Goal: Task Accomplishment & Management: Manage account settings

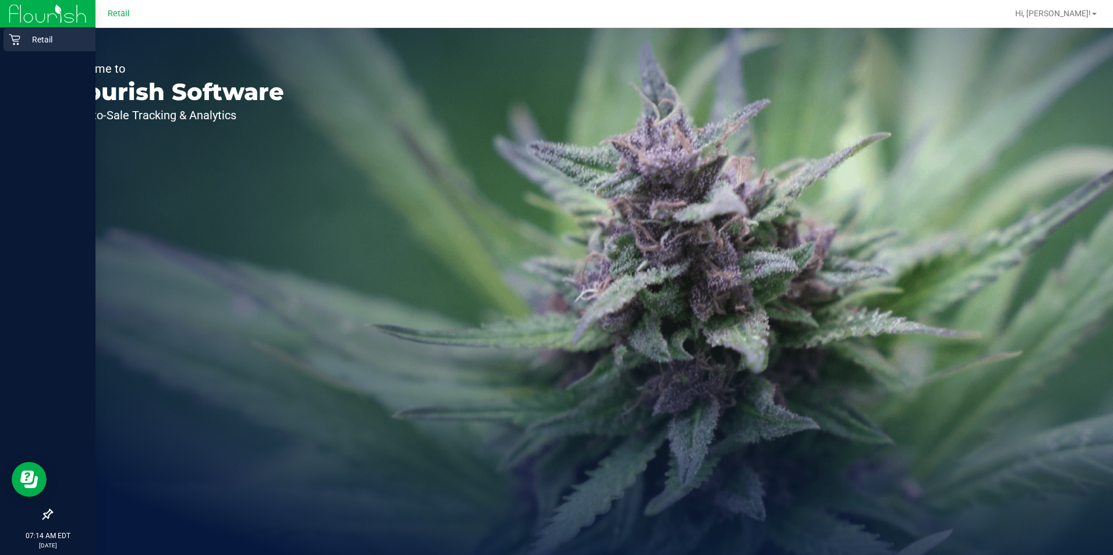
click at [15, 42] on icon at bounding box center [15, 40] width 12 height 12
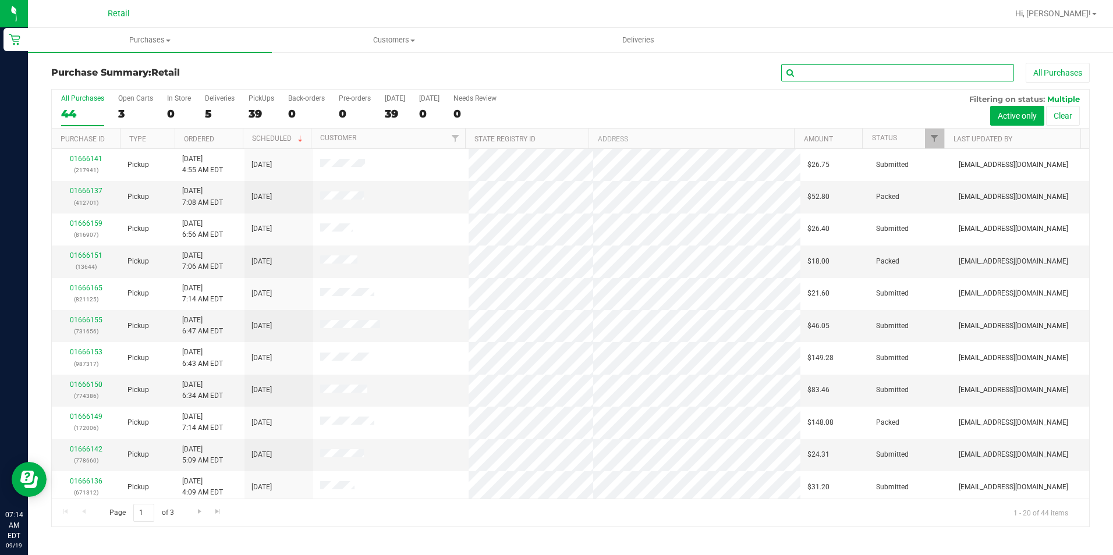
click at [835, 70] on input "text" at bounding box center [897, 72] width 233 height 17
click at [843, 73] on input "text" at bounding box center [897, 72] width 233 height 17
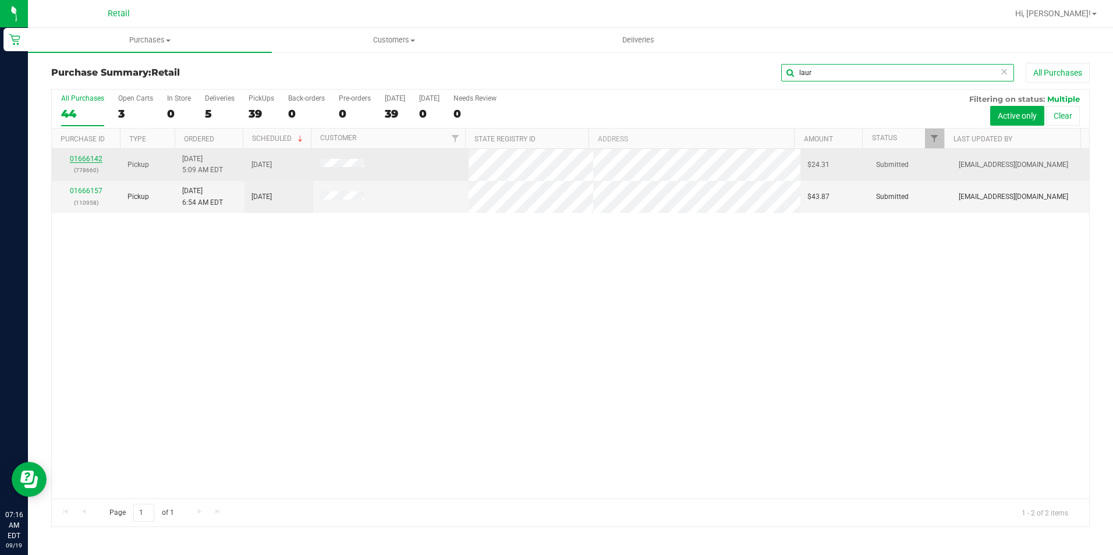
type input "laur"
click at [92, 161] on link "01666142" at bounding box center [86, 159] width 33 height 8
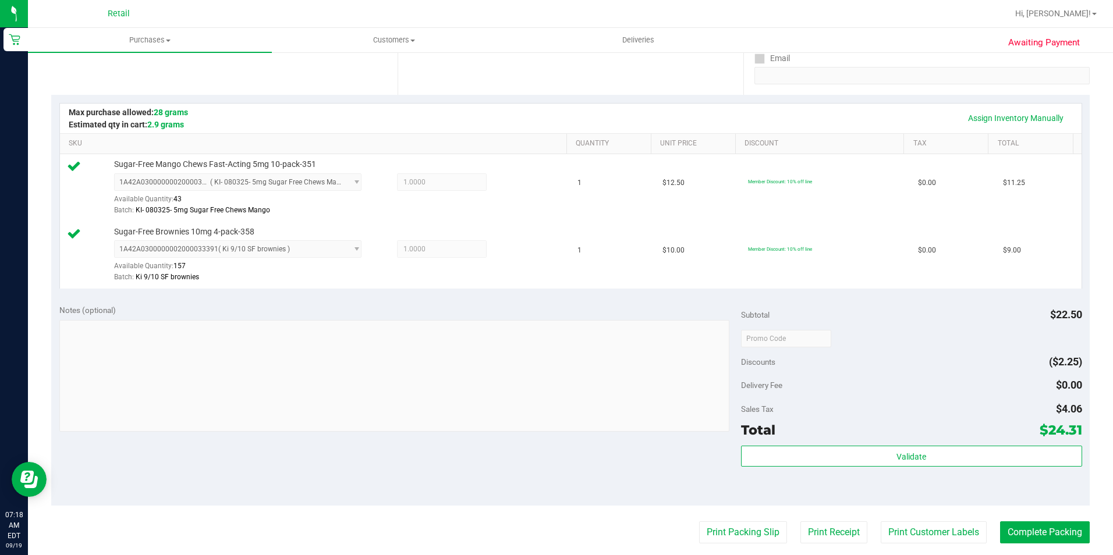
scroll to position [291, 0]
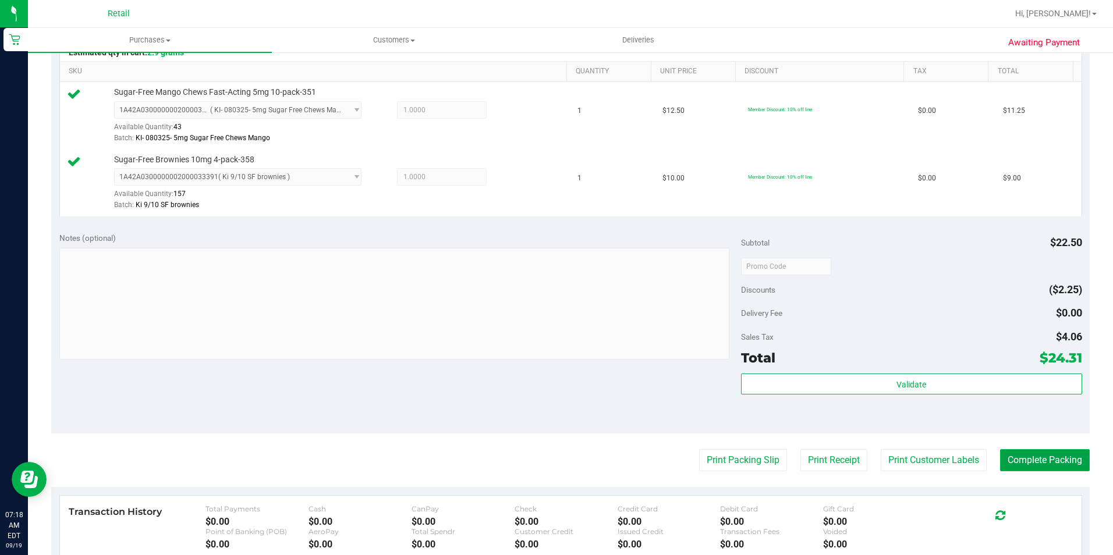
click at [1011, 470] on button "Complete Packing" at bounding box center [1045, 460] width 90 height 22
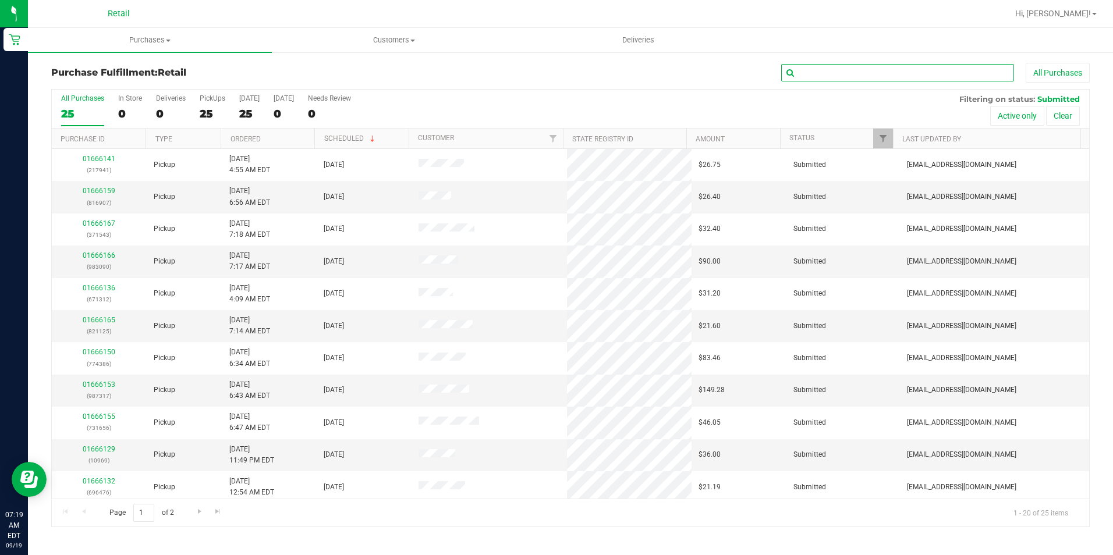
click at [888, 69] on input "text" at bounding box center [897, 72] width 233 height 17
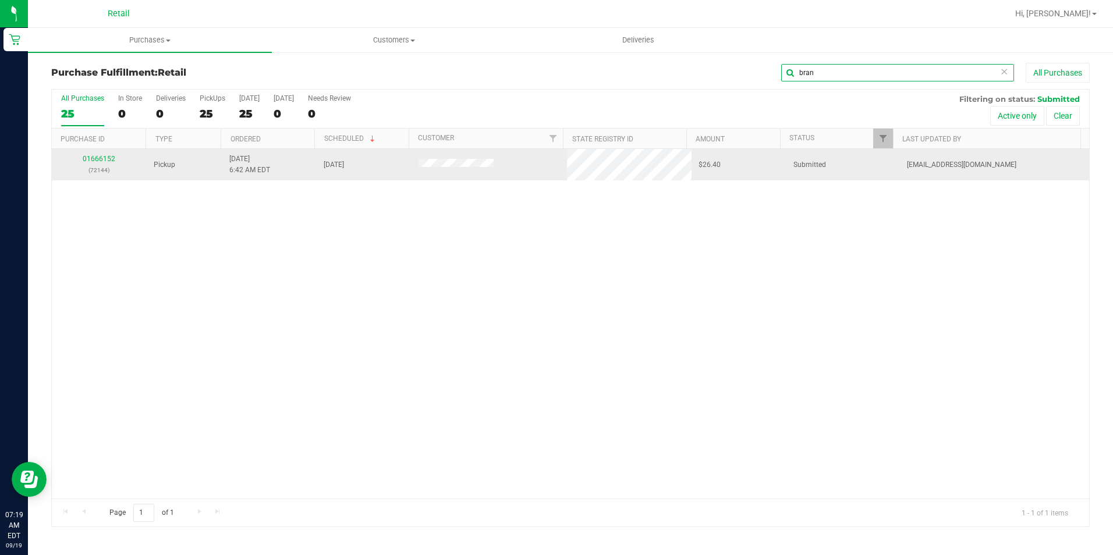
type input "bran"
click at [93, 158] on link "01666152" at bounding box center [99, 159] width 33 height 8
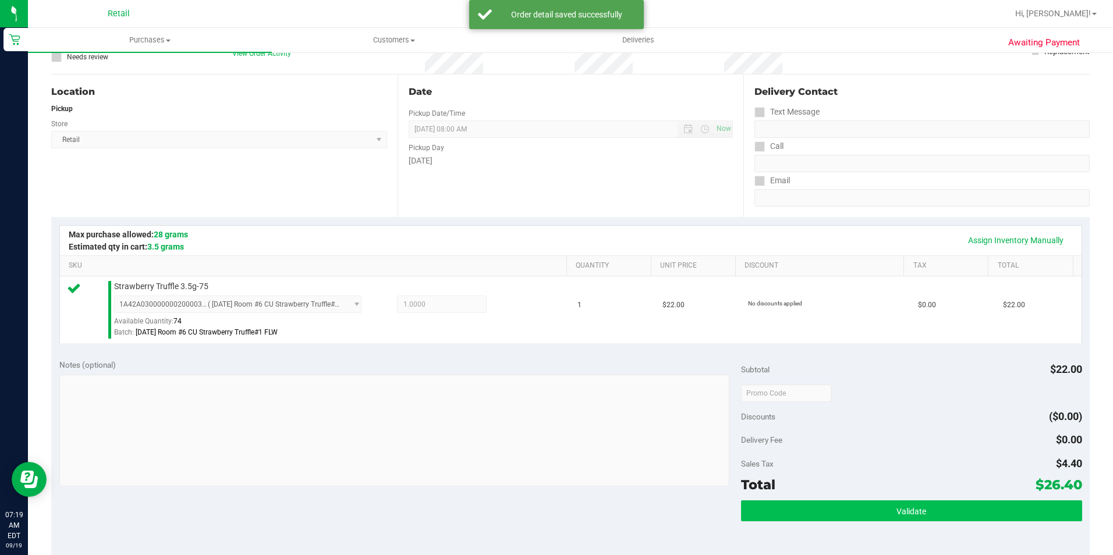
scroll to position [175, 0]
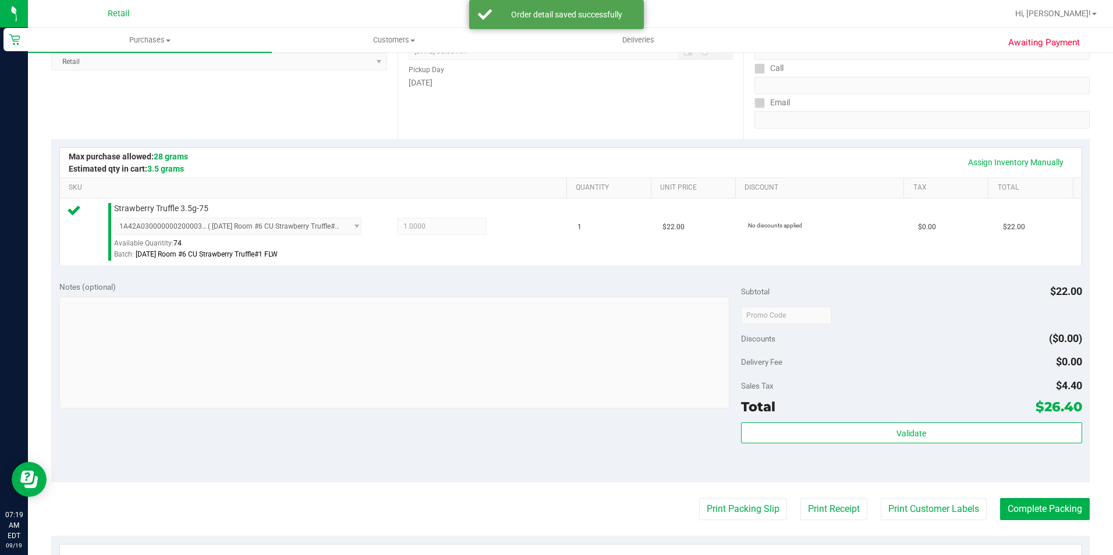
click at [1006, 522] on purchase-details "Back Edit Purchase Cancel Purchase View Profile # 01666152 Med | Rec METRC ID: …" at bounding box center [570, 321] width 1038 height 866
click at [1013, 515] on button "Complete Packing" at bounding box center [1045, 509] width 90 height 22
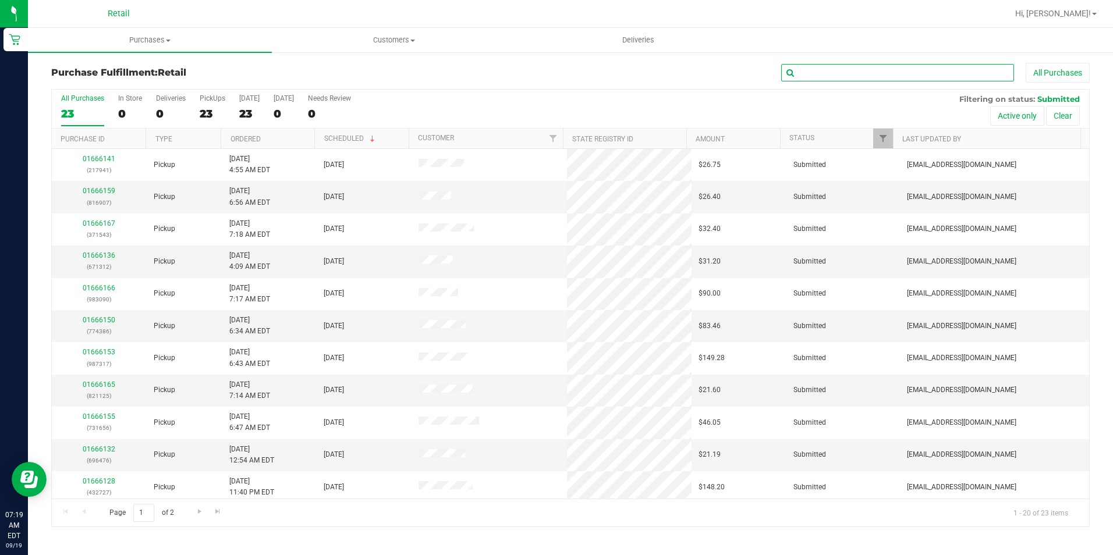
click at [811, 76] on input "text" at bounding box center [897, 72] width 233 height 17
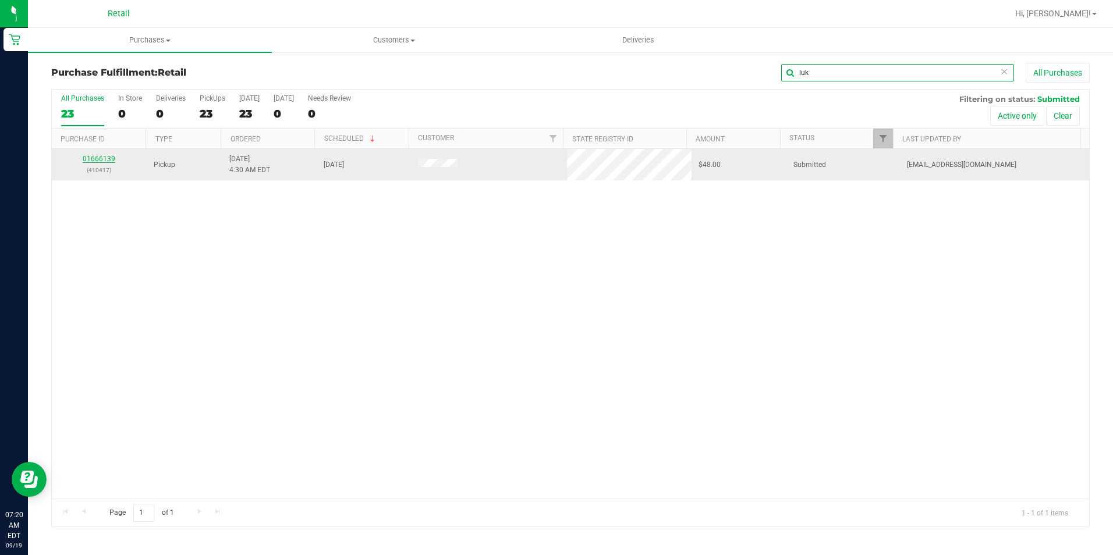
type input "luk"
click at [89, 160] on link "01666139" at bounding box center [99, 159] width 33 height 8
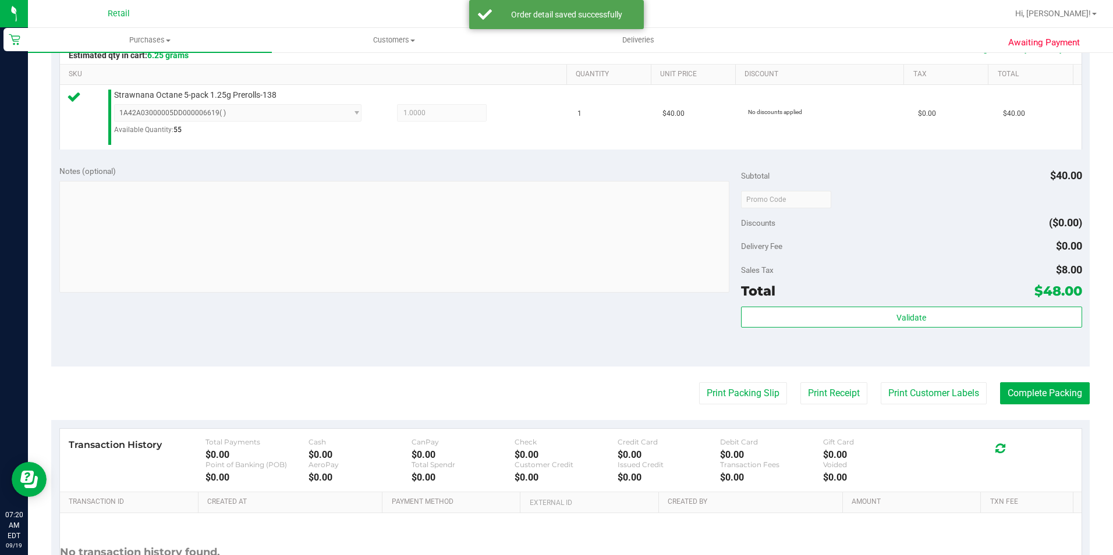
scroll to position [291, 0]
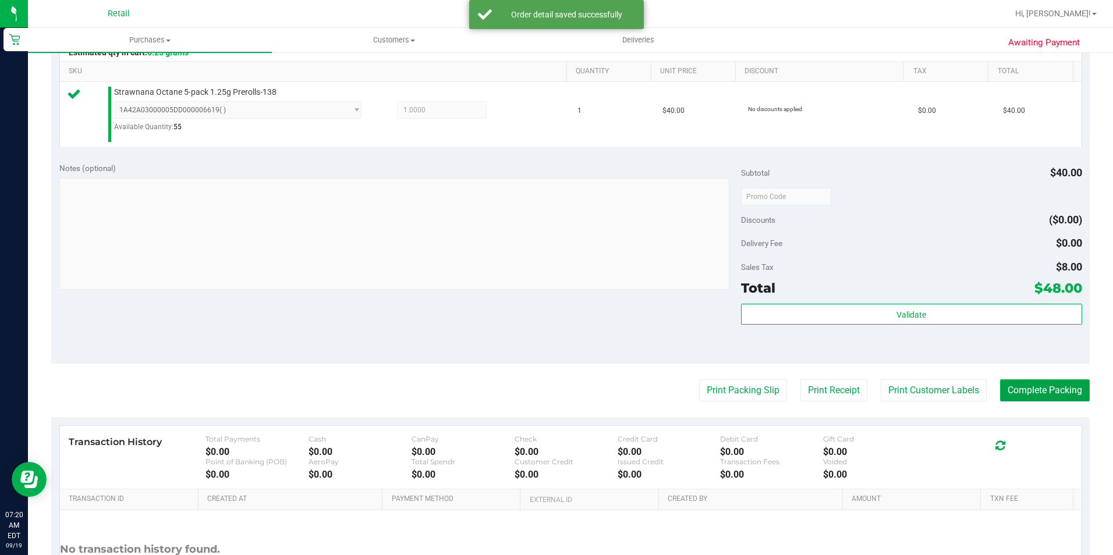
click at [1057, 382] on button "Complete Packing" at bounding box center [1045, 391] width 90 height 22
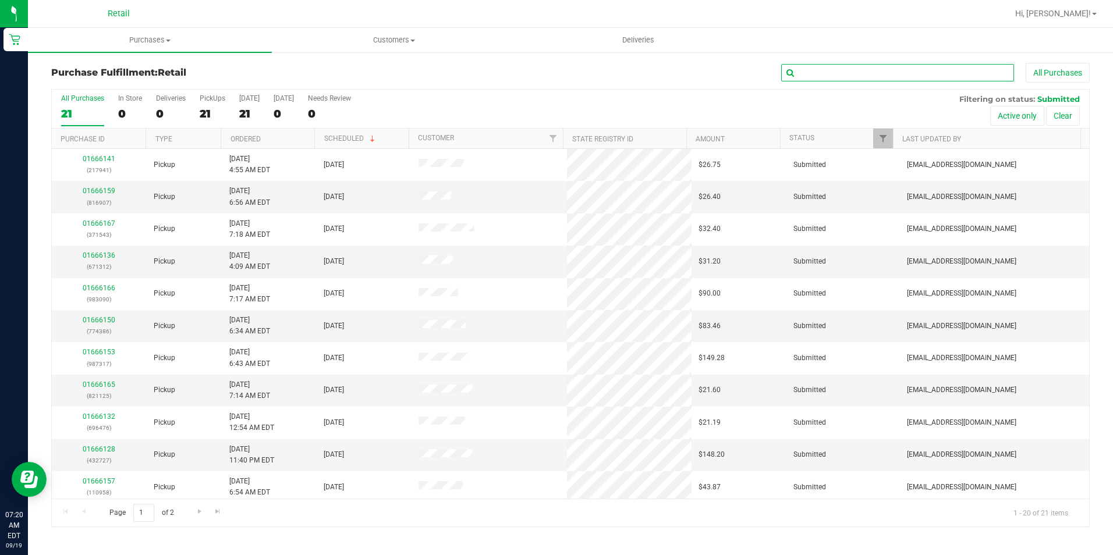
click at [841, 79] on input "text" at bounding box center [897, 72] width 233 height 17
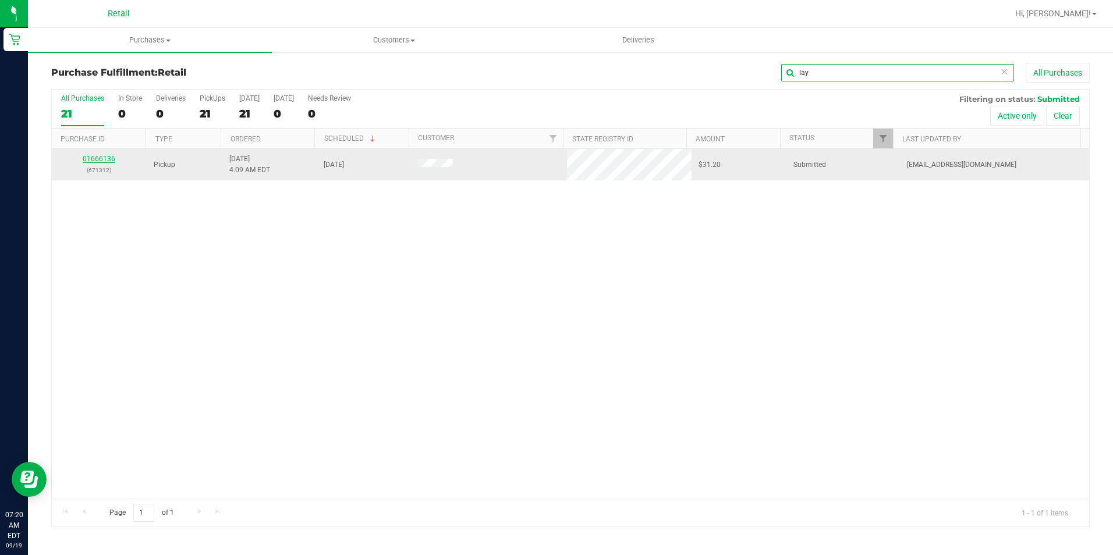
type input "lay"
click at [97, 155] on link "01666136" at bounding box center [99, 159] width 33 height 8
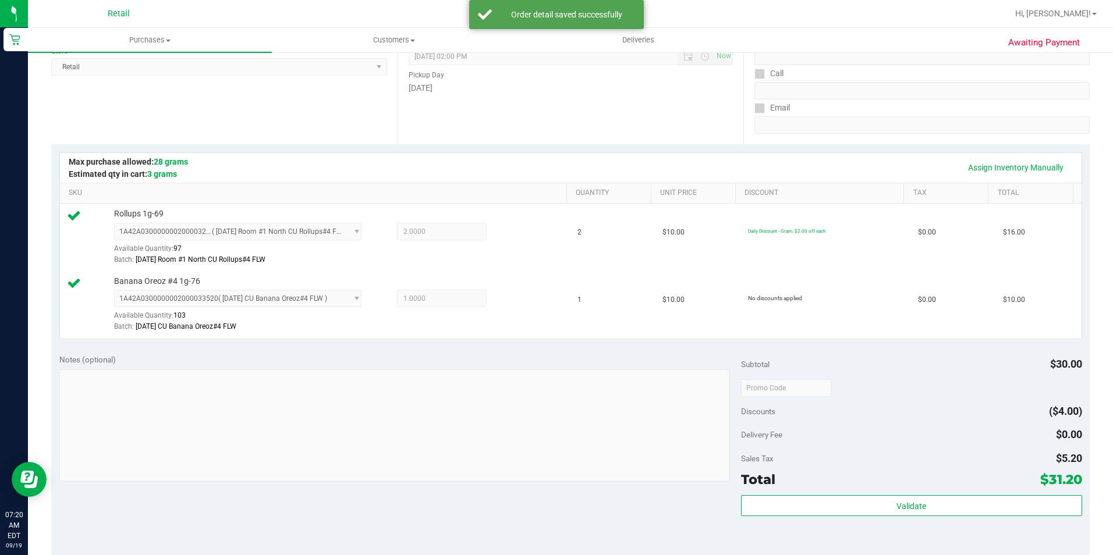
scroll to position [233, 0]
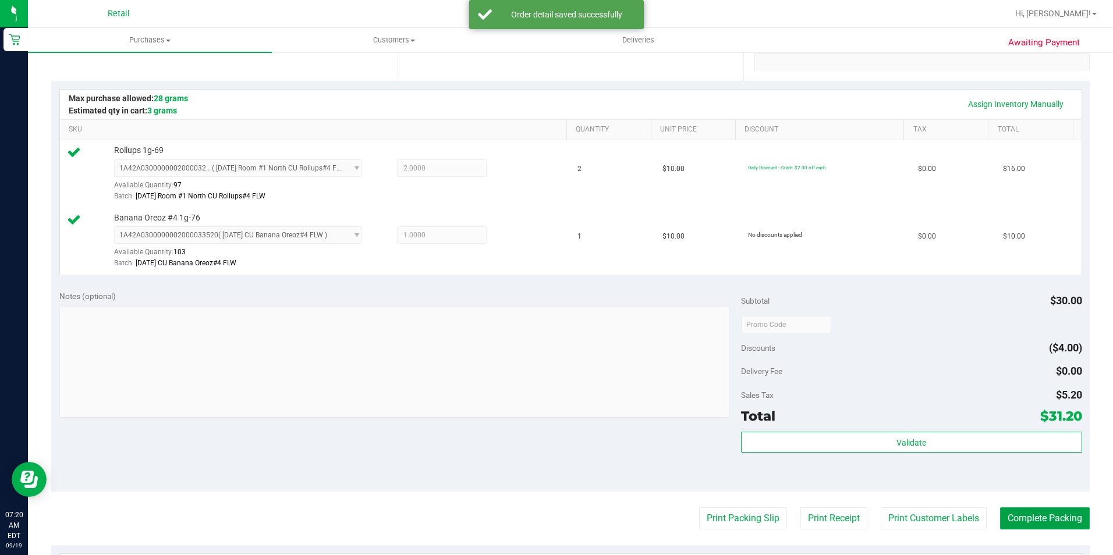
click at [1019, 521] on button "Complete Packing" at bounding box center [1045, 519] width 90 height 22
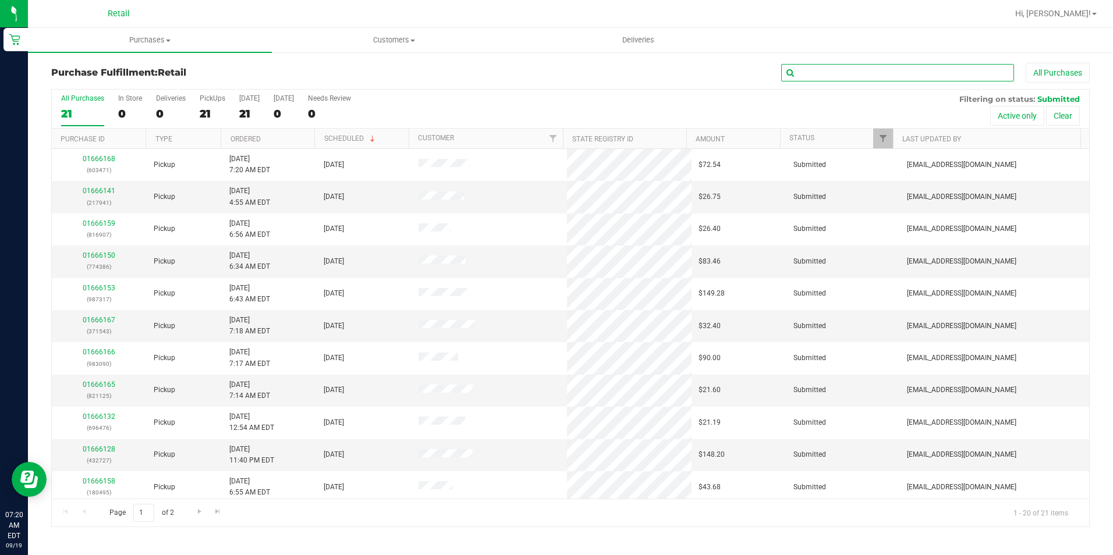
click at [852, 75] on input "text" at bounding box center [897, 72] width 233 height 17
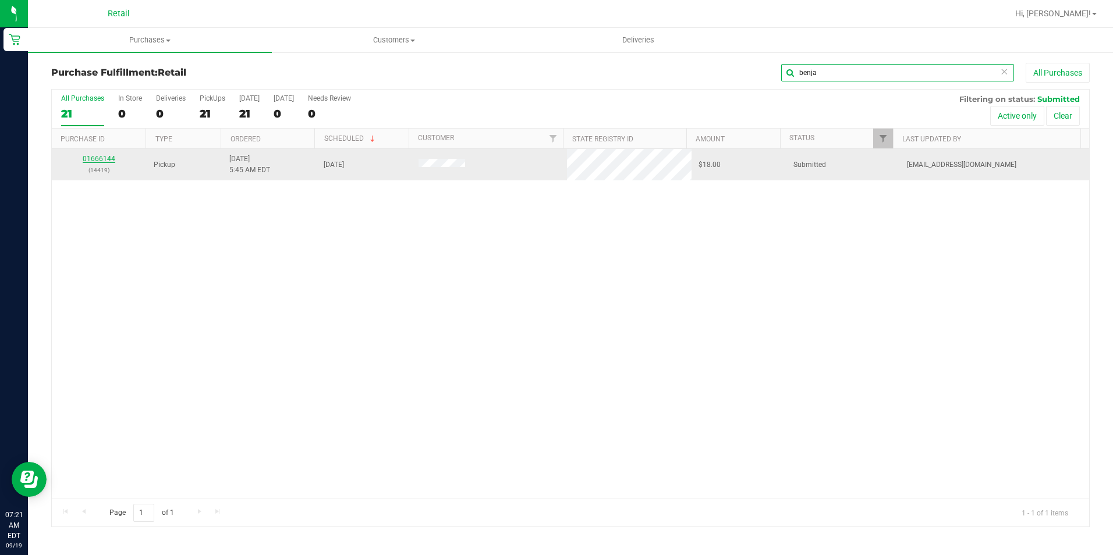
type input "benja"
click at [97, 157] on link "01666144" at bounding box center [99, 159] width 33 height 8
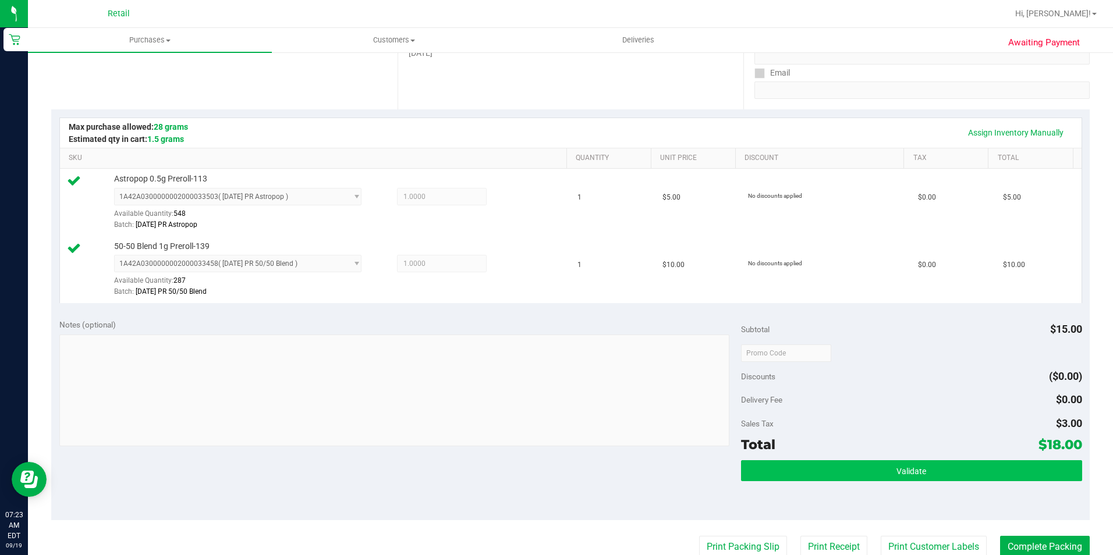
scroll to position [291, 0]
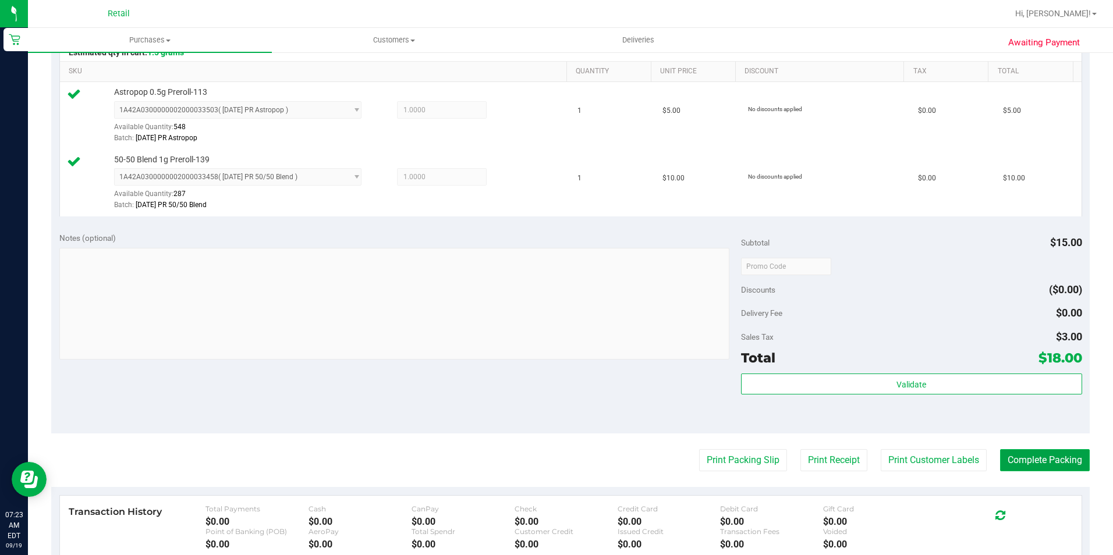
click at [1000, 470] on button "Complete Packing" at bounding box center [1045, 460] width 90 height 22
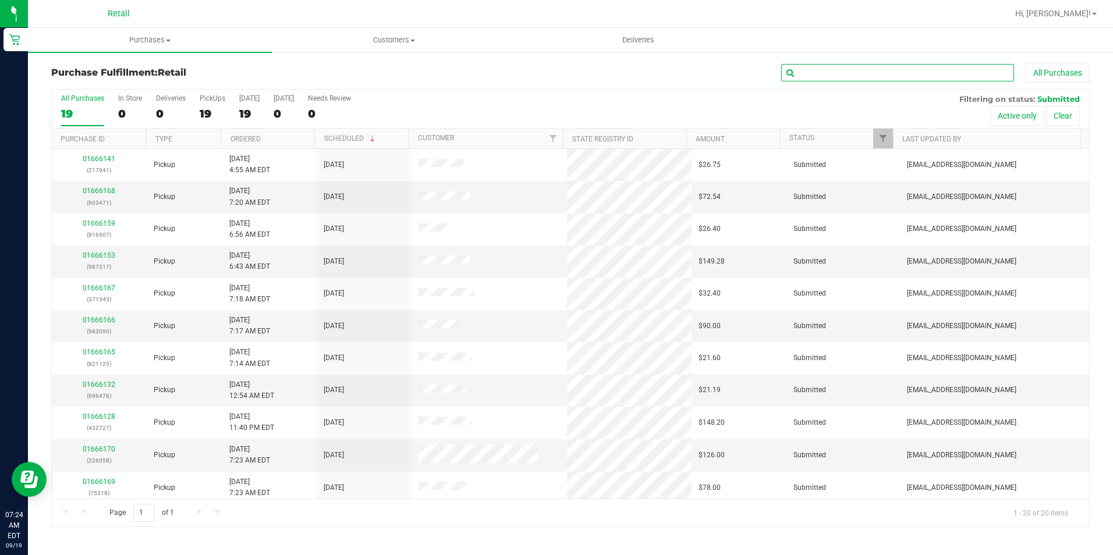
click at [928, 72] on input "text" at bounding box center [897, 72] width 233 height 17
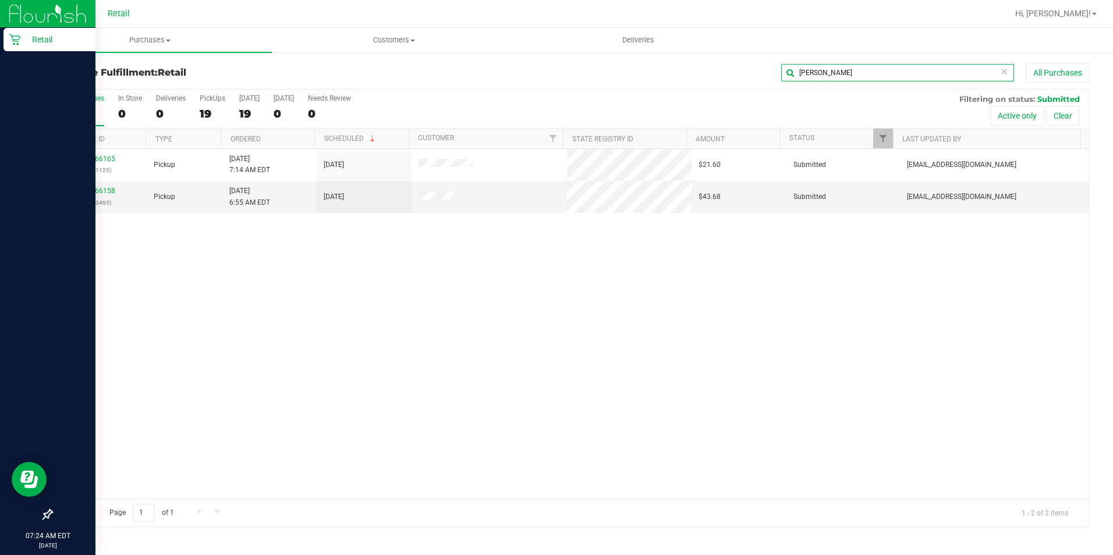
type input "john"
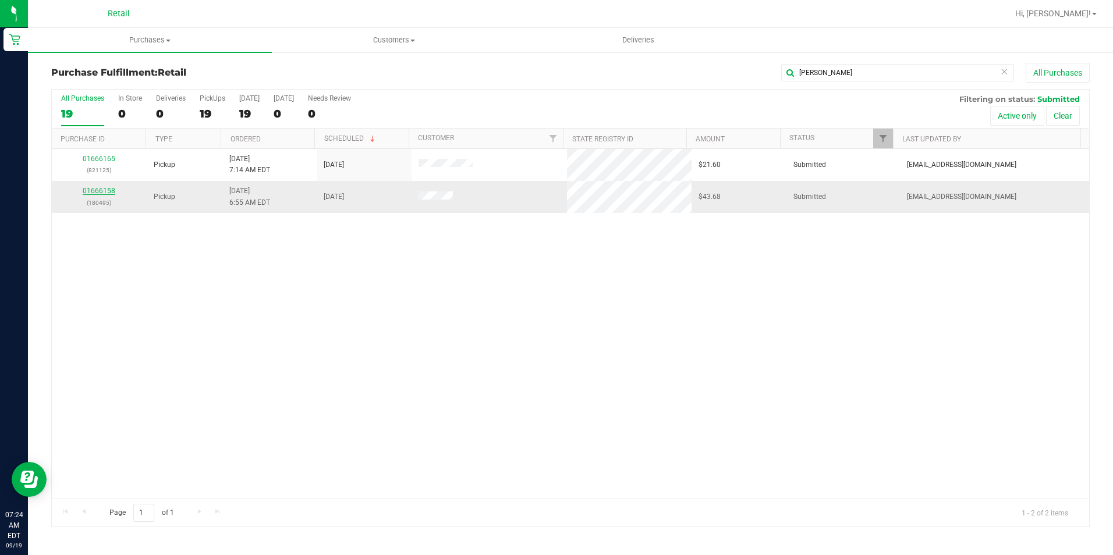
click at [94, 189] on link "01666158" at bounding box center [99, 191] width 33 height 8
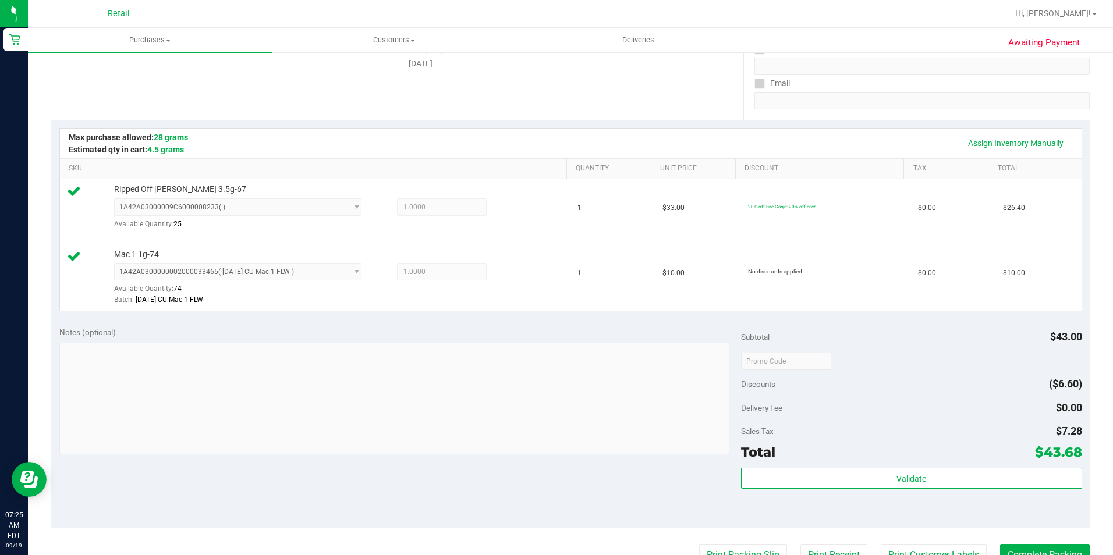
scroll to position [233, 0]
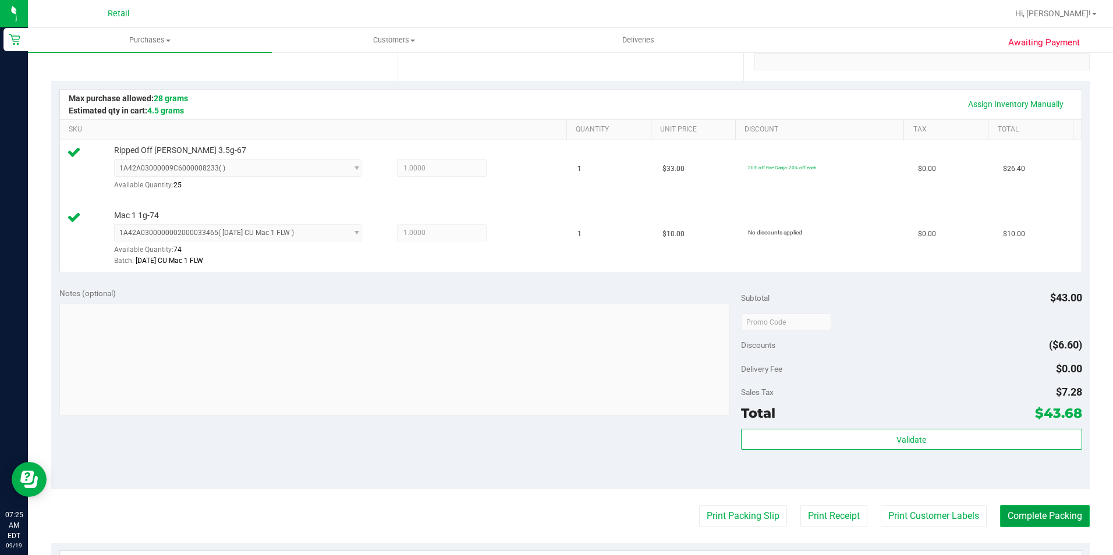
click at [1000, 518] on button "Complete Packing" at bounding box center [1045, 516] width 90 height 22
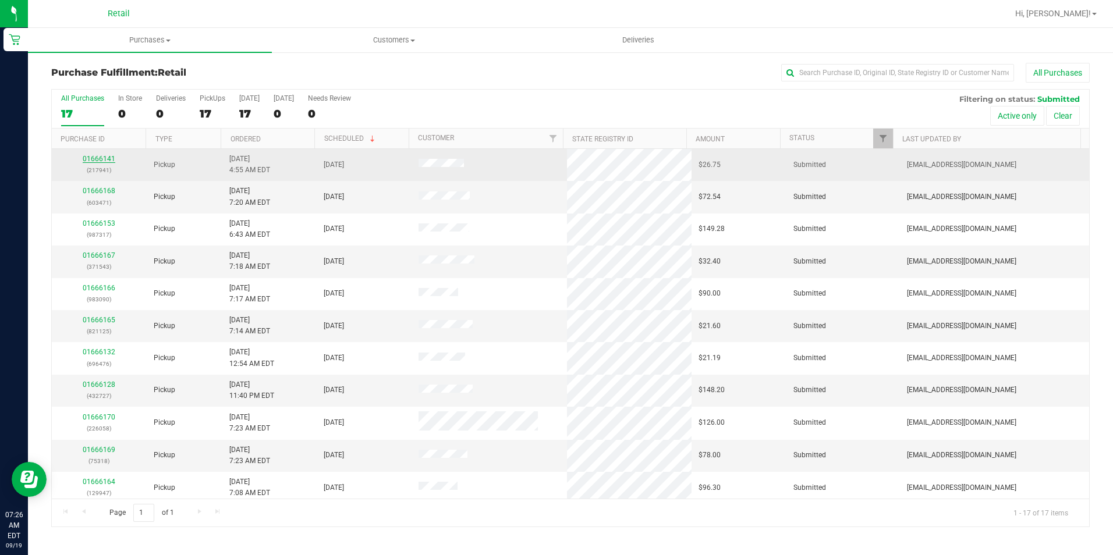
click at [102, 161] on link "01666141" at bounding box center [99, 159] width 33 height 8
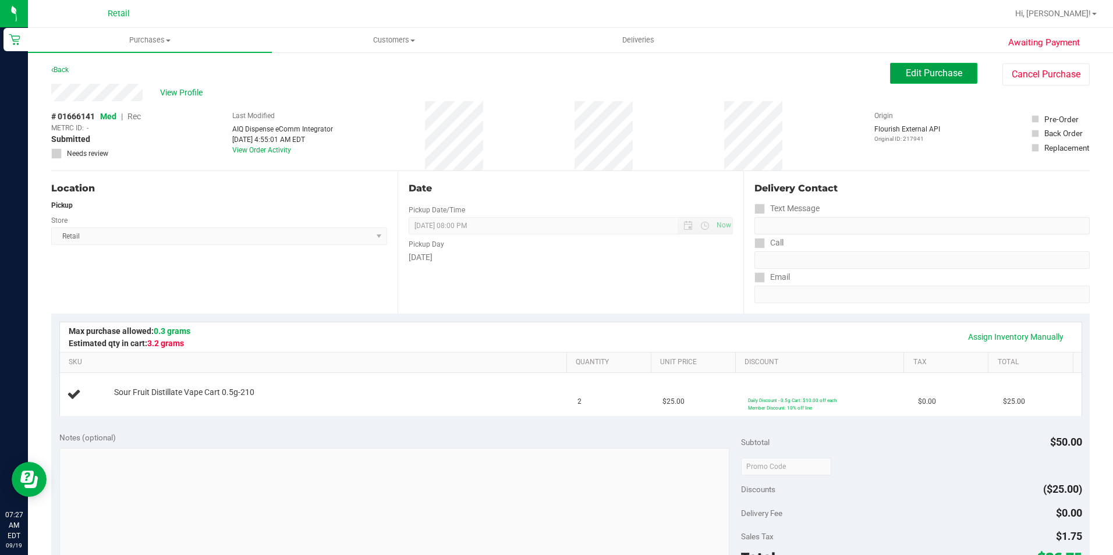
click at [921, 72] on span "Edit Purchase" at bounding box center [934, 73] width 56 height 11
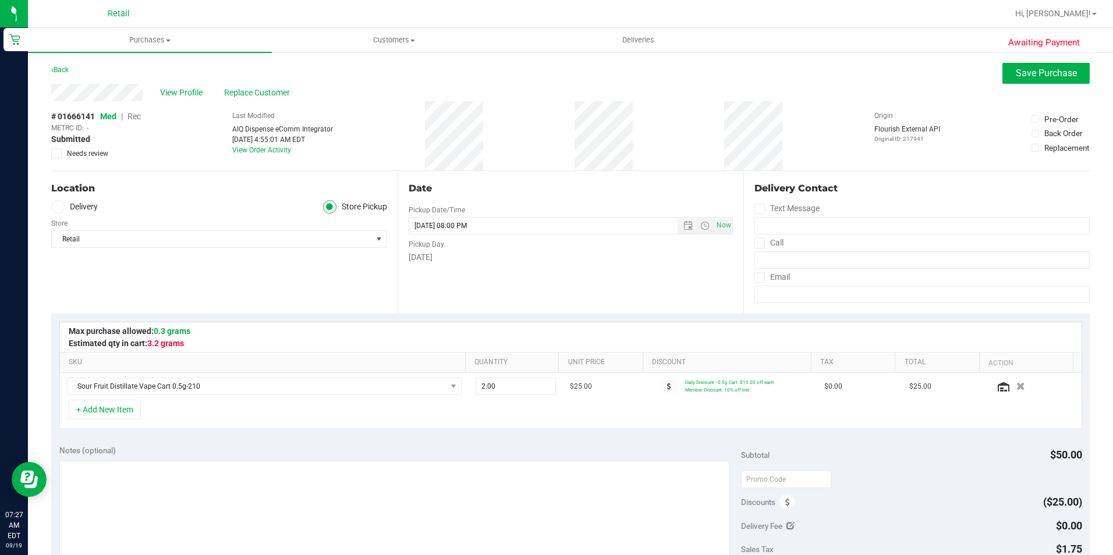
click at [131, 115] on span "Rec" at bounding box center [133, 116] width 13 height 9
click at [1016, 70] on span "Save Purchase" at bounding box center [1046, 73] width 61 height 11
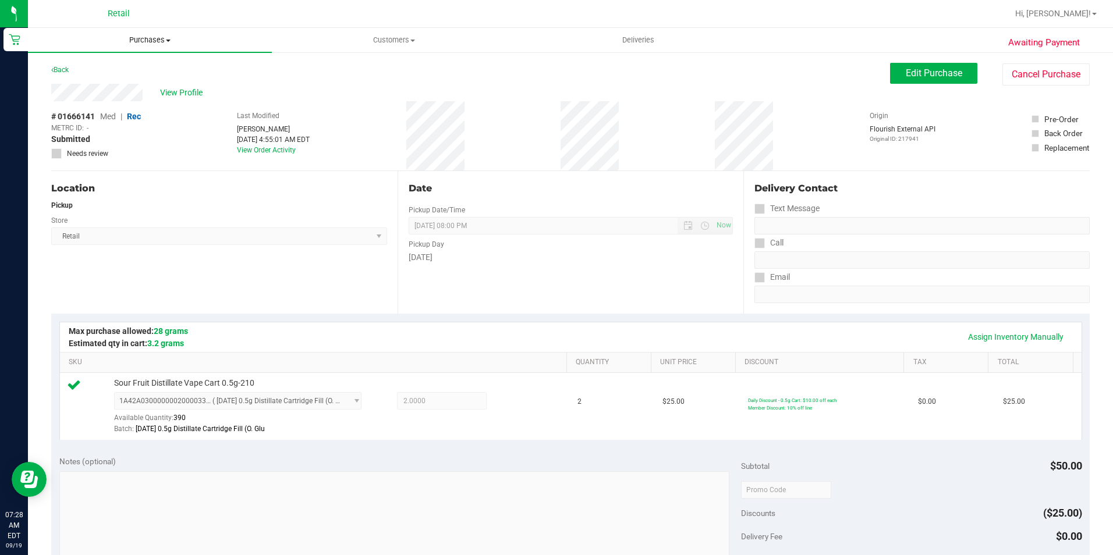
click at [146, 36] on span "Purchases" at bounding box center [150, 40] width 244 height 10
click at [103, 71] on span "Summary of purchases" at bounding box center [87, 70] width 119 height 10
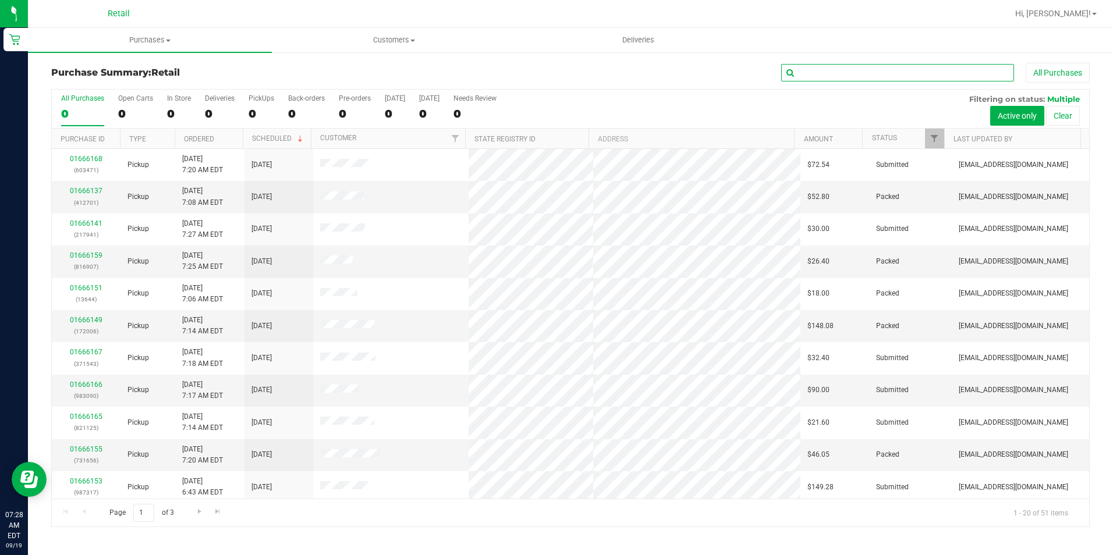
click at [840, 76] on input "text" at bounding box center [897, 72] width 233 height 17
click at [834, 81] on input "text" at bounding box center [897, 72] width 233 height 17
click at [865, 68] on input "text" at bounding box center [897, 72] width 233 height 17
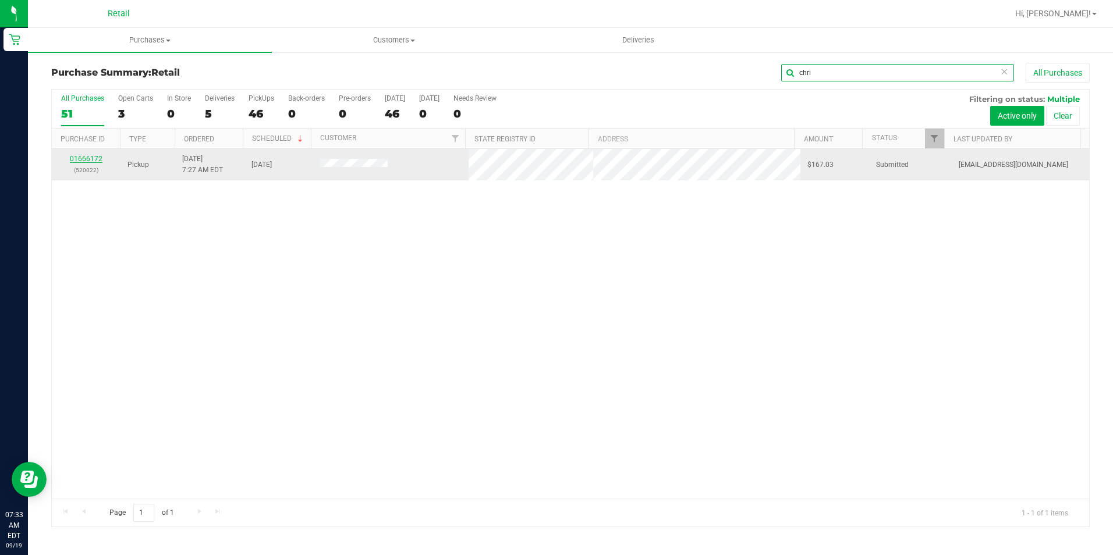
type input "chri"
click at [87, 161] on link "01666172" at bounding box center [86, 159] width 33 height 8
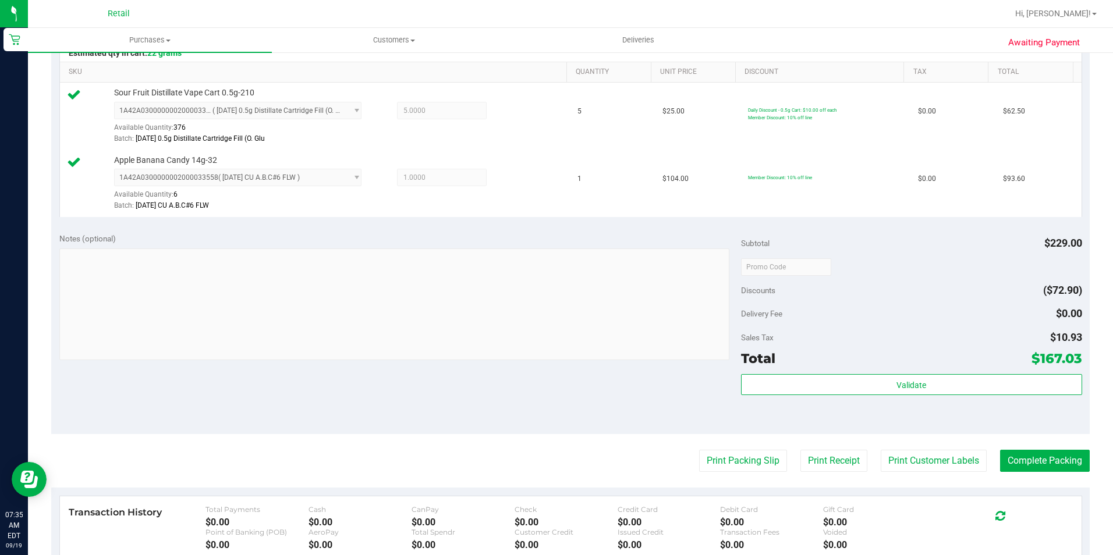
scroll to position [291, 0]
drag, startPoint x: 738, startPoint y: 314, endPoint x: 790, endPoint y: 314, distance: 52.4
click at [790, 314] on div "Delivery Fee $0.00" at bounding box center [911, 313] width 341 height 21
drag, startPoint x: 769, startPoint y: 289, endPoint x: 736, endPoint y: 289, distance: 32.6
click at [741, 289] on span "Discounts" at bounding box center [758, 289] width 34 height 21
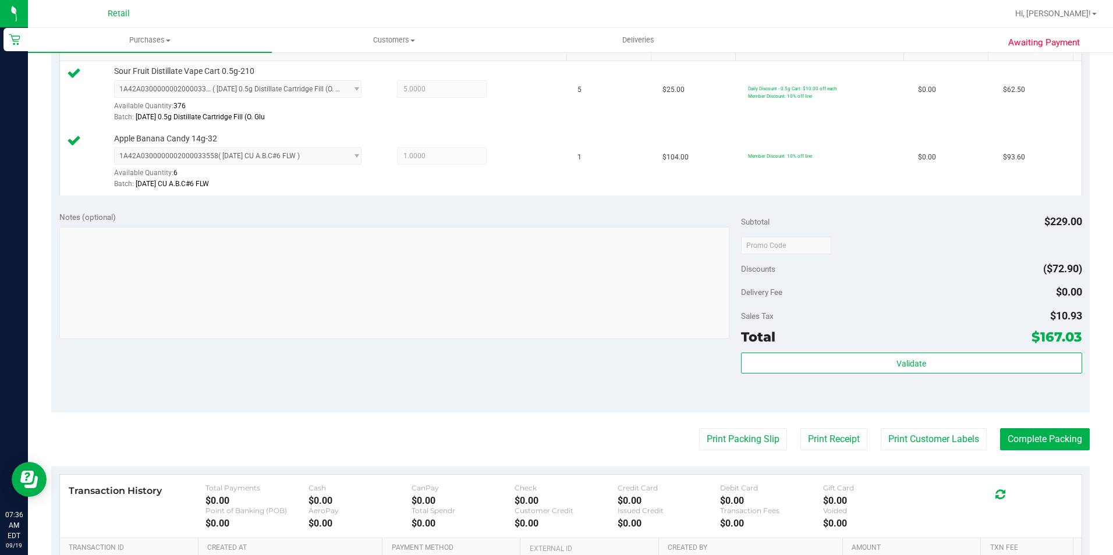
scroll to position [349, 0]
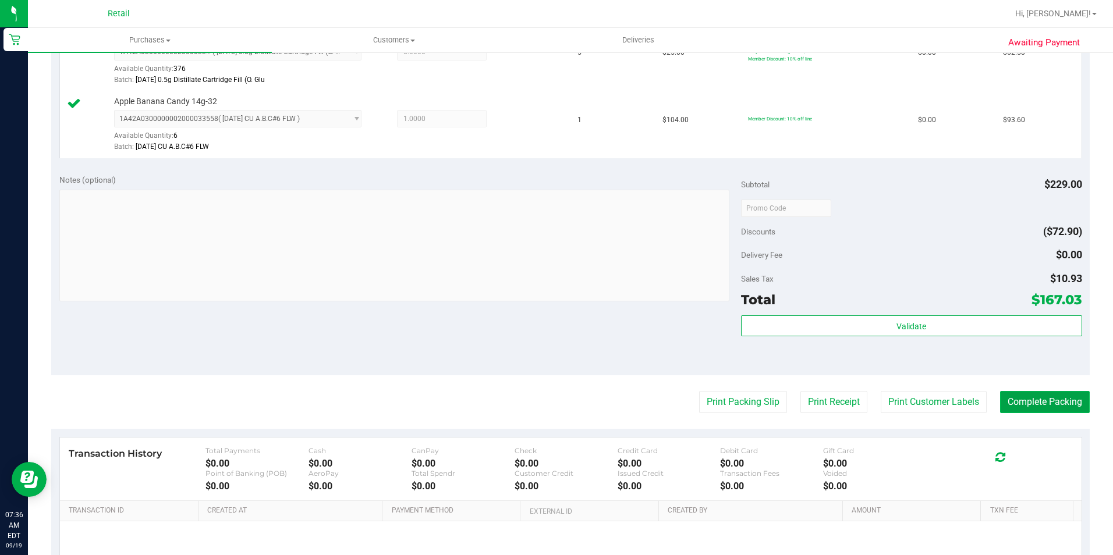
click at [1008, 401] on button "Complete Packing" at bounding box center [1045, 402] width 90 height 22
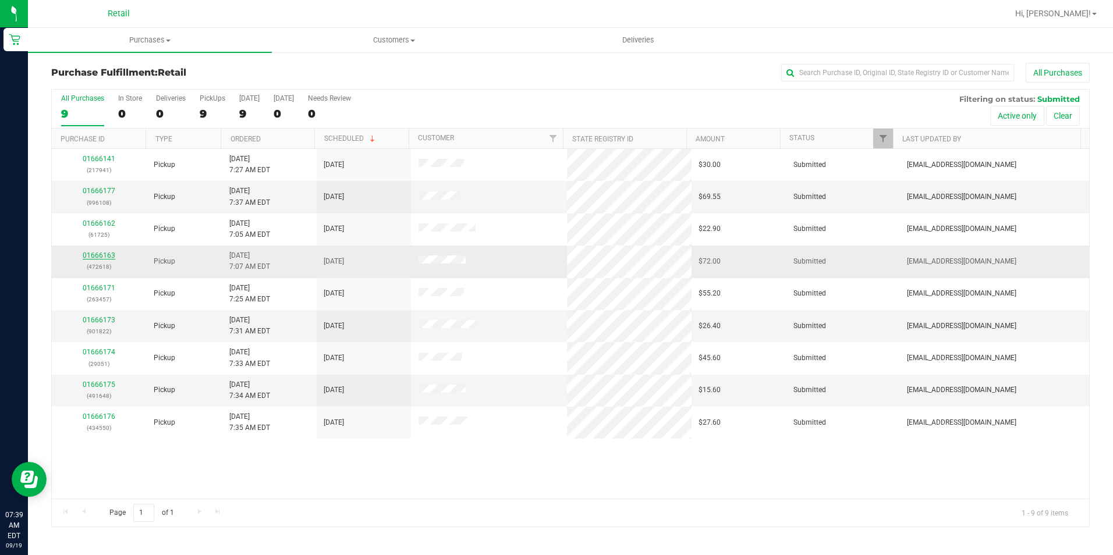
click at [106, 255] on link "01666163" at bounding box center [99, 255] width 33 height 8
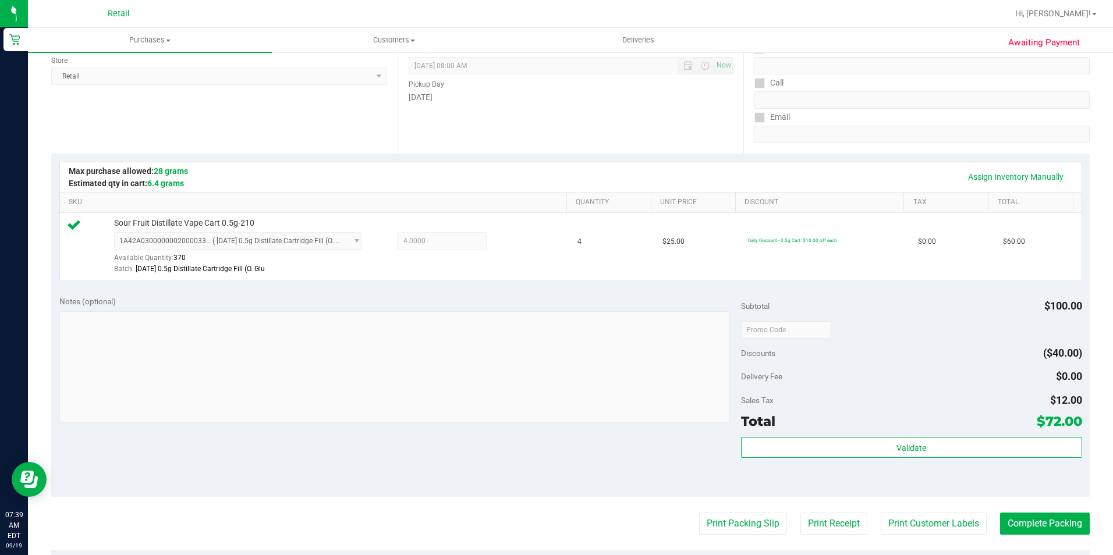
scroll to position [233, 0]
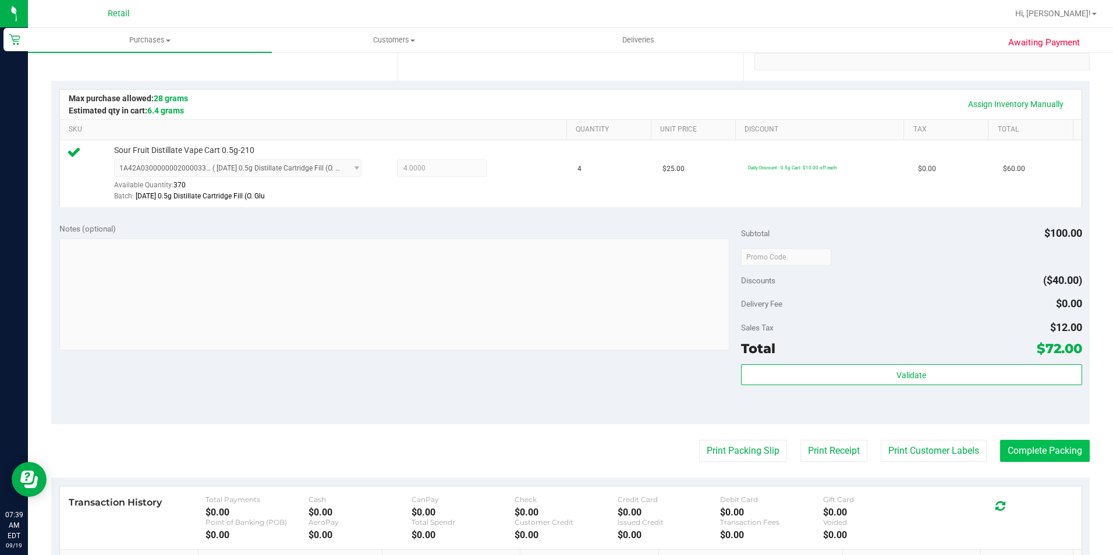
drag, startPoint x: 1058, startPoint y: 434, endPoint x: 1057, endPoint y: 441, distance: 7.0
click at [1058, 434] on purchase-details "Back Edit Purchase Cancel Purchase View Profile # 01666163 Med | Rec METRC ID: …" at bounding box center [570, 263] width 1038 height 866
click at [1057, 442] on button "Complete Packing" at bounding box center [1045, 451] width 90 height 22
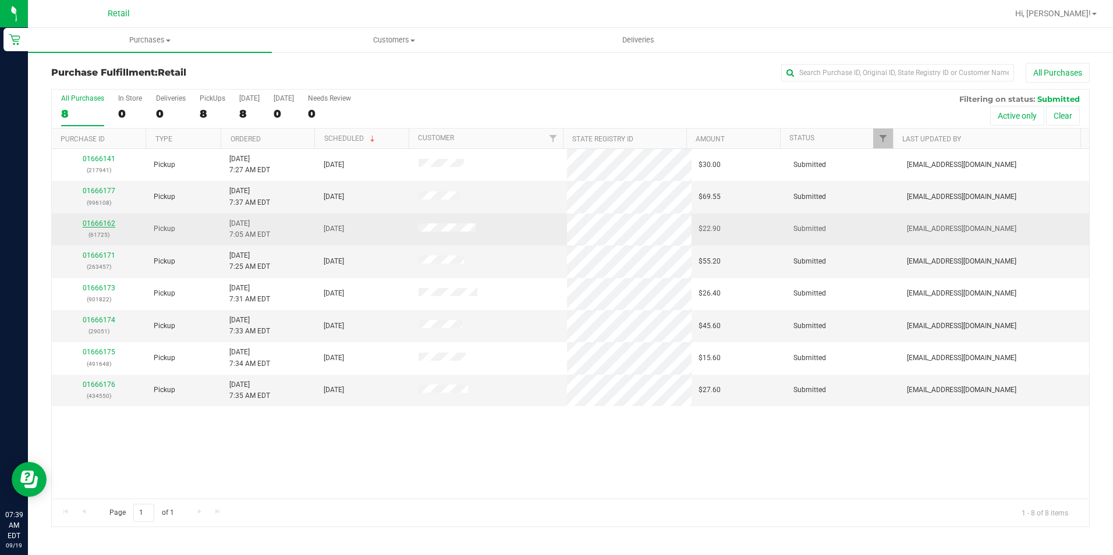
click at [97, 220] on link "01666162" at bounding box center [99, 223] width 33 height 8
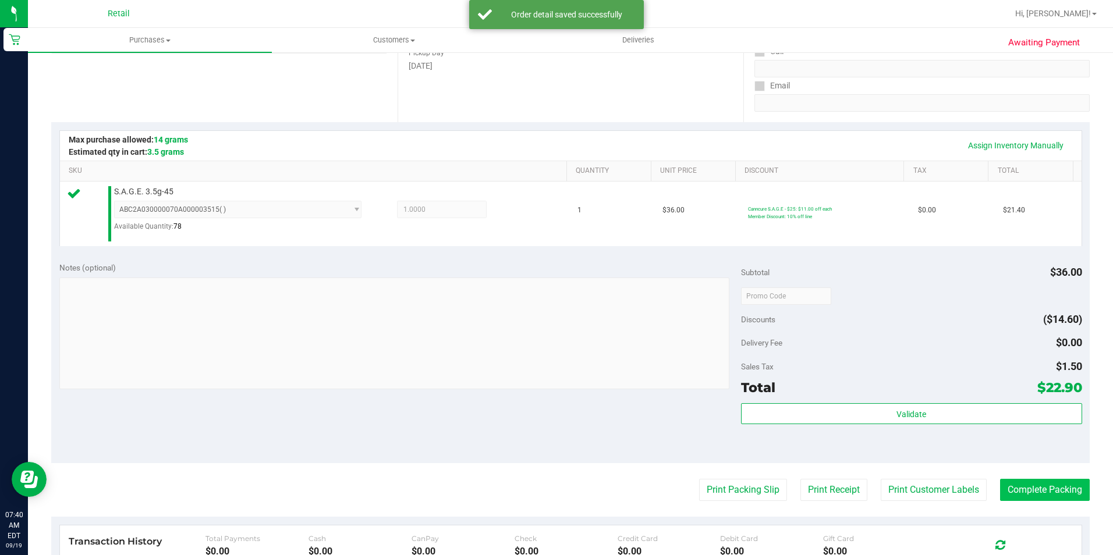
scroll to position [233, 0]
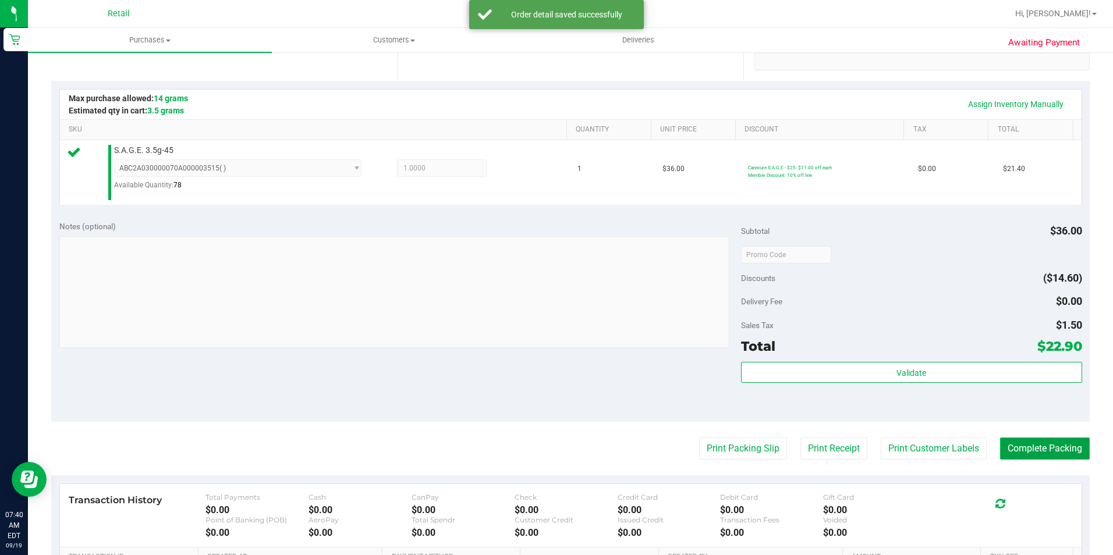
click at [1038, 449] on button "Complete Packing" at bounding box center [1045, 449] width 90 height 22
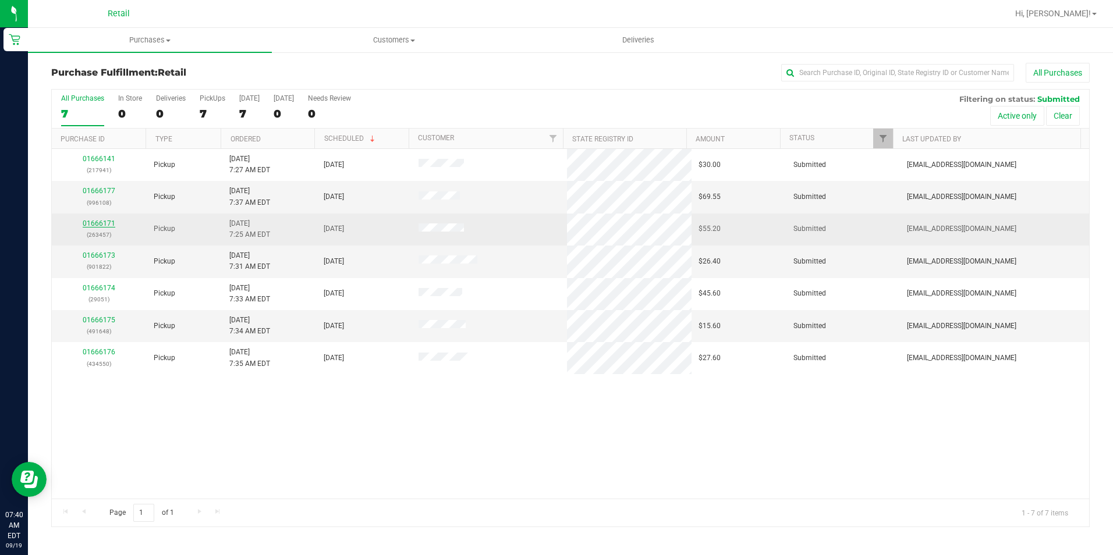
click at [95, 222] on link "01666171" at bounding box center [99, 223] width 33 height 8
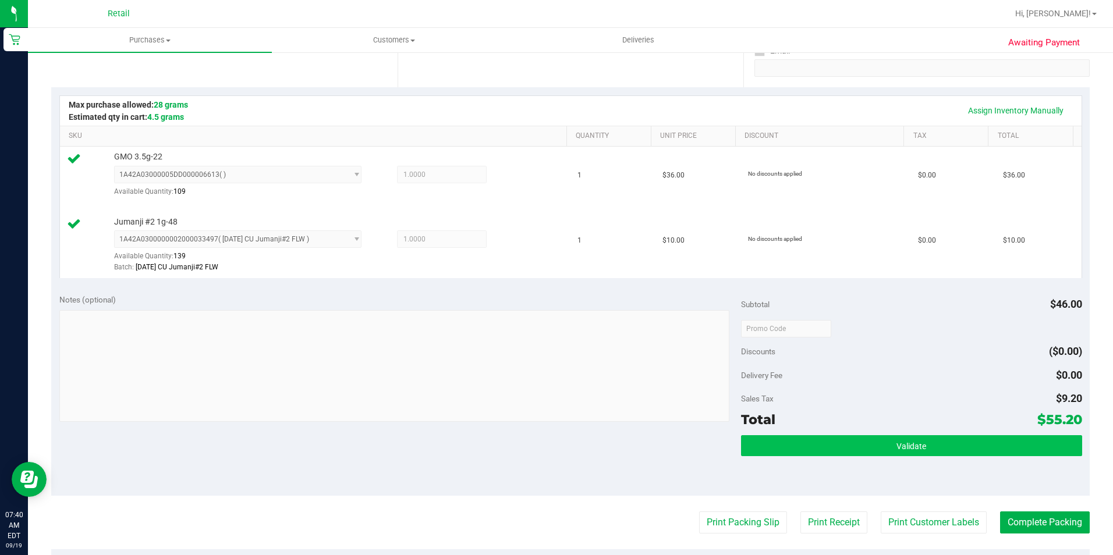
scroll to position [233, 0]
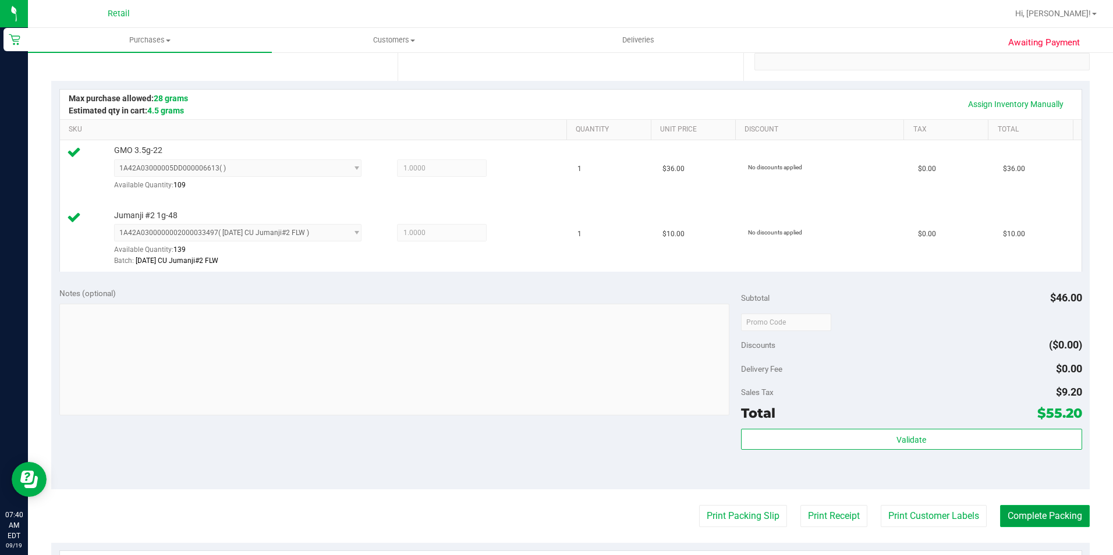
click at [1013, 515] on button "Complete Packing" at bounding box center [1045, 516] width 90 height 22
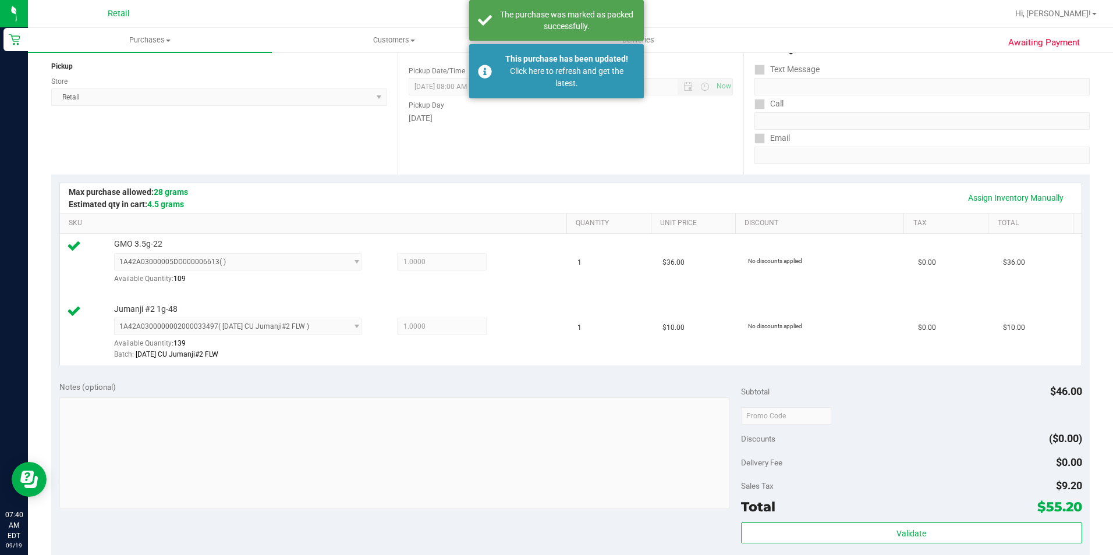
scroll to position [0, 0]
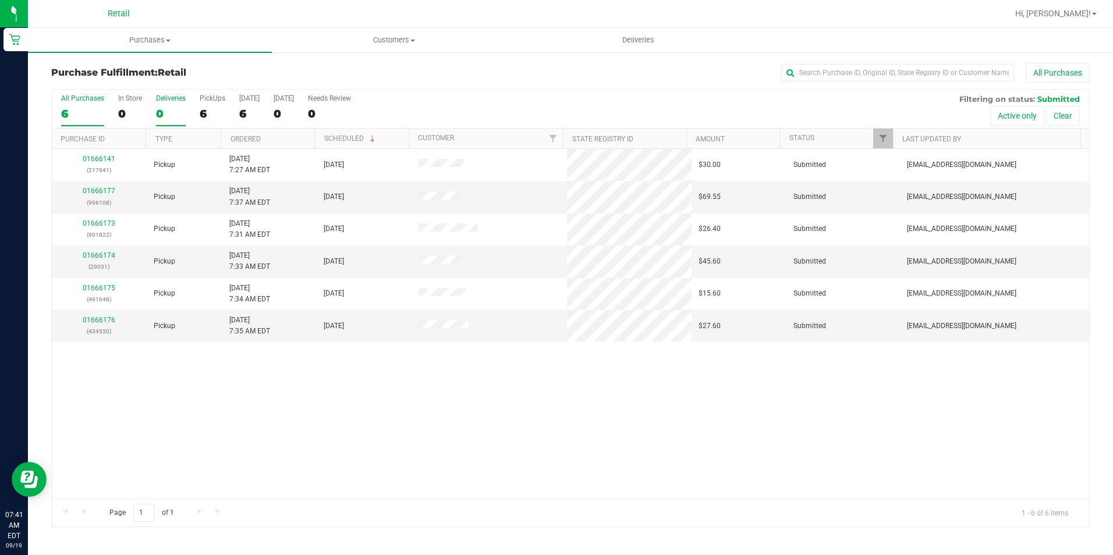
click at [158, 112] on div "0" at bounding box center [171, 113] width 30 height 13
click at [0, 0] on input "Deliveries 0" at bounding box center [0, 0] width 0 height 0
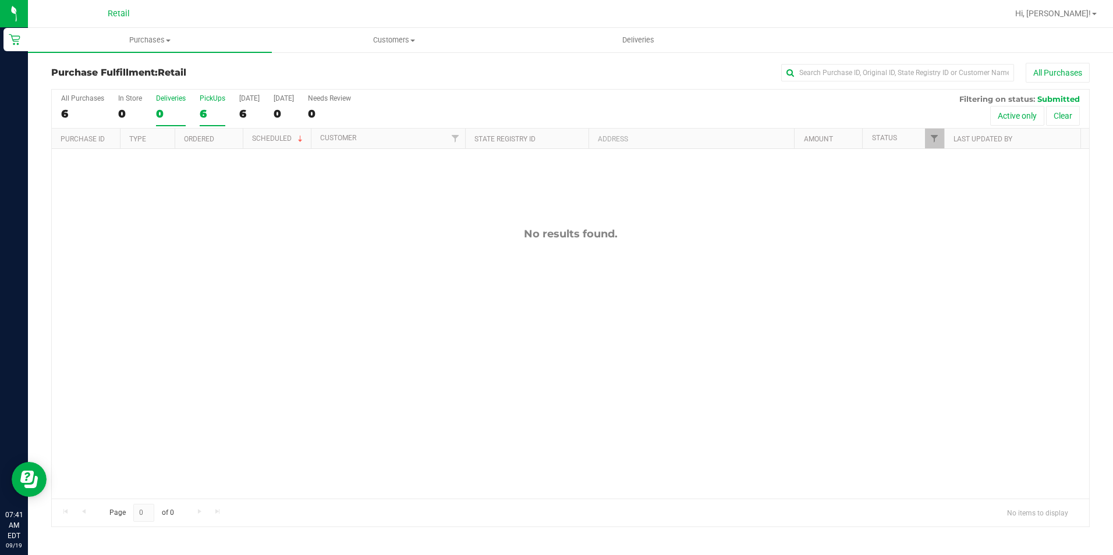
click at [218, 112] on div "6" at bounding box center [213, 113] width 26 height 13
click at [0, 0] on input "PickUps 6" at bounding box center [0, 0] width 0 height 0
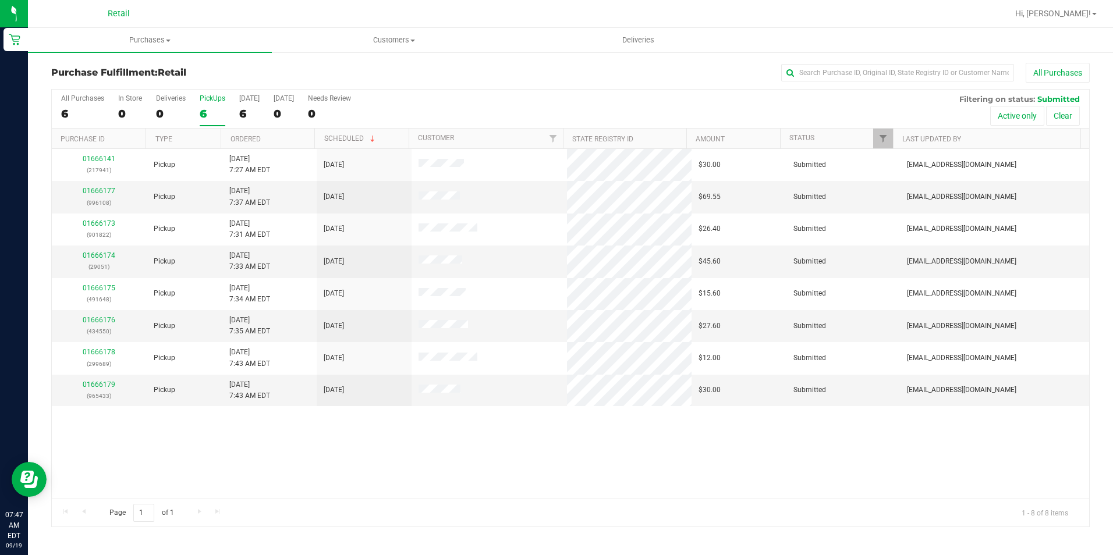
click at [303, 25] on nav "Retail Hi, Megan!" at bounding box center [570, 14] width 1085 height 28
click at [818, 72] on input "text" at bounding box center [897, 72] width 233 height 17
click at [99, 190] on link "01666177" at bounding box center [99, 191] width 33 height 8
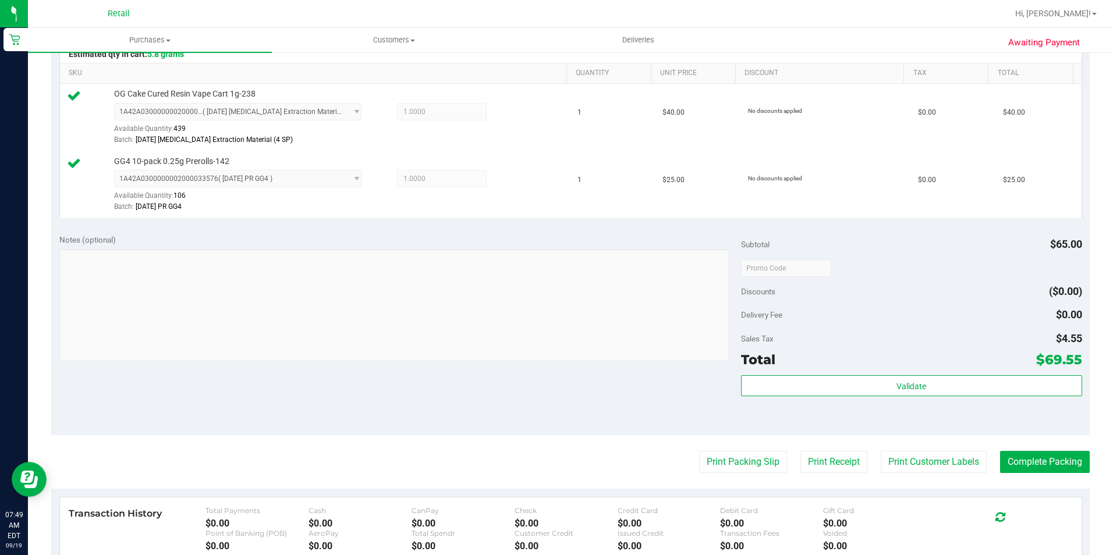
scroll to position [349, 0]
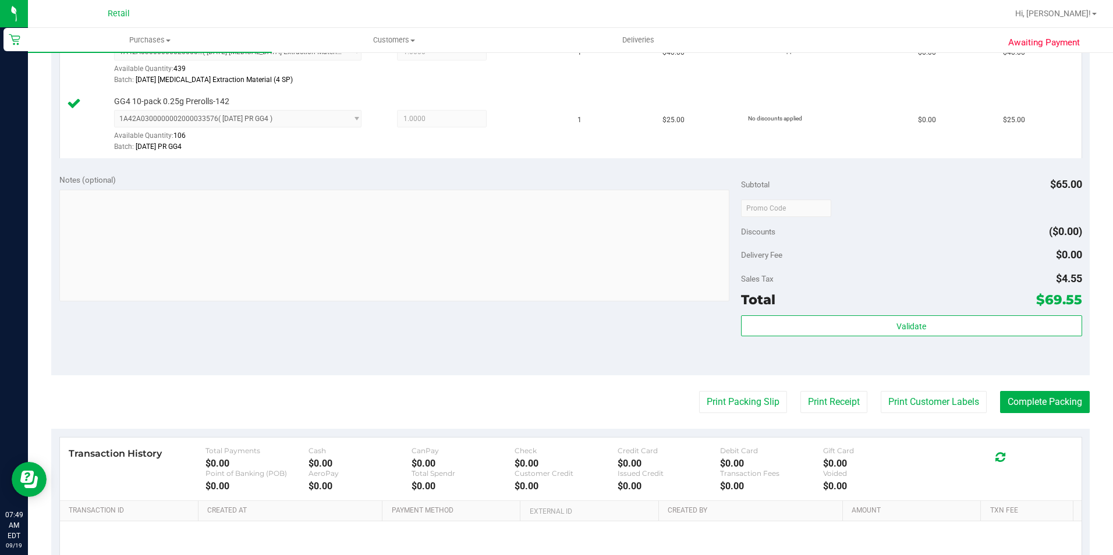
click at [1016, 415] on purchase-details "Back Edit Purchase Cancel Purchase View Profile # 01666177 Med | Rec METRC ID: …" at bounding box center [570, 180] width 1038 height 933
click at [1026, 406] on button "Complete Packing" at bounding box center [1045, 402] width 90 height 22
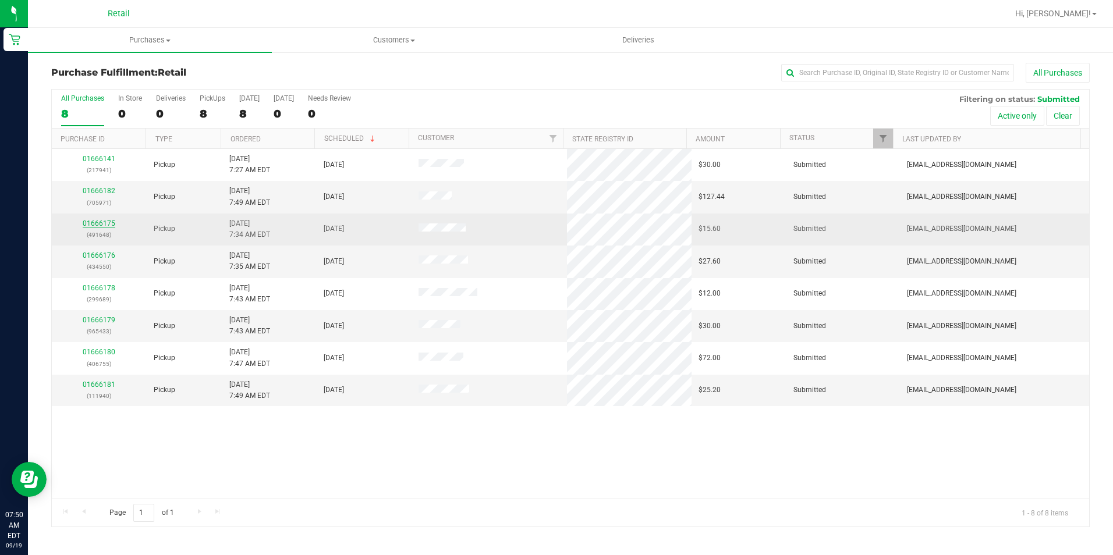
click at [94, 226] on link "01666175" at bounding box center [99, 223] width 33 height 8
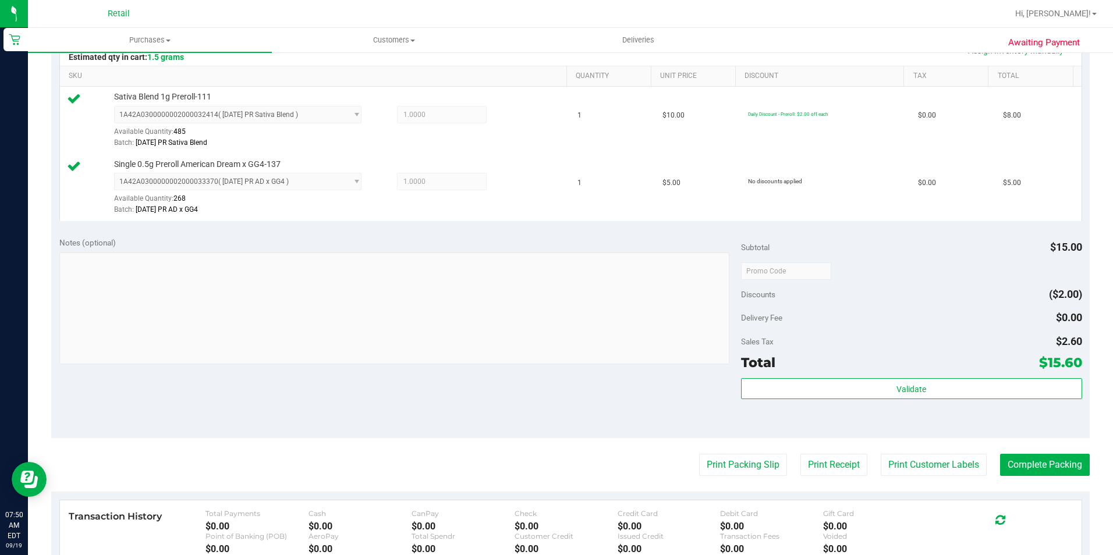
scroll to position [291, 0]
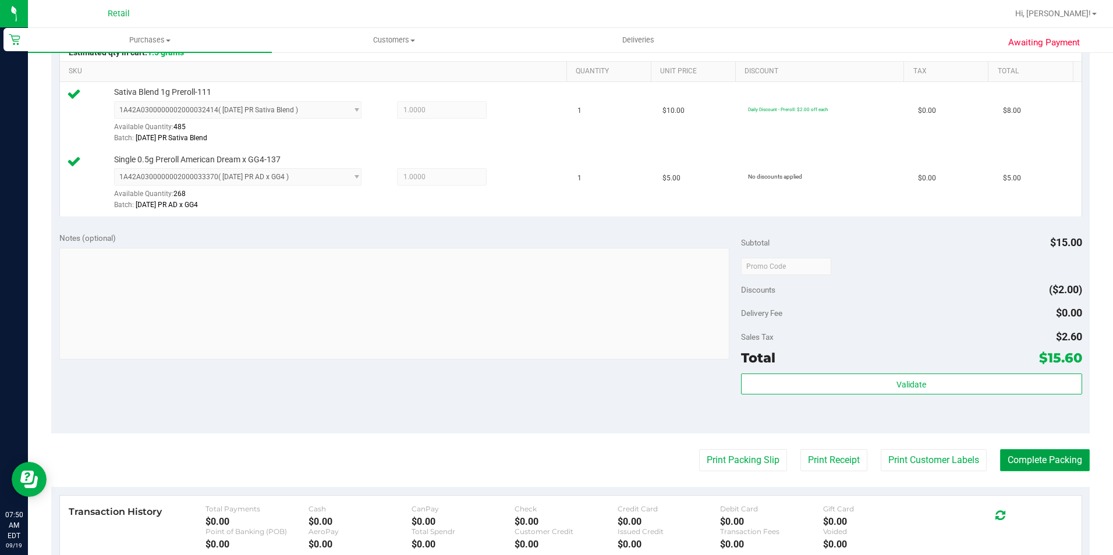
click at [1009, 459] on button "Complete Packing" at bounding box center [1045, 460] width 90 height 22
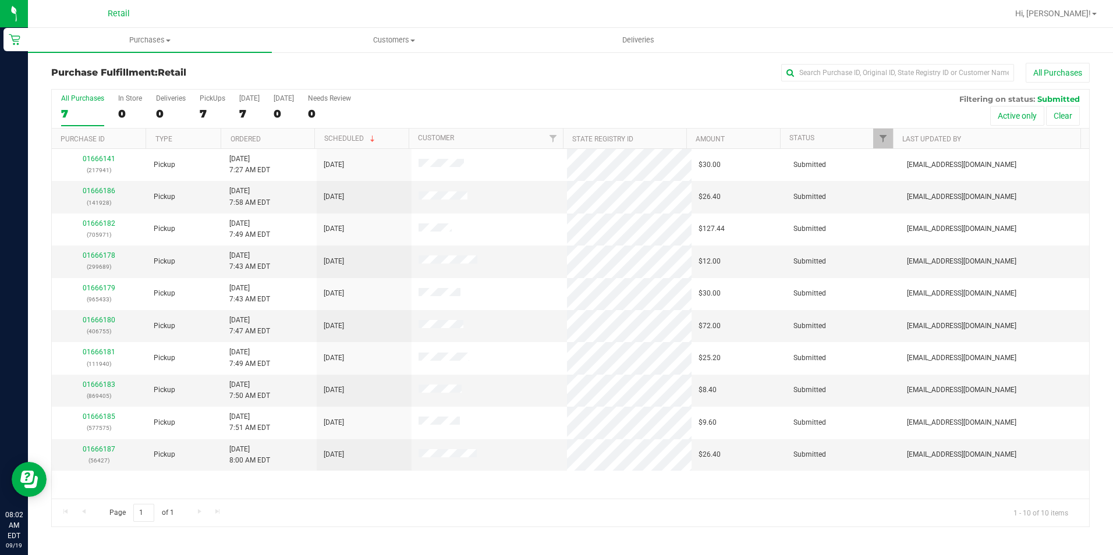
drag, startPoint x: 503, startPoint y: 0, endPoint x: 683, endPoint y: 10, distance: 180.8
drag, startPoint x: 683, startPoint y: 10, endPoint x: 523, endPoint y: 41, distance: 162.9
click at [523, 41] on uib-tab-heading "Deliveries" at bounding box center [638, 40] width 243 height 23
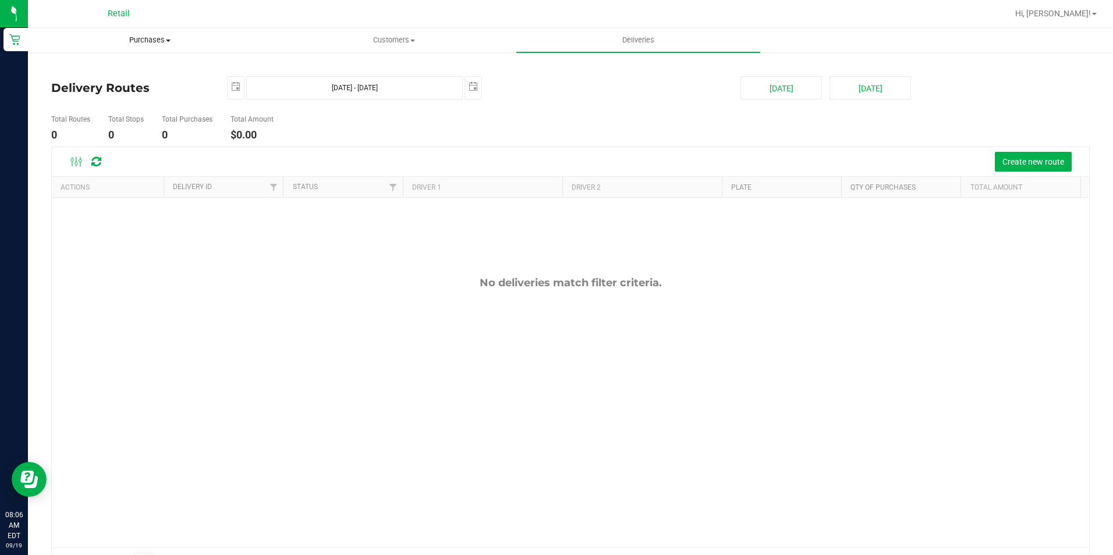
click at [146, 40] on span "Purchases" at bounding box center [150, 40] width 243 height 10
click at [72, 84] on span "Fulfillment" at bounding box center [64, 84] width 72 height 10
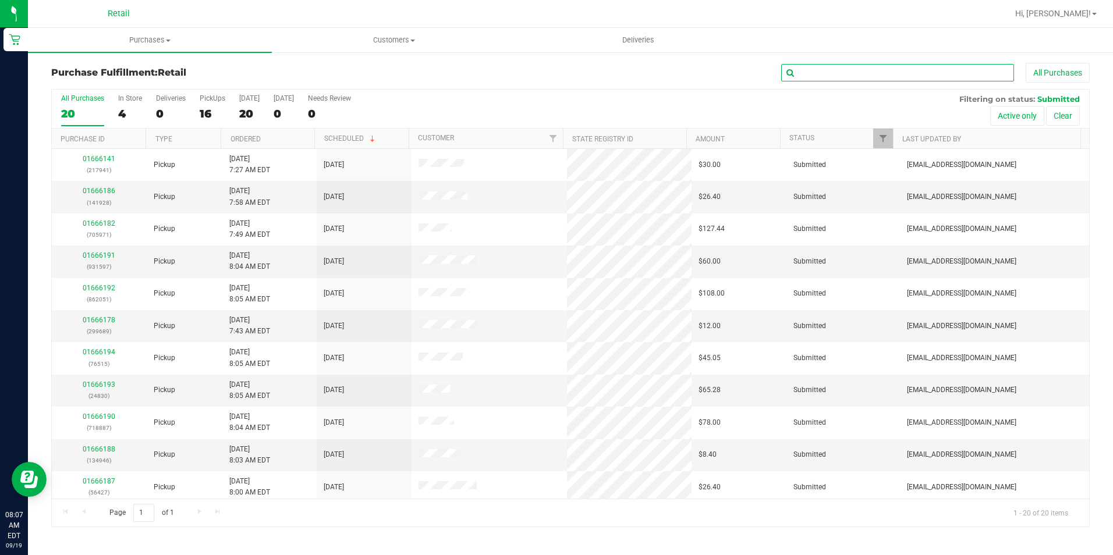
click at [804, 76] on input "text" at bounding box center [897, 72] width 233 height 17
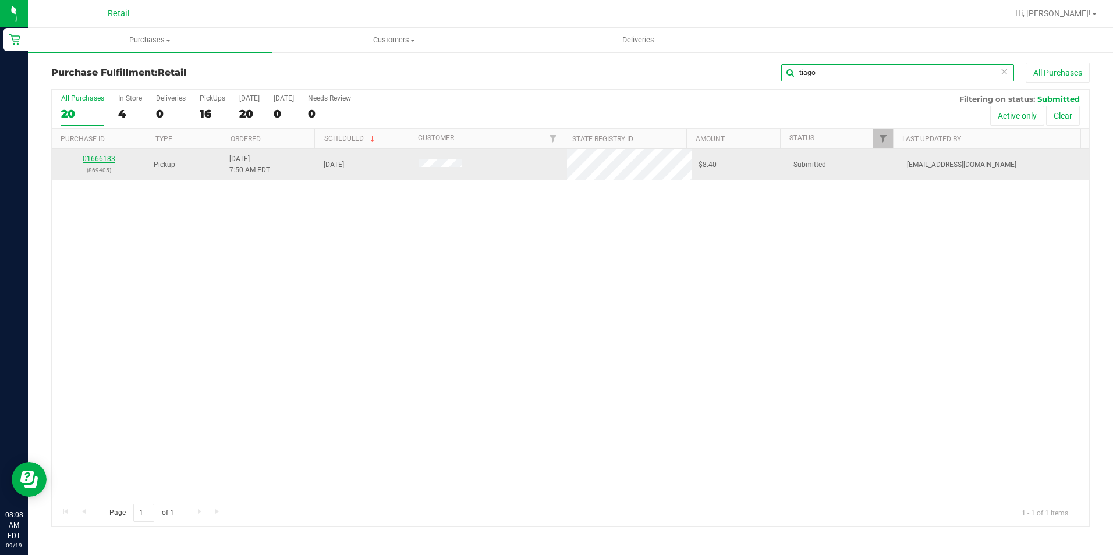
type input "tiago"
click at [111, 159] on link "01666183" at bounding box center [99, 159] width 33 height 8
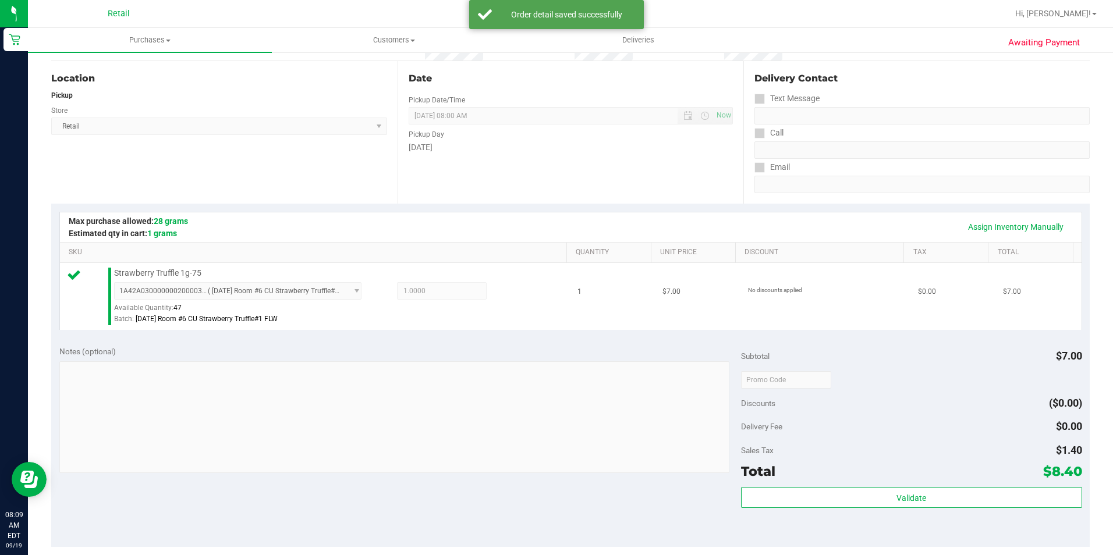
scroll to position [233, 0]
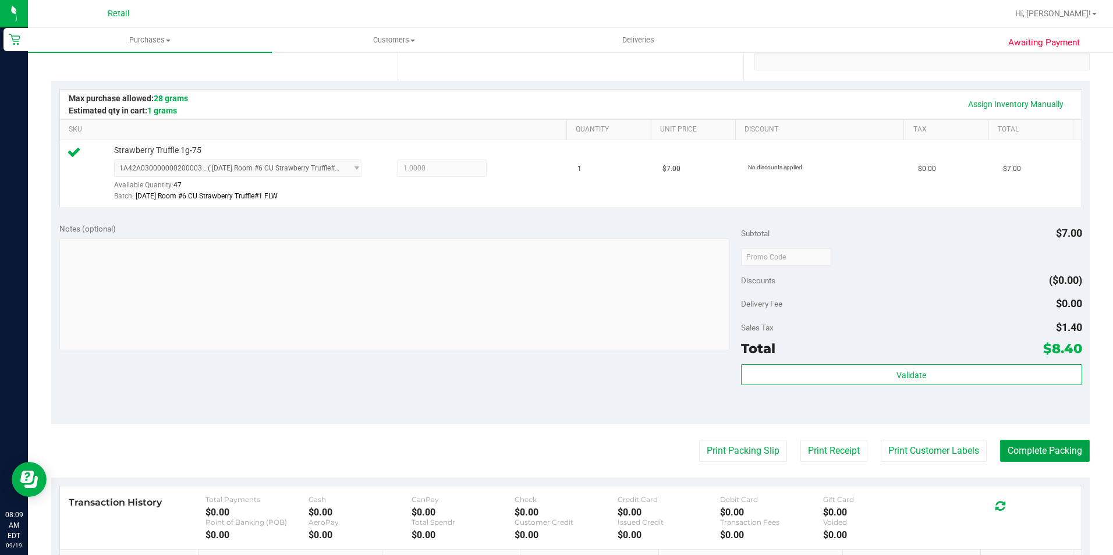
click at [1027, 449] on button "Complete Packing" at bounding box center [1045, 451] width 90 height 22
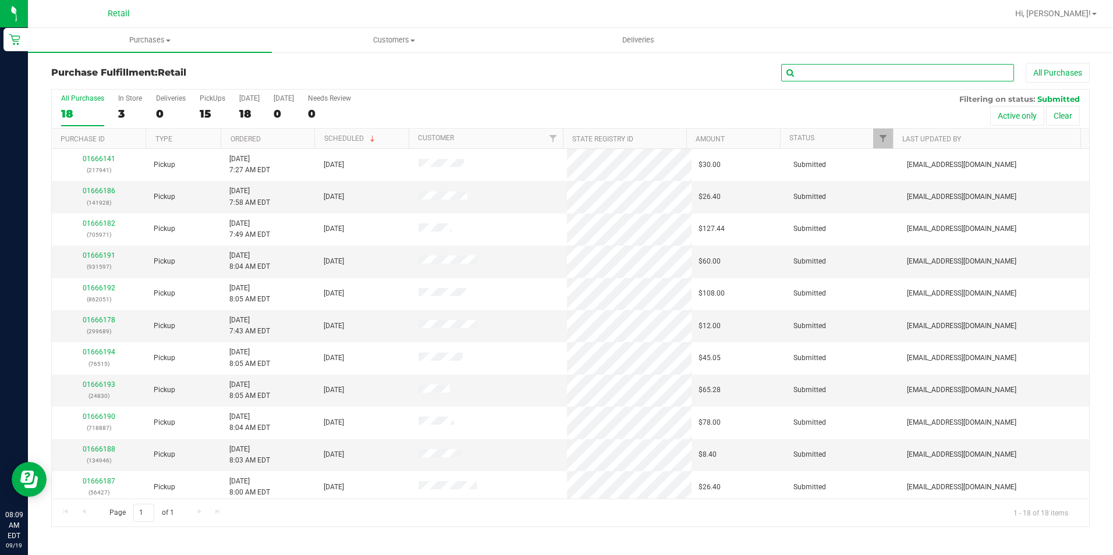
click at [810, 73] on input "text" at bounding box center [897, 72] width 233 height 17
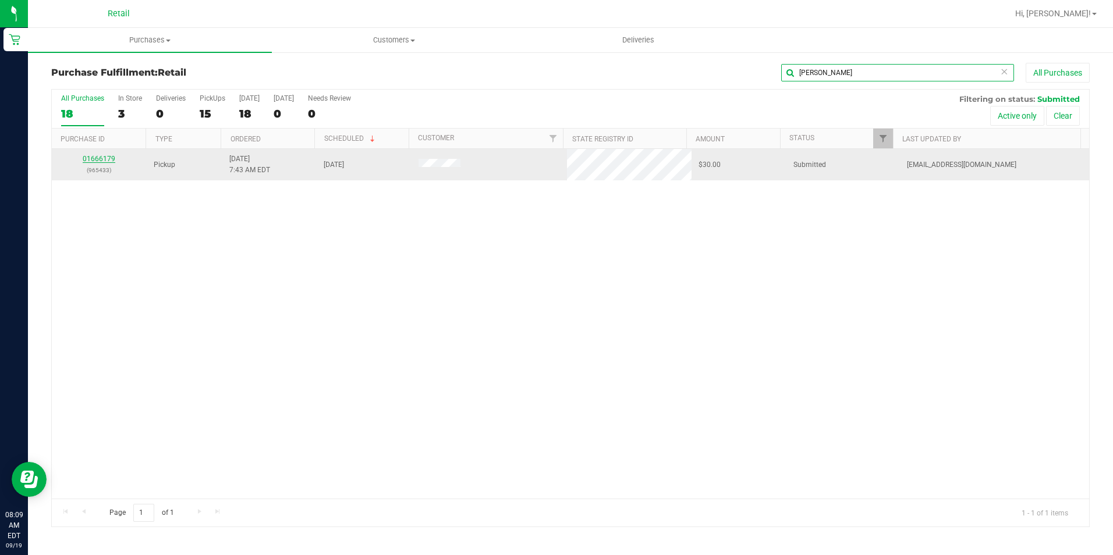
type input "dean"
click at [88, 155] on link "01666179" at bounding box center [99, 159] width 33 height 8
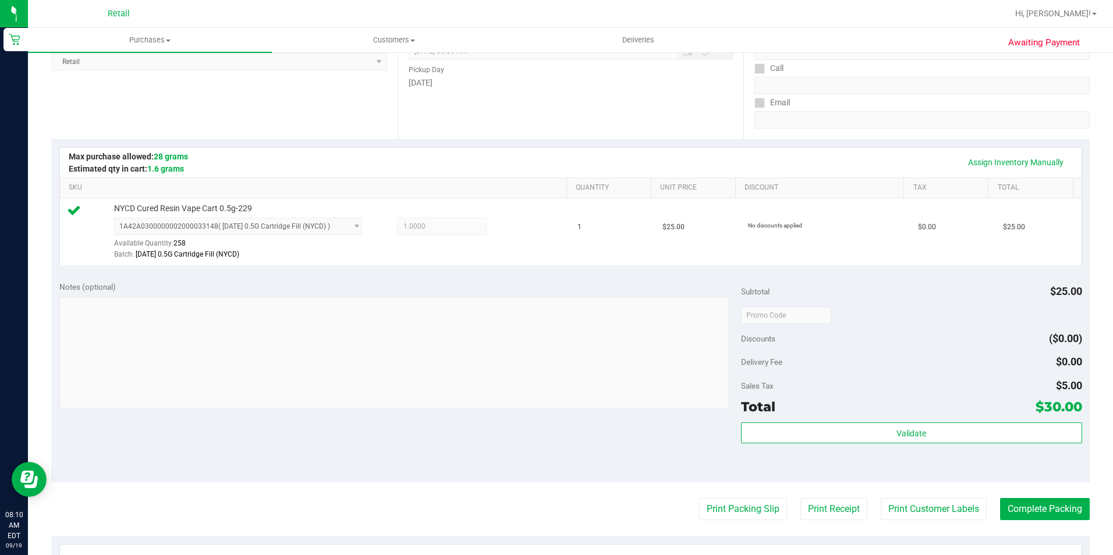
scroll to position [233, 0]
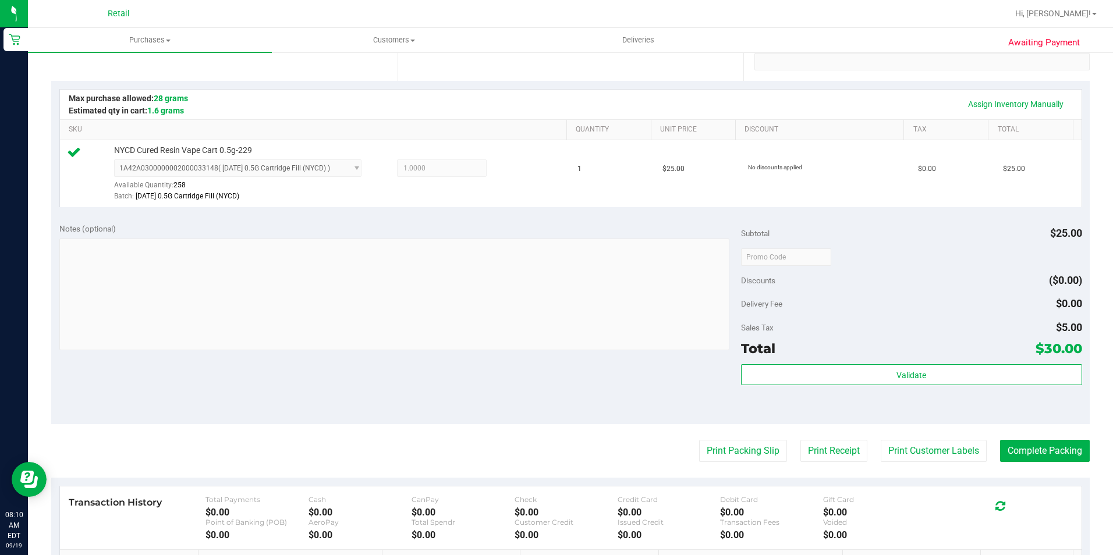
click at [1006, 410] on div "Validate" at bounding box center [911, 390] width 341 height 52
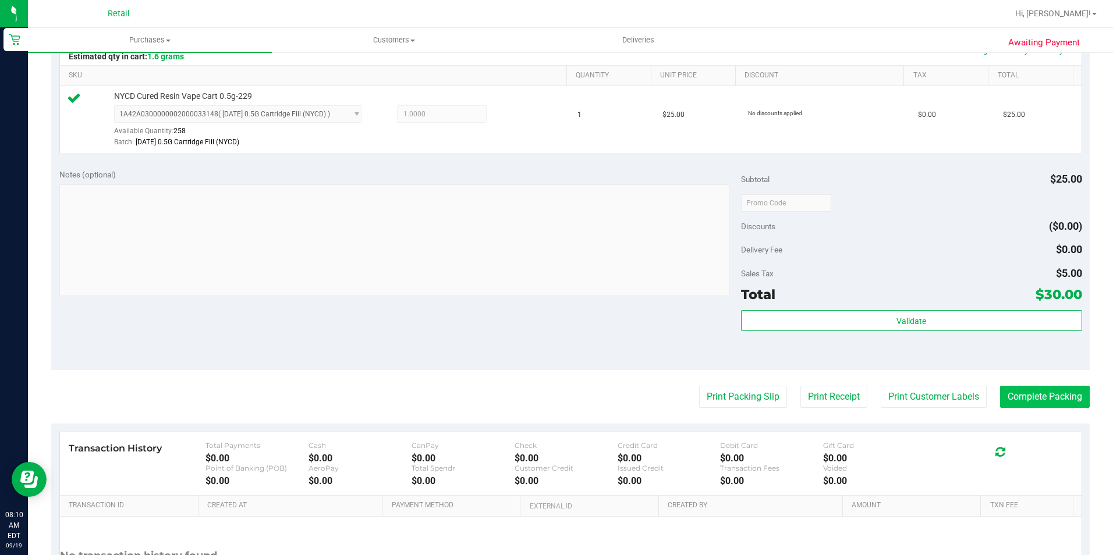
scroll to position [291, 0]
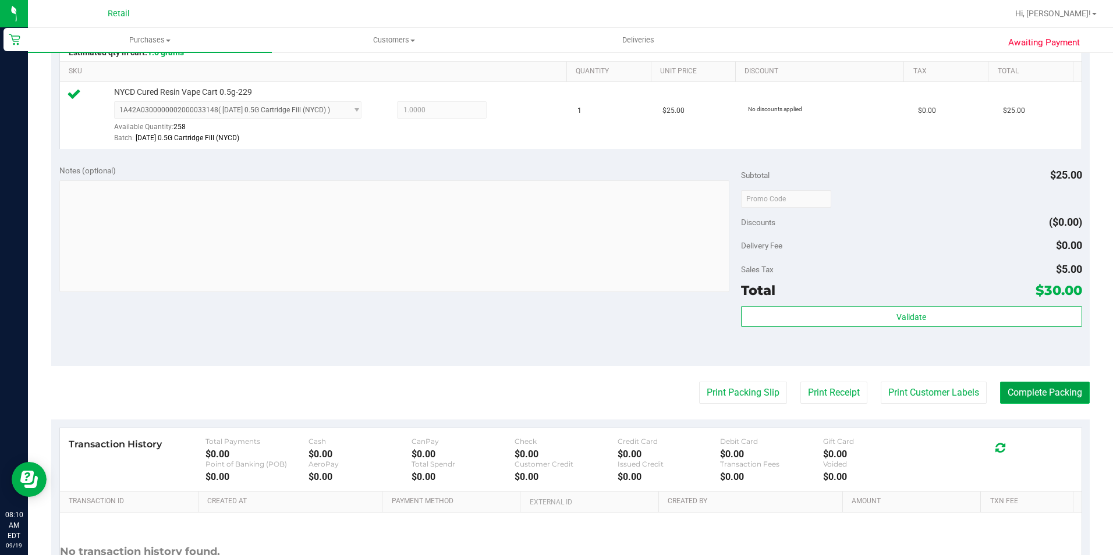
click at [1019, 393] on button "Complete Packing" at bounding box center [1045, 393] width 90 height 22
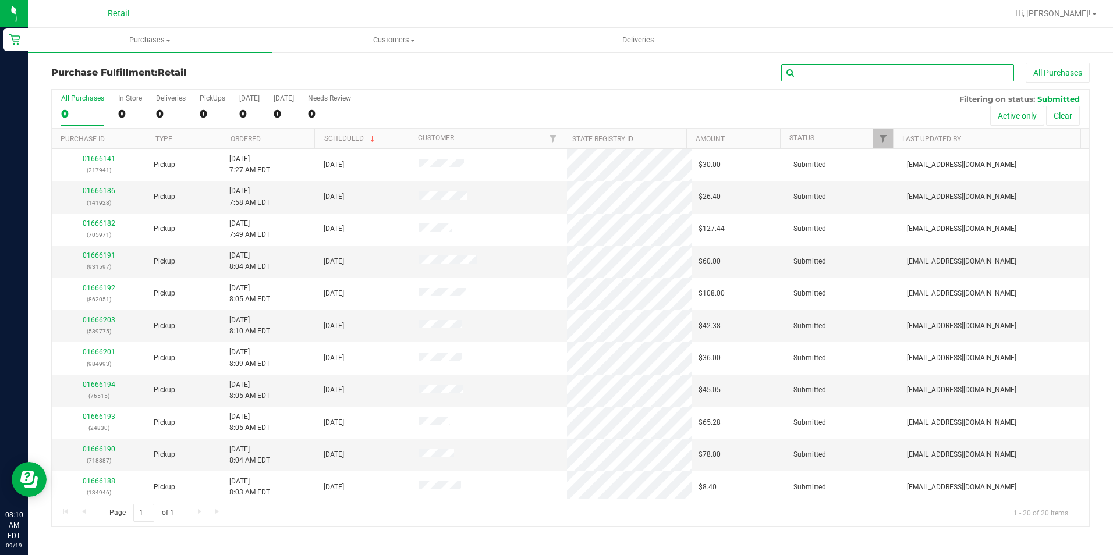
click at [829, 72] on input "text" at bounding box center [897, 72] width 233 height 17
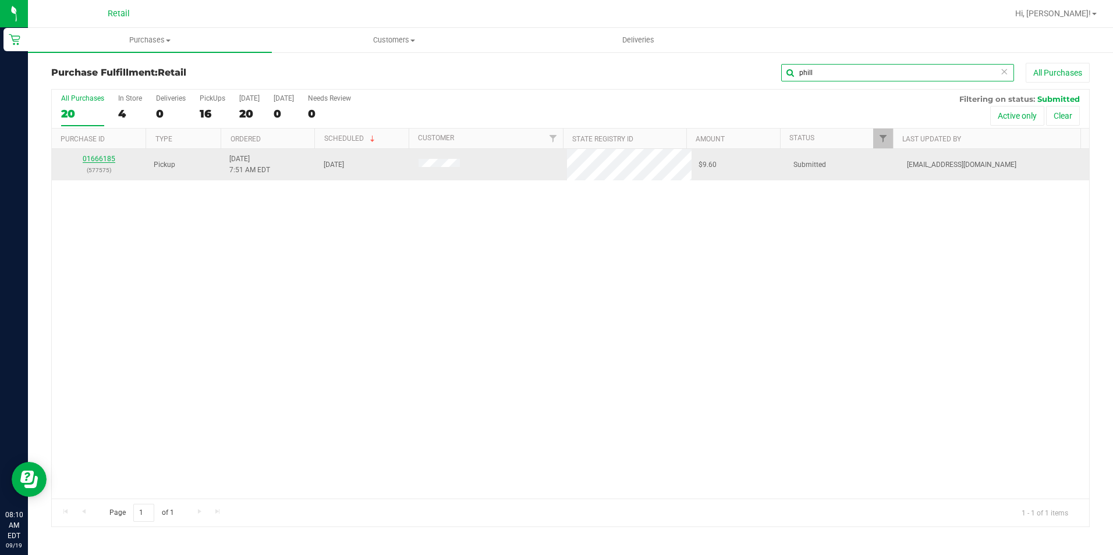
type input "phill"
click at [109, 162] on link "01666185" at bounding box center [99, 159] width 33 height 8
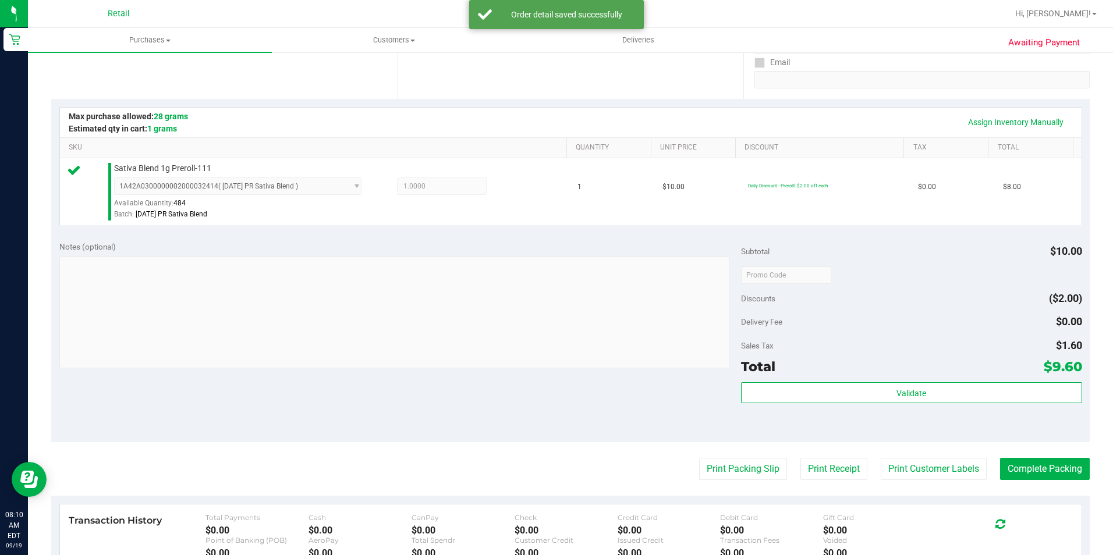
scroll to position [291, 0]
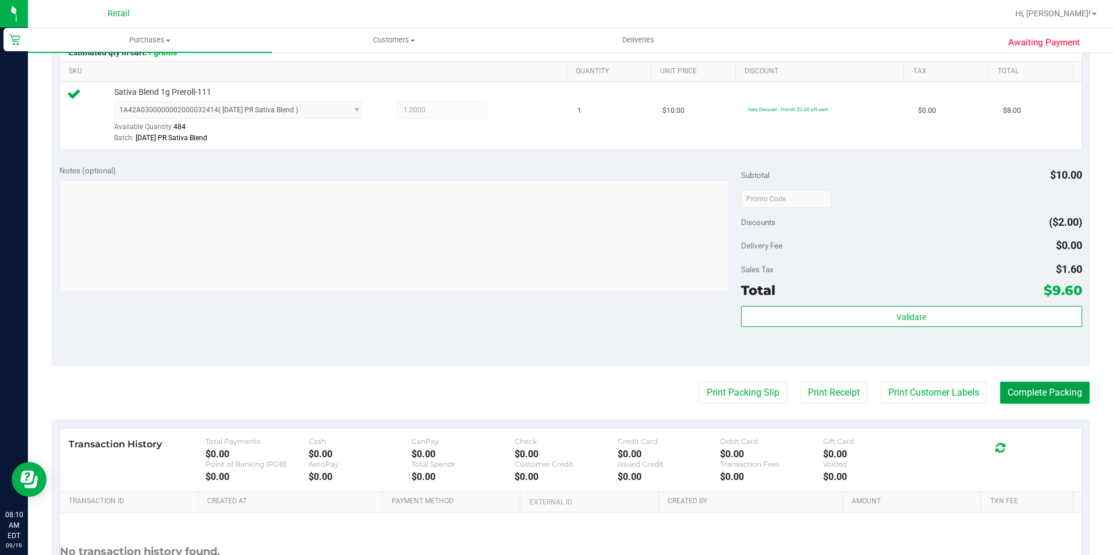
click at [1011, 397] on button "Complete Packing" at bounding box center [1045, 393] width 90 height 22
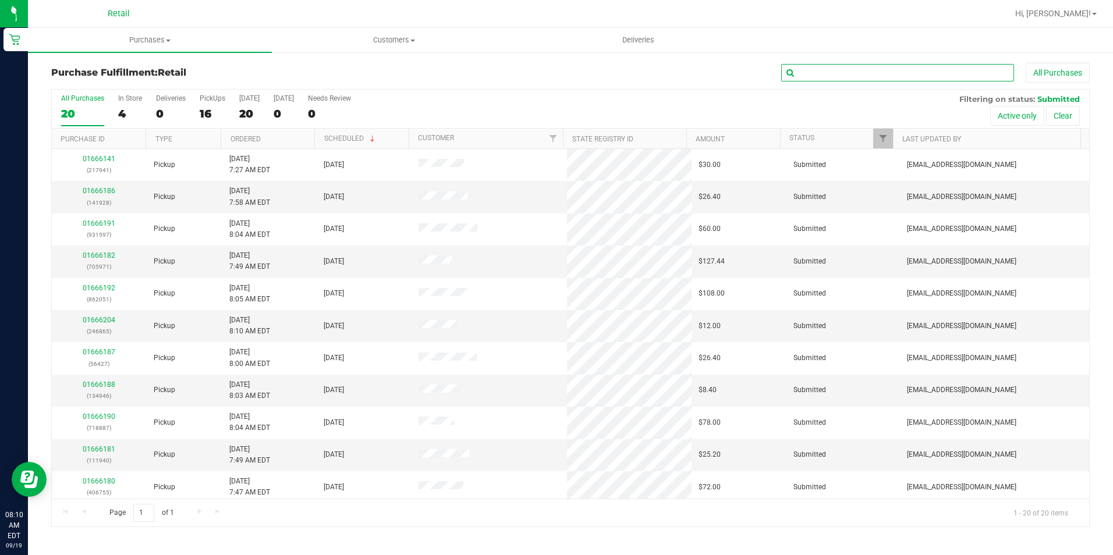
click at [833, 65] on input "text" at bounding box center [897, 72] width 233 height 17
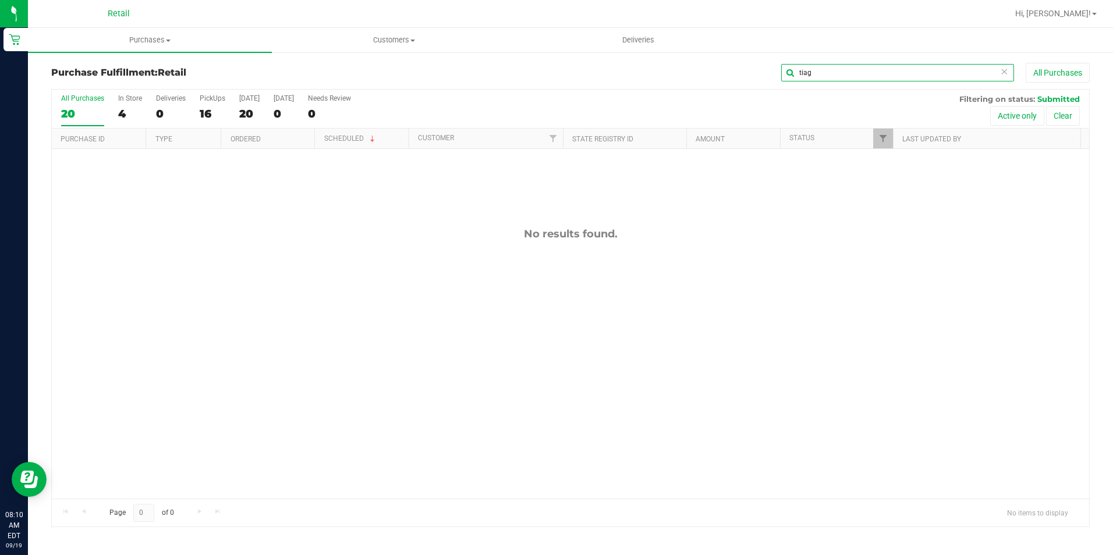
drag, startPoint x: 838, startPoint y: 74, endPoint x: 749, endPoint y: 87, distance: 89.5
click at [749, 87] on div "Purchase Fulfillment: Retail tiag All Purchases" at bounding box center [570, 76] width 1038 height 26
type input "cen"
click at [140, 37] on span "Purchases" at bounding box center [150, 40] width 244 height 10
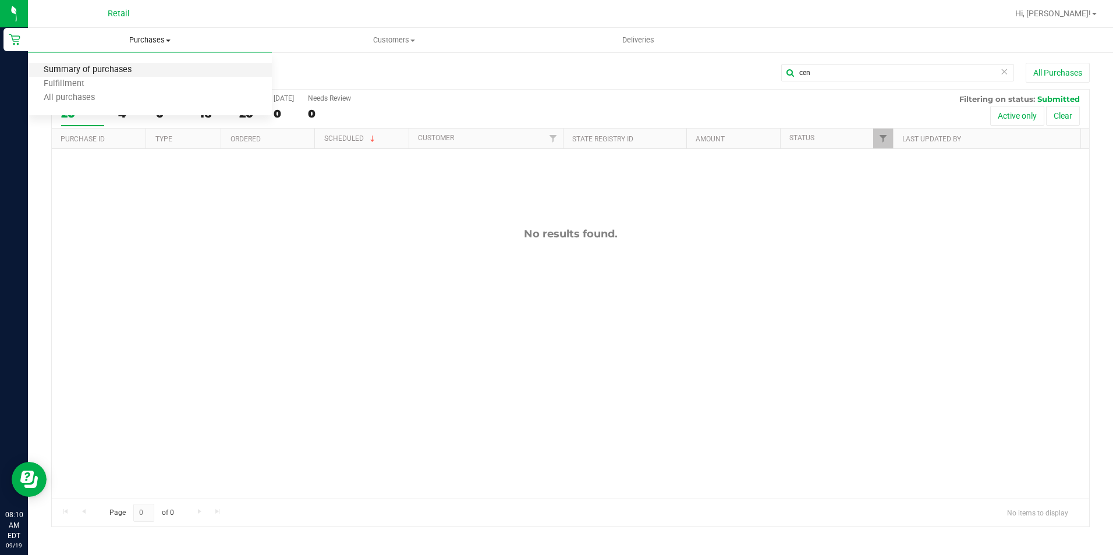
click at [98, 73] on span "Summary of purchases" at bounding box center [87, 70] width 119 height 10
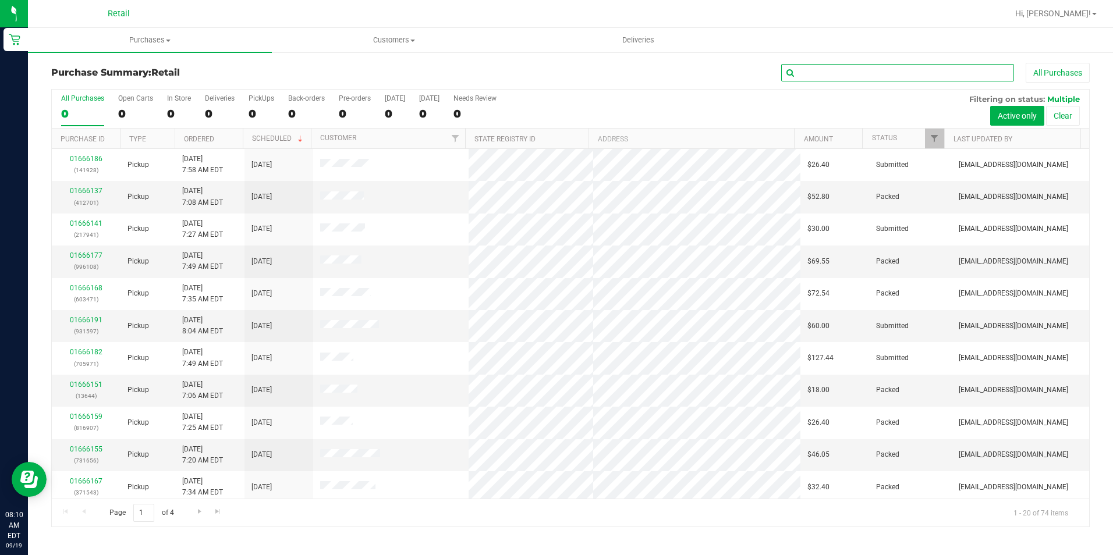
click at [797, 72] on input "text" at bounding box center [897, 72] width 233 height 17
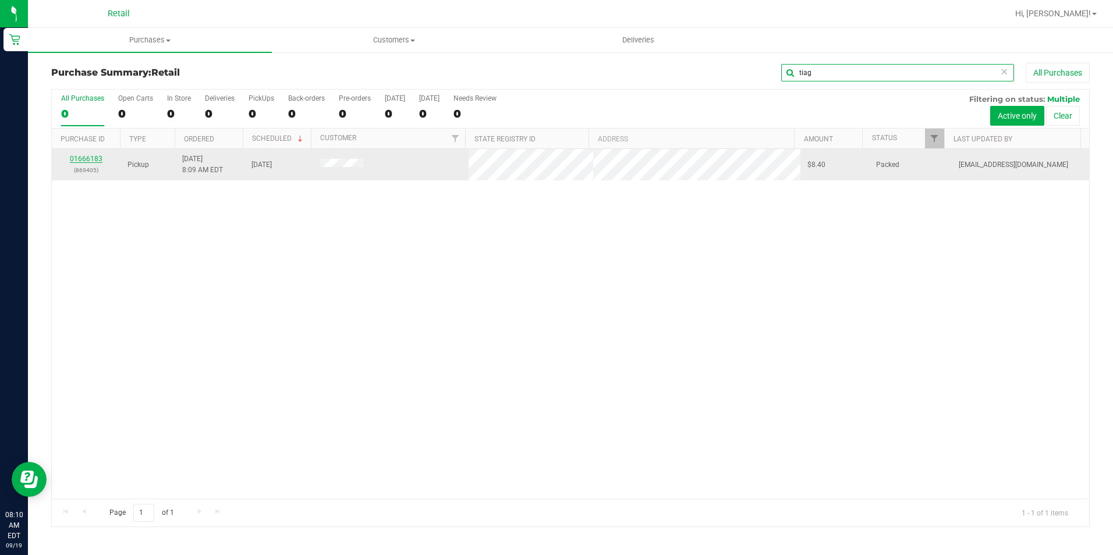
type input "tiag"
click at [94, 157] on link "01666183" at bounding box center [86, 159] width 33 height 8
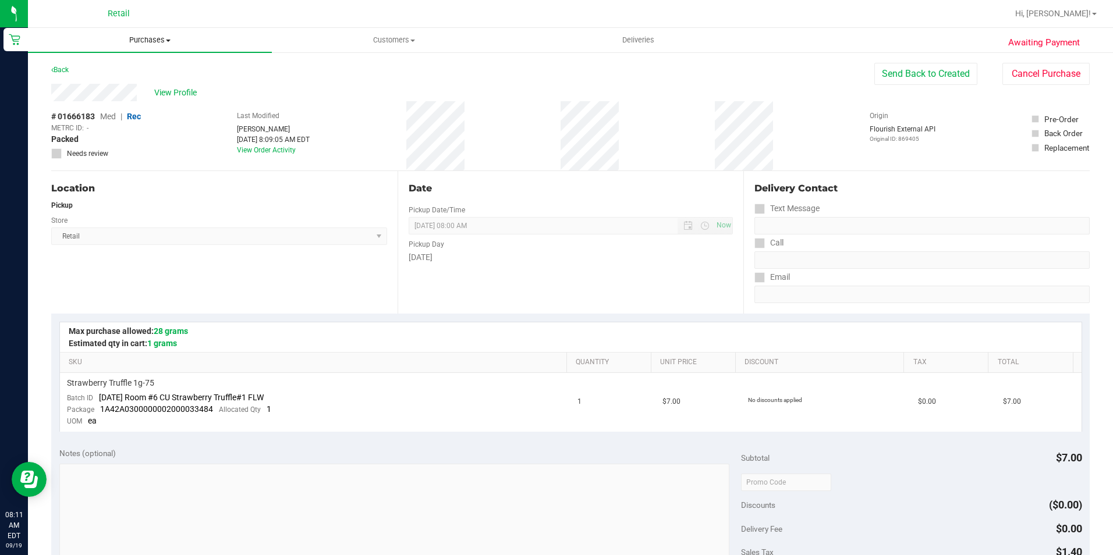
click at [151, 38] on span "Purchases" at bounding box center [150, 40] width 244 height 10
click at [77, 66] on span "Summary of purchases" at bounding box center [87, 70] width 119 height 10
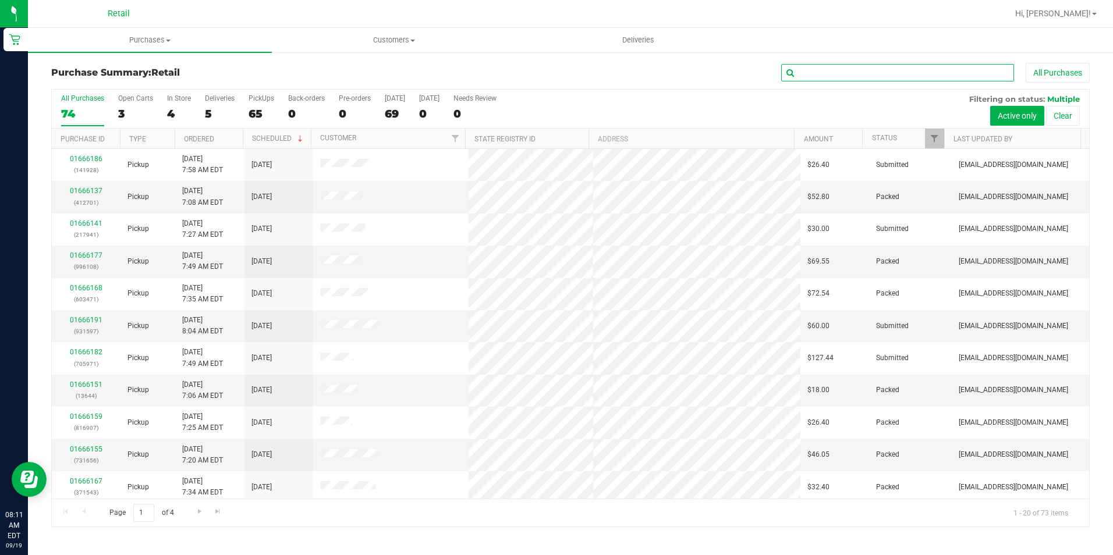
click at [823, 73] on input "text" at bounding box center [897, 72] width 233 height 17
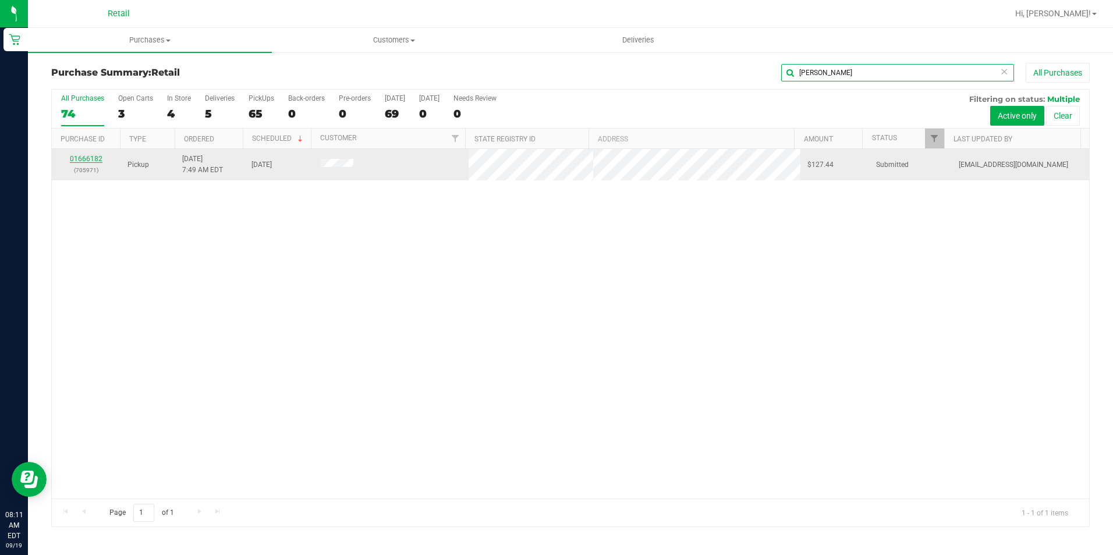
type input "joan"
click at [77, 157] on link "01666182" at bounding box center [86, 159] width 33 height 8
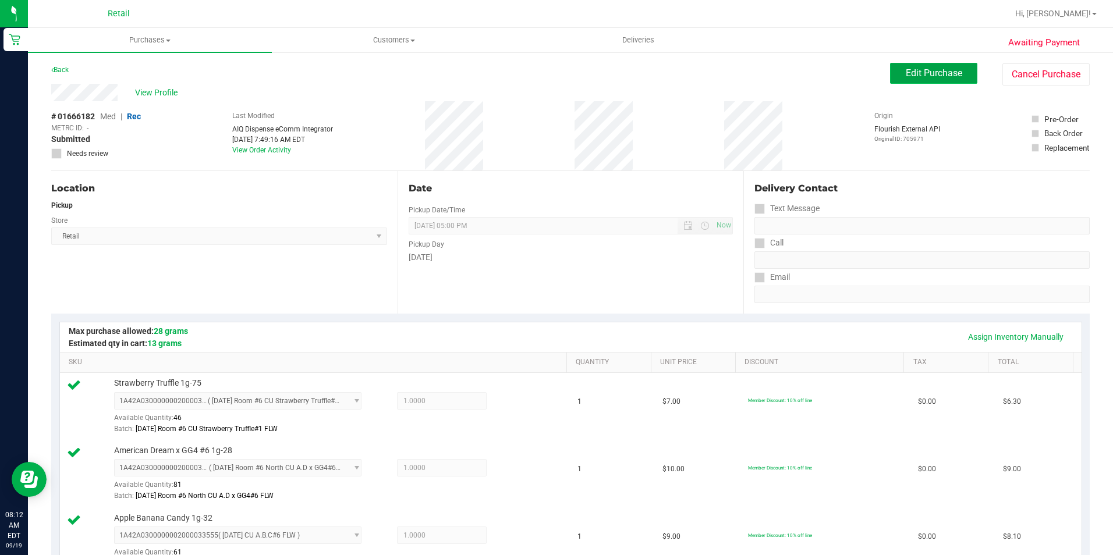
click at [906, 69] on span "Edit Purchase" at bounding box center [934, 73] width 56 height 11
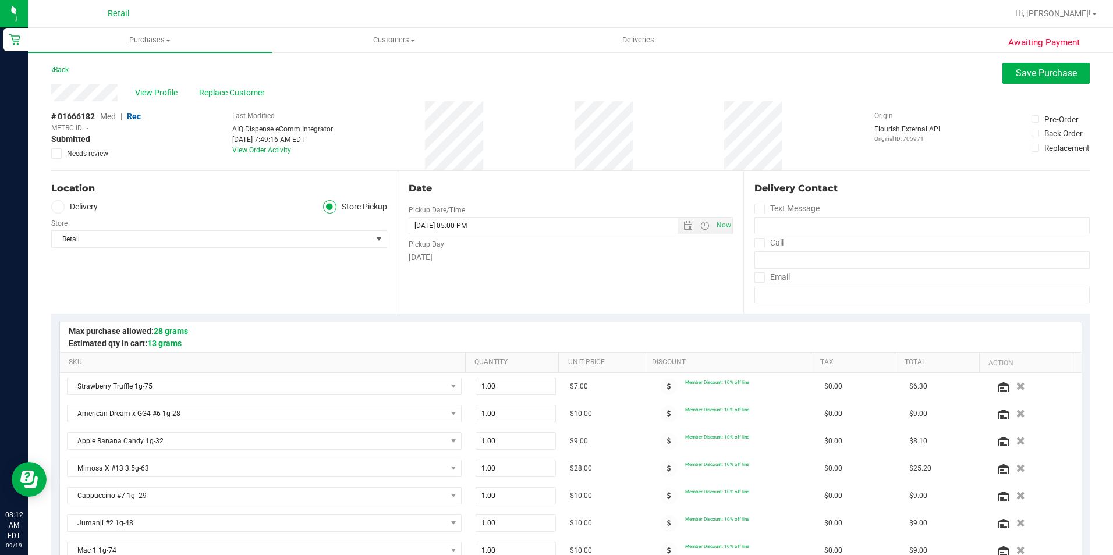
click at [111, 114] on span "Med" at bounding box center [108, 116] width 16 height 9
click at [1039, 70] on span "Save Purchase" at bounding box center [1046, 73] width 61 height 11
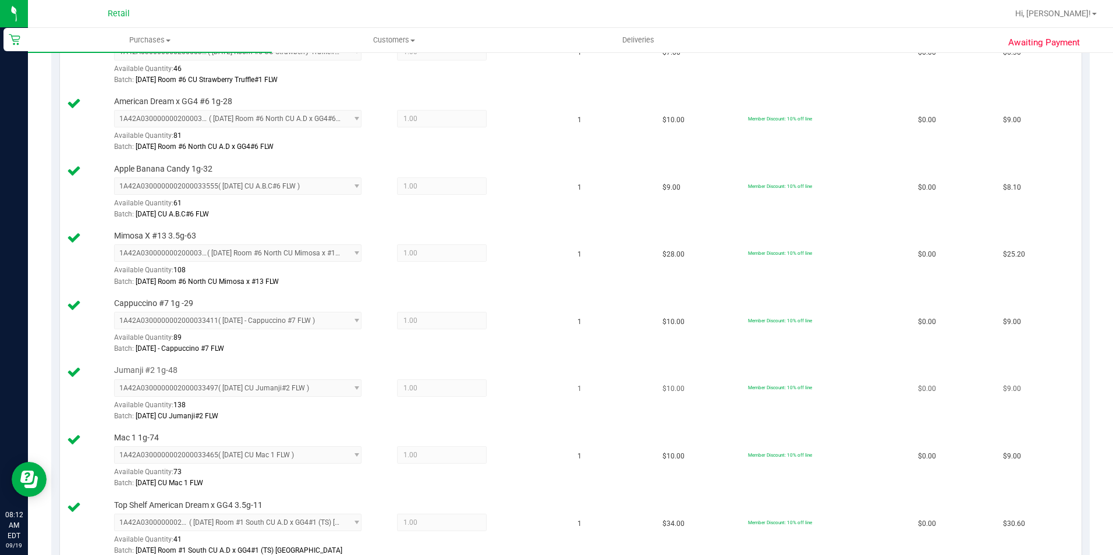
scroll to position [640, 0]
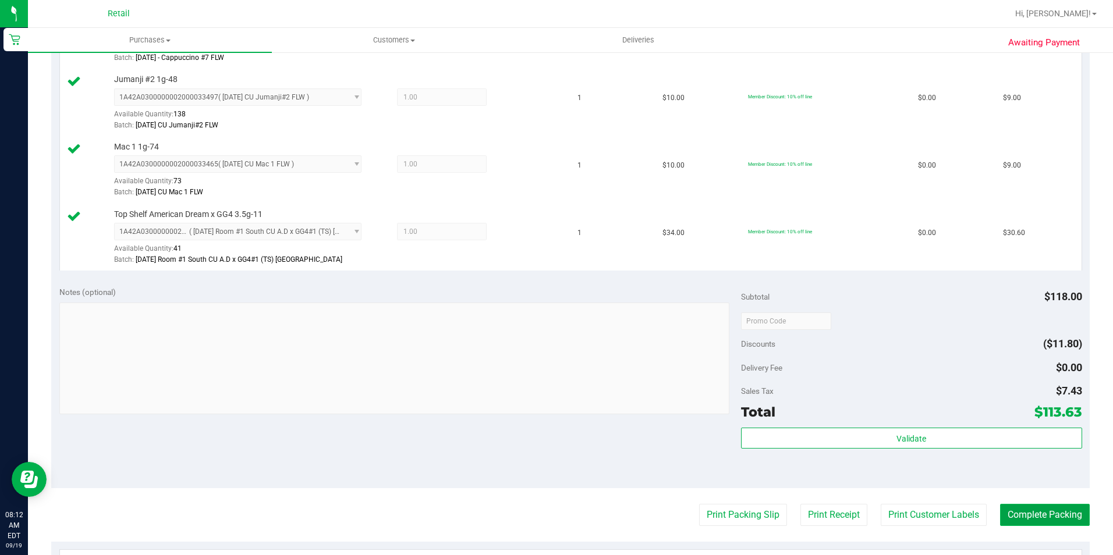
click at [1048, 515] on button "Complete Packing" at bounding box center [1045, 515] width 90 height 22
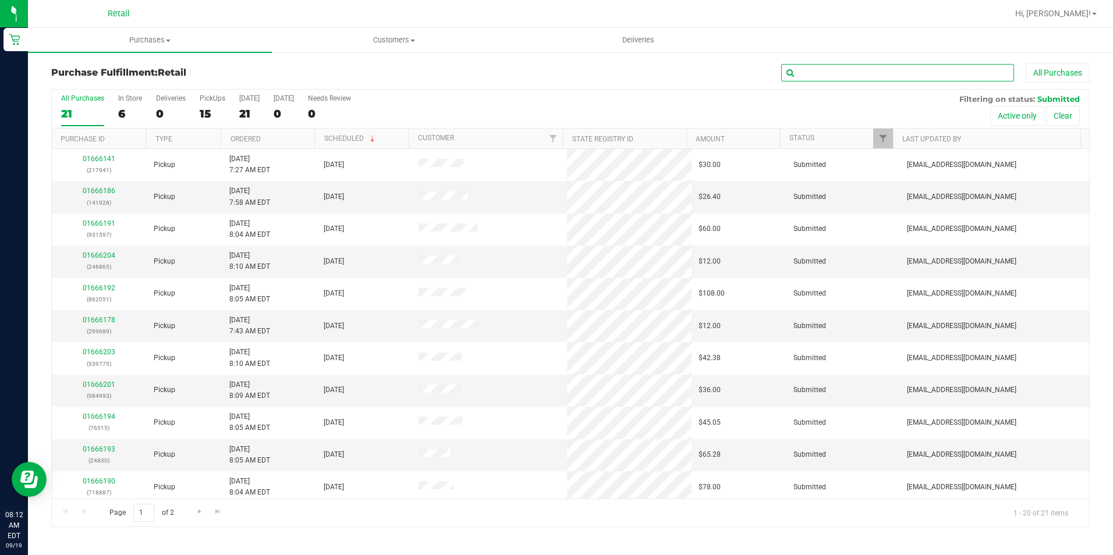
click at [838, 75] on input "text" at bounding box center [897, 72] width 233 height 17
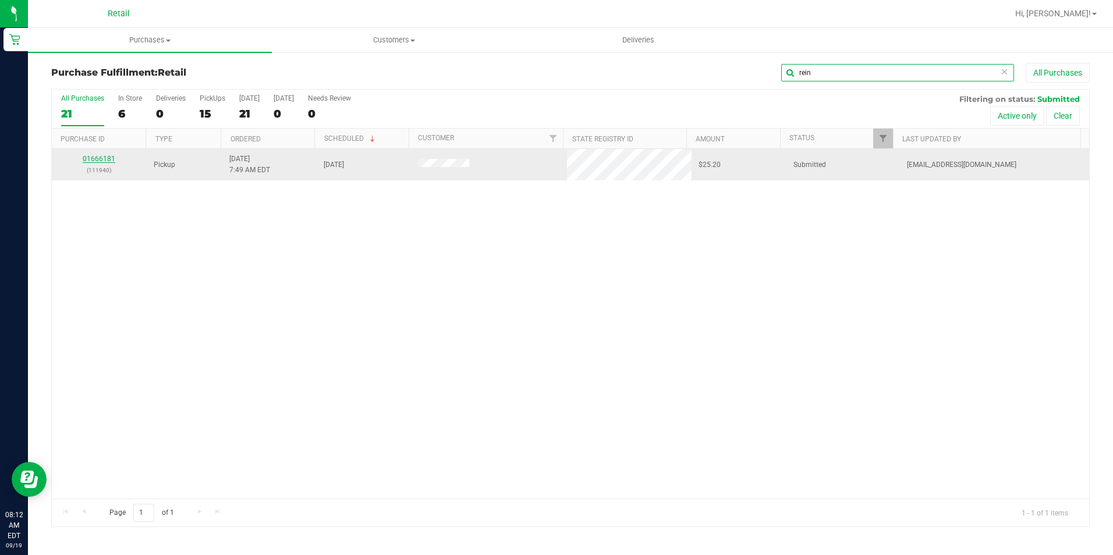
type input "rein"
click at [108, 159] on link "01666181" at bounding box center [99, 159] width 33 height 8
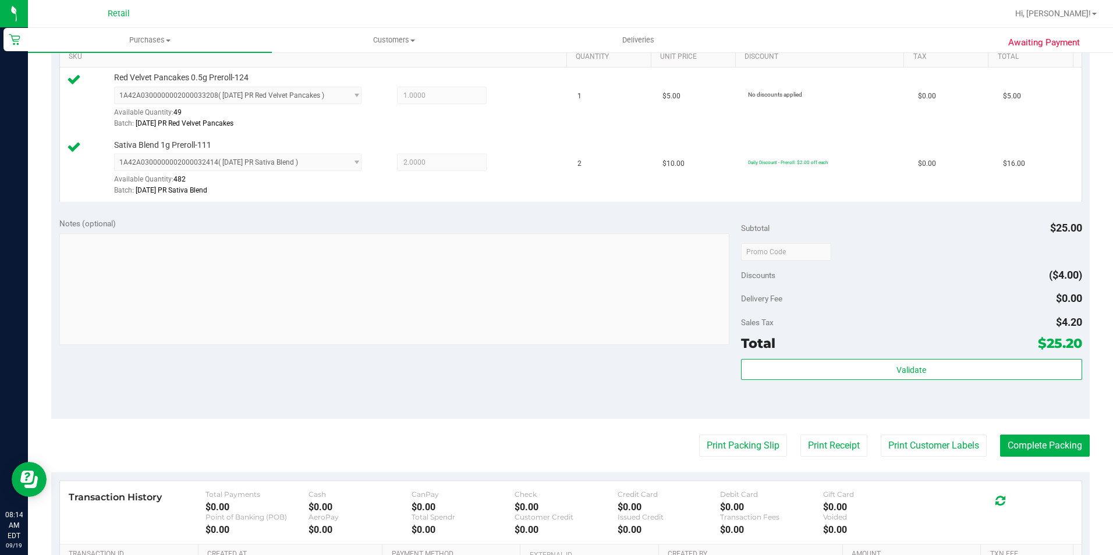
scroll to position [349, 0]
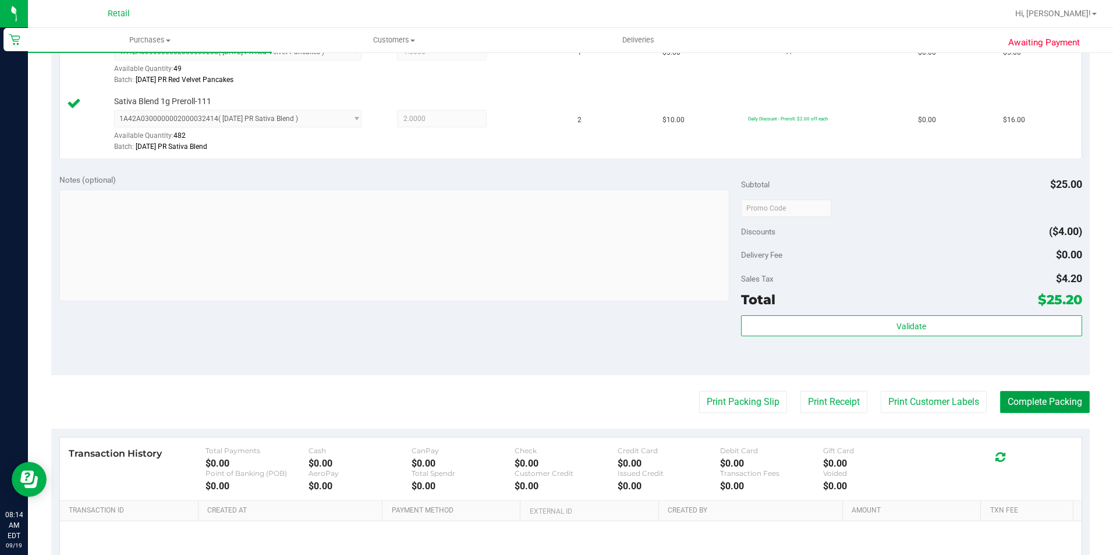
click at [1004, 408] on button "Complete Packing" at bounding box center [1045, 402] width 90 height 22
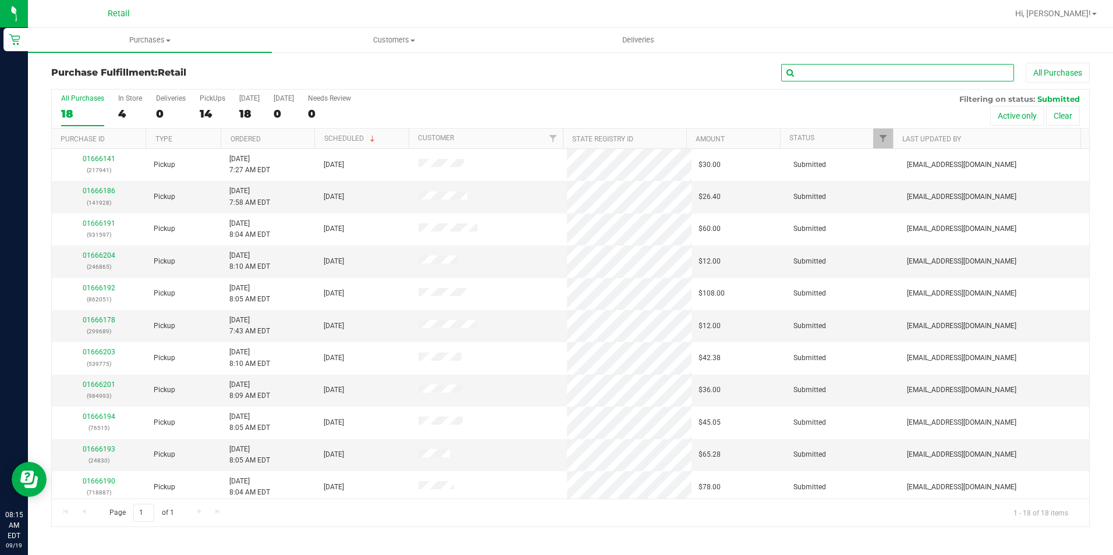
click at [819, 73] on input "text" at bounding box center [897, 72] width 233 height 17
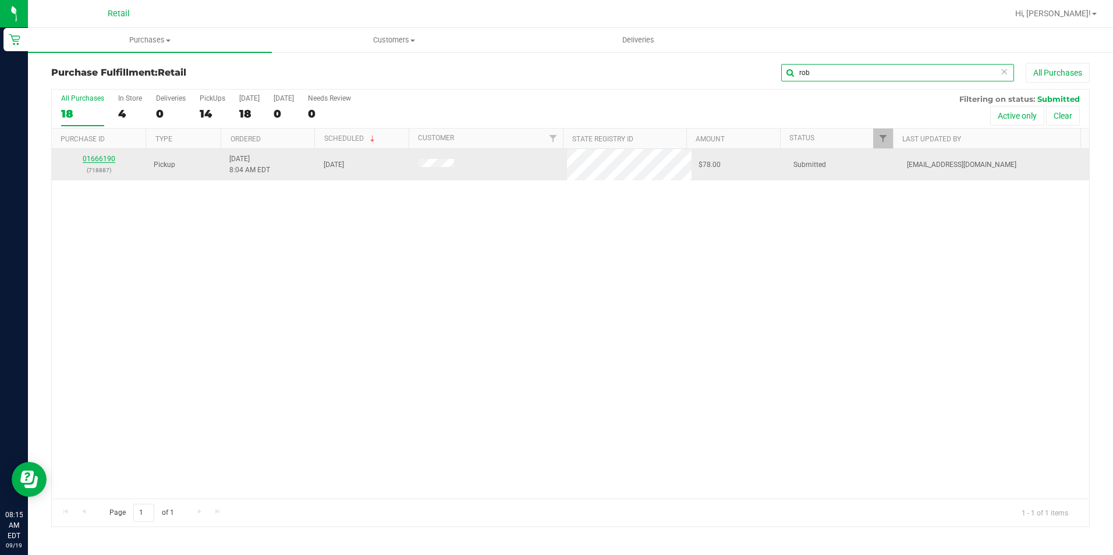
type input "rob"
click at [95, 158] on link "01666190" at bounding box center [99, 159] width 33 height 8
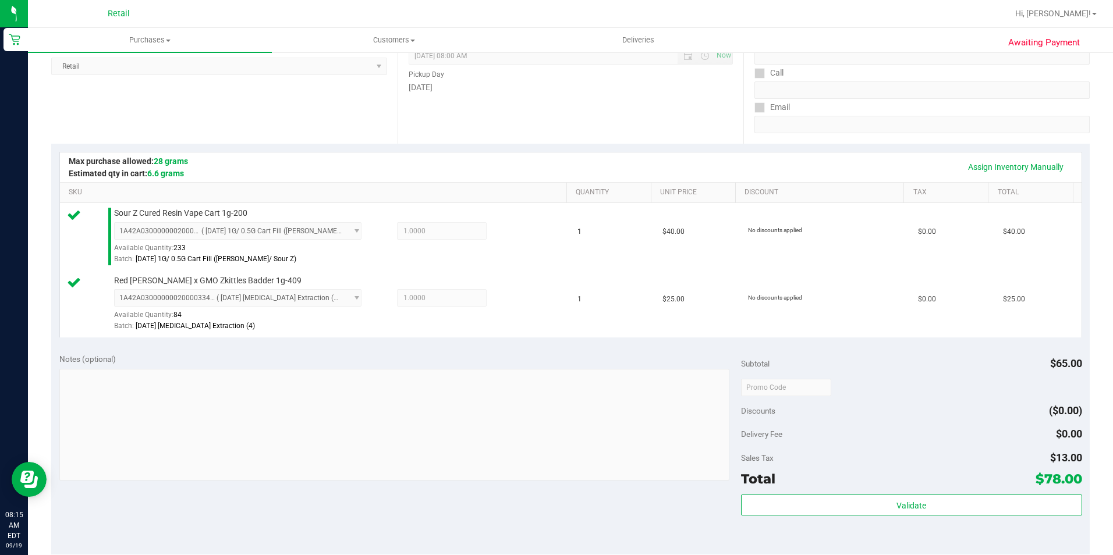
scroll to position [233, 0]
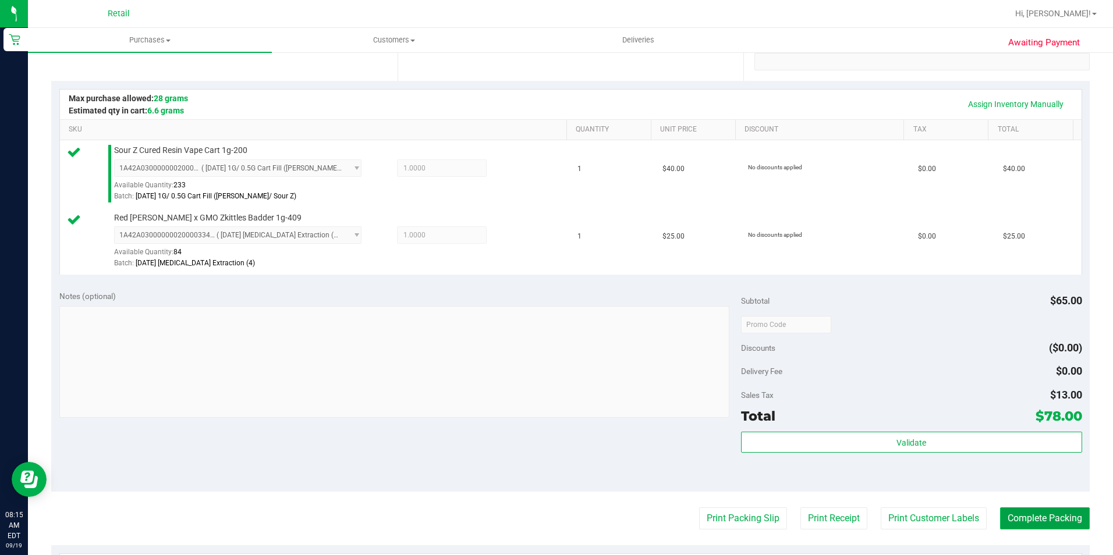
click at [1006, 521] on button "Complete Packing" at bounding box center [1045, 519] width 90 height 22
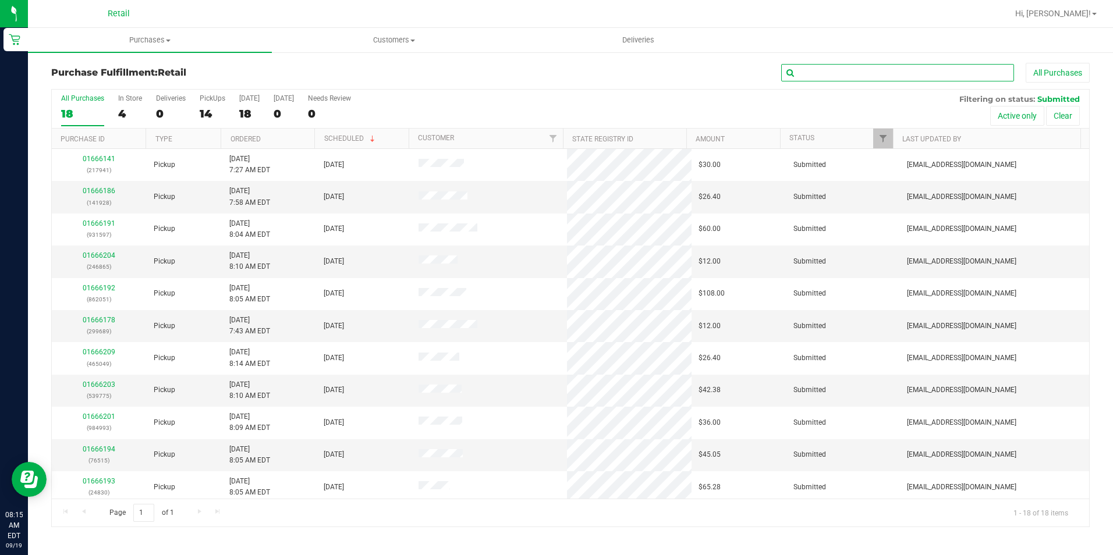
click at [801, 72] on input "text" at bounding box center [897, 72] width 233 height 17
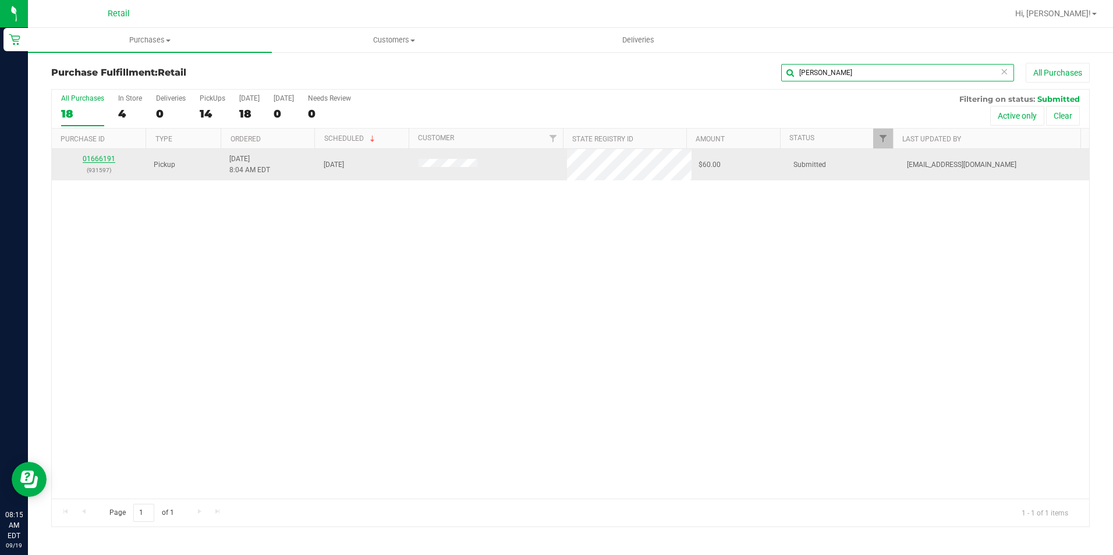
type input "benj"
click at [91, 157] on link "01666191" at bounding box center [99, 159] width 33 height 8
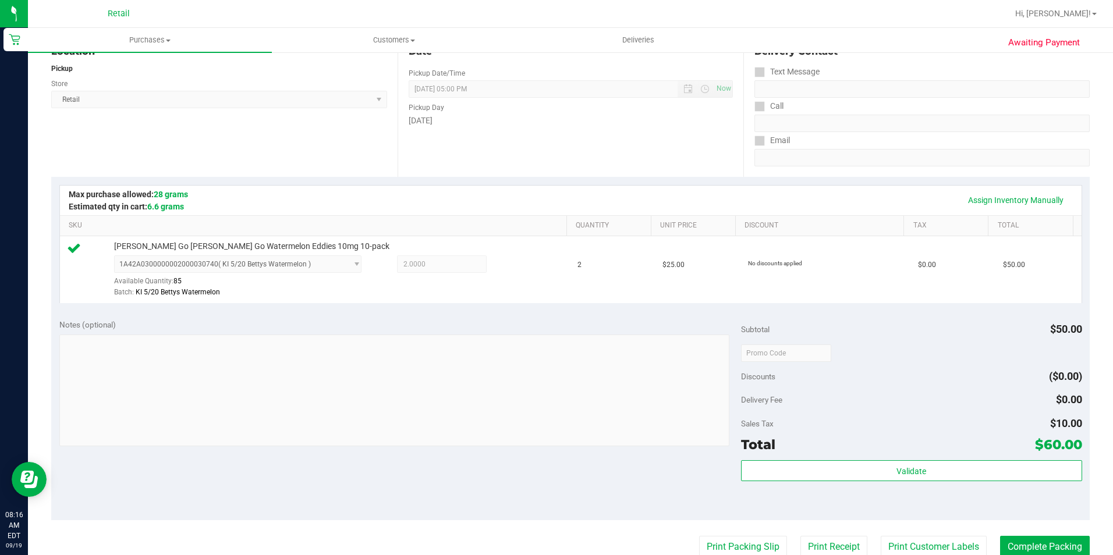
scroll to position [233, 0]
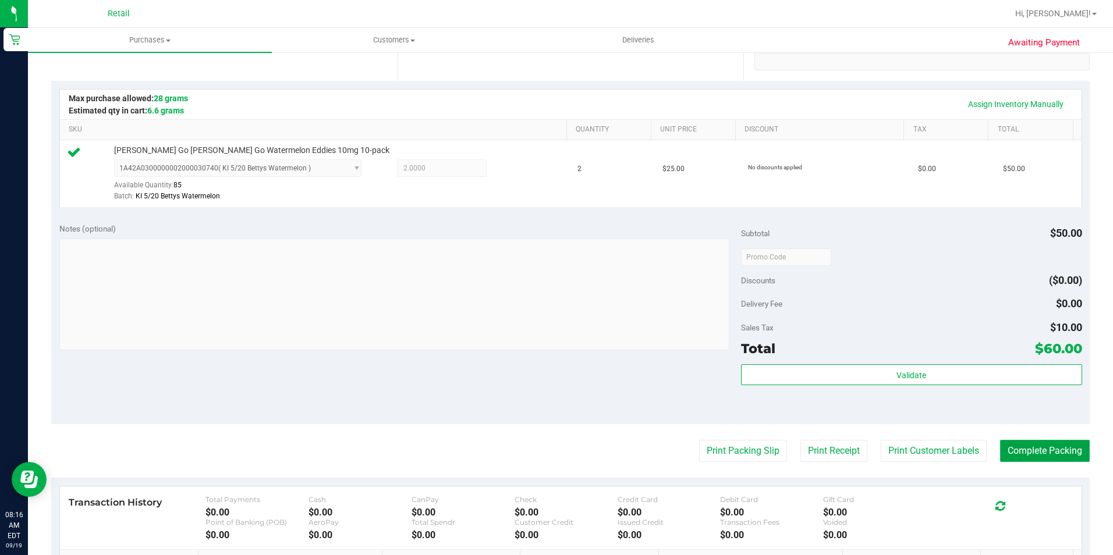
click at [1037, 451] on button "Complete Packing" at bounding box center [1045, 451] width 90 height 22
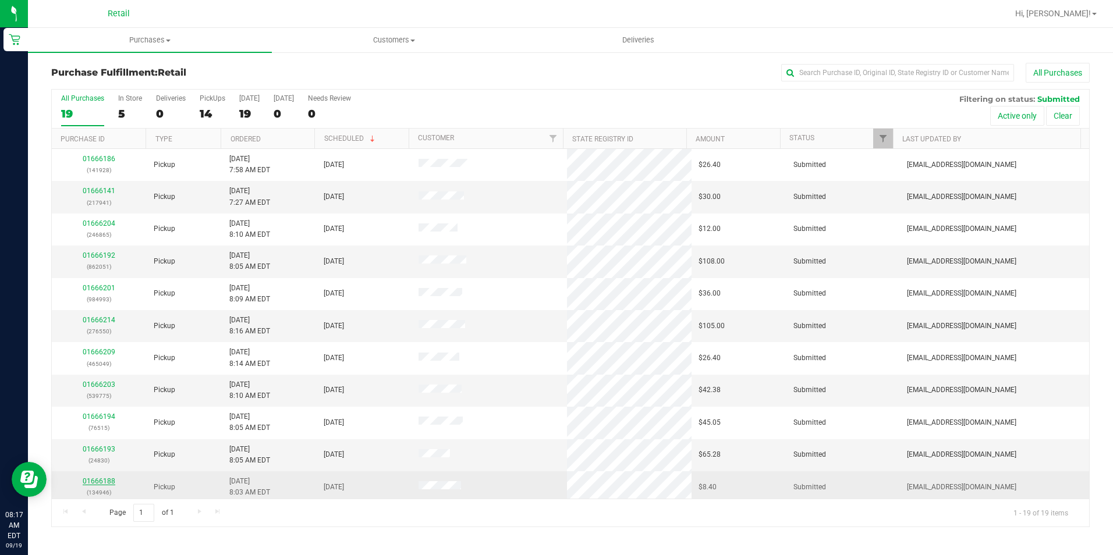
click at [86, 483] on link "01666188" at bounding box center [99, 481] width 33 height 8
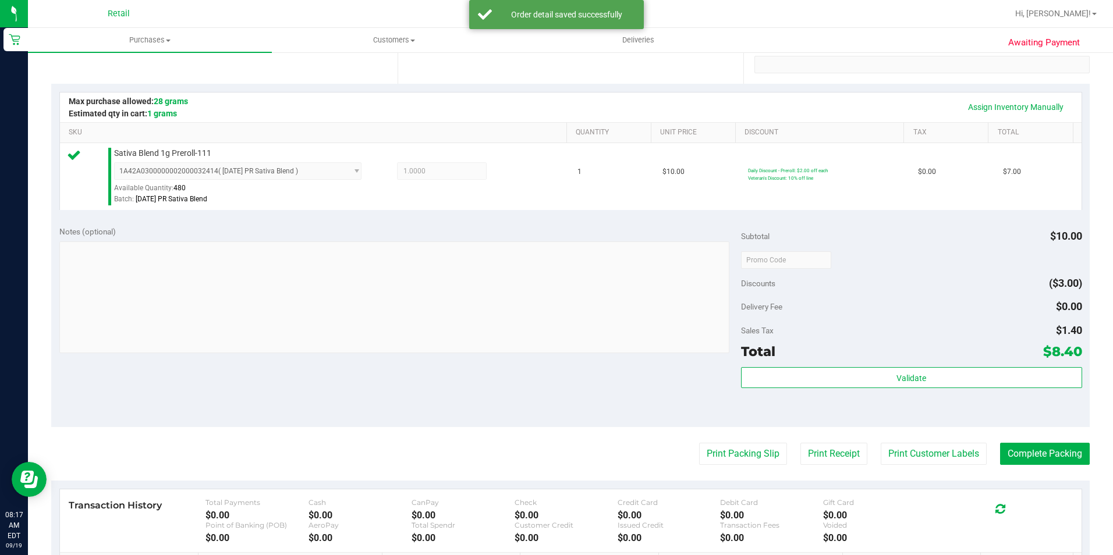
scroll to position [291, 0]
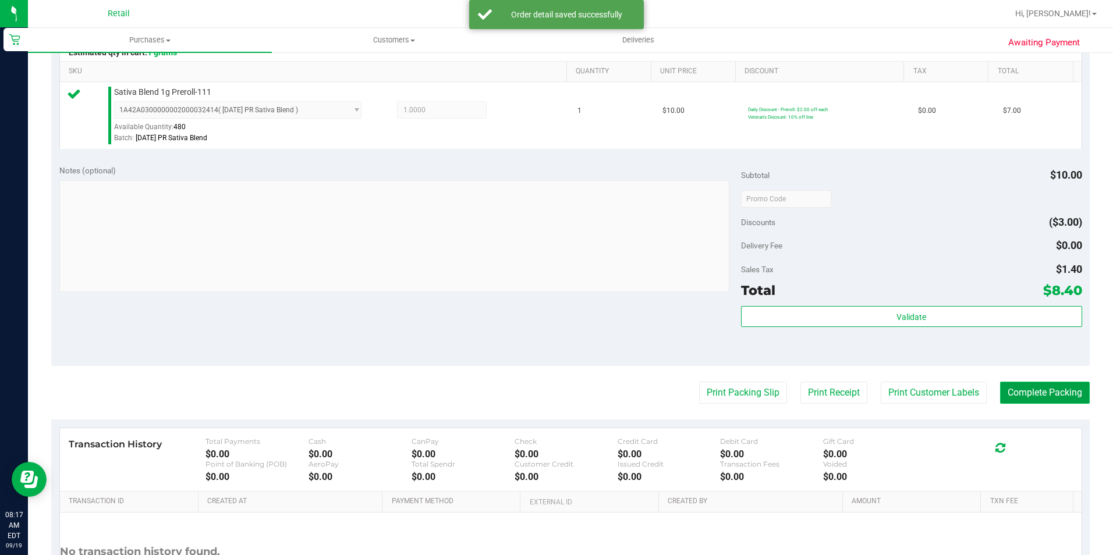
click at [1008, 382] on button "Complete Packing" at bounding box center [1045, 393] width 90 height 22
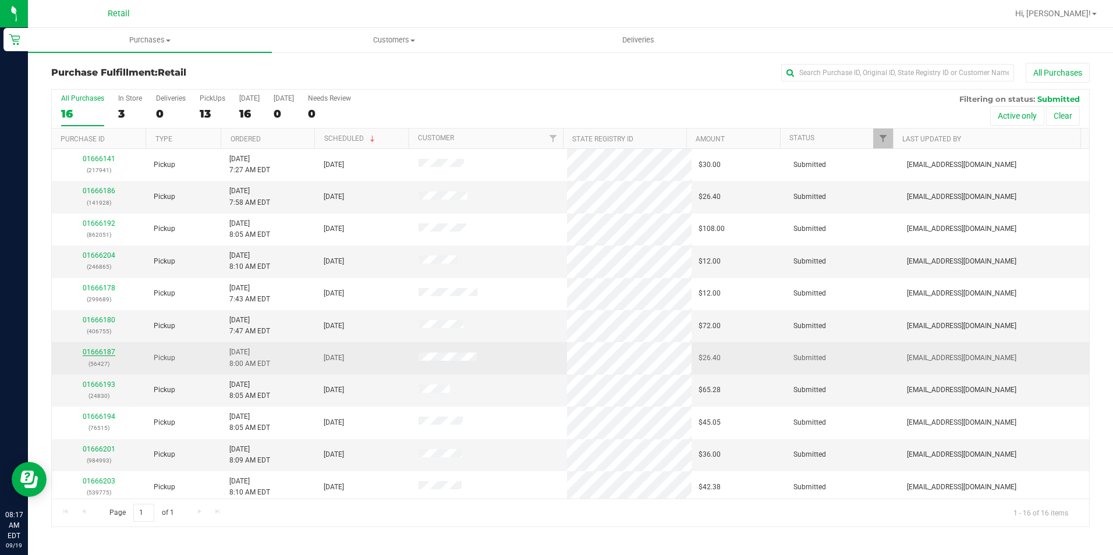
click at [92, 356] on link "01666187" at bounding box center [99, 352] width 33 height 8
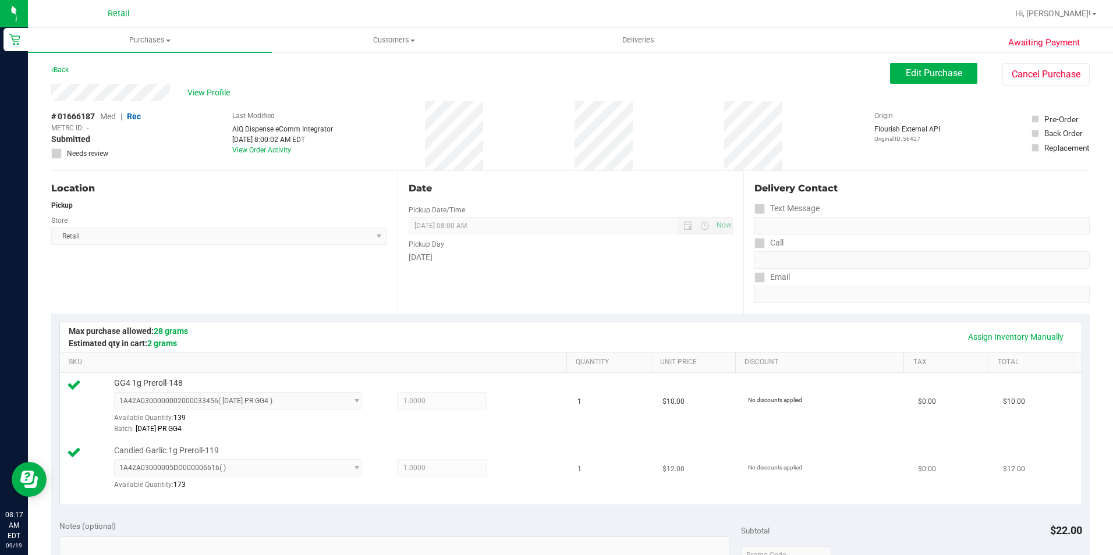
scroll to position [291, 0]
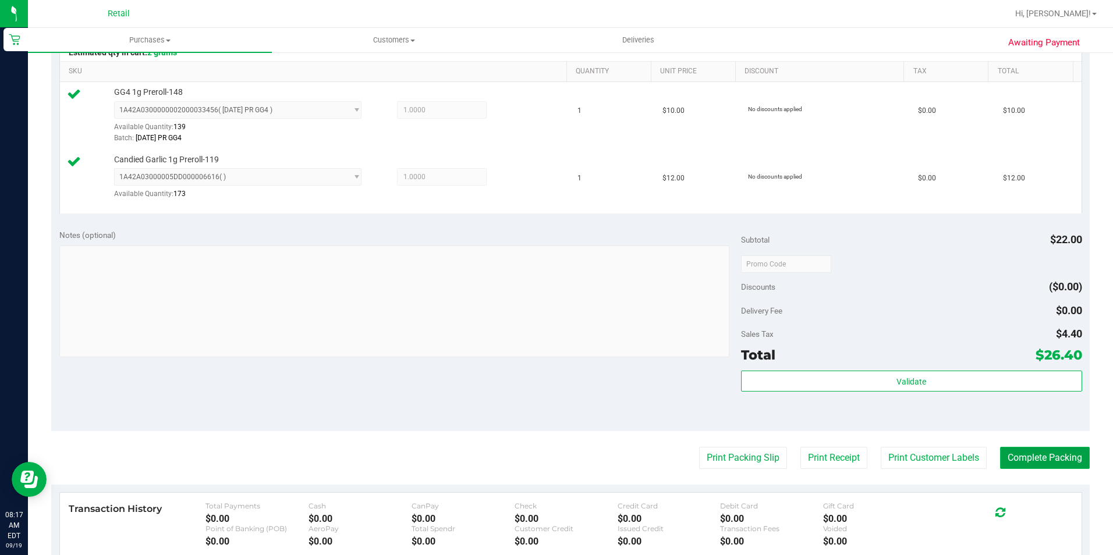
click at [1008, 455] on button "Complete Packing" at bounding box center [1045, 458] width 90 height 22
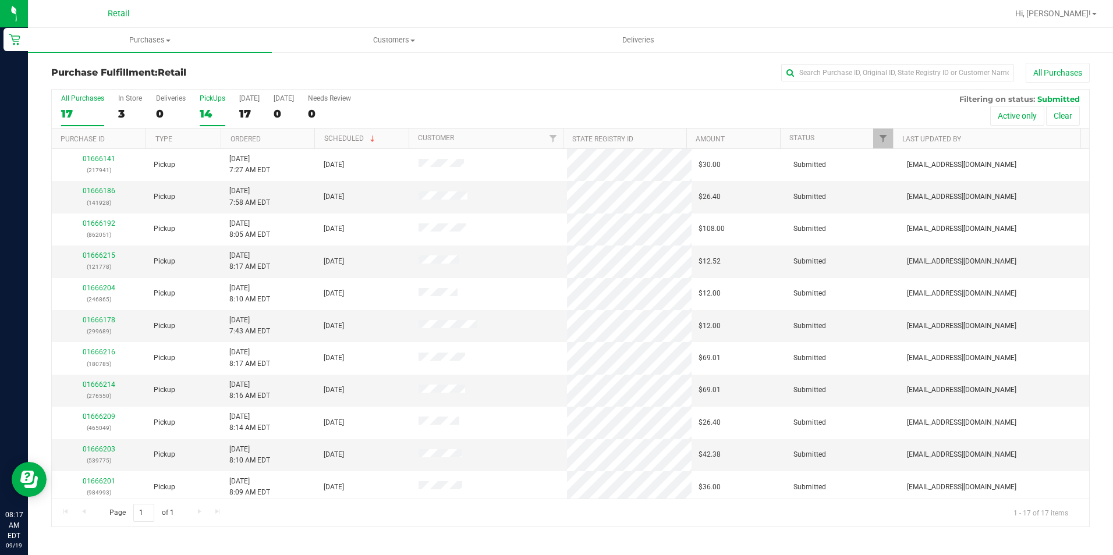
click at [210, 115] on div "14" at bounding box center [213, 113] width 26 height 13
click at [0, 0] on input "PickUps 14" at bounding box center [0, 0] width 0 height 0
click at [90, 191] on link "01666141" at bounding box center [99, 191] width 33 height 8
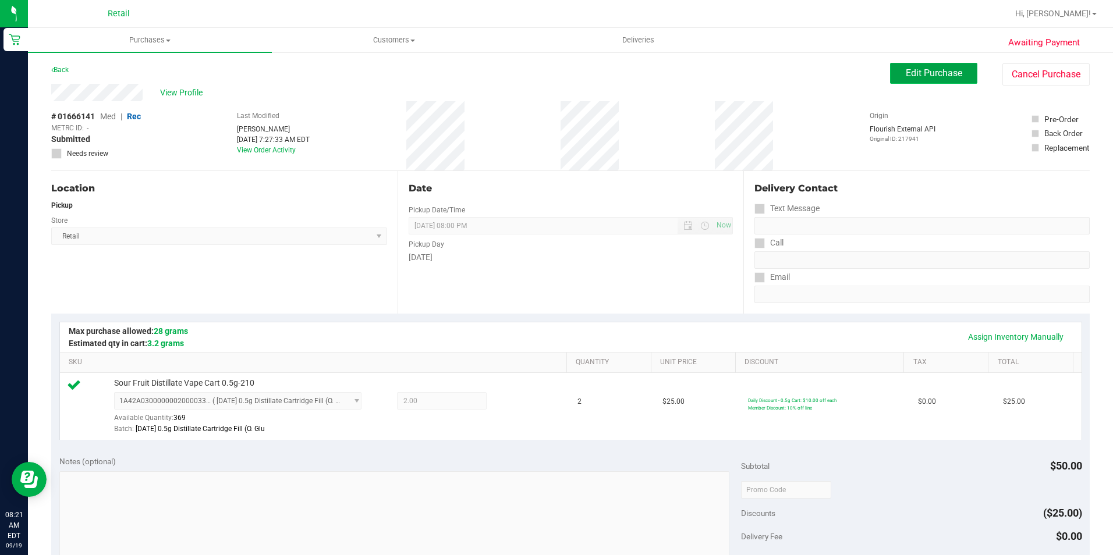
click at [928, 72] on span "Edit Purchase" at bounding box center [934, 73] width 56 height 11
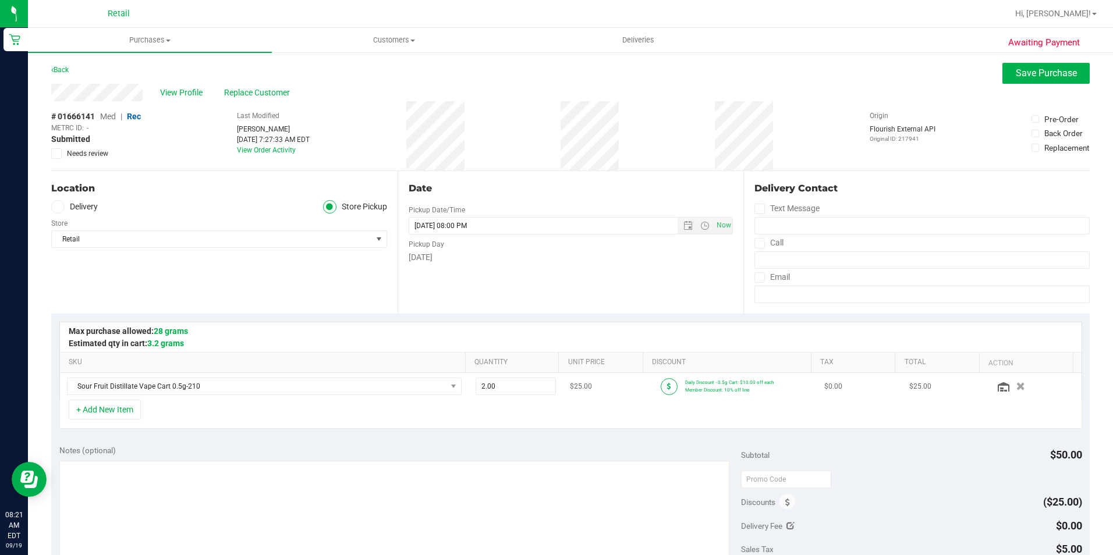
click at [667, 388] on icon at bounding box center [669, 386] width 4 height 7
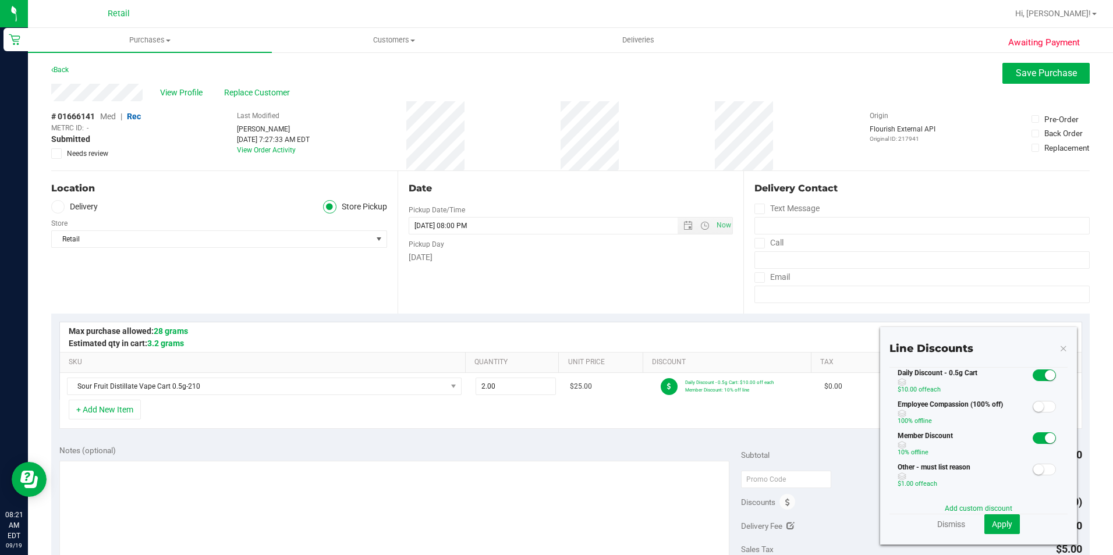
click at [1045, 443] on small at bounding box center [1050, 438] width 10 height 10
click at [992, 525] on span "Apply" at bounding box center [1002, 524] width 20 height 9
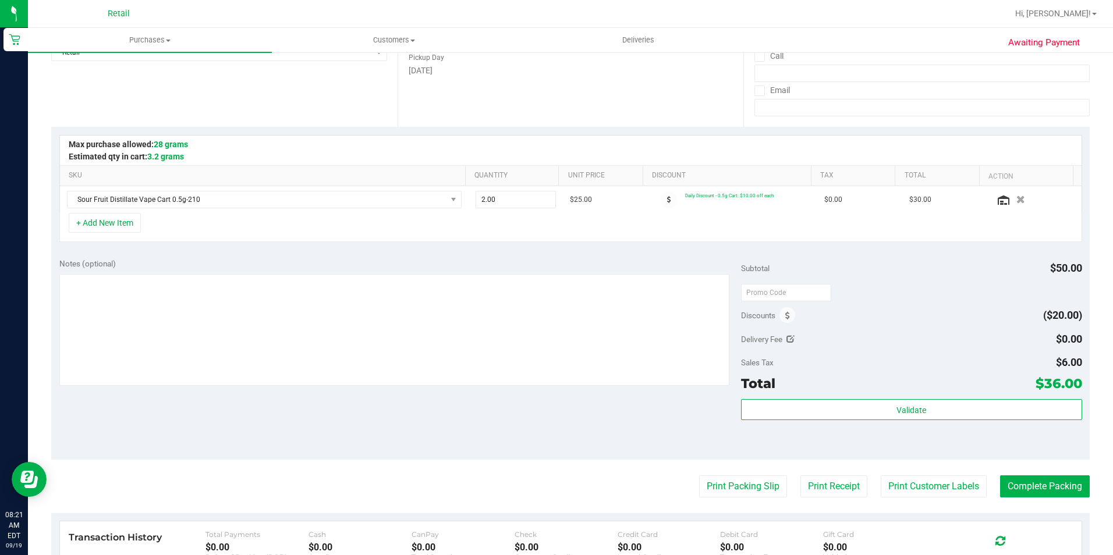
scroll to position [233, 0]
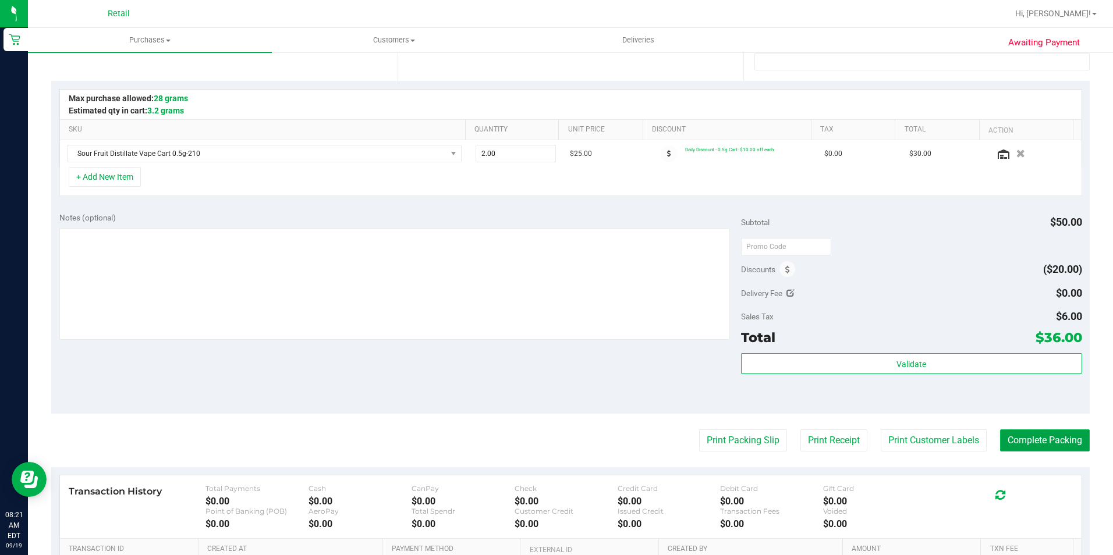
click at [1036, 450] on button "Complete Packing" at bounding box center [1045, 441] width 90 height 22
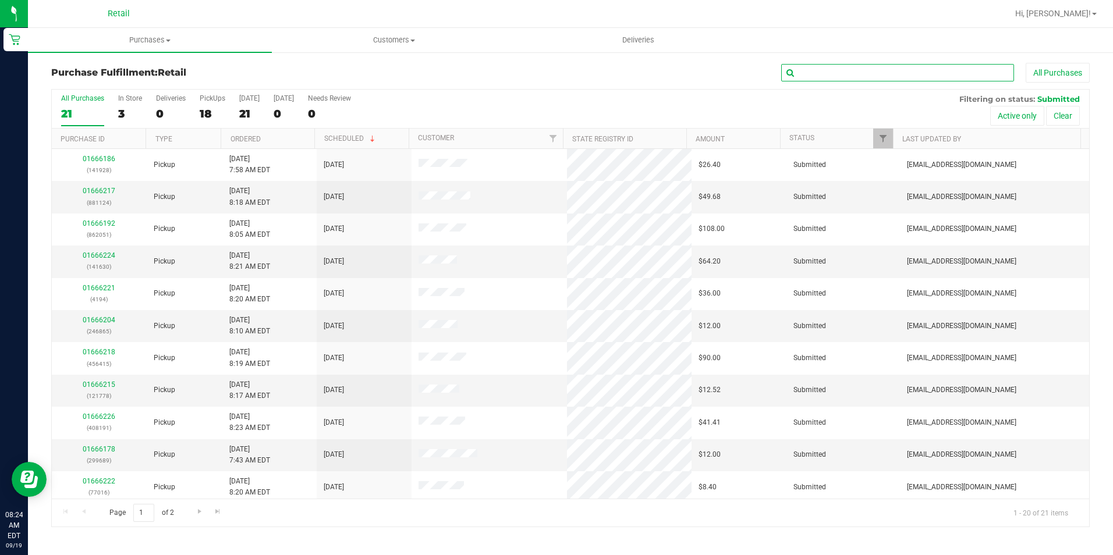
click at [824, 69] on input "text" at bounding box center [897, 72] width 233 height 17
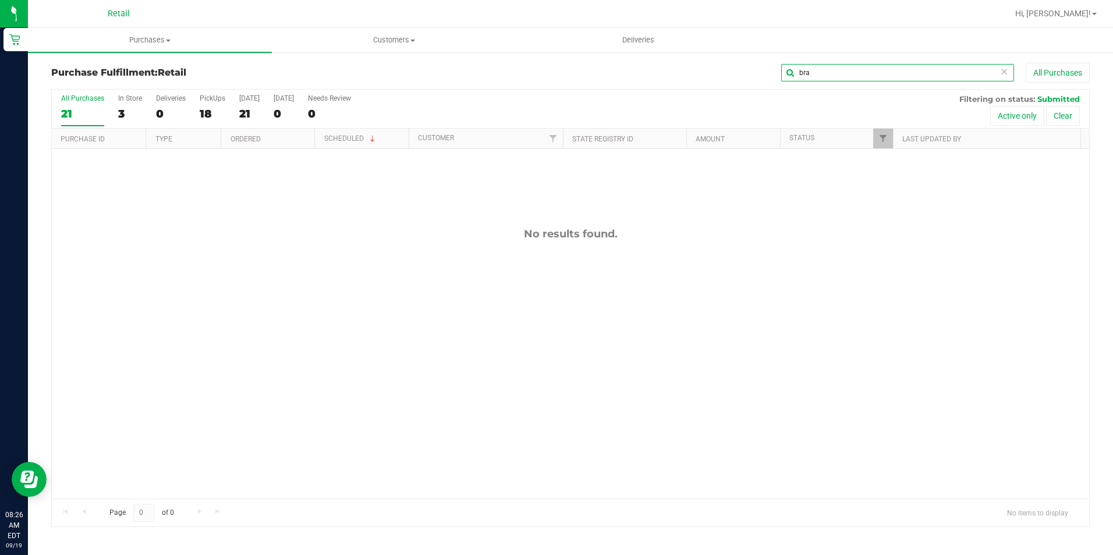
drag, startPoint x: 820, startPoint y: 75, endPoint x: 742, endPoint y: 84, distance: 78.6
click at [742, 84] on div "Purchase Fulfillment: Retail bra All Purchases" at bounding box center [570, 76] width 1038 height 26
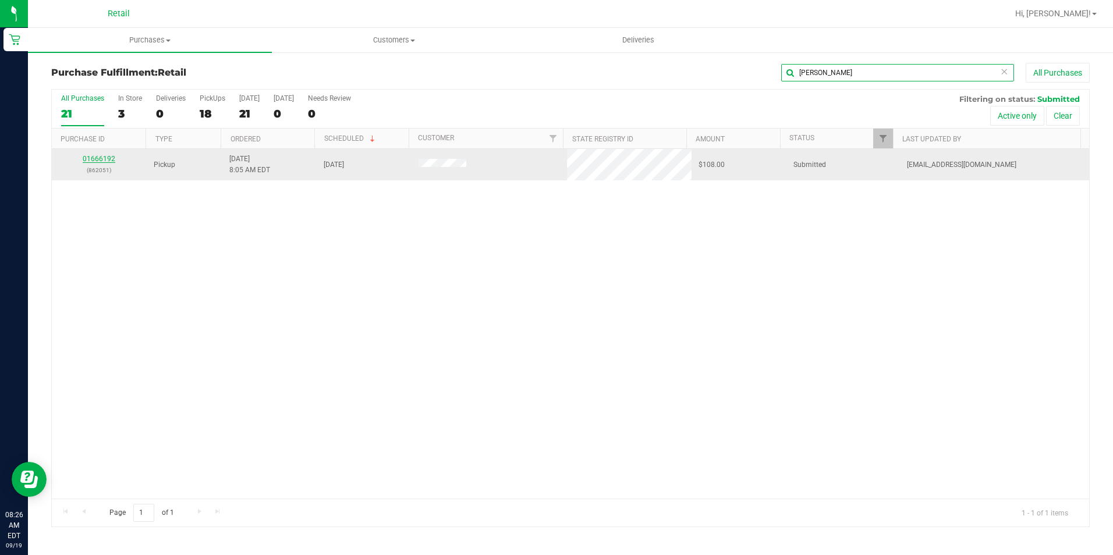
type input "darr"
click at [104, 161] on link "01666192" at bounding box center [99, 159] width 33 height 8
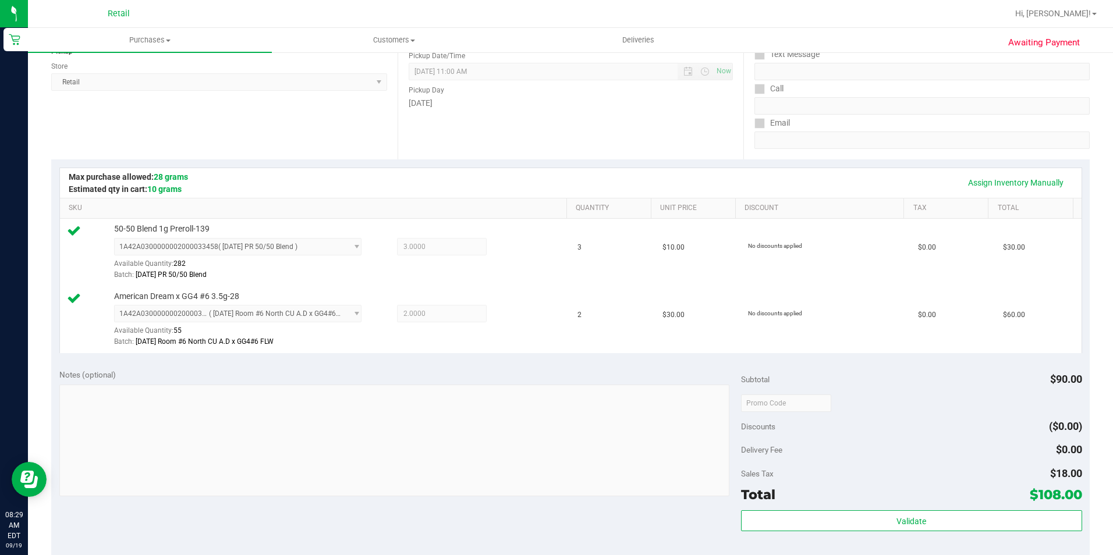
scroll to position [291, 0]
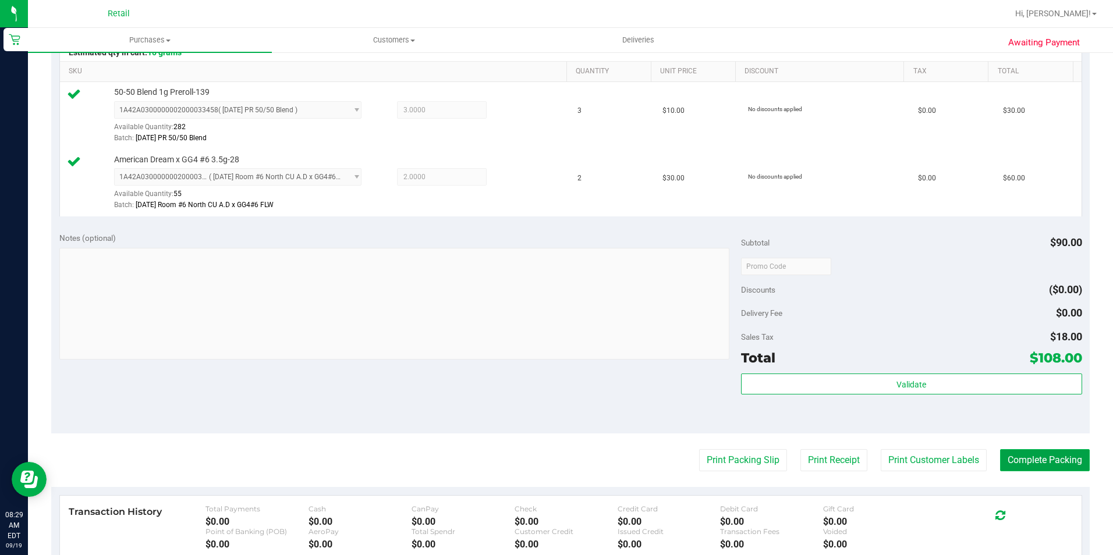
click at [1022, 465] on button "Complete Packing" at bounding box center [1045, 460] width 90 height 22
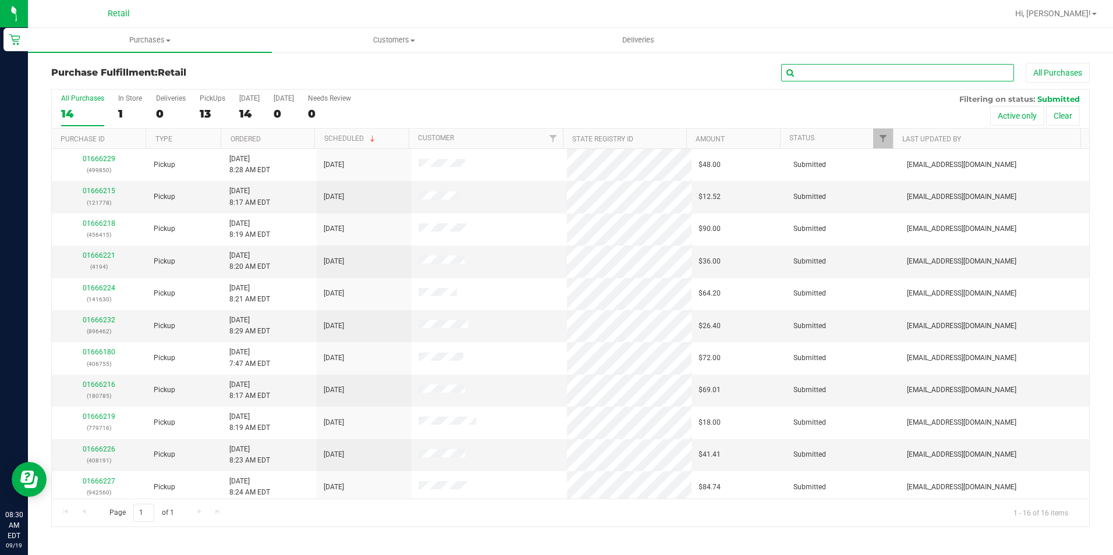
click at [825, 76] on input "text" at bounding box center [897, 72] width 233 height 17
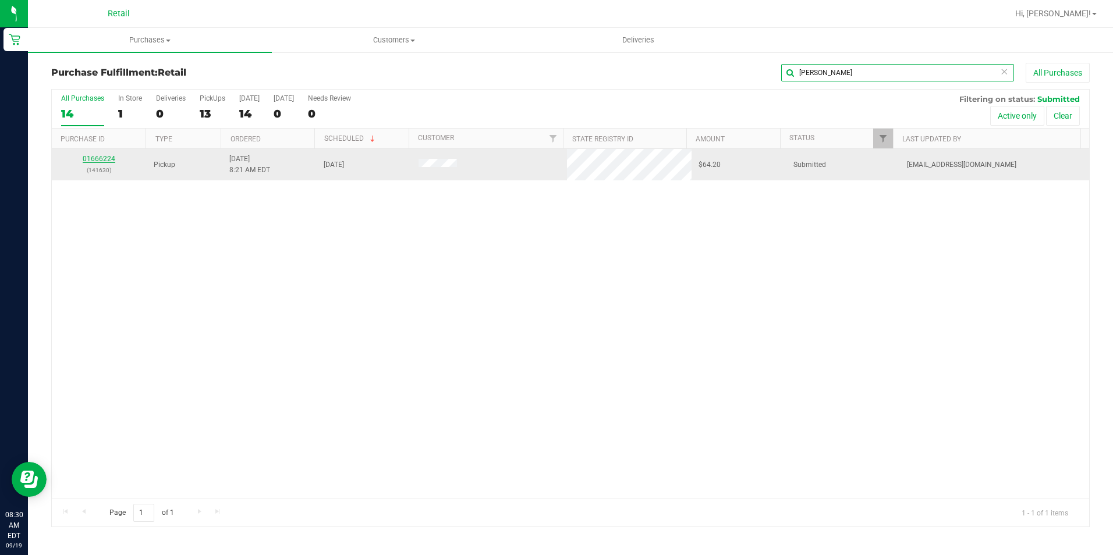
type input "joel"
click at [100, 155] on link "01666224" at bounding box center [99, 159] width 33 height 8
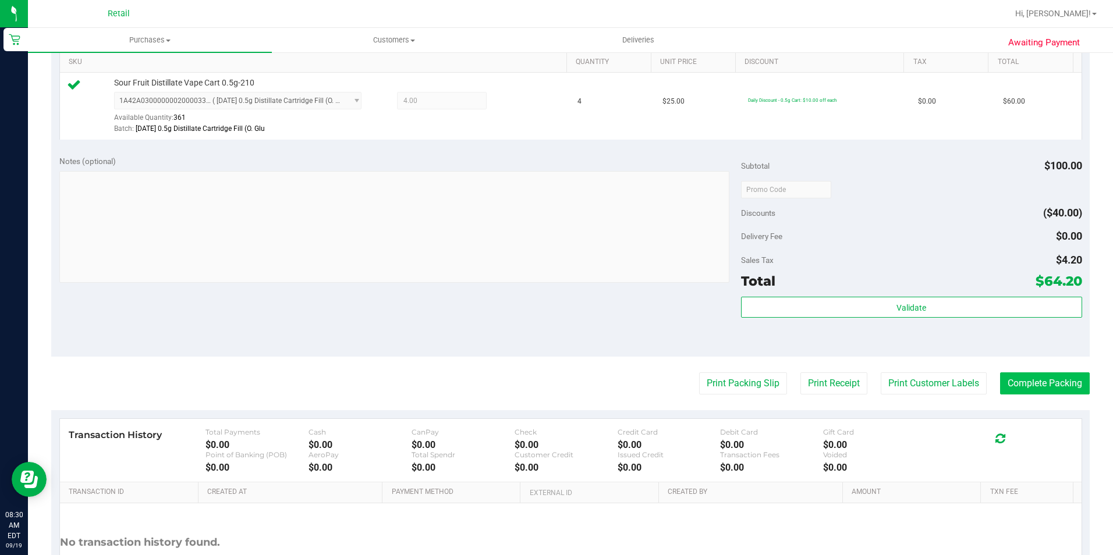
scroll to position [349, 0]
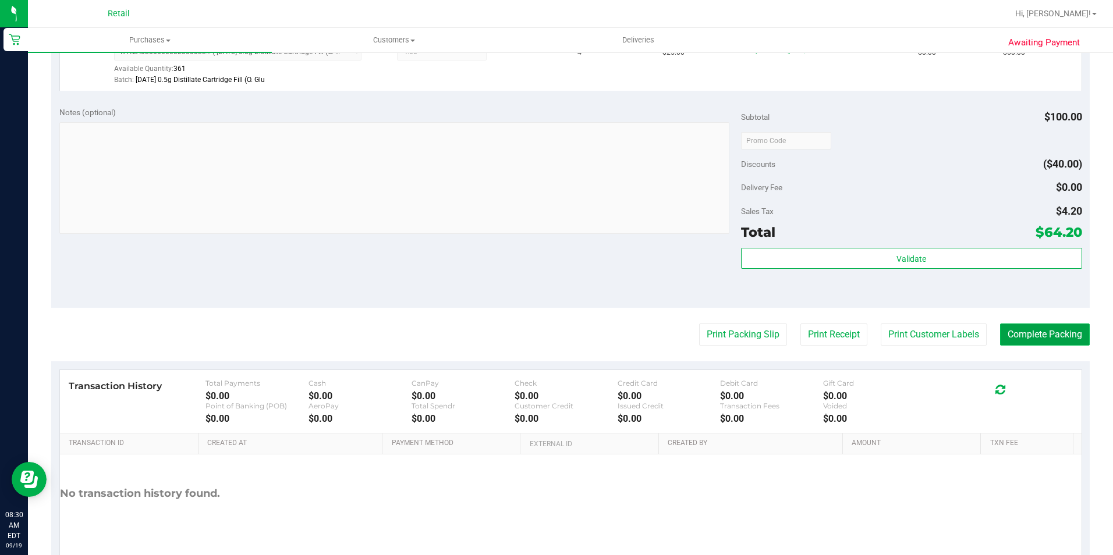
click at [1012, 341] on button "Complete Packing" at bounding box center [1045, 335] width 90 height 22
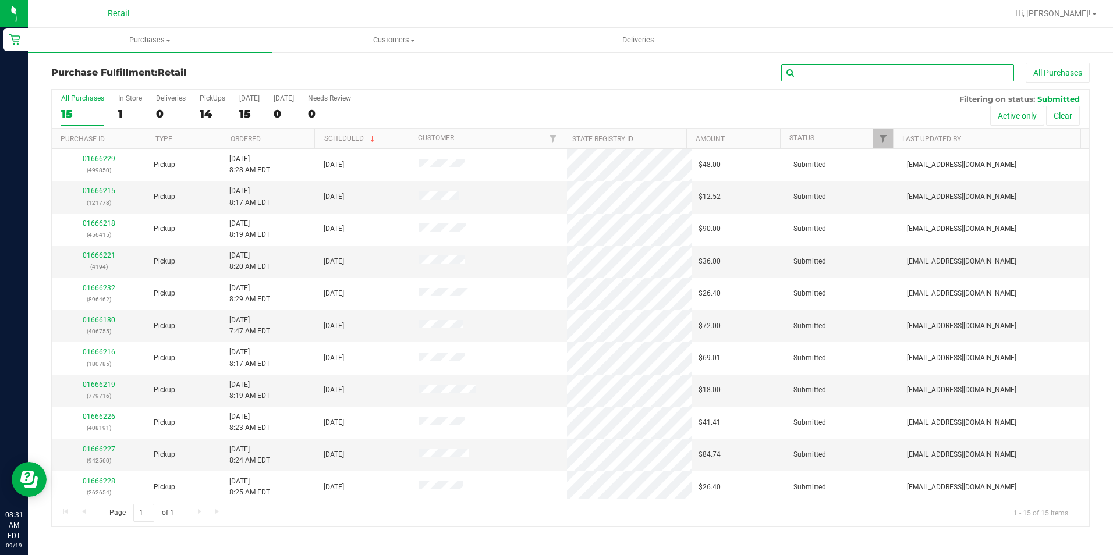
click at [859, 75] on input "text" at bounding box center [897, 72] width 233 height 17
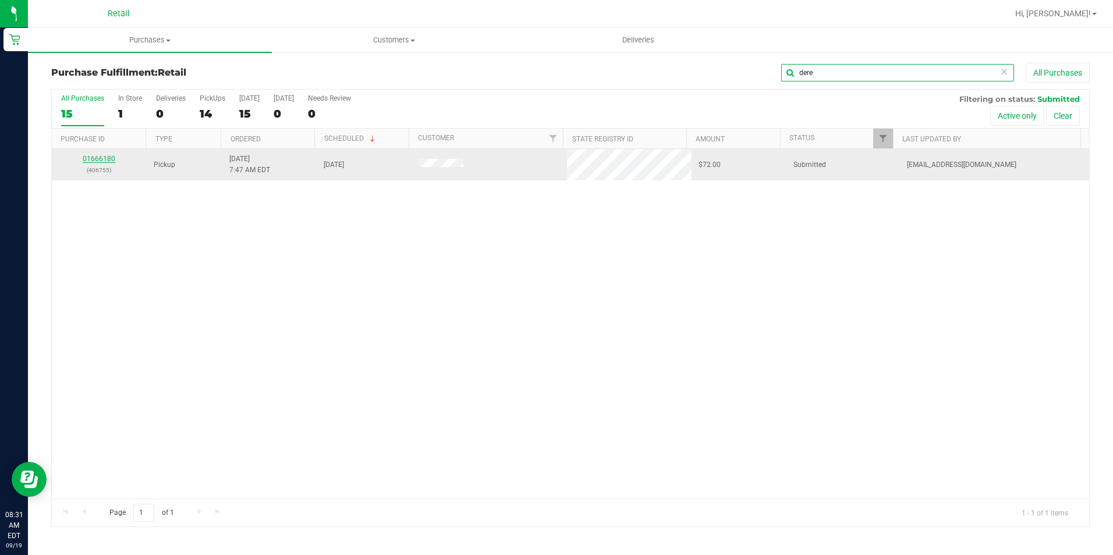
type input "dere"
click at [104, 157] on link "01666180" at bounding box center [99, 159] width 33 height 8
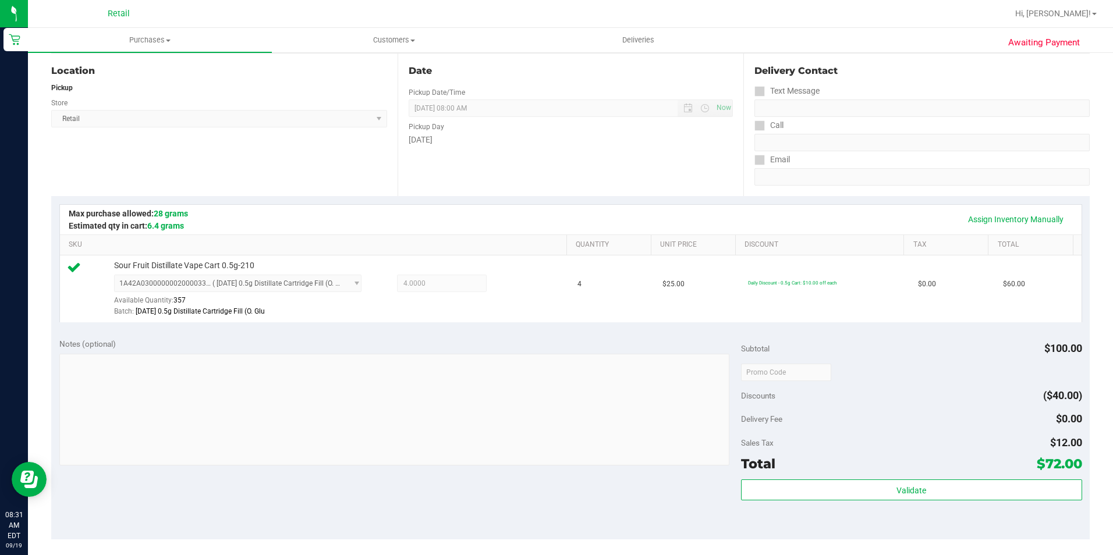
scroll to position [233, 0]
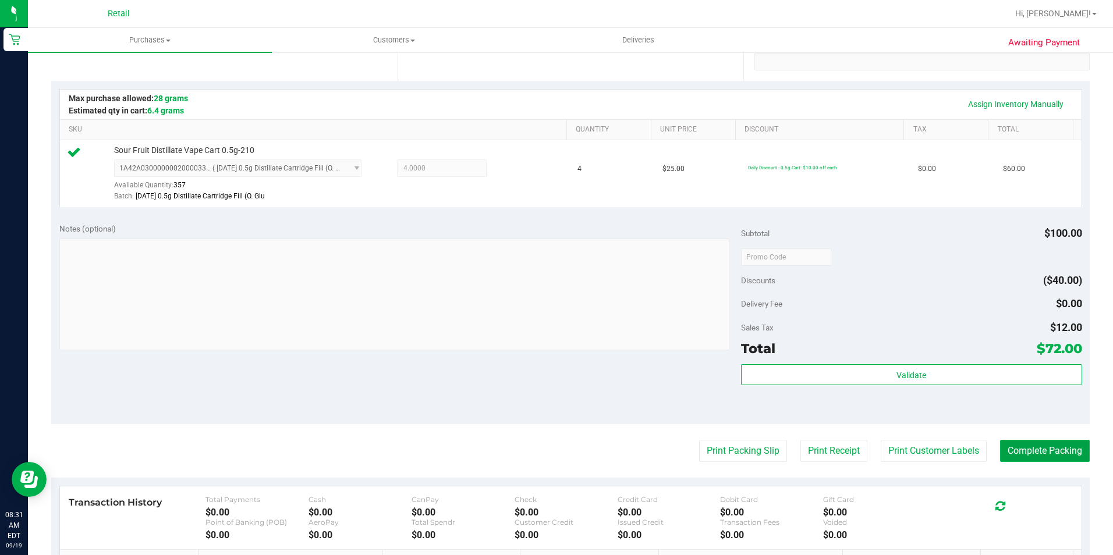
click at [1013, 455] on button "Complete Packing" at bounding box center [1045, 451] width 90 height 22
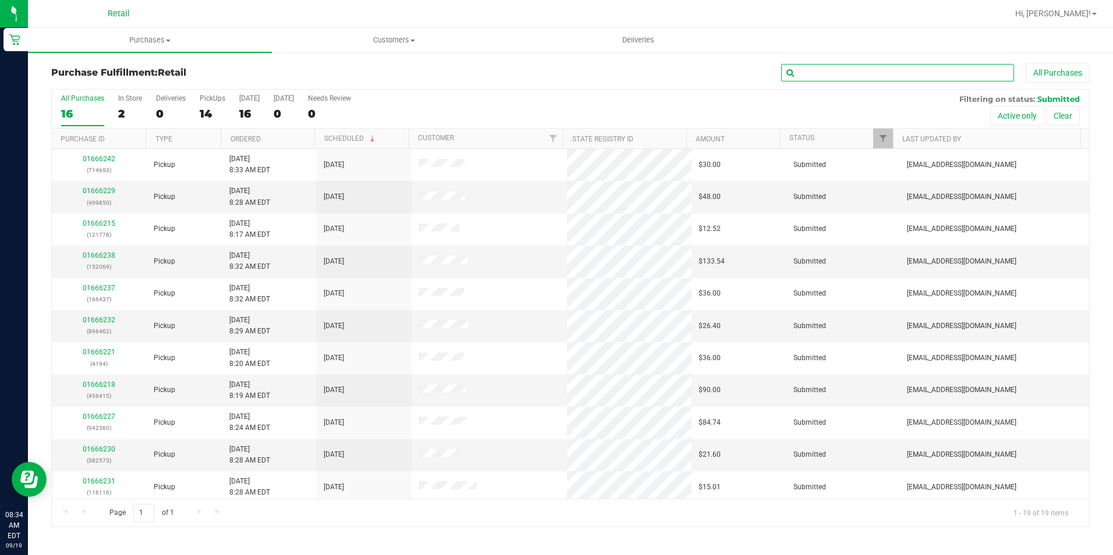
click at [836, 70] on input "text" at bounding box center [897, 72] width 233 height 17
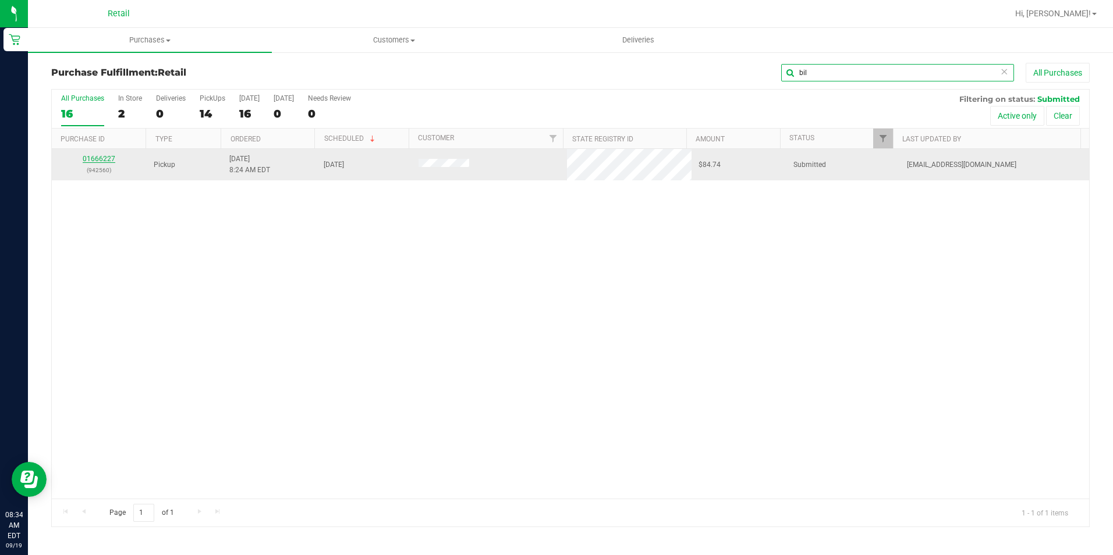
type input "bil"
click at [108, 161] on link "01666227" at bounding box center [99, 159] width 33 height 8
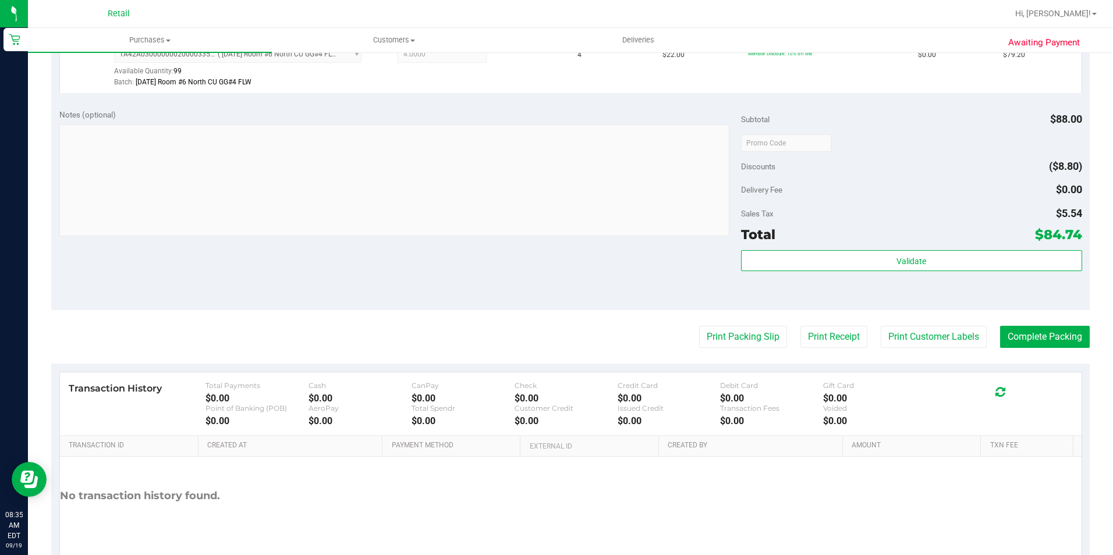
scroll to position [349, 0]
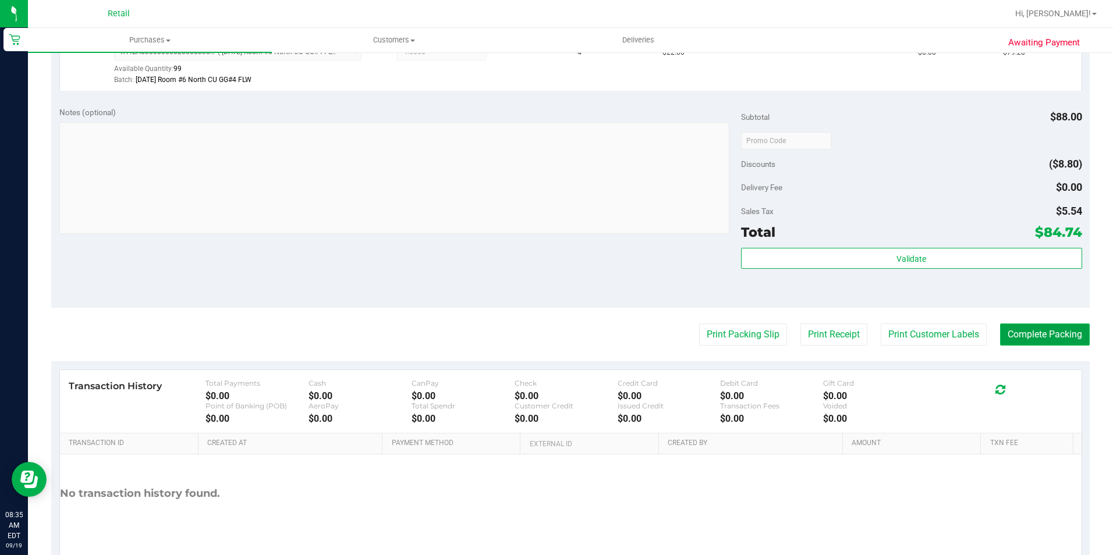
click at [1055, 330] on button "Complete Packing" at bounding box center [1045, 335] width 90 height 22
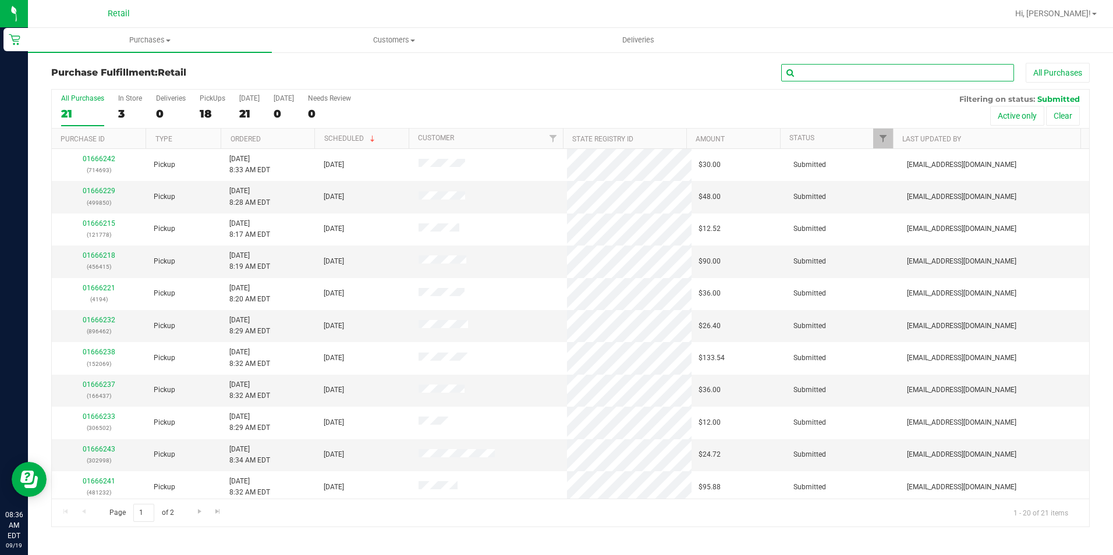
click at [905, 81] on input "text" at bounding box center [897, 72] width 233 height 17
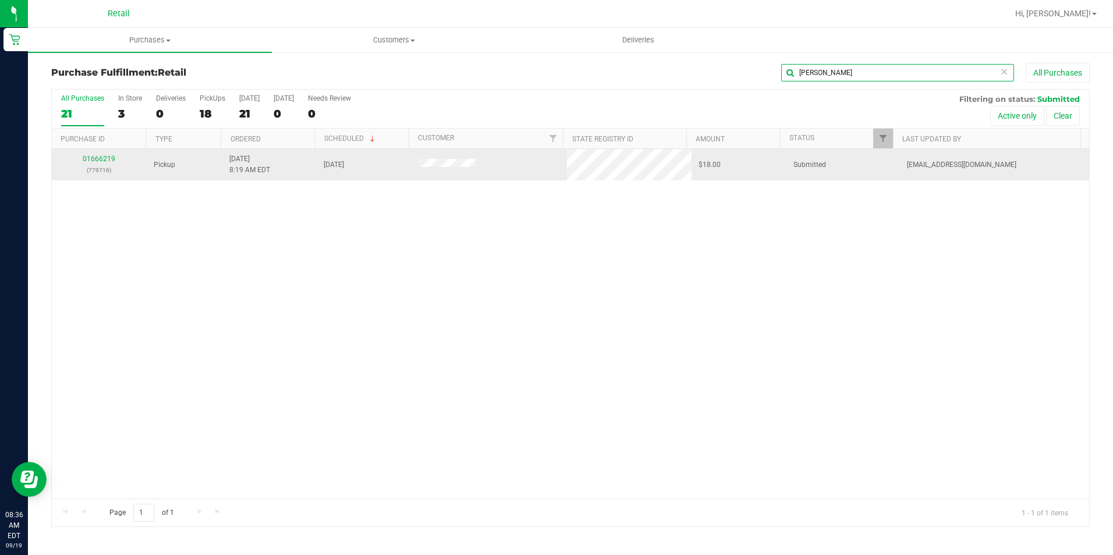
type input "greg"
click at [91, 166] on p "(779716)" at bounding box center [99, 170] width 81 height 11
click at [94, 162] on link "01666219" at bounding box center [99, 159] width 33 height 8
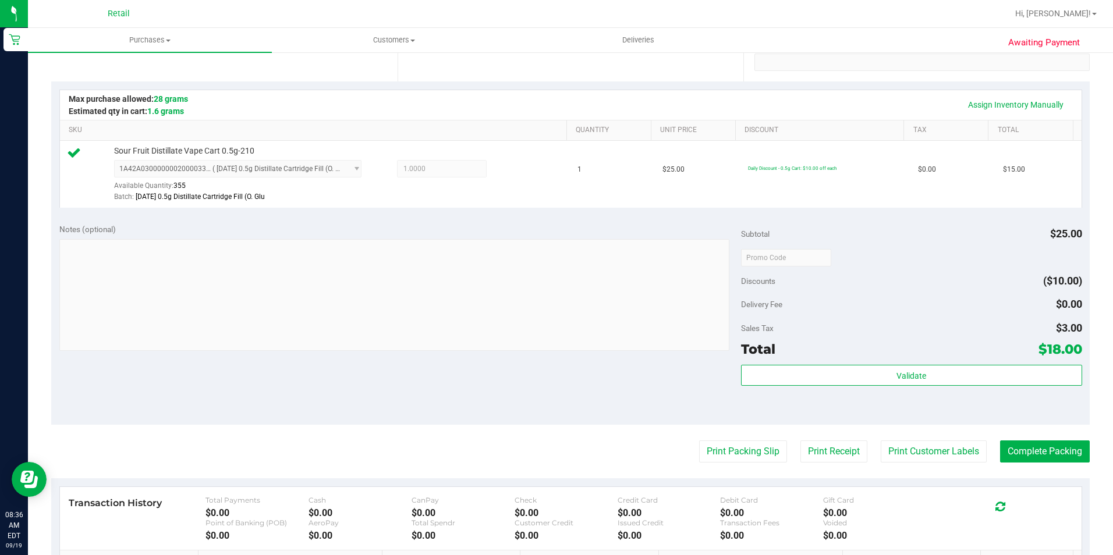
scroll to position [233, 0]
click at [1042, 438] on purchase-details "Back Edit Purchase Cancel Purchase View Profile # 01666219 Med | Rec METRC ID: …" at bounding box center [570, 263] width 1038 height 866
click at [1026, 456] on button "Complete Packing" at bounding box center [1045, 451] width 90 height 22
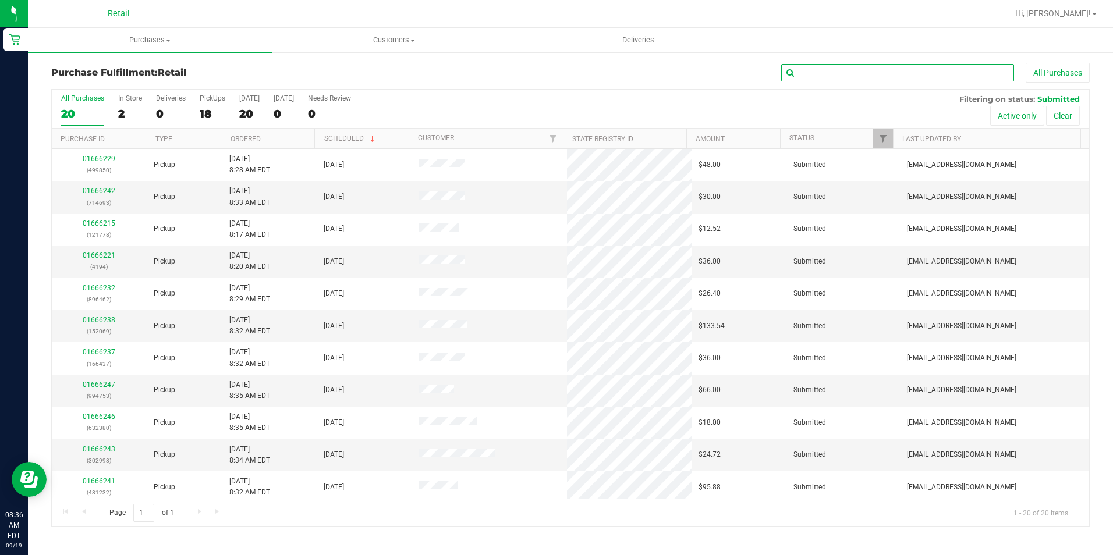
click at [849, 74] on input "text" at bounding box center [897, 72] width 233 height 17
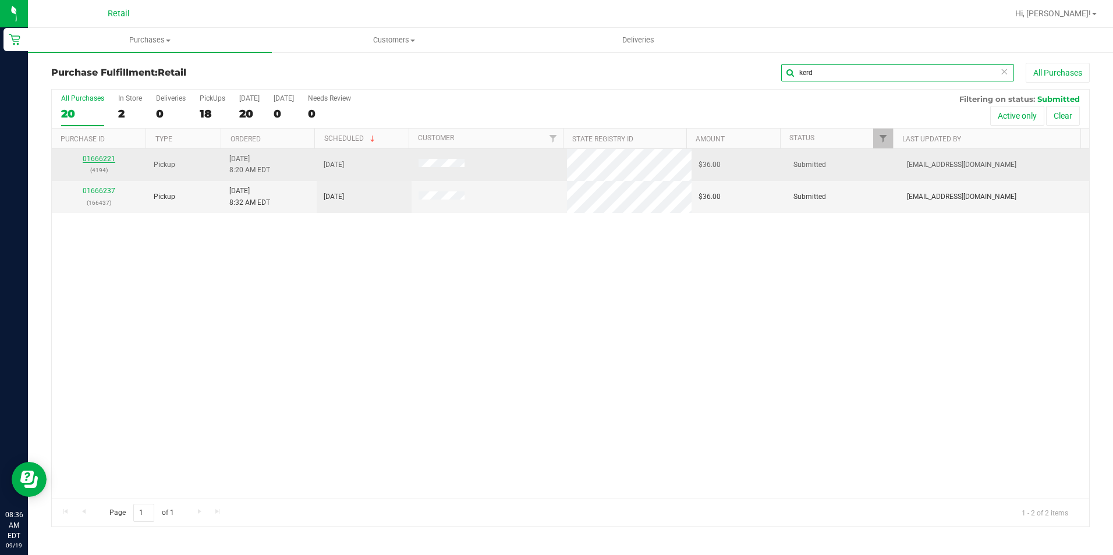
type input "kerd"
click at [104, 162] on link "01666221" at bounding box center [99, 159] width 33 height 8
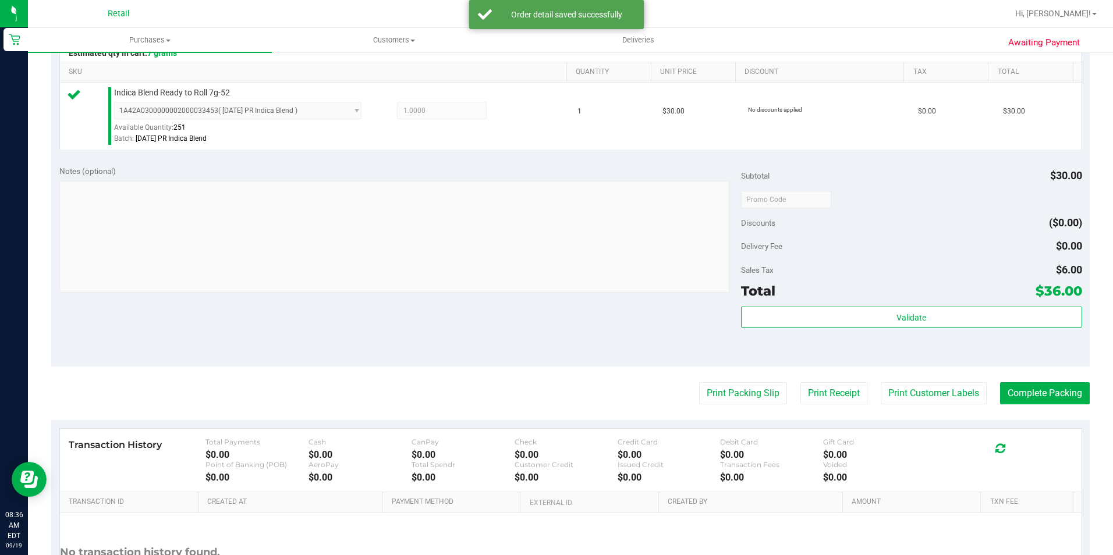
scroll to position [291, 0]
click at [1047, 396] on button "Complete Packing" at bounding box center [1045, 393] width 90 height 22
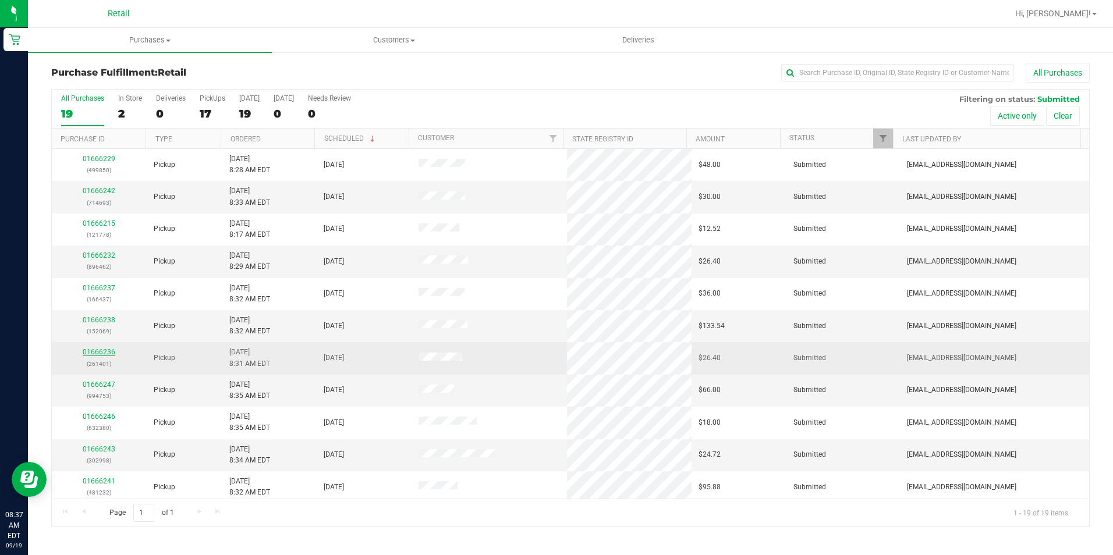
click at [101, 356] on link "01666236" at bounding box center [99, 352] width 33 height 8
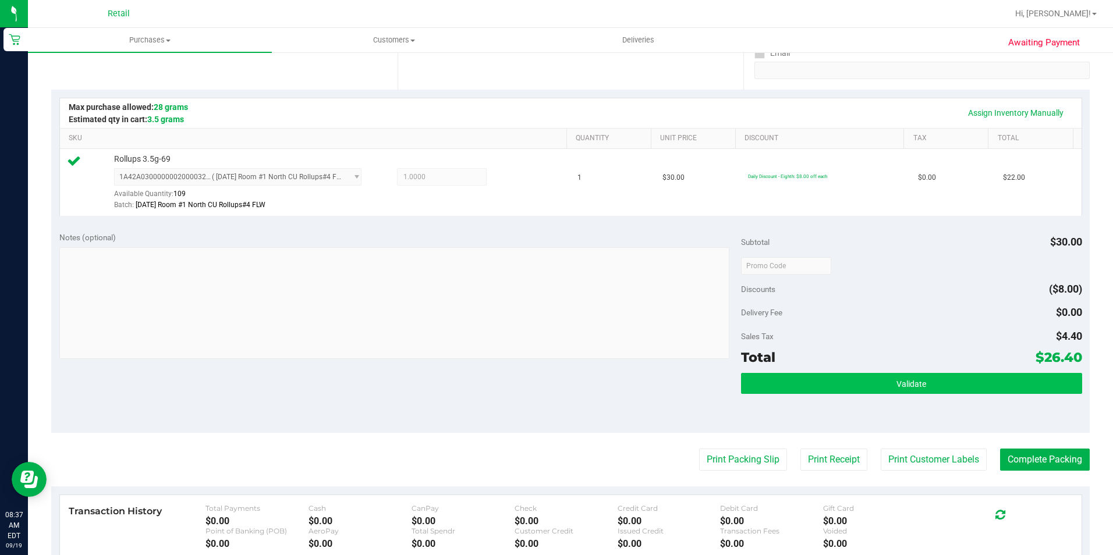
scroll to position [233, 0]
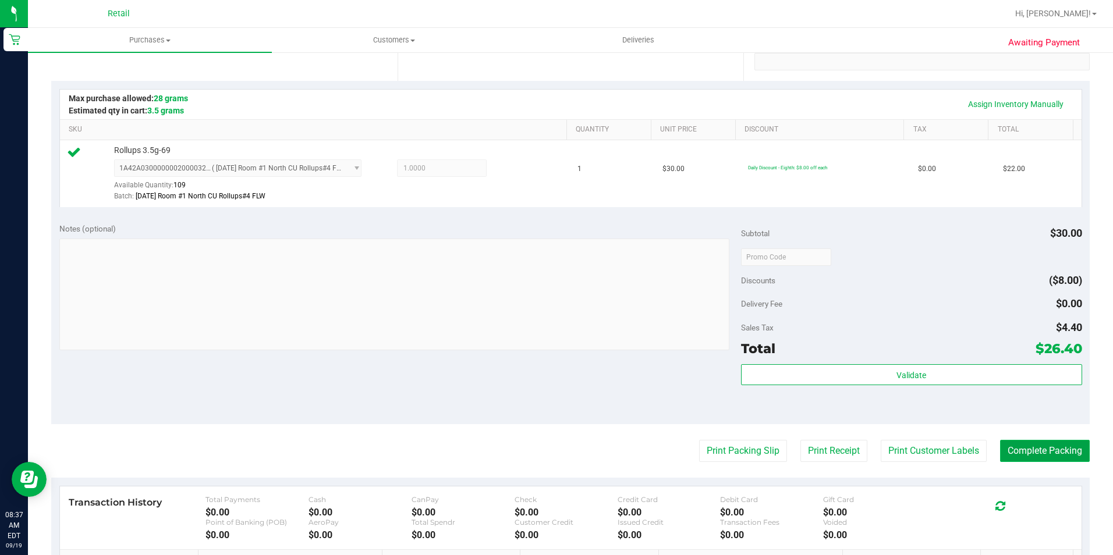
click at [1057, 452] on button "Complete Packing" at bounding box center [1045, 451] width 90 height 22
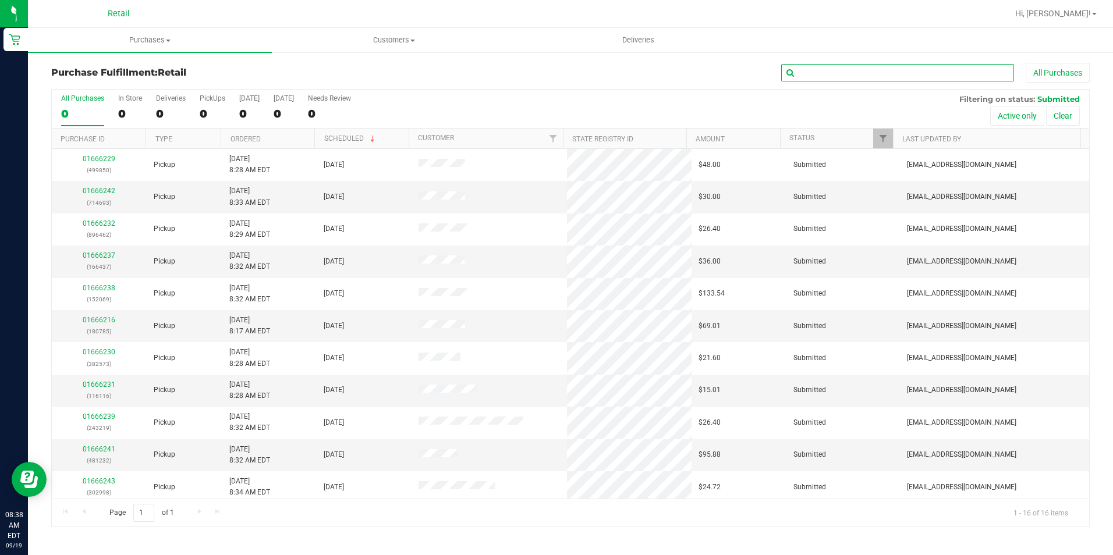
click at [802, 71] on input "text" at bounding box center [897, 72] width 233 height 17
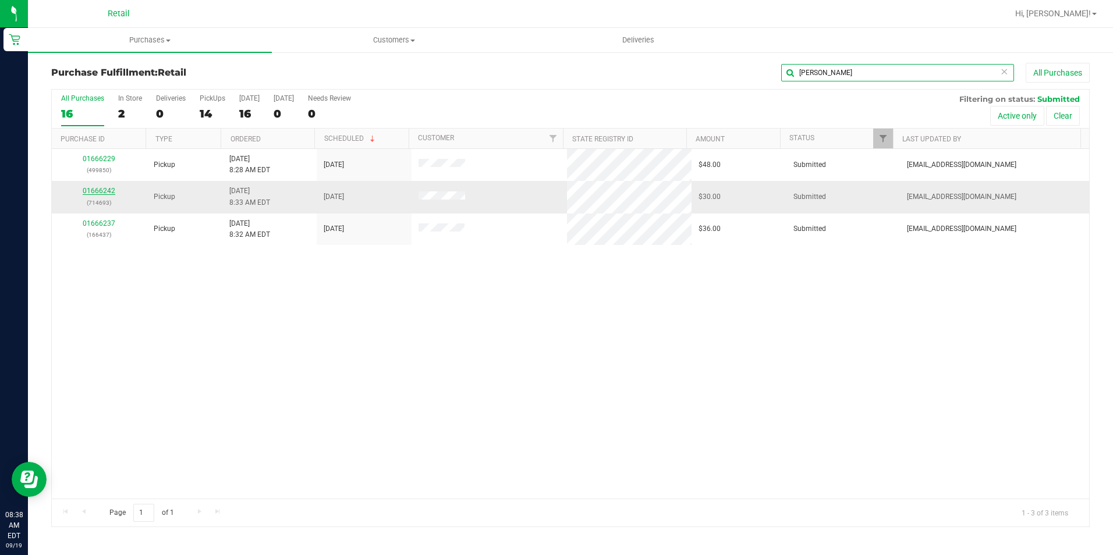
type input "jose"
click at [101, 191] on link "01666242" at bounding box center [99, 191] width 33 height 8
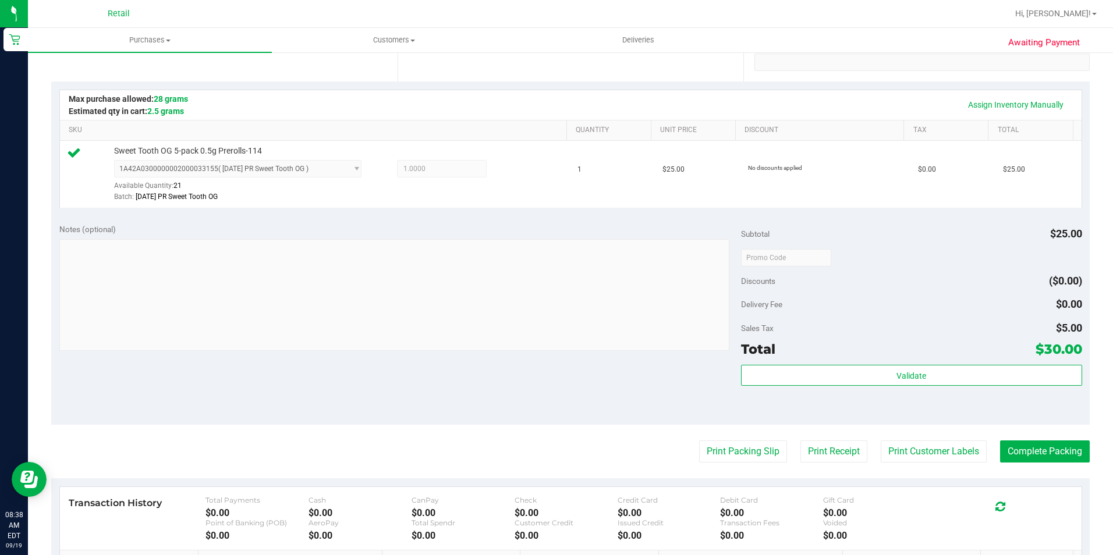
scroll to position [233, 0]
click at [1029, 453] on button "Complete Packing" at bounding box center [1045, 451] width 90 height 22
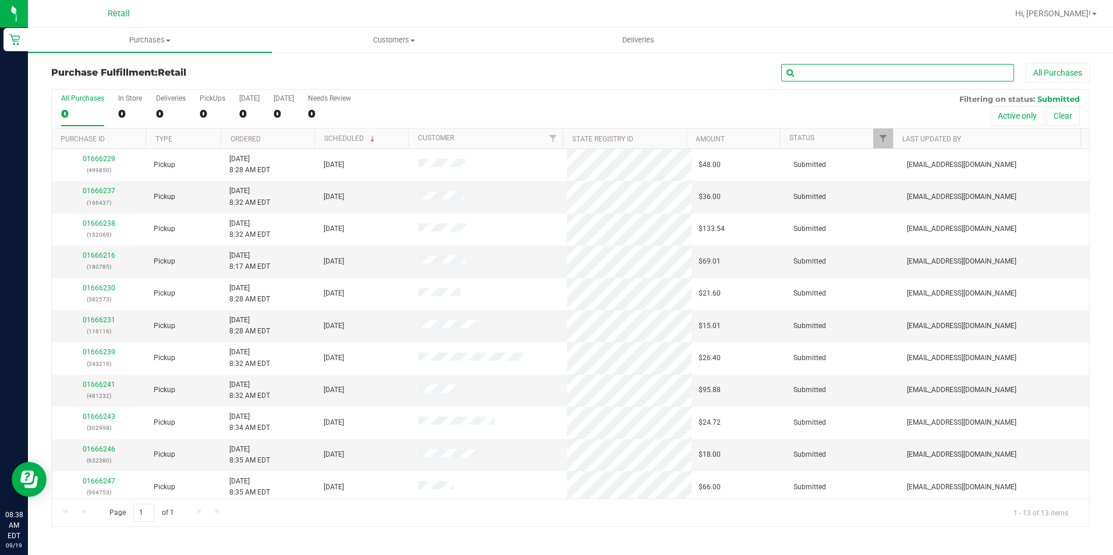
click at [811, 69] on input "text" at bounding box center [897, 72] width 233 height 17
click at [93, 317] on link "01666231" at bounding box center [99, 320] width 33 height 8
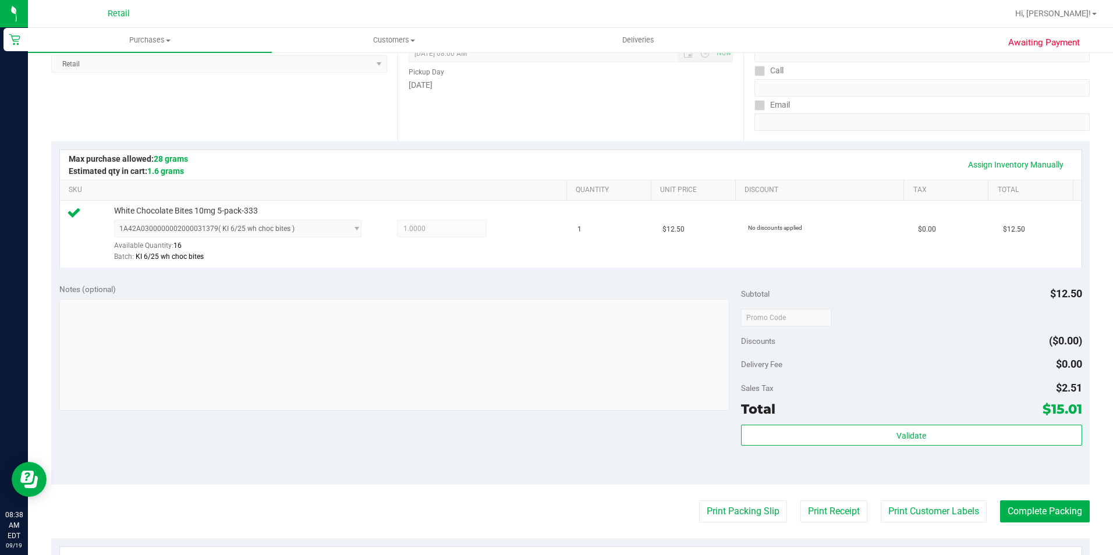
scroll to position [233, 0]
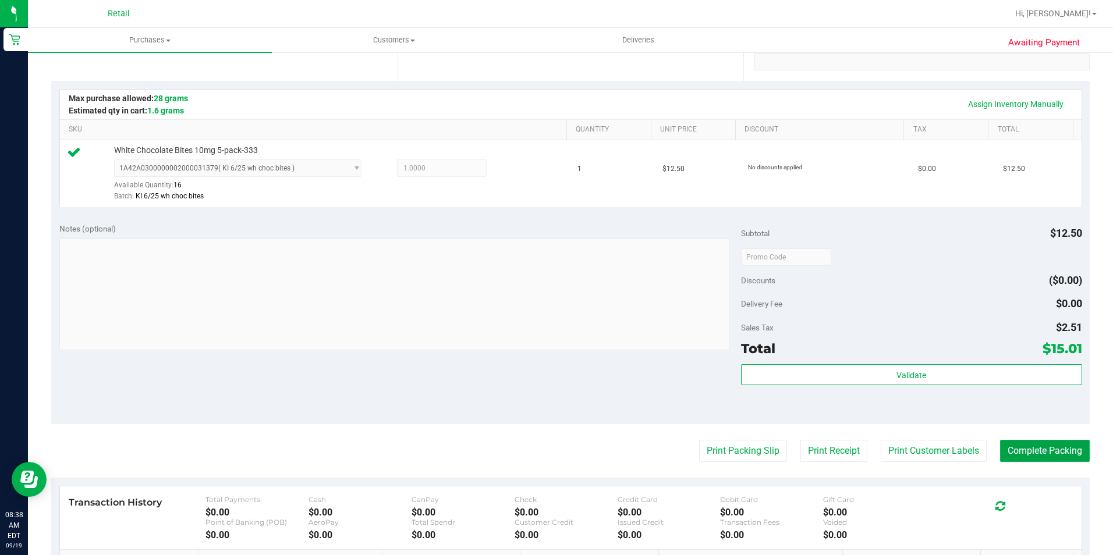
click at [1031, 456] on button "Complete Packing" at bounding box center [1045, 451] width 90 height 22
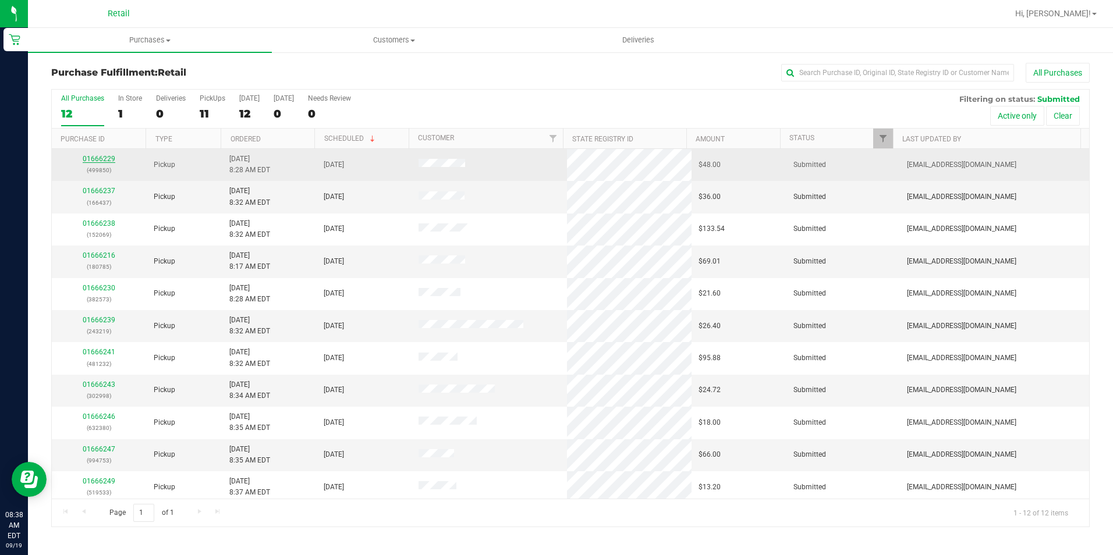
click at [95, 160] on link "01666229" at bounding box center [99, 159] width 33 height 8
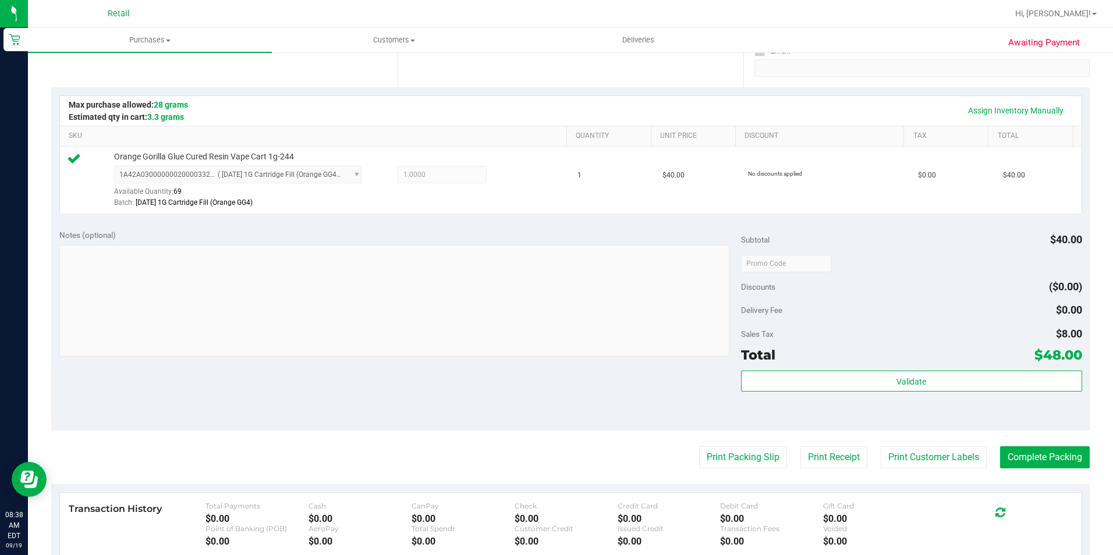
scroll to position [233, 0]
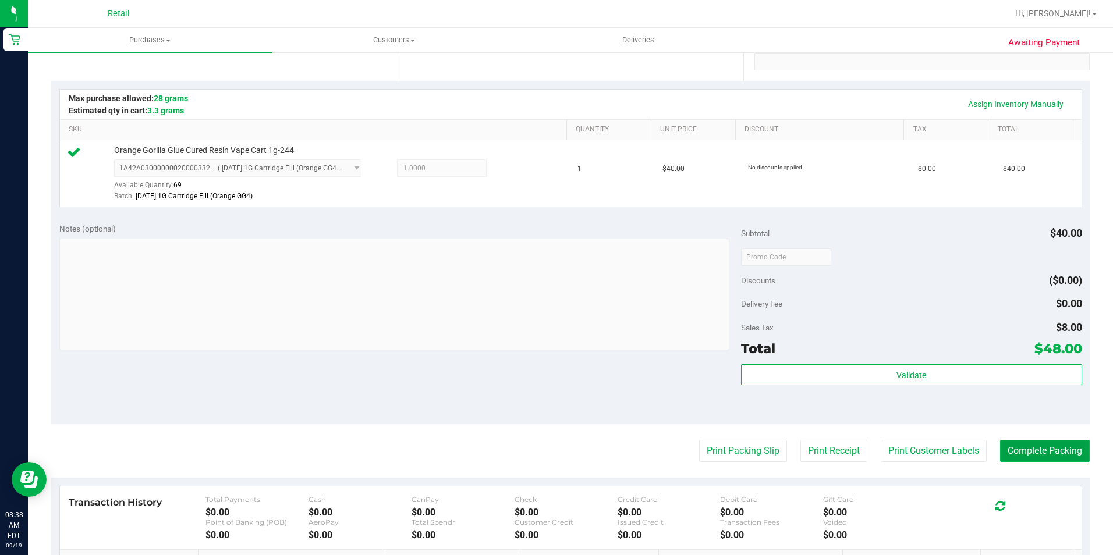
click at [1017, 446] on button "Complete Packing" at bounding box center [1045, 451] width 90 height 22
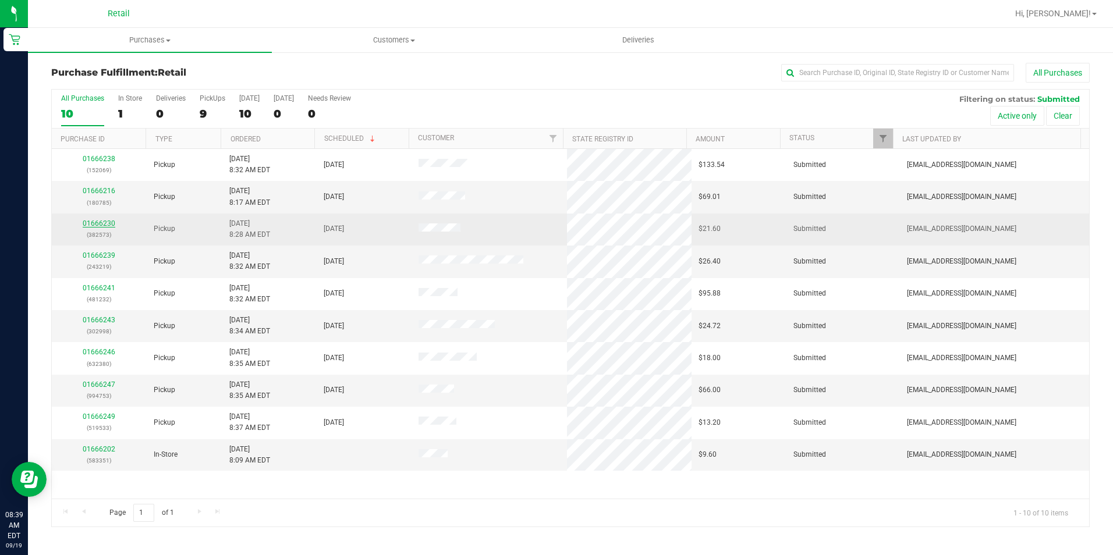
click at [98, 220] on link "01666230" at bounding box center [99, 223] width 33 height 8
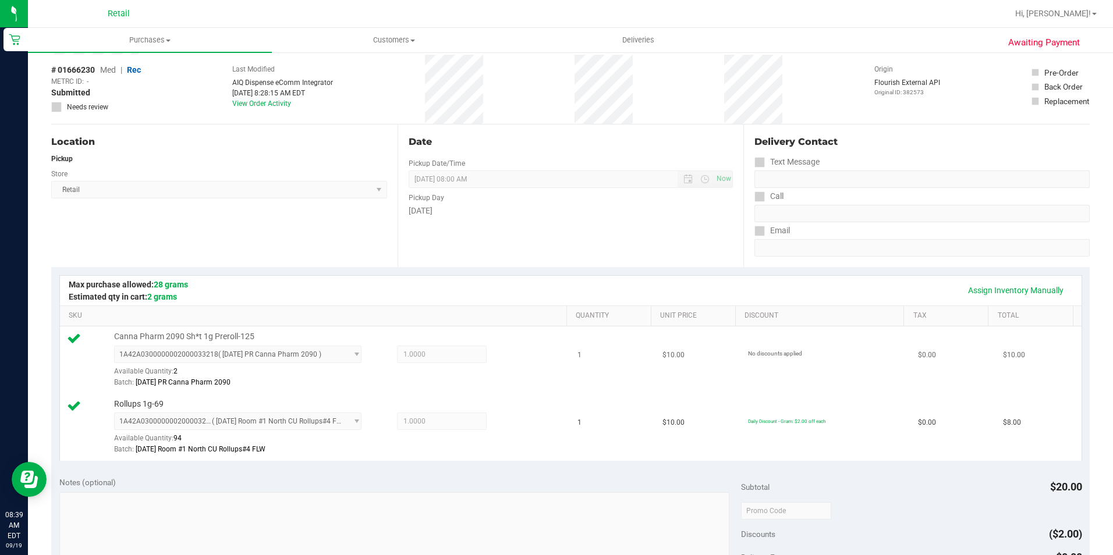
scroll to position [291, 0]
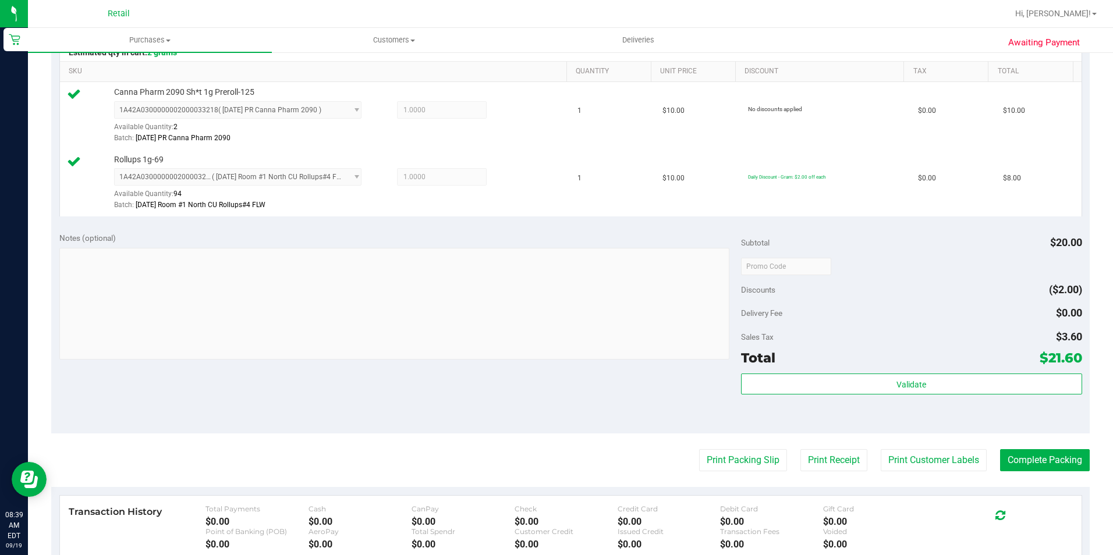
click at [1019, 448] on purchase-details "Back Edit Purchase Cancel Purchase View Profile # 01666230 Med | Rec METRC ID: …" at bounding box center [570, 238] width 1038 height 933
click at [1018, 451] on button "Complete Packing" at bounding box center [1045, 460] width 90 height 22
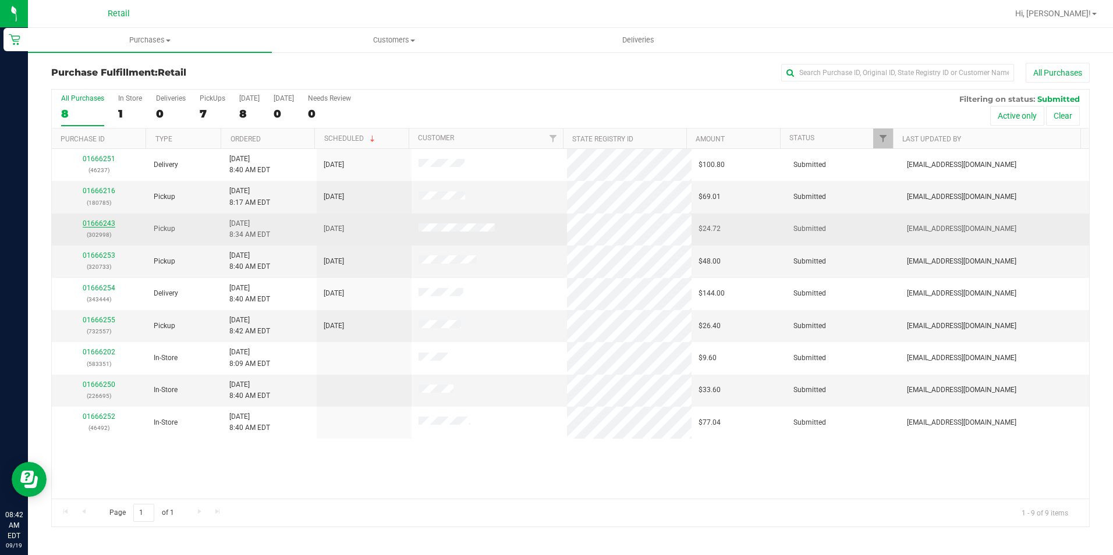
click at [94, 225] on link "01666243" at bounding box center [99, 223] width 33 height 8
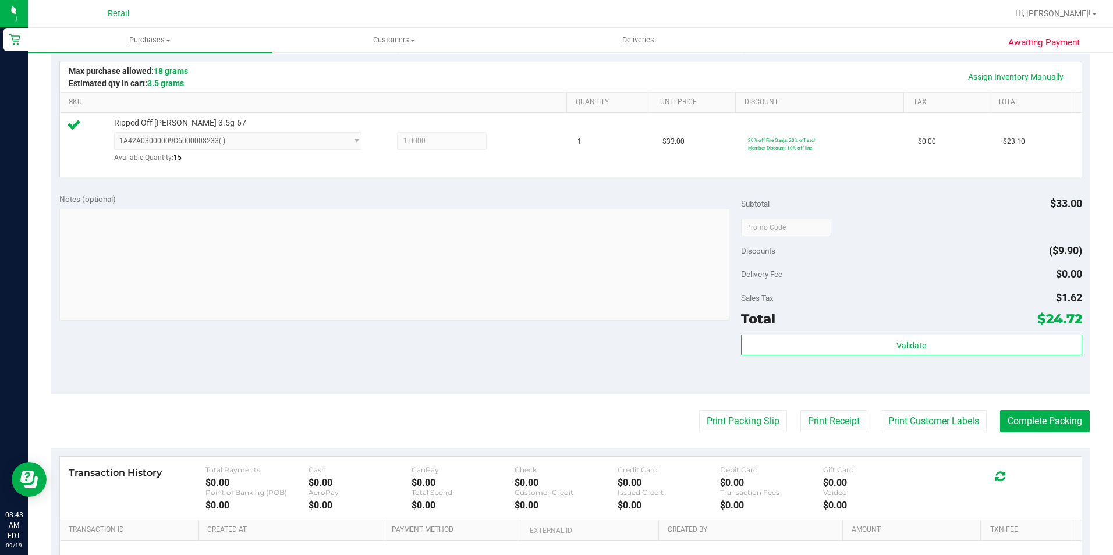
scroll to position [291, 0]
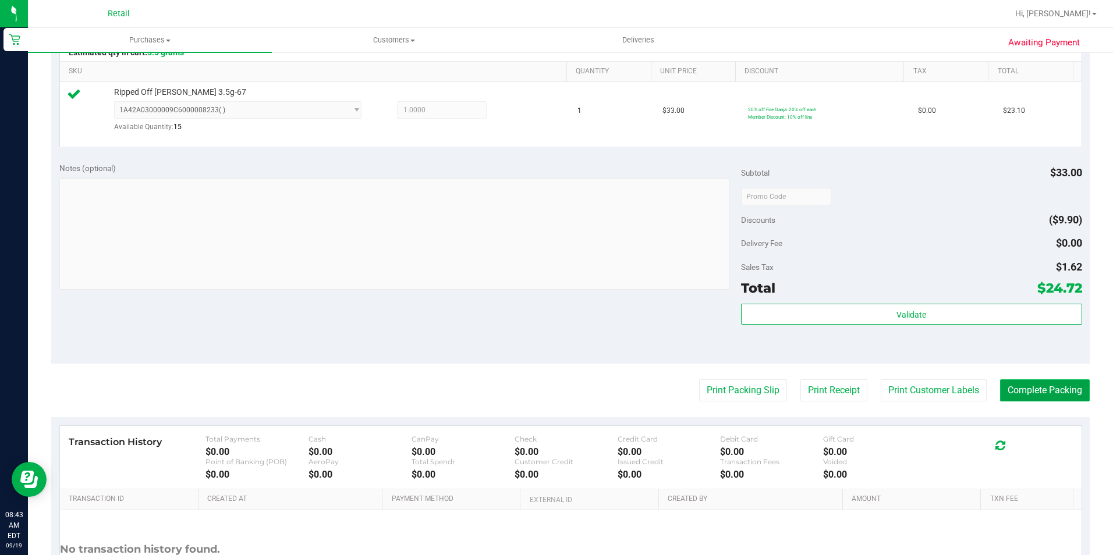
click at [1060, 382] on button "Complete Packing" at bounding box center [1045, 391] width 90 height 22
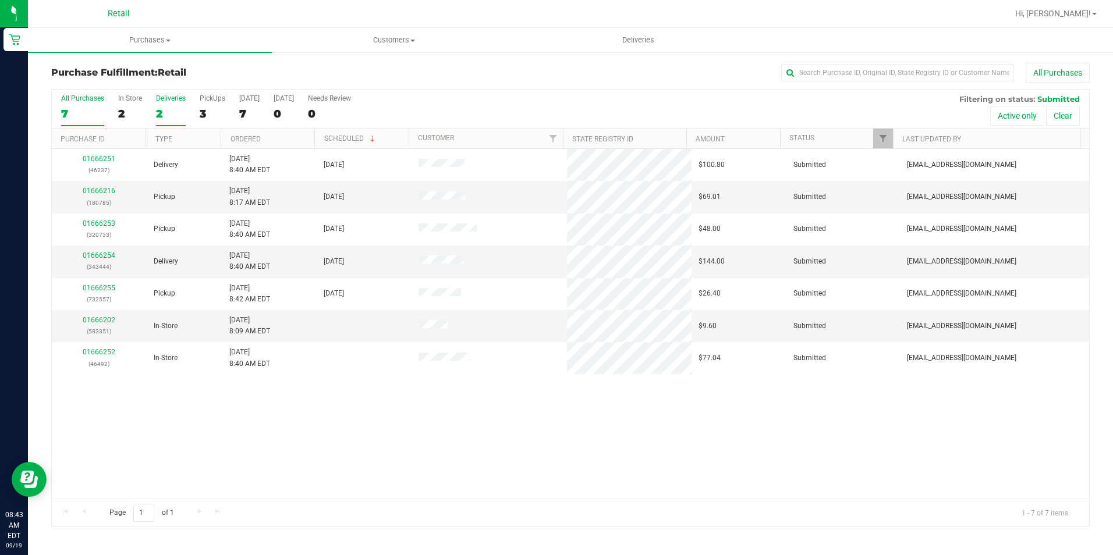
click at [160, 101] on div "Deliveries" at bounding box center [171, 98] width 30 height 8
click at [0, 0] on input "Deliveries 2" at bounding box center [0, 0] width 0 height 0
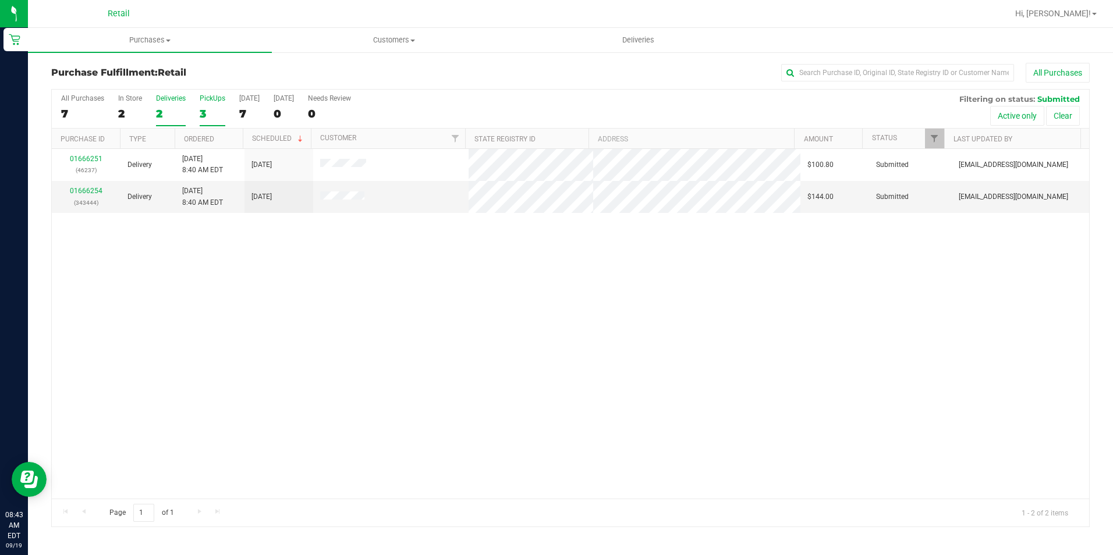
click at [216, 103] on label "PickUps 3" at bounding box center [213, 110] width 26 height 32
click at [0, 0] on input "PickUps 3" at bounding box center [0, 0] width 0 height 0
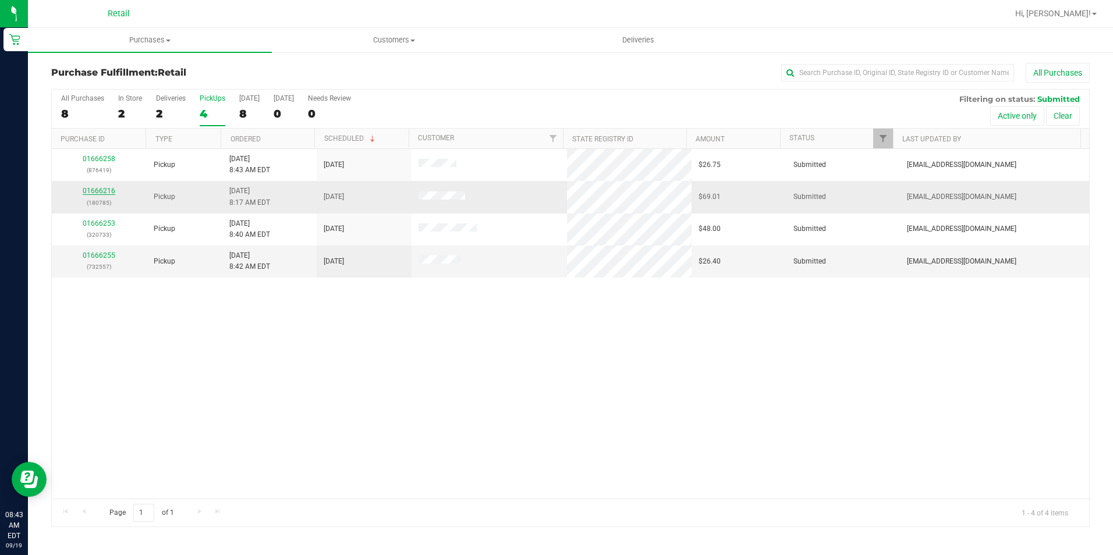
click at [88, 189] on link "01666216" at bounding box center [99, 191] width 33 height 8
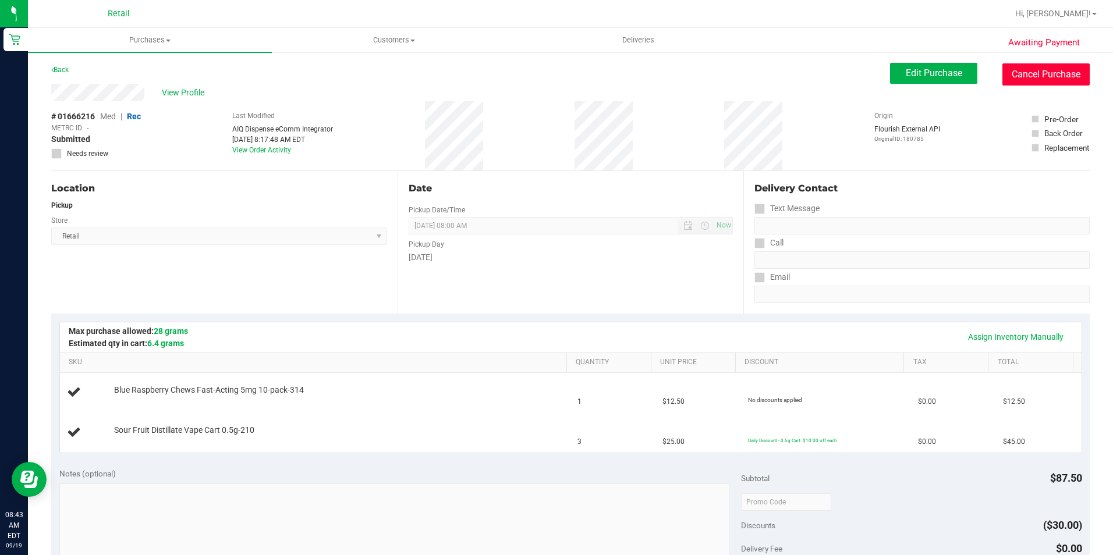
click at [1006, 69] on button "Cancel Purchase" at bounding box center [1045, 74] width 87 height 22
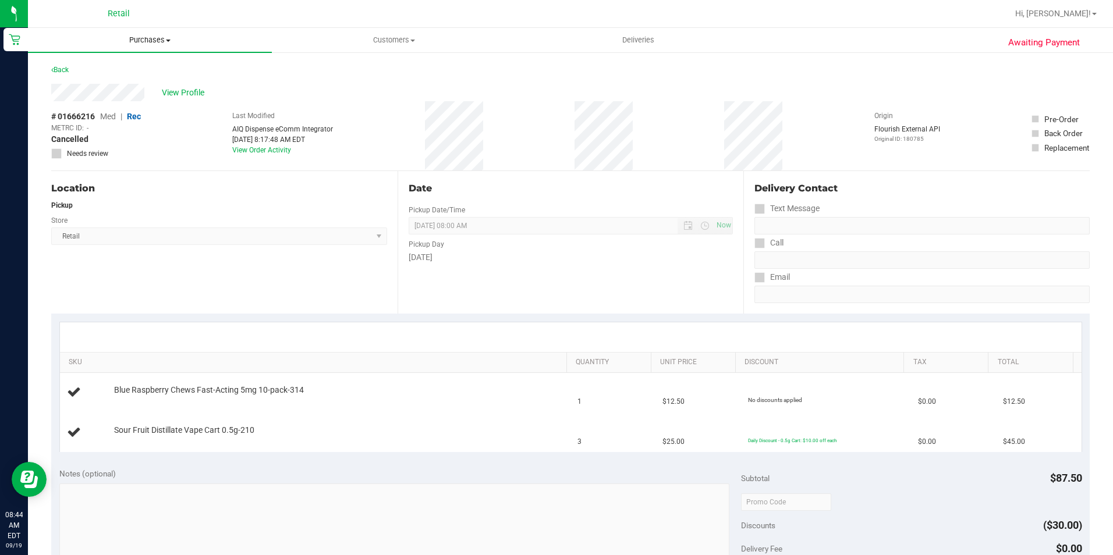
click at [140, 41] on span "Purchases" at bounding box center [150, 40] width 244 height 10
click at [89, 82] on span "Fulfillment" at bounding box center [64, 84] width 72 height 10
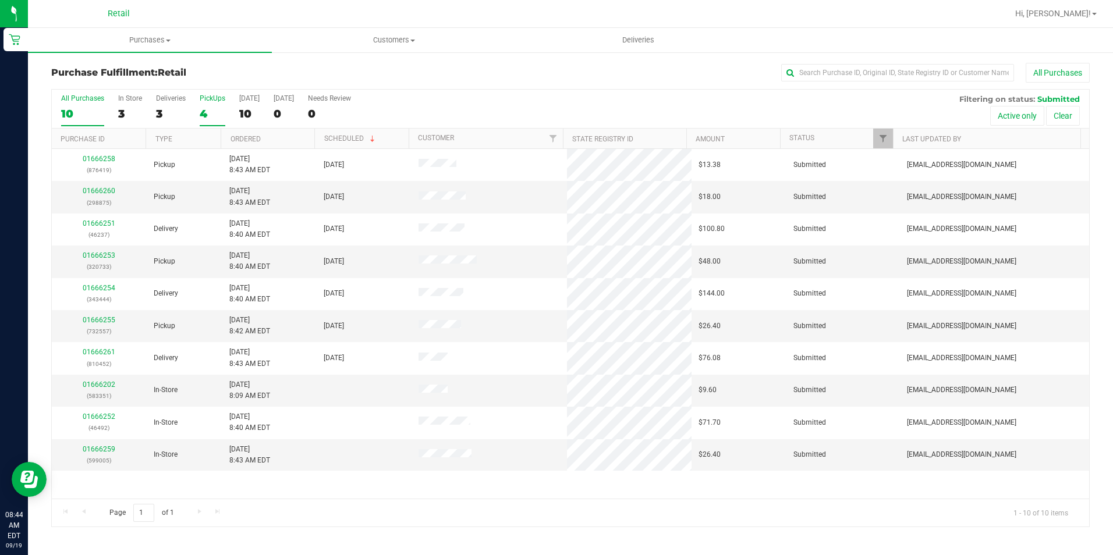
click at [205, 105] on label "PickUps 4" at bounding box center [213, 110] width 26 height 32
click at [0, 0] on input "PickUps 4" at bounding box center [0, 0] width 0 height 0
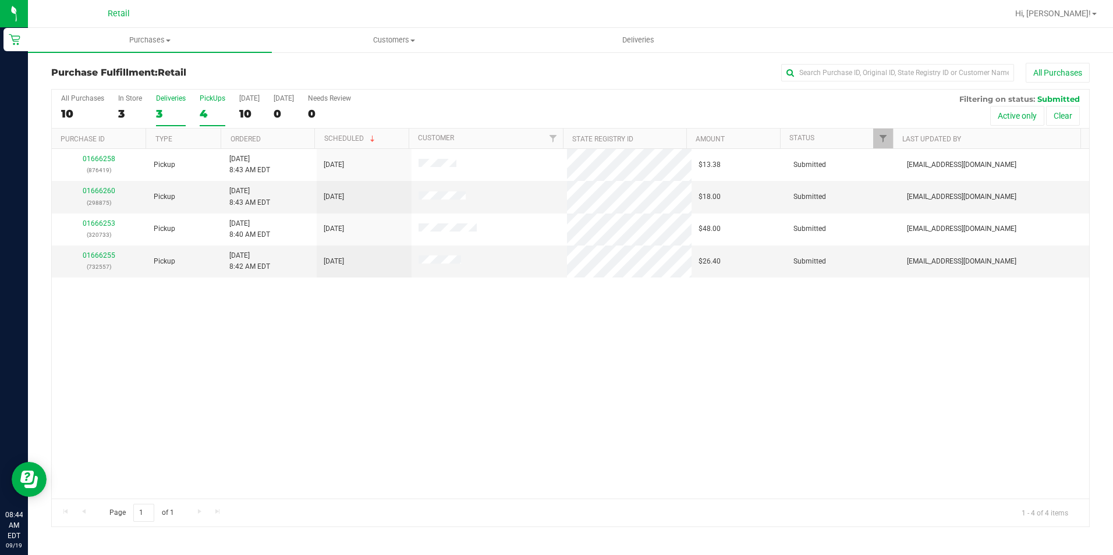
click at [175, 107] on div "3" at bounding box center [171, 113] width 30 height 13
click at [0, 0] on input "Deliveries 3" at bounding box center [0, 0] width 0 height 0
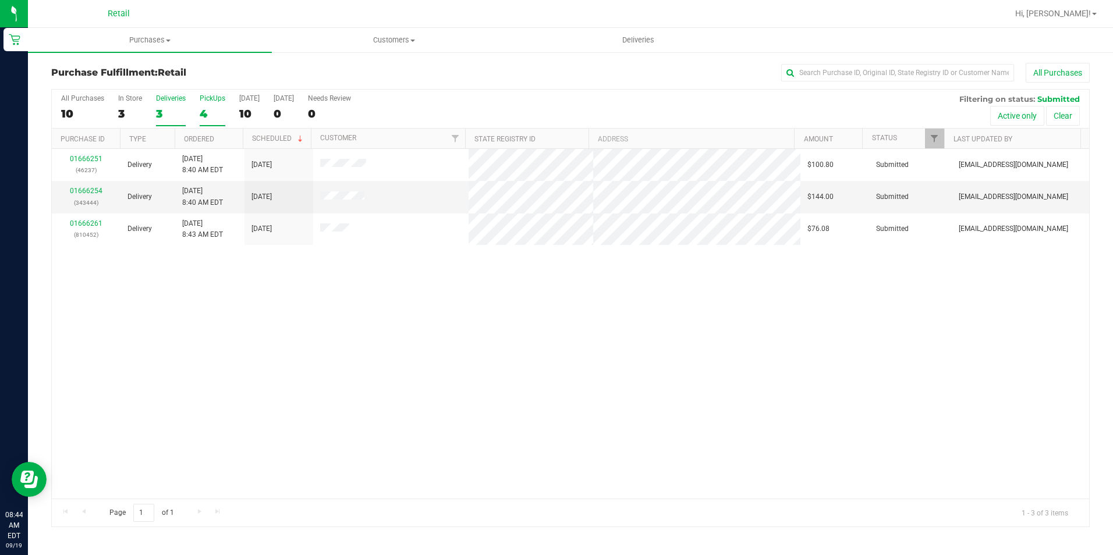
click at [210, 104] on label "PickUps 4" at bounding box center [213, 110] width 26 height 32
click at [0, 0] on input "PickUps 4" at bounding box center [0, 0] width 0 height 0
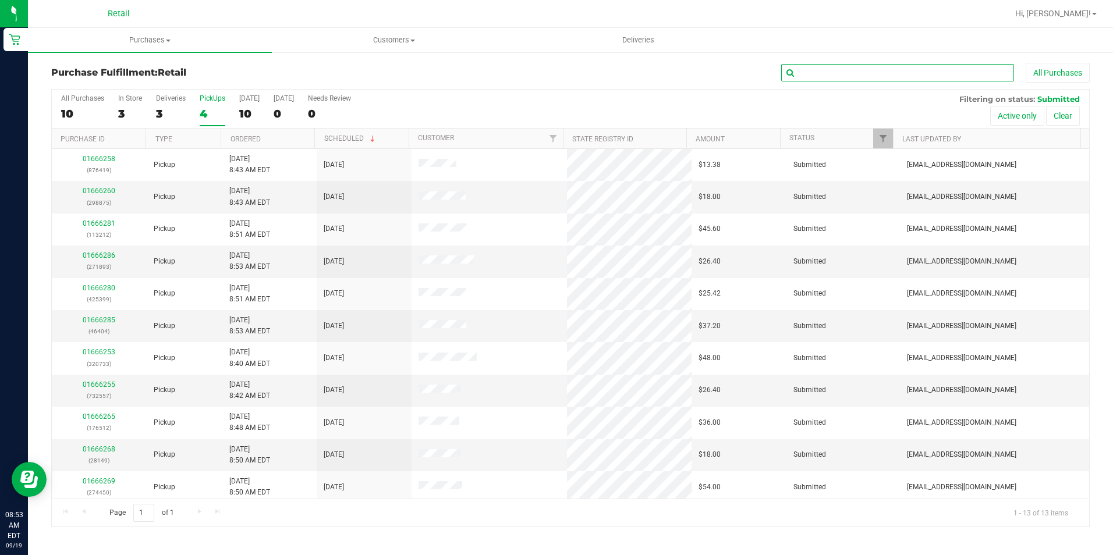
click at [857, 70] on input "text" at bounding box center [897, 72] width 233 height 17
click at [87, 190] on link "01666260" at bounding box center [99, 191] width 33 height 8
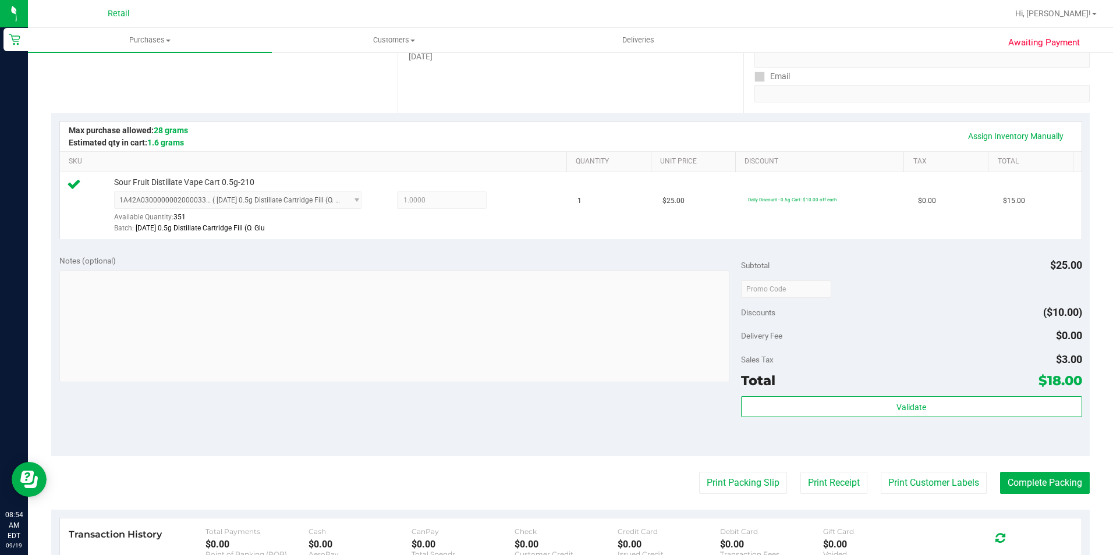
scroll to position [233, 0]
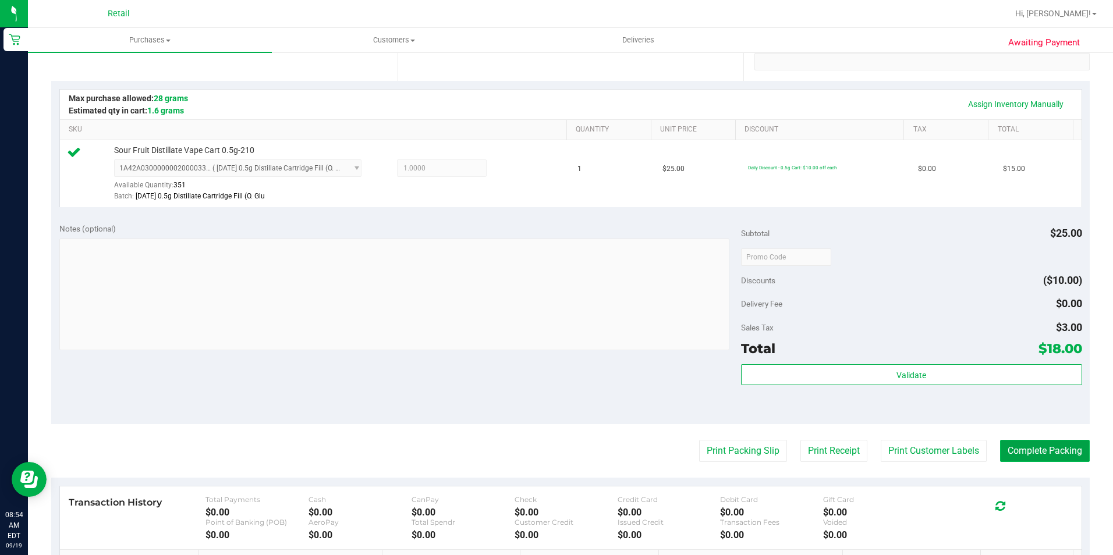
click at [1027, 454] on button "Complete Packing" at bounding box center [1045, 451] width 90 height 22
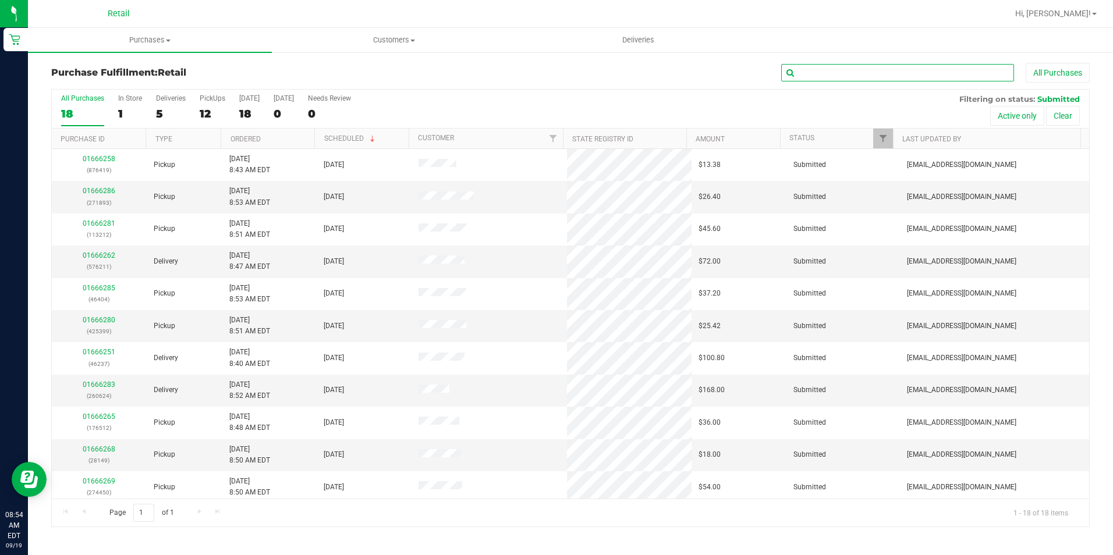
click at [815, 66] on input "text" at bounding box center [897, 72] width 233 height 17
type input "a"
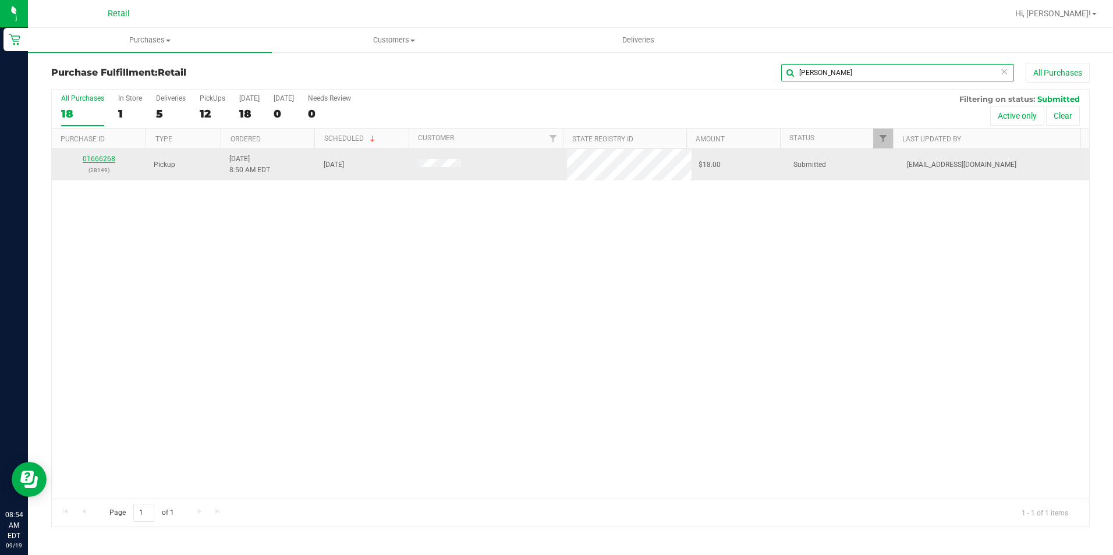
type input "marr"
click at [105, 158] on link "01666268" at bounding box center [99, 159] width 33 height 8
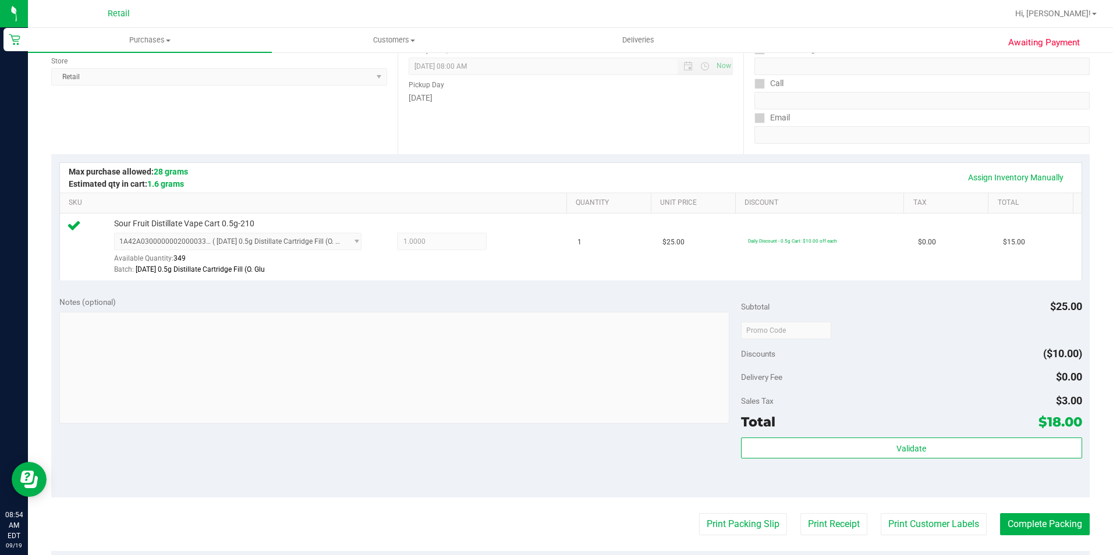
scroll to position [233, 0]
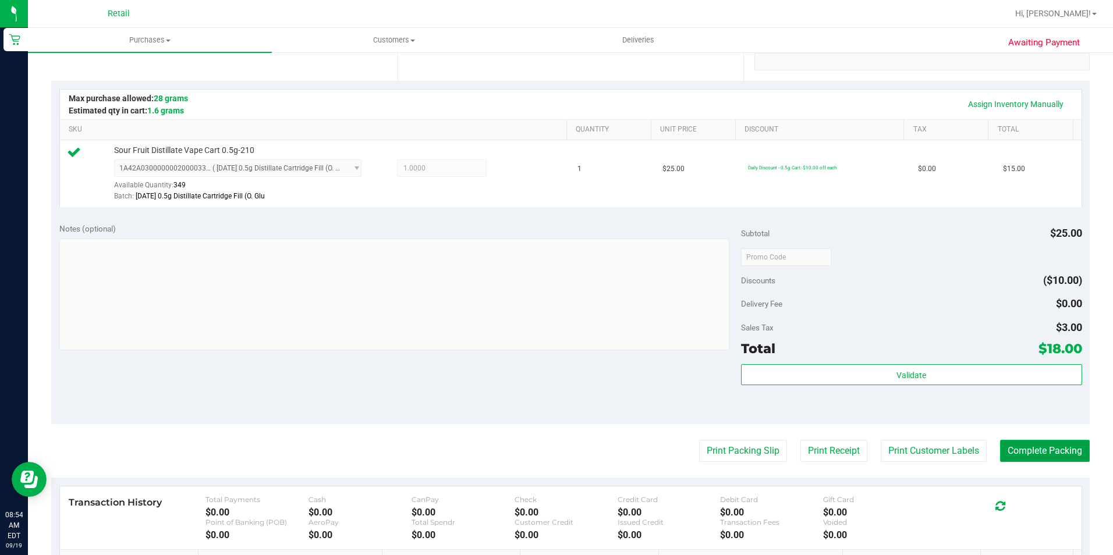
click at [1009, 453] on button "Complete Packing" at bounding box center [1045, 451] width 90 height 22
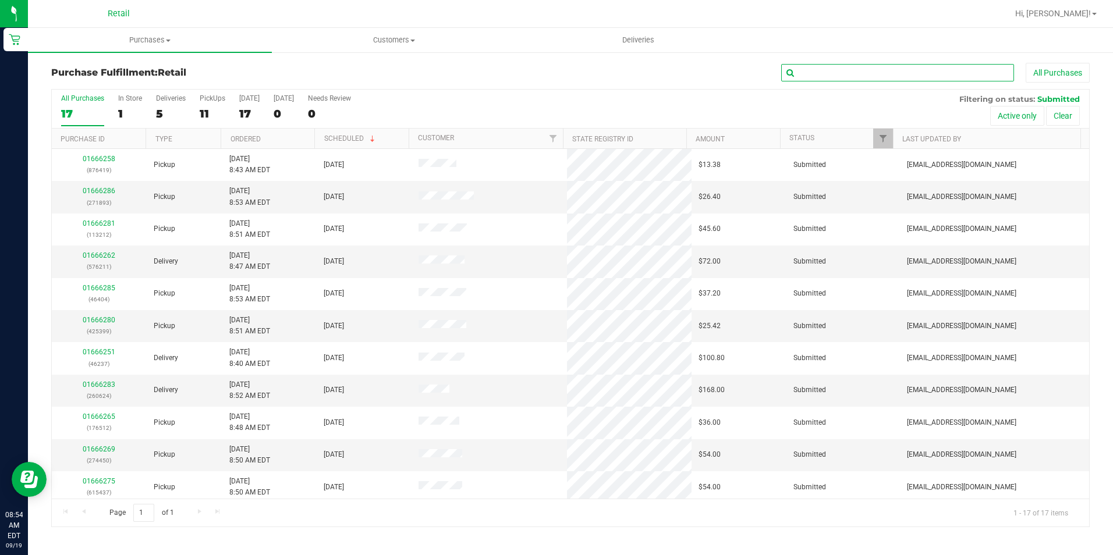
click at [861, 71] on input "text" at bounding box center [897, 72] width 233 height 17
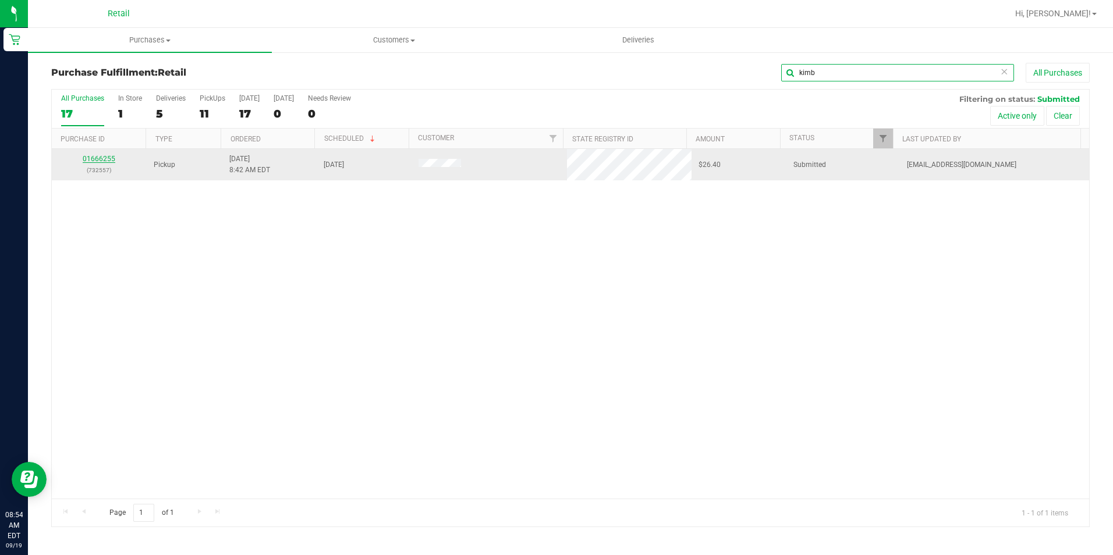
type input "kimb"
click at [95, 155] on link "01666255" at bounding box center [99, 159] width 33 height 8
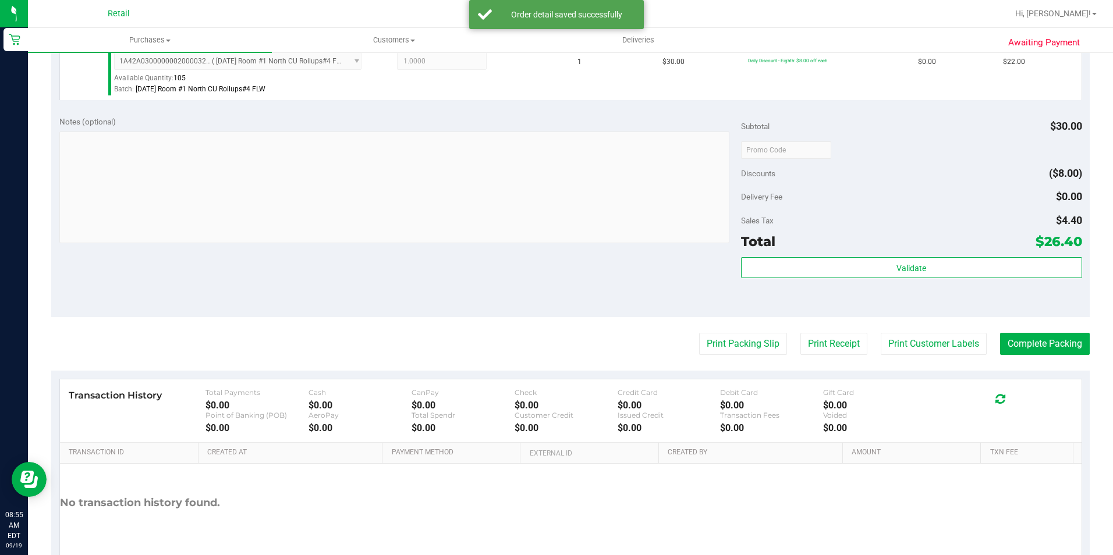
scroll to position [349, 0]
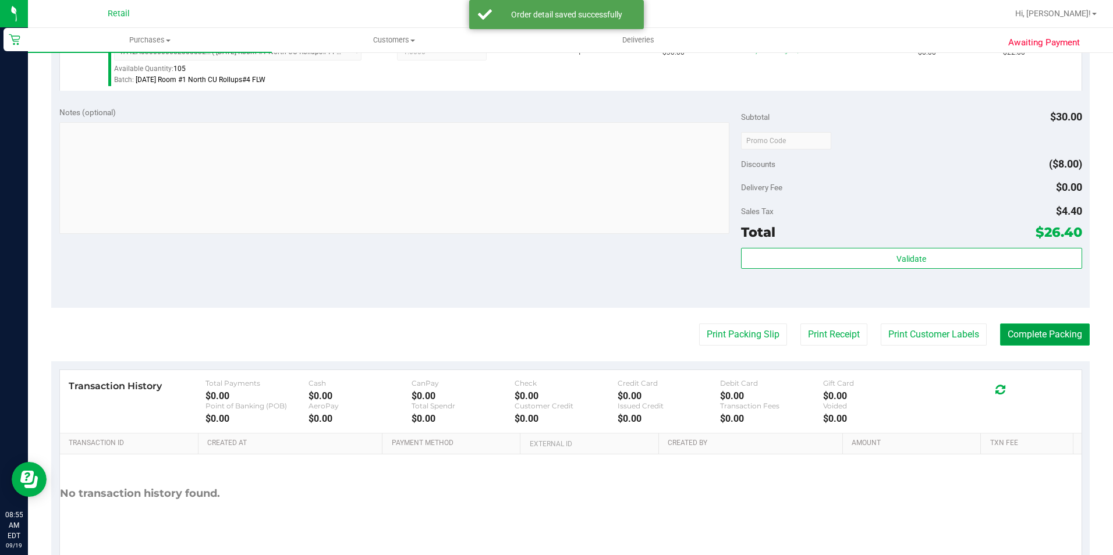
click at [1019, 345] on button "Complete Packing" at bounding box center [1045, 335] width 90 height 22
click at [1023, 336] on button "Complete Packing" at bounding box center [1040, 335] width 99 height 22
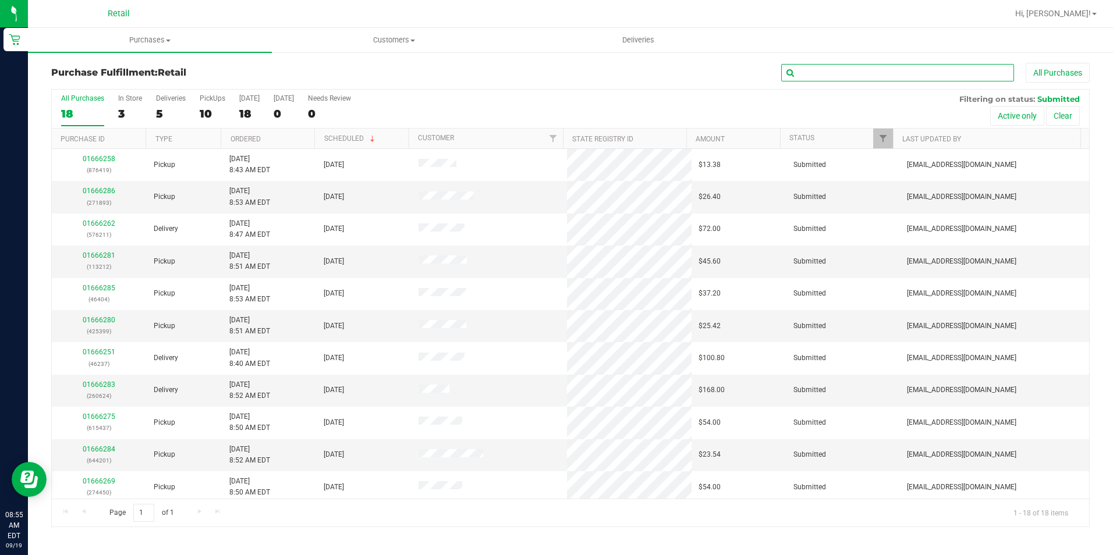
click at [842, 73] on input "text" at bounding box center [897, 72] width 233 height 17
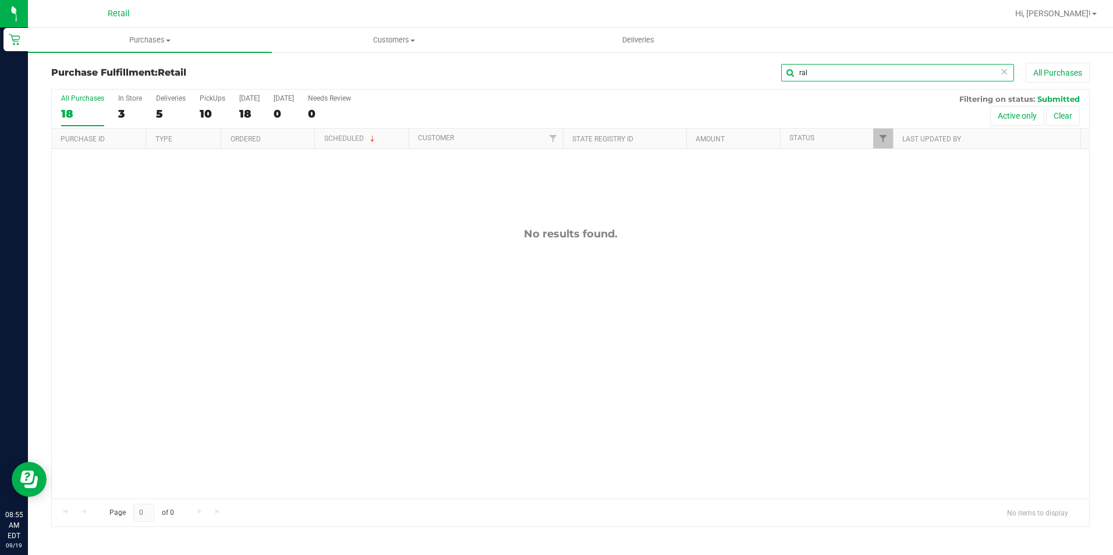
drag, startPoint x: 825, startPoint y: 78, endPoint x: 771, endPoint y: 77, distance: 54.1
click at [771, 77] on div "ral All Purchases" at bounding box center [744, 73] width 692 height 20
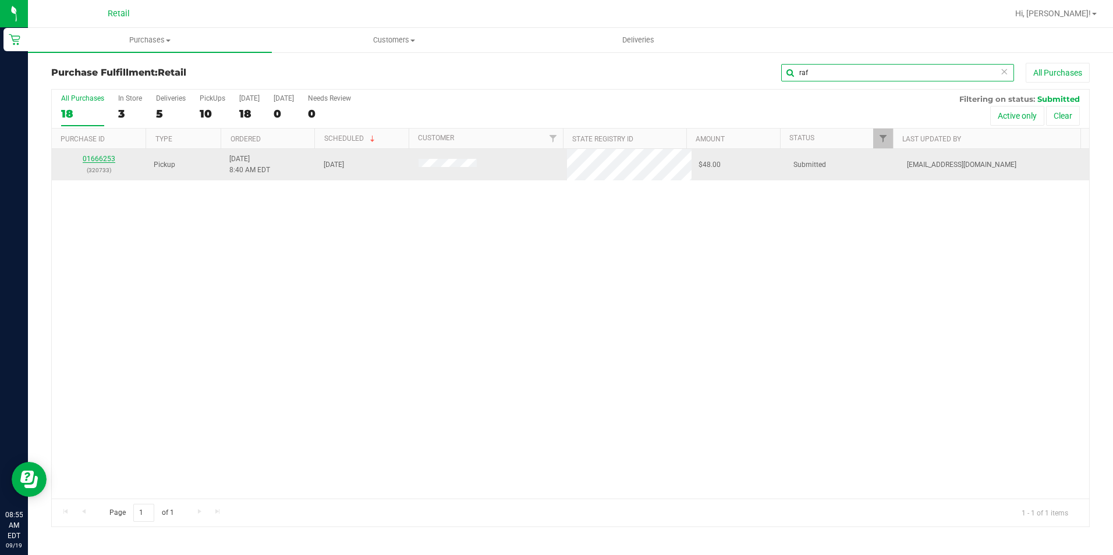
type input "raf"
click at [86, 157] on link "01666253" at bounding box center [99, 159] width 33 height 8
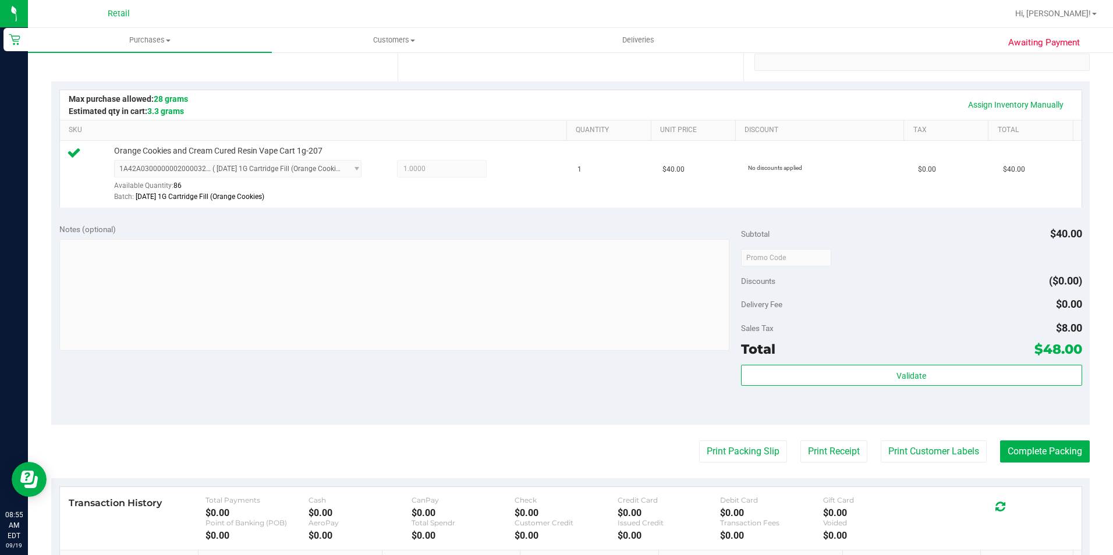
scroll to position [233, 0]
click at [1058, 453] on button "Complete Packing" at bounding box center [1045, 451] width 90 height 22
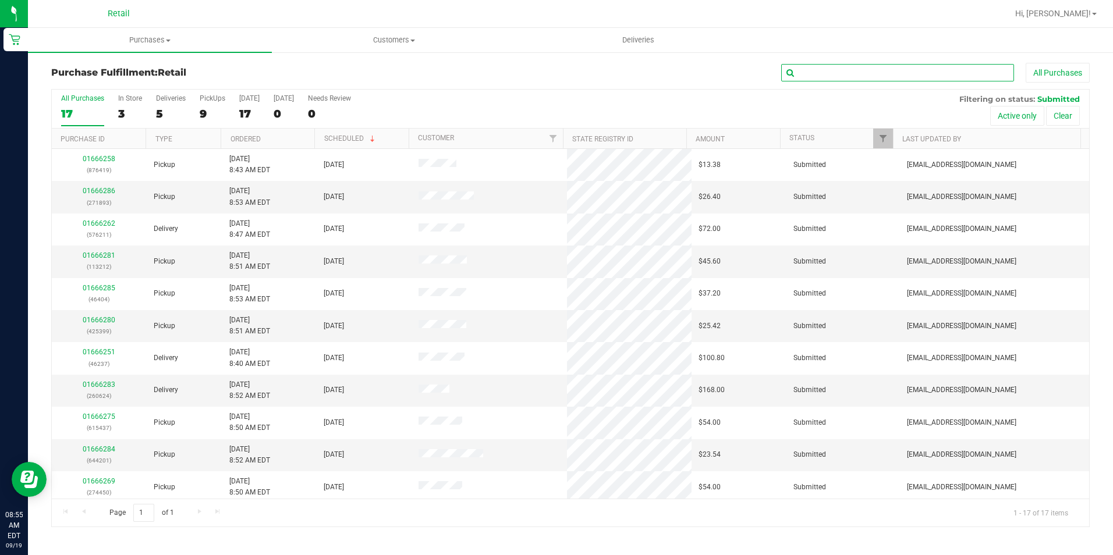
click at [873, 77] on input "text" at bounding box center [897, 72] width 233 height 17
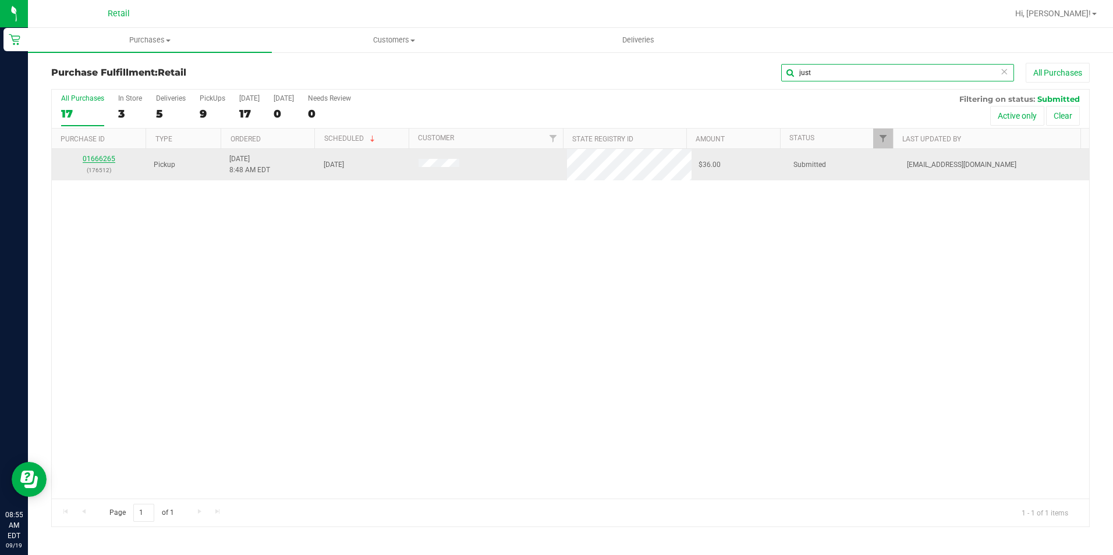
type input "just"
click at [102, 161] on link "01666265" at bounding box center [99, 159] width 33 height 8
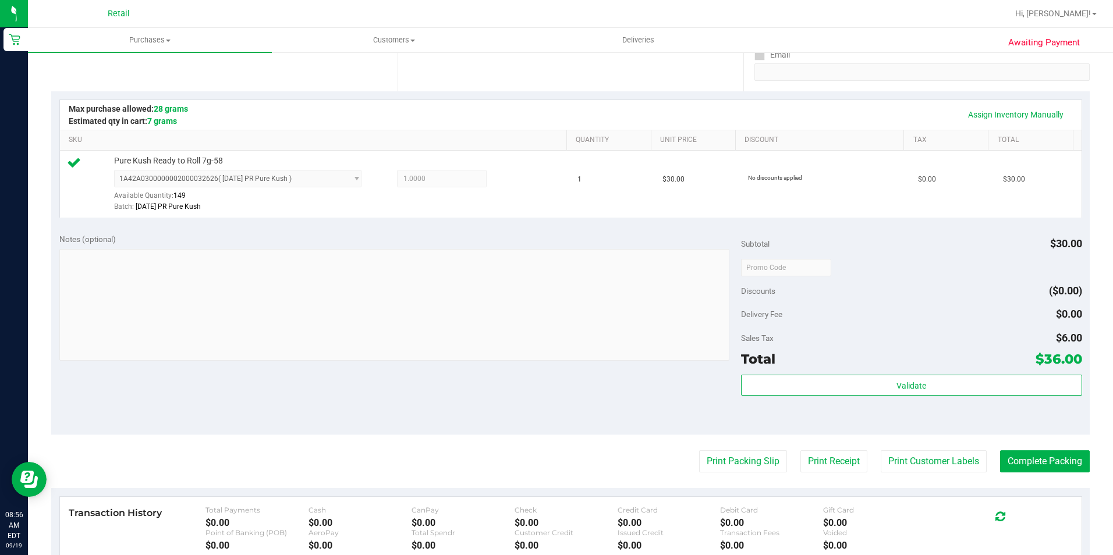
scroll to position [233, 0]
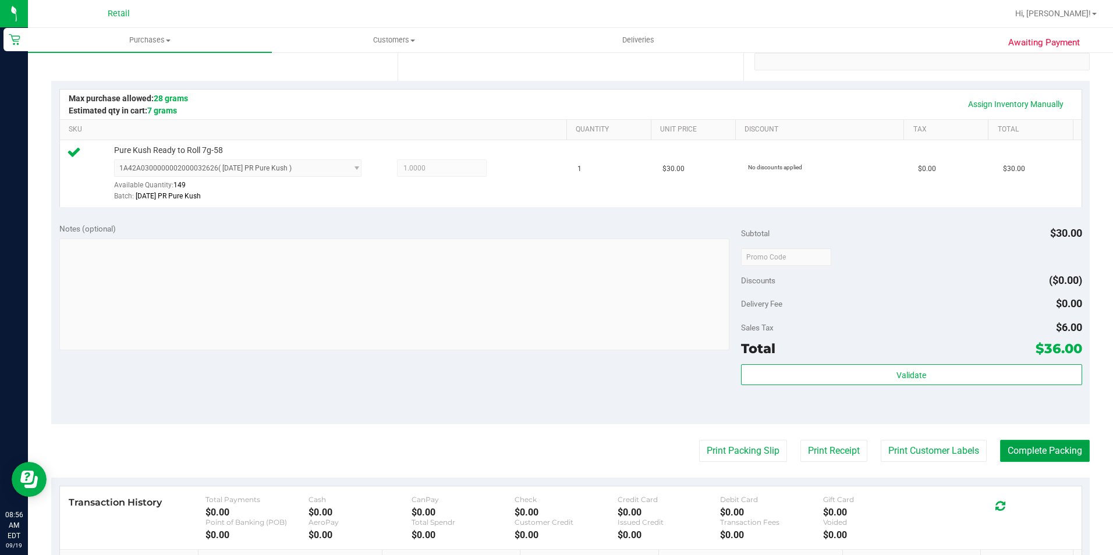
click at [1002, 441] on button "Complete Packing" at bounding box center [1045, 451] width 90 height 22
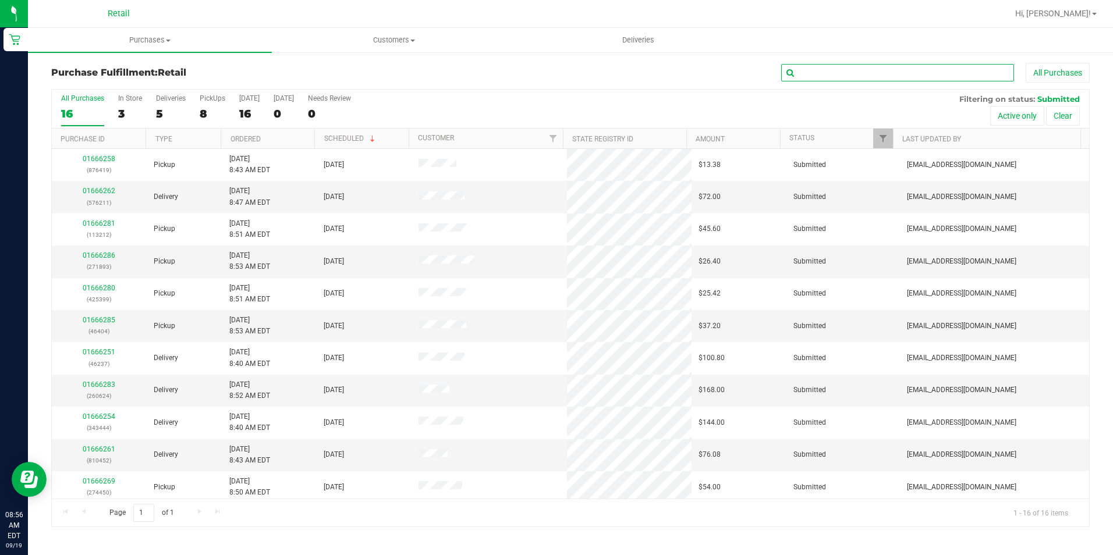
click at [820, 71] on input "text" at bounding box center [897, 72] width 233 height 17
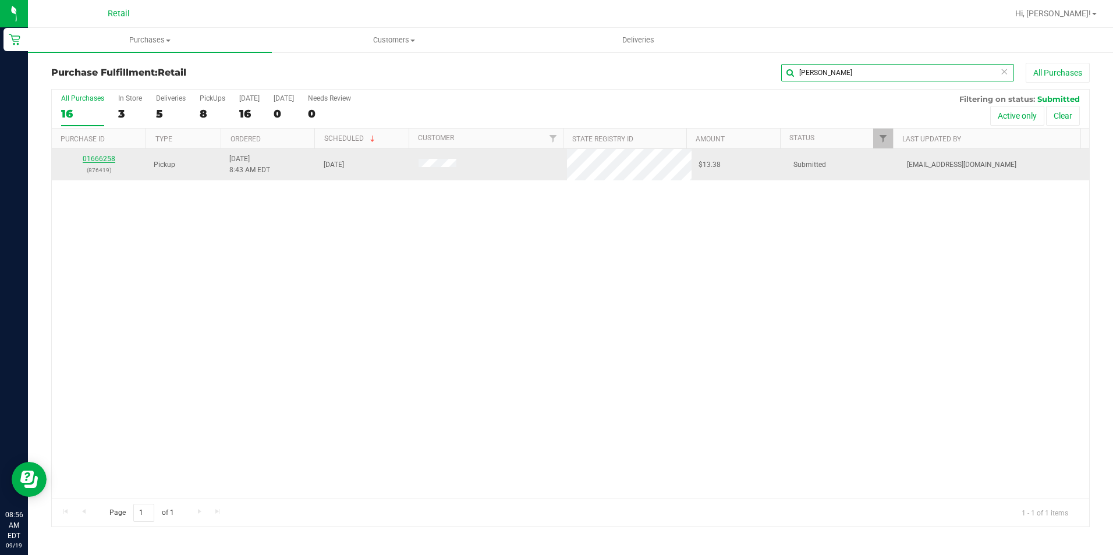
type input "kevin"
click at [114, 158] on link "01666258" at bounding box center [99, 159] width 33 height 8
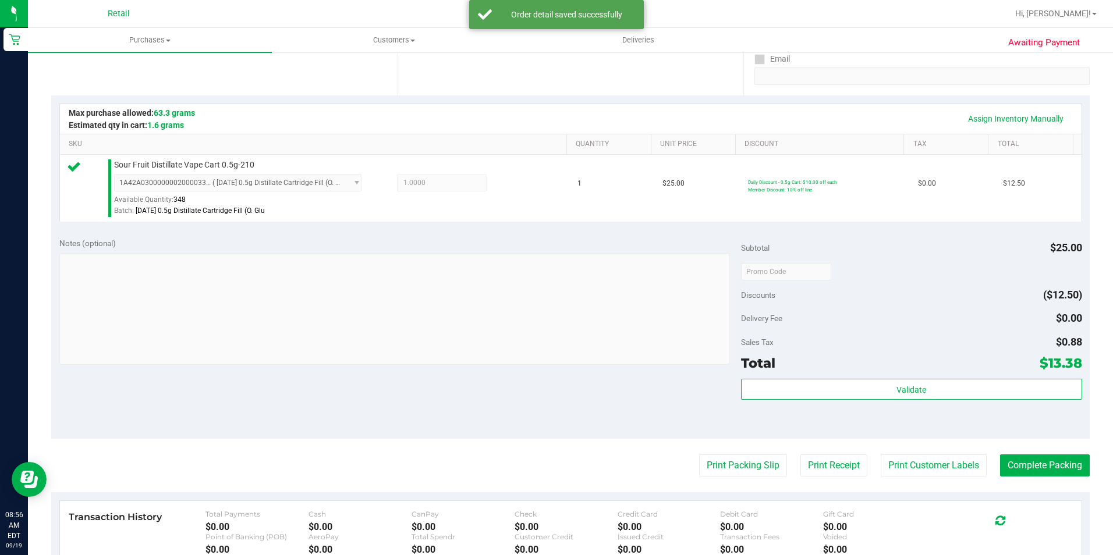
scroll to position [233, 0]
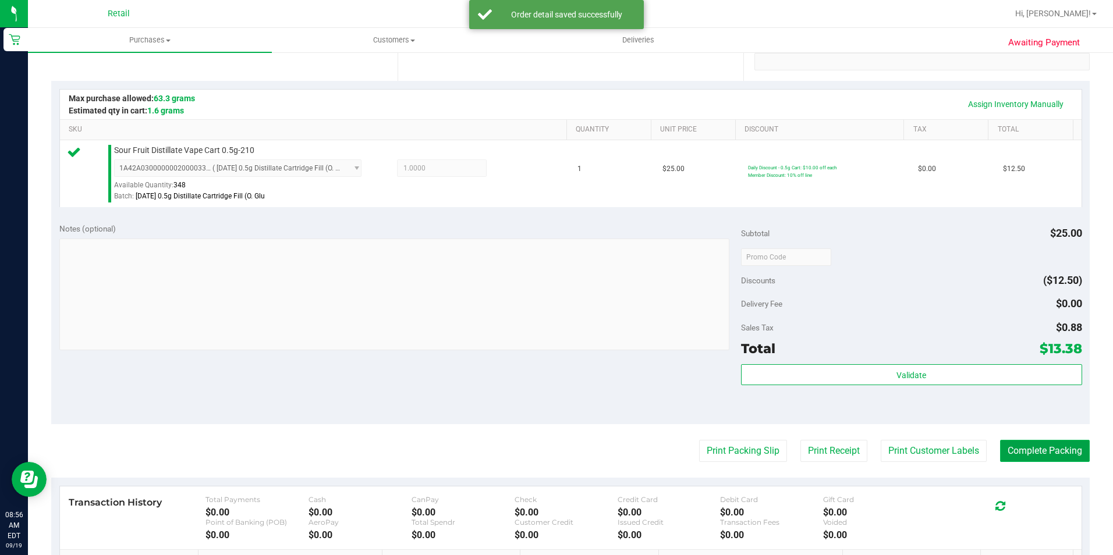
click at [1025, 441] on button "Complete Packing" at bounding box center [1045, 451] width 90 height 22
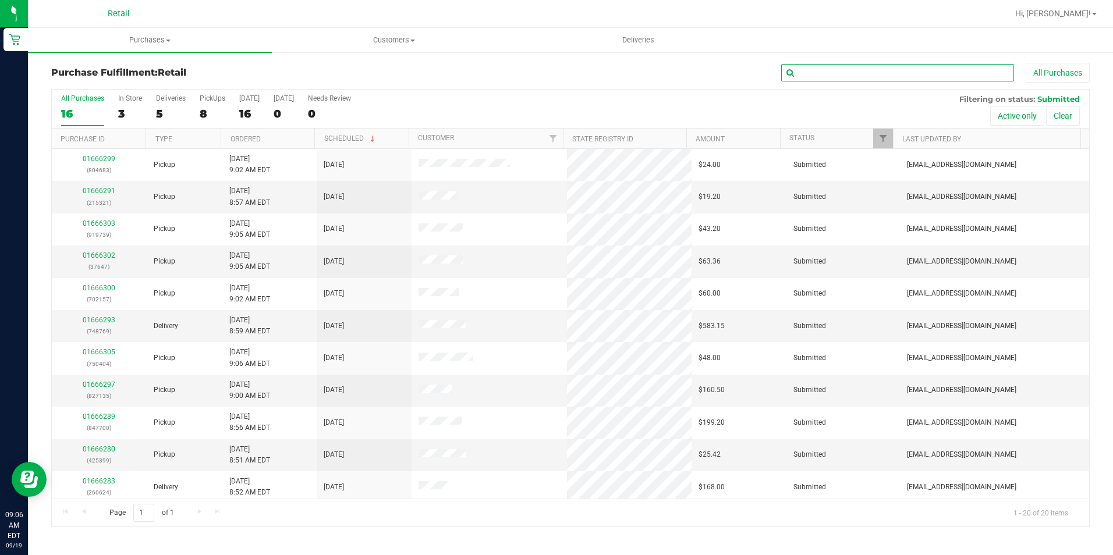
click at [853, 71] on input "text" at bounding box center [897, 72] width 233 height 17
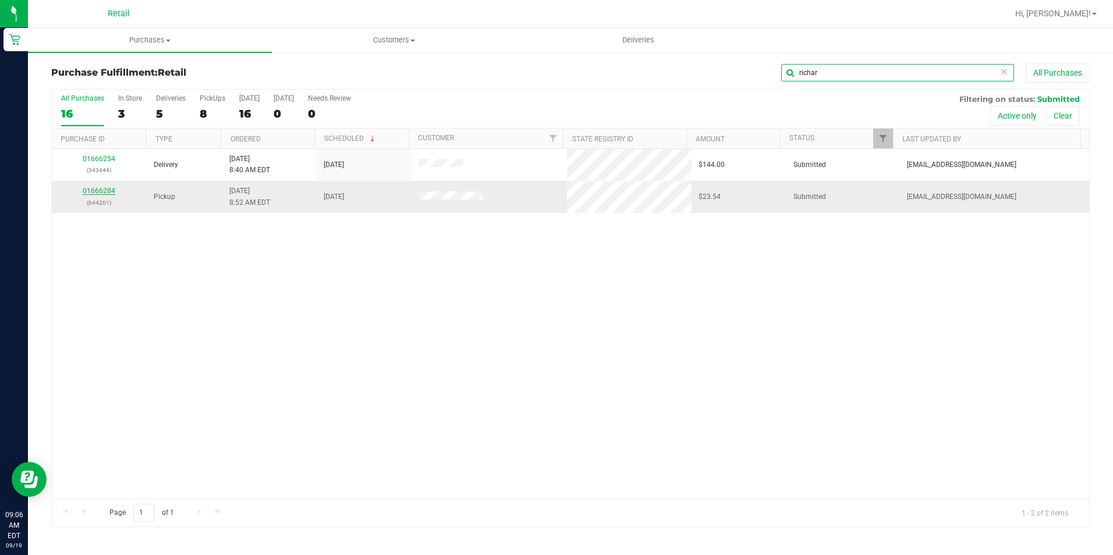
type input "richar"
click at [106, 191] on link "01666284" at bounding box center [99, 191] width 33 height 8
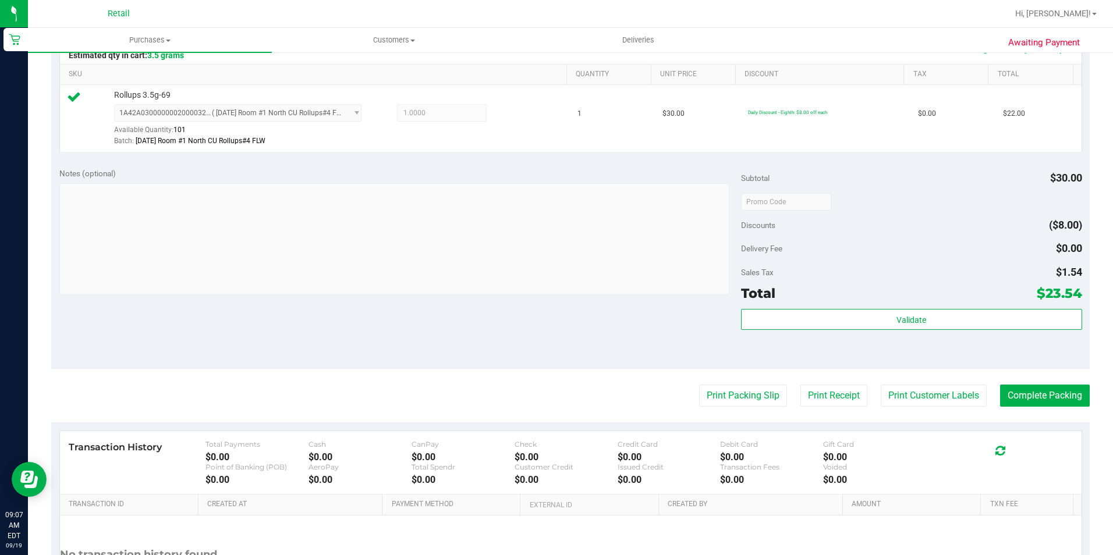
scroll to position [291, 0]
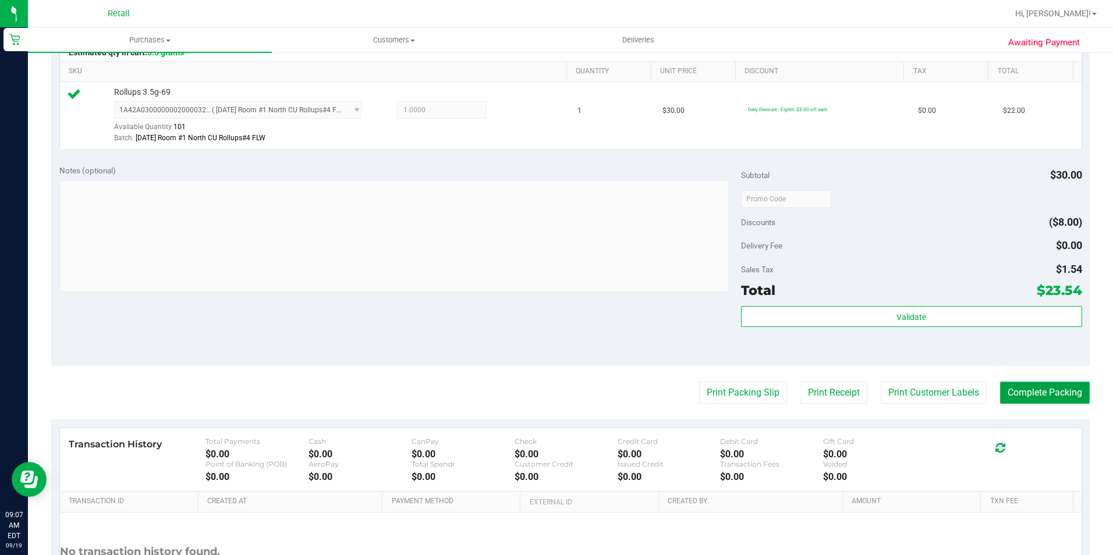
click at [1000, 385] on button "Complete Packing" at bounding box center [1045, 393] width 90 height 22
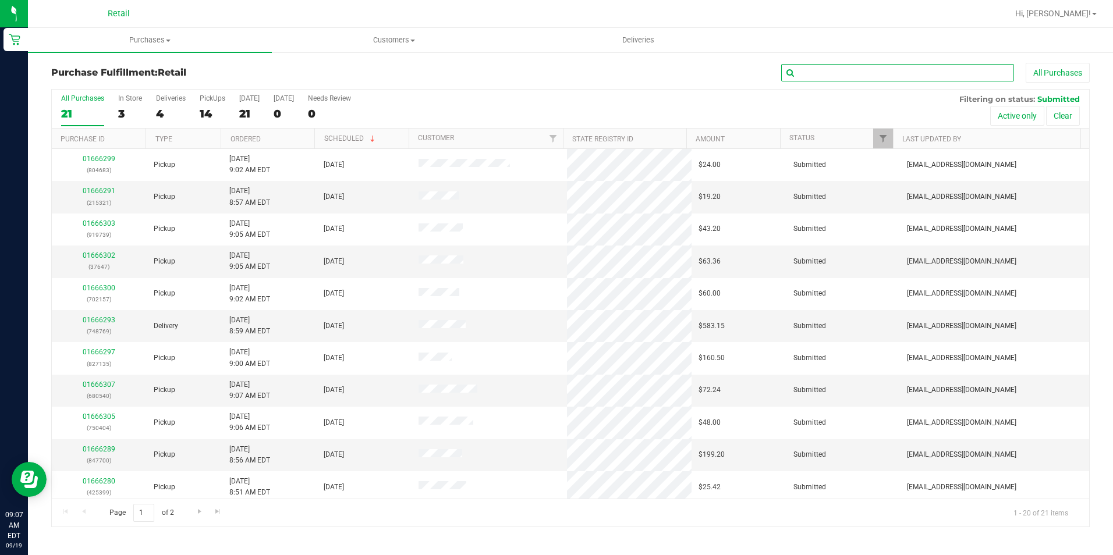
click at [818, 72] on input "text" at bounding box center [897, 72] width 233 height 17
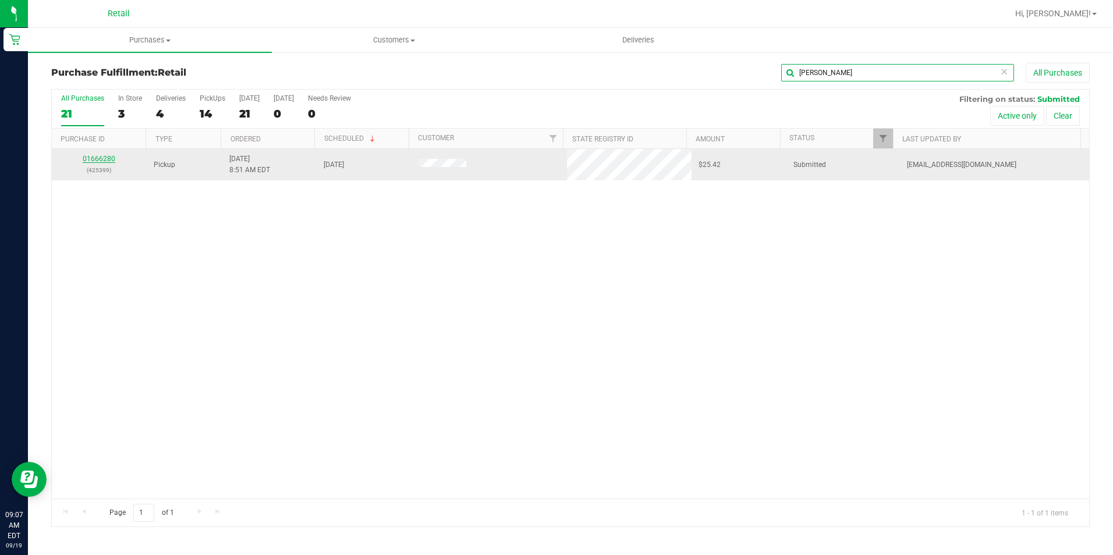
type input "jose"
click at [97, 158] on link "01666280" at bounding box center [99, 159] width 33 height 8
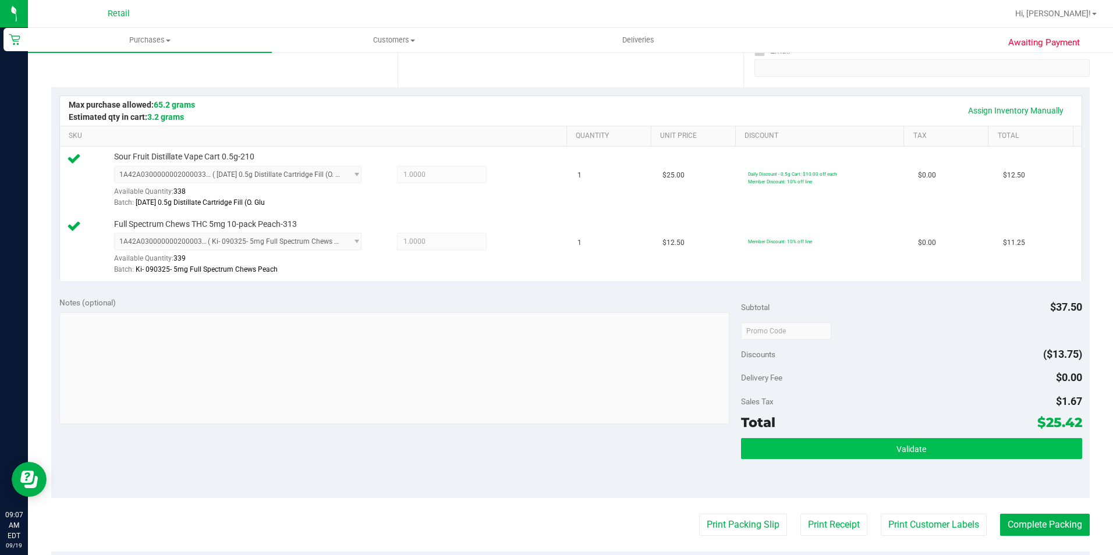
scroll to position [233, 0]
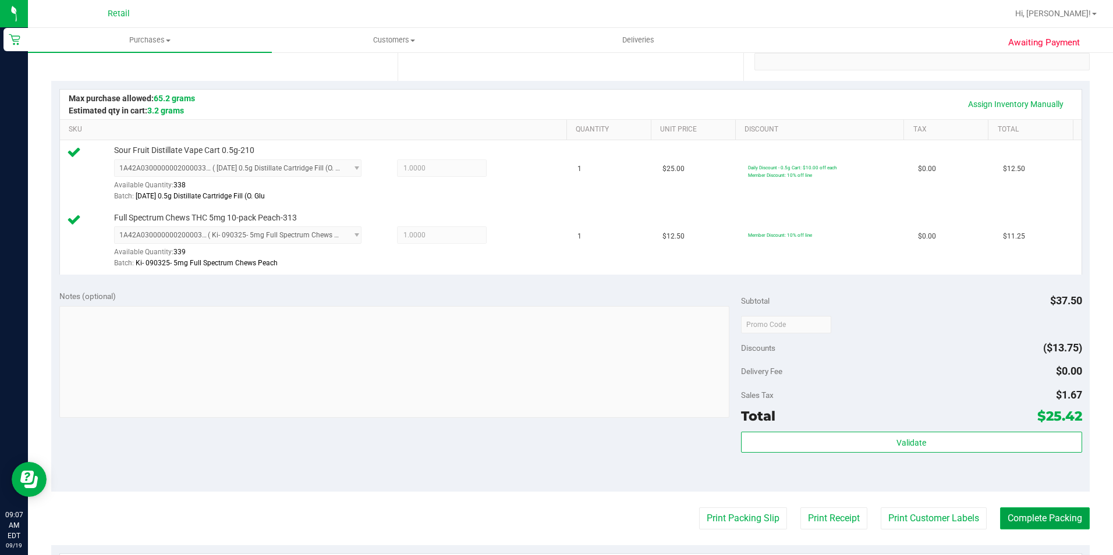
click at [1000, 520] on button "Complete Packing" at bounding box center [1045, 519] width 90 height 22
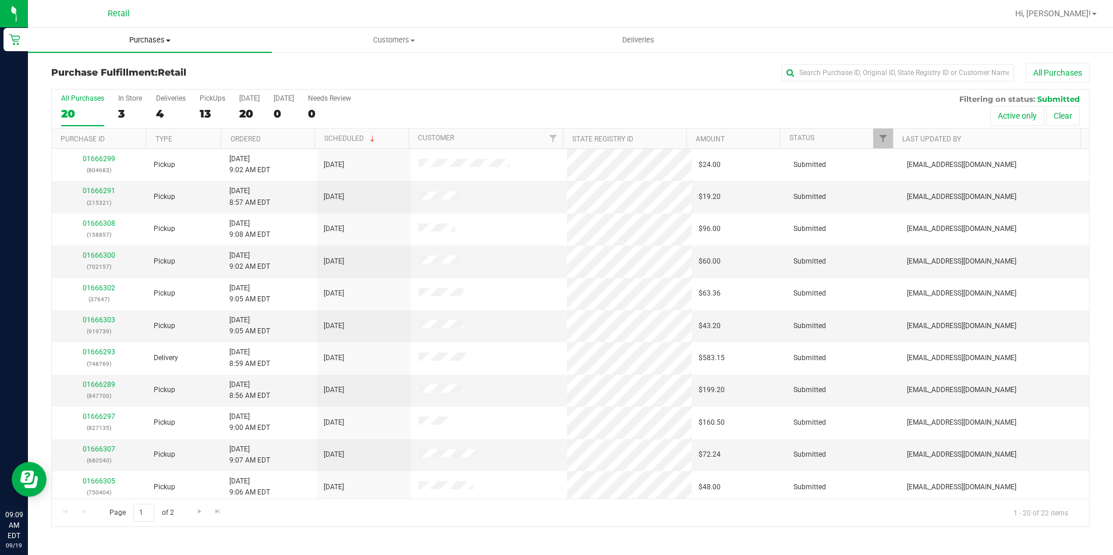
click at [136, 37] on span "Purchases" at bounding box center [150, 40] width 244 height 10
click at [98, 80] on li "Fulfillment" at bounding box center [150, 84] width 244 height 14
click at [890, 73] on input "text" at bounding box center [897, 72] width 233 height 17
click at [154, 41] on span "Purchases" at bounding box center [150, 40] width 244 height 10
click at [112, 73] on span "Summary of purchases" at bounding box center [87, 70] width 119 height 10
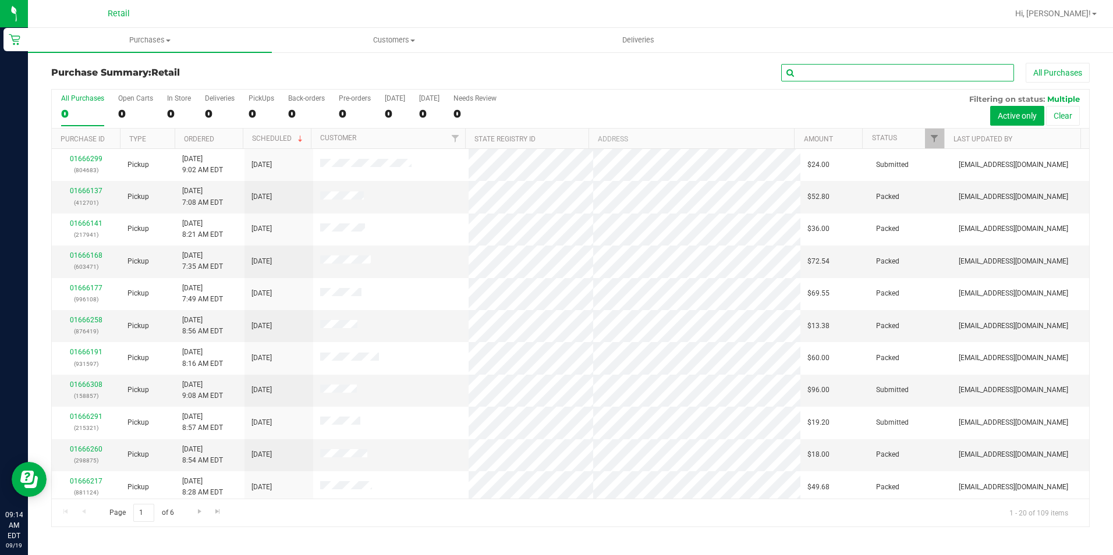
click at [810, 68] on input "text" at bounding box center [897, 72] width 233 height 17
type input "jared cagn"
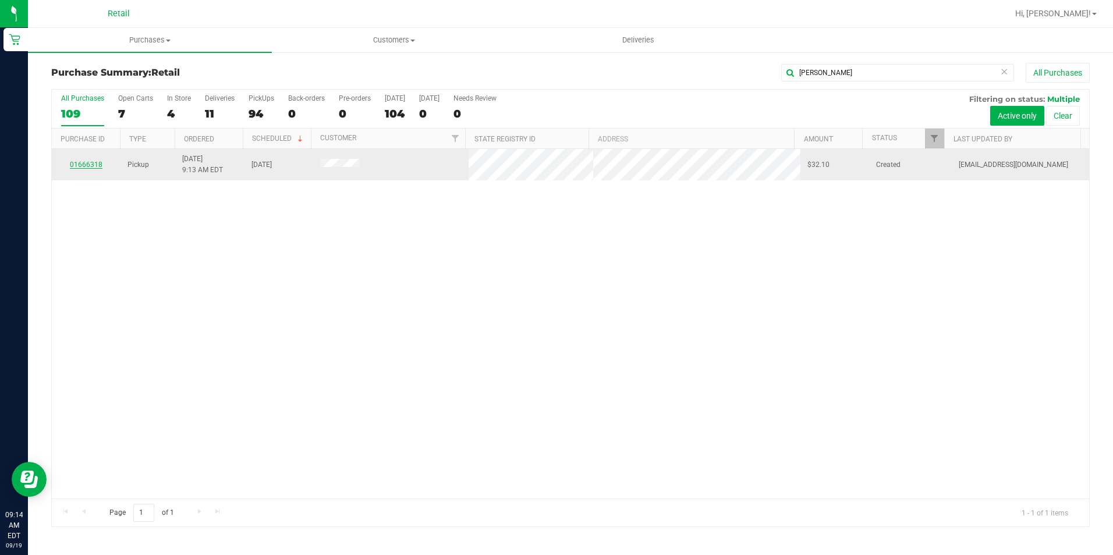
click at [93, 164] on link "01666318" at bounding box center [86, 165] width 33 height 8
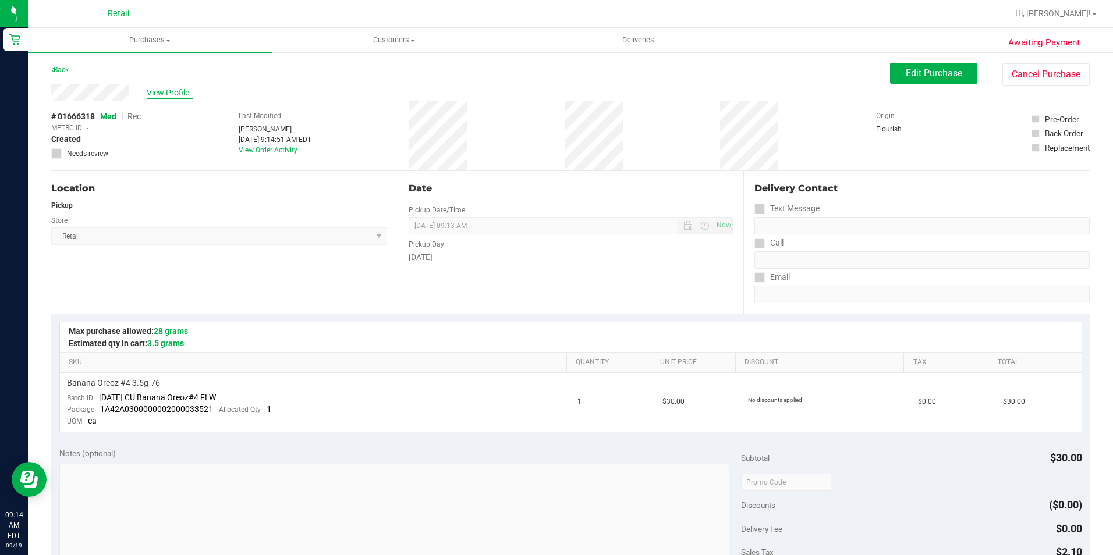
click at [172, 92] on span "View Profile" at bounding box center [170, 93] width 47 height 12
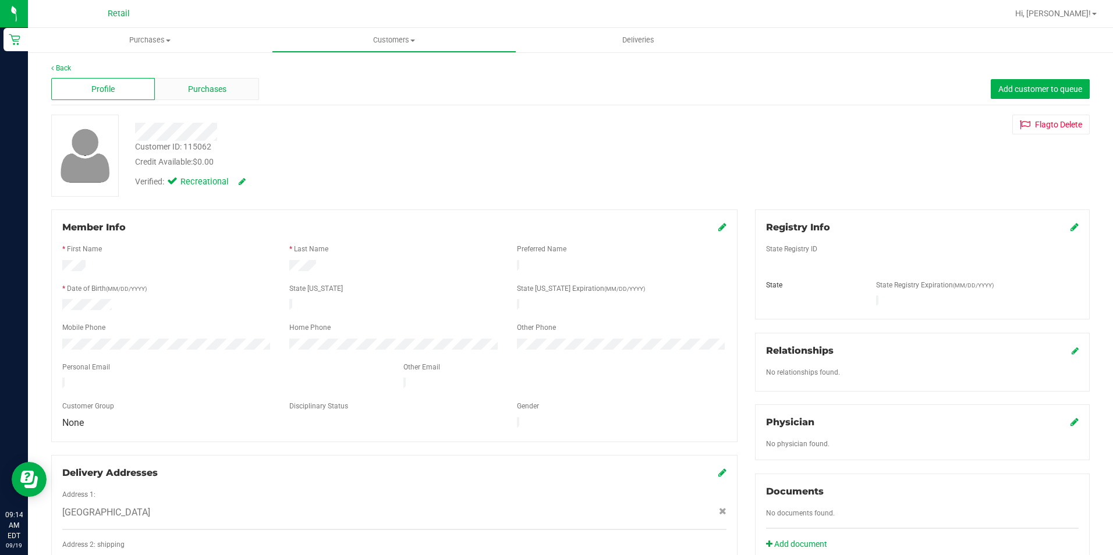
click at [202, 90] on span "Purchases" at bounding box center [207, 89] width 38 height 12
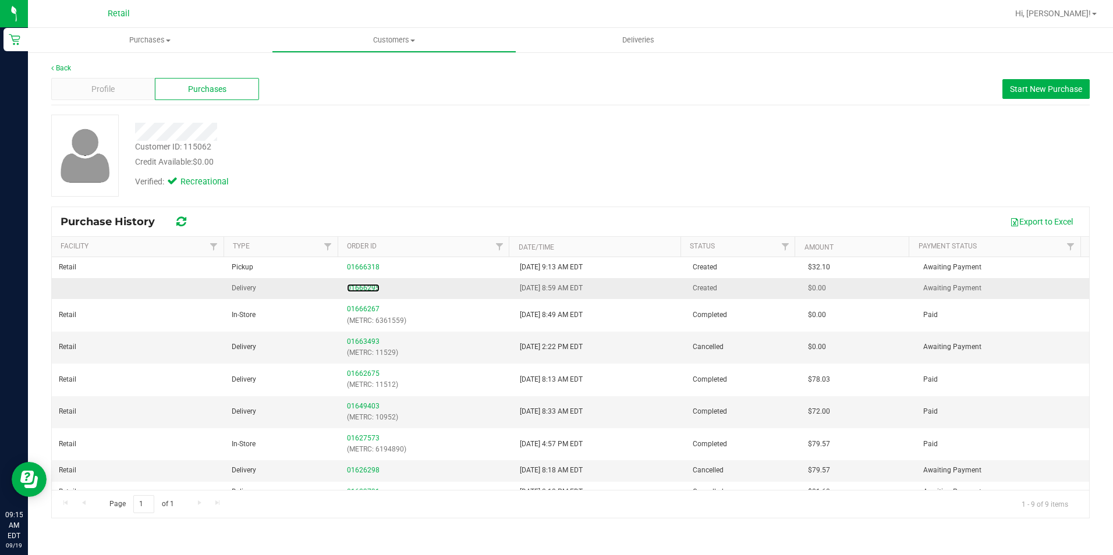
click at [364, 285] on link "01666295" at bounding box center [363, 288] width 33 height 8
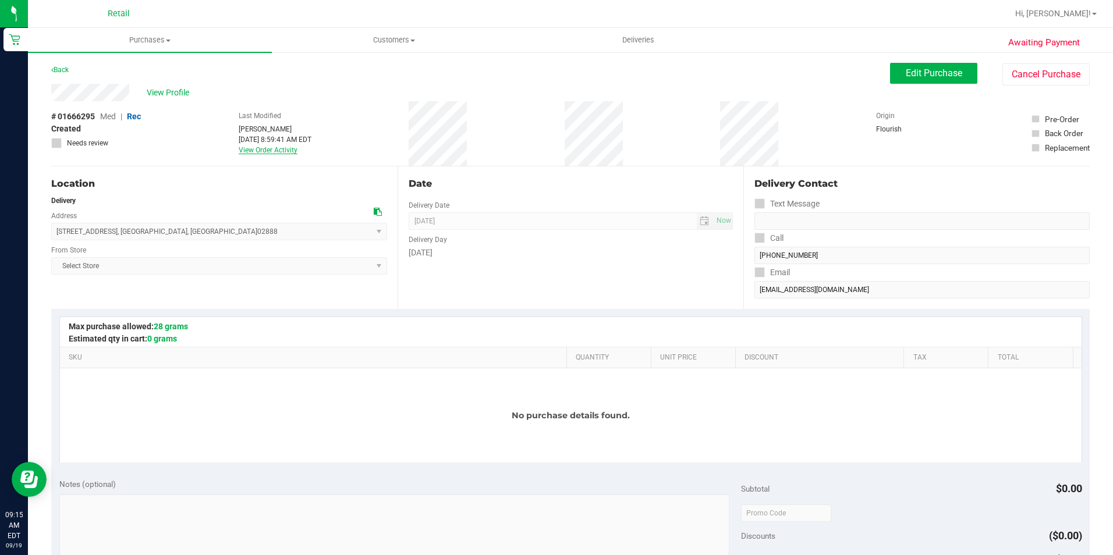
click at [268, 148] on link "View Order Activity" at bounding box center [268, 150] width 59 height 8
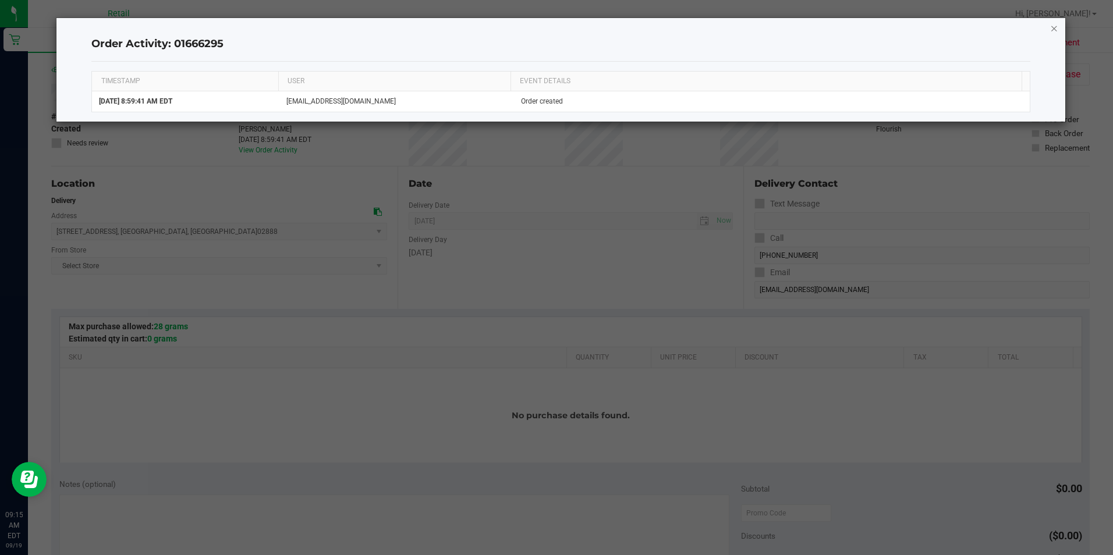
click at [1055, 25] on icon "button" at bounding box center [1054, 28] width 8 height 14
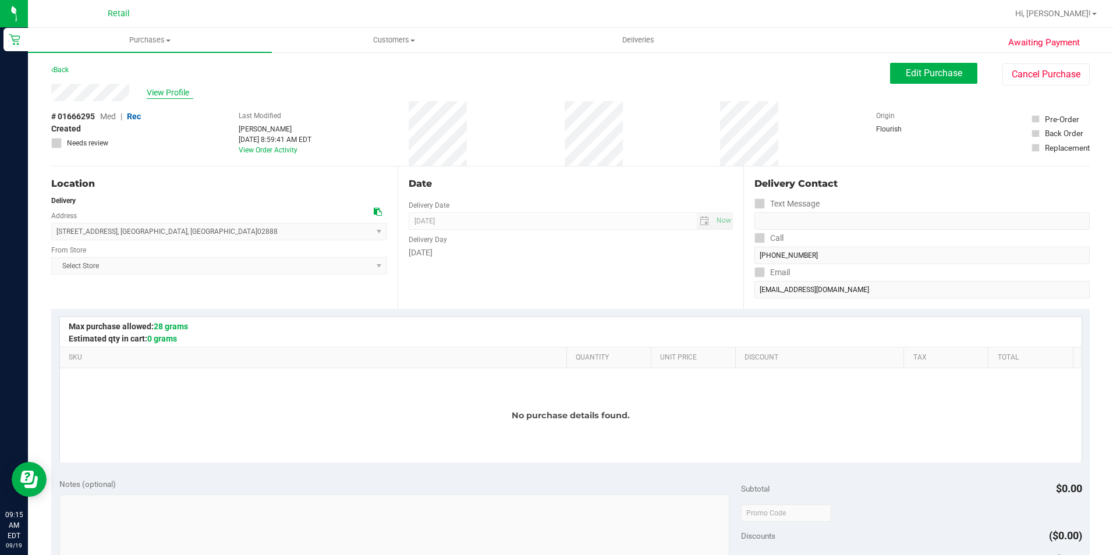
click at [161, 87] on span "View Profile" at bounding box center [170, 93] width 47 height 12
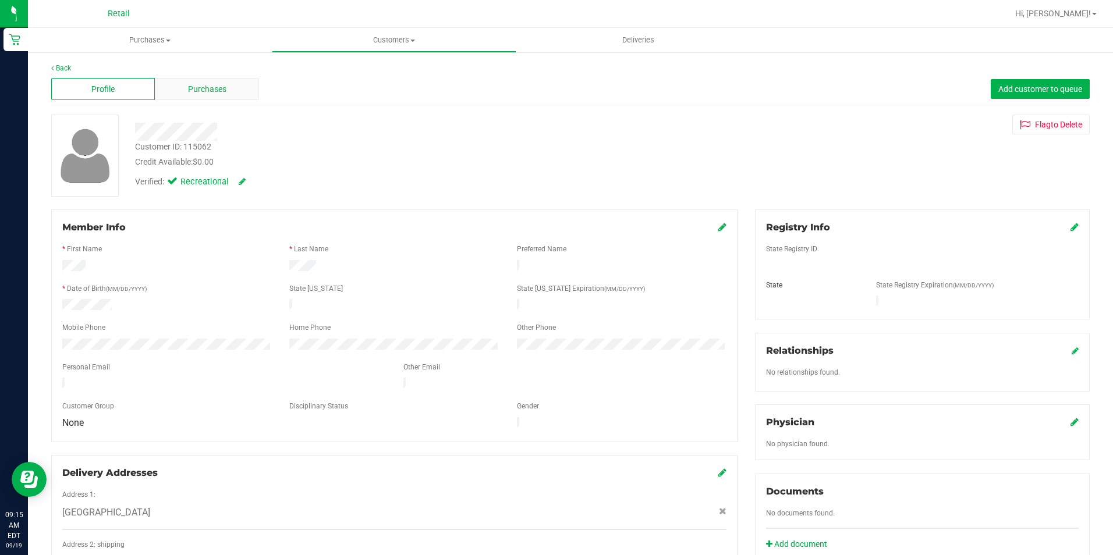
click at [188, 89] on span "Purchases" at bounding box center [207, 89] width 38 height 12
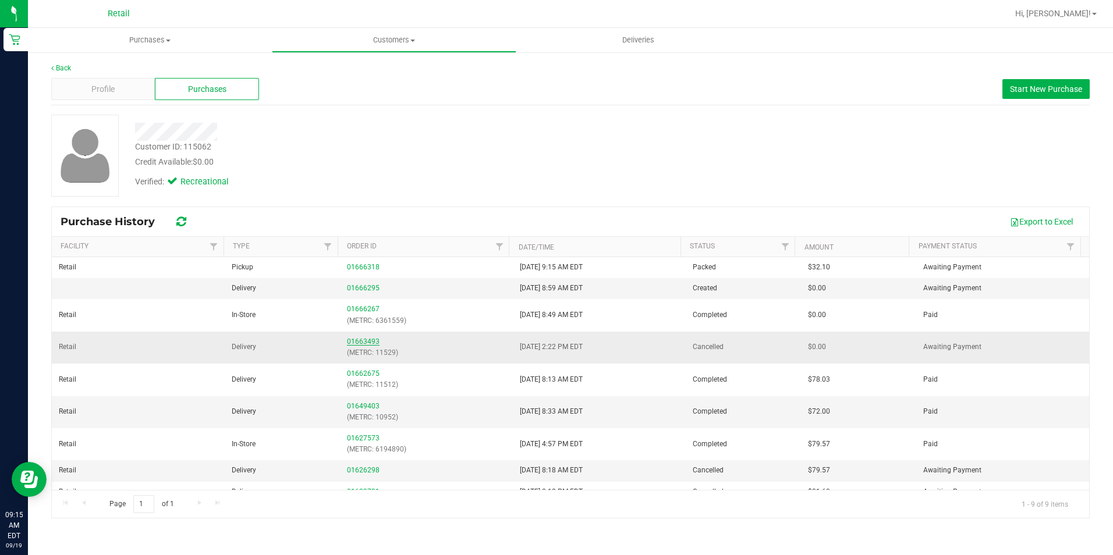
click at [347, 338] on link "01663493" at bounding box center [363, 342] width 33 height 8
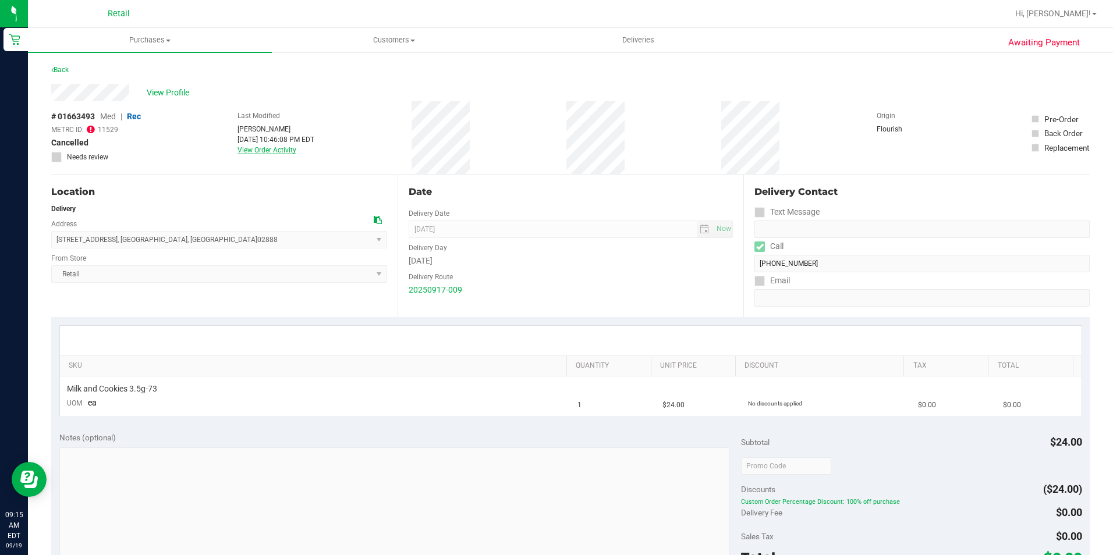
click at [283, 146] on link "View Order Activity" at bounding box center [266, 150] width 59 height 8
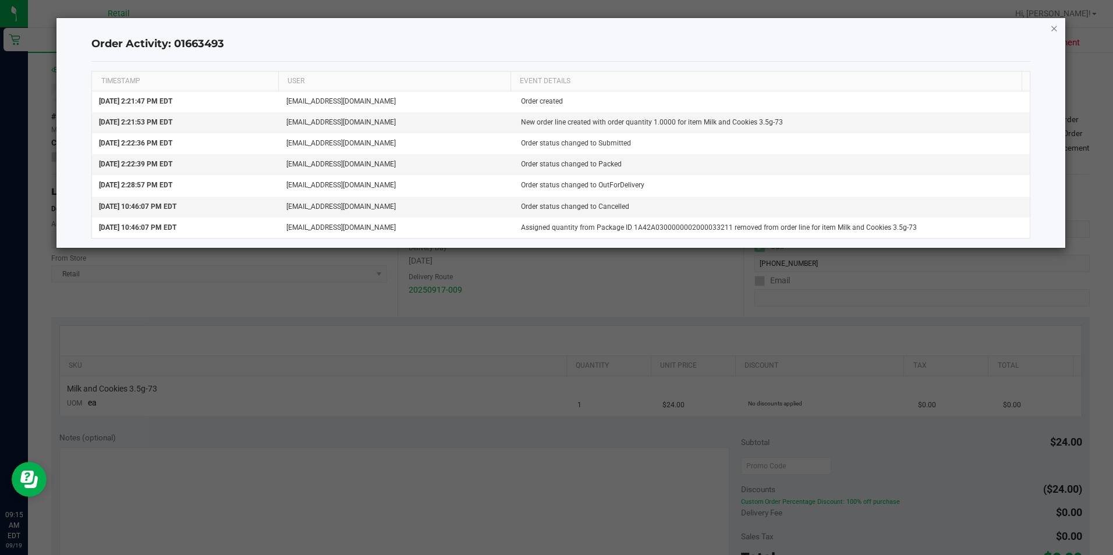
click at [1054, 30] on icon "button" at bounding box center [1054, 28] width 8 height 14
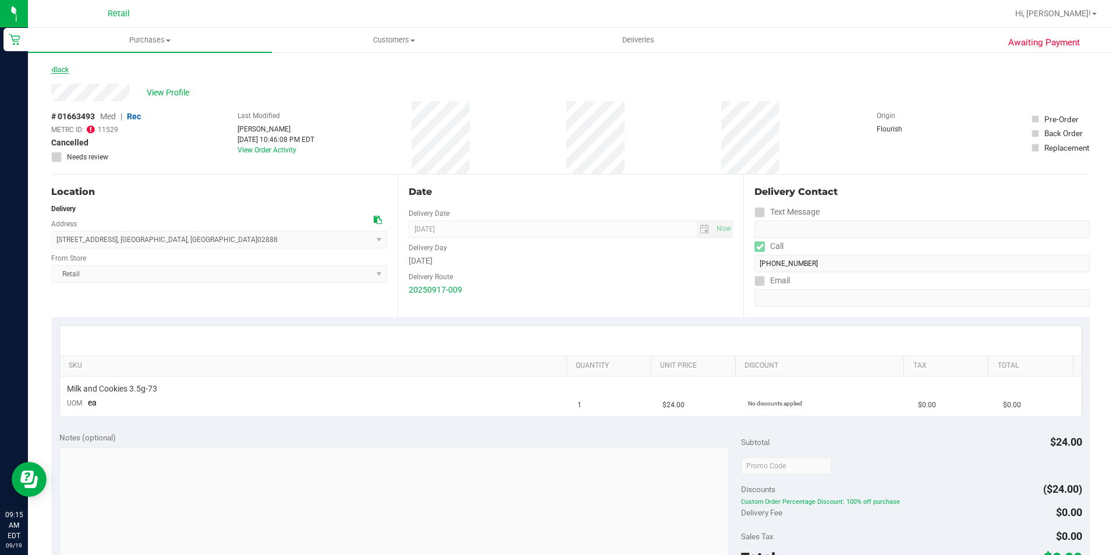
click at [63, 66] on link "Back" at bounding box center [59, 70] width 17 height 8
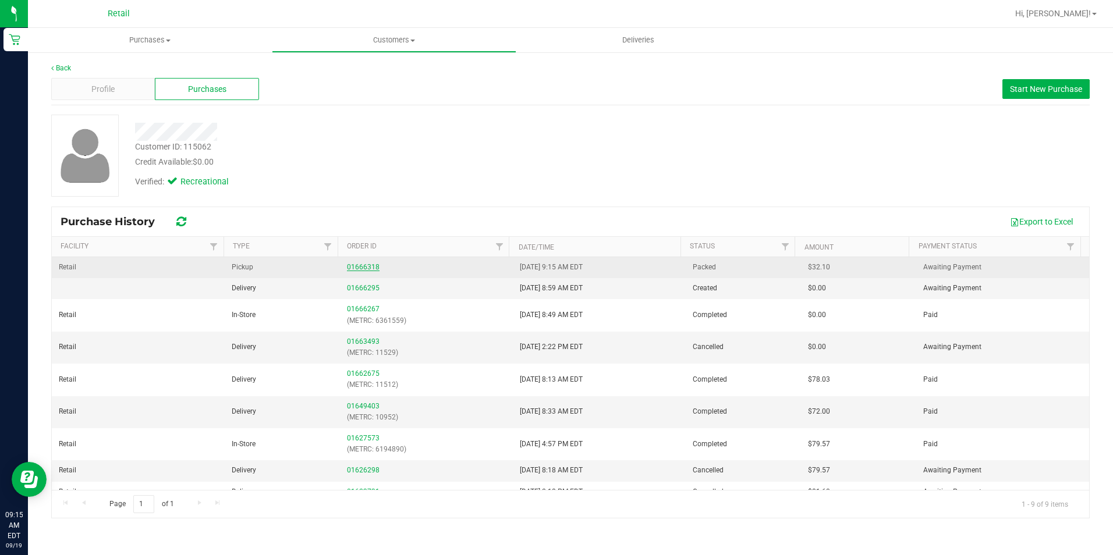
click at [353, 267] on link "01666318" at bounding box center [363, 267] width 33 height 8
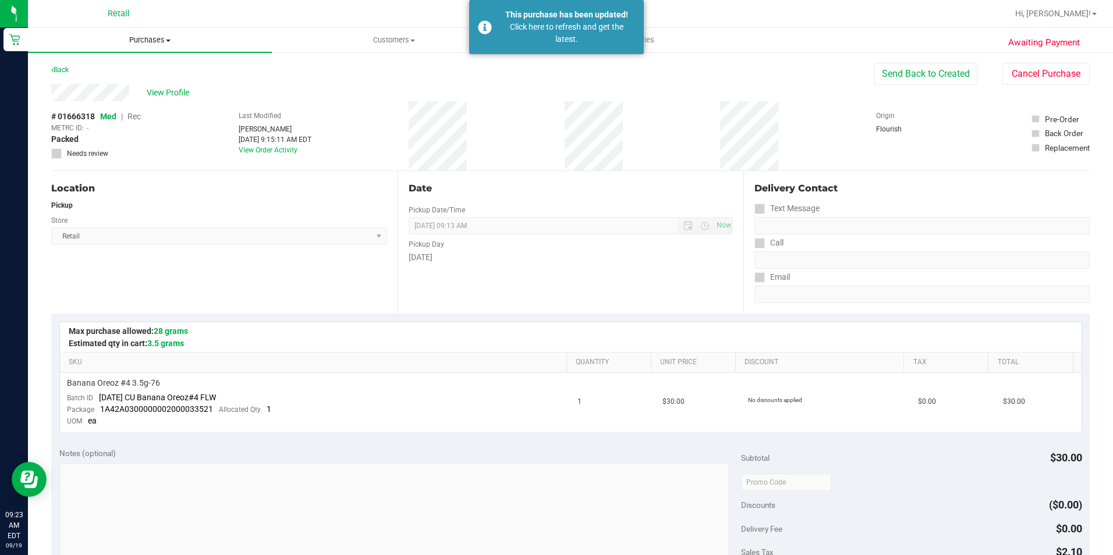
click at [128, 48] on uib-tab-heading "Purchases Summary of purchases Fulfillment All purchases" at bounding box center [150, 40] width 244 height 24
click at [115, 68] on span "Summary of purchases" at bounding box center [87, 70] width 119 height 10
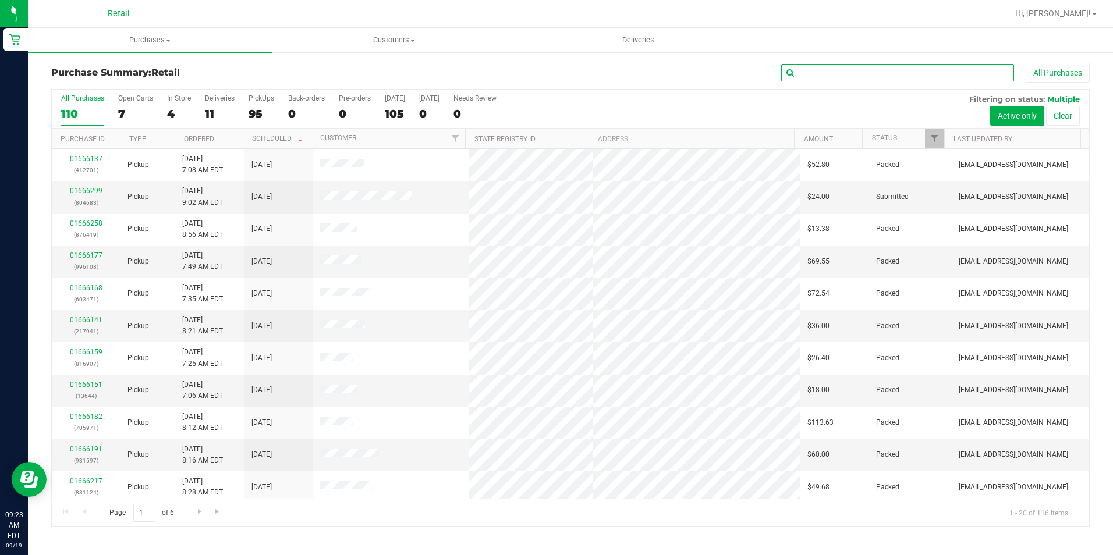
click at [875, 75] on input "text" at bounding box center [897, 72] width 233 height 17
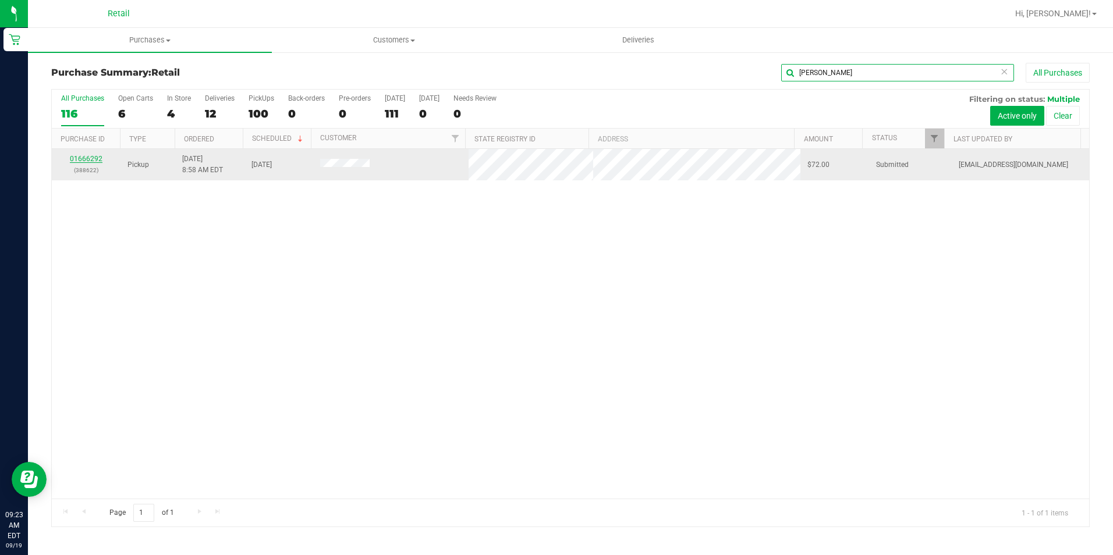
type input "fran"
click at [79, 159] on link "01666292" at bounding box center [86, 159] width 33 height 8
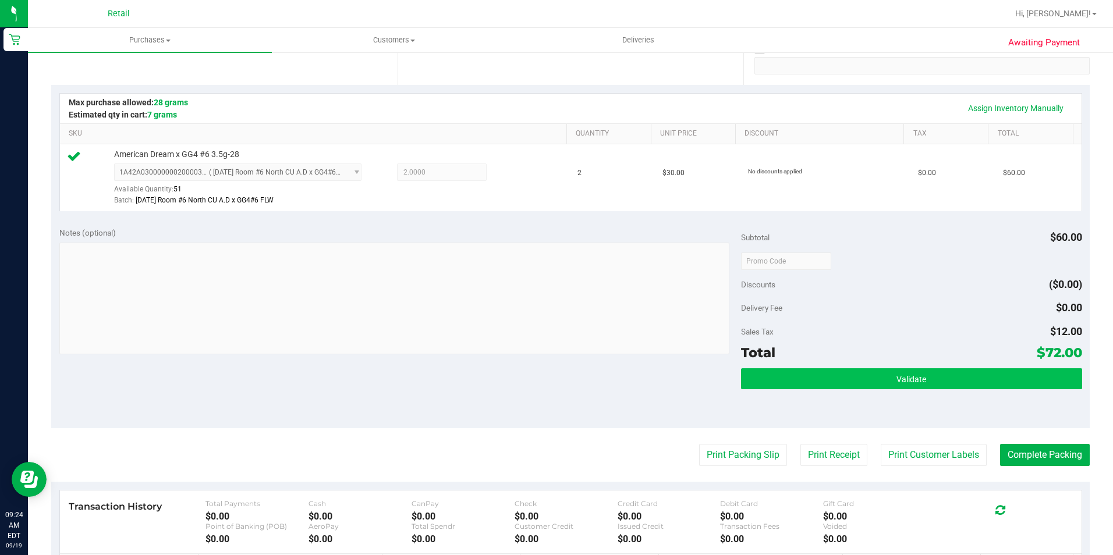
scroll to position [233, 0]
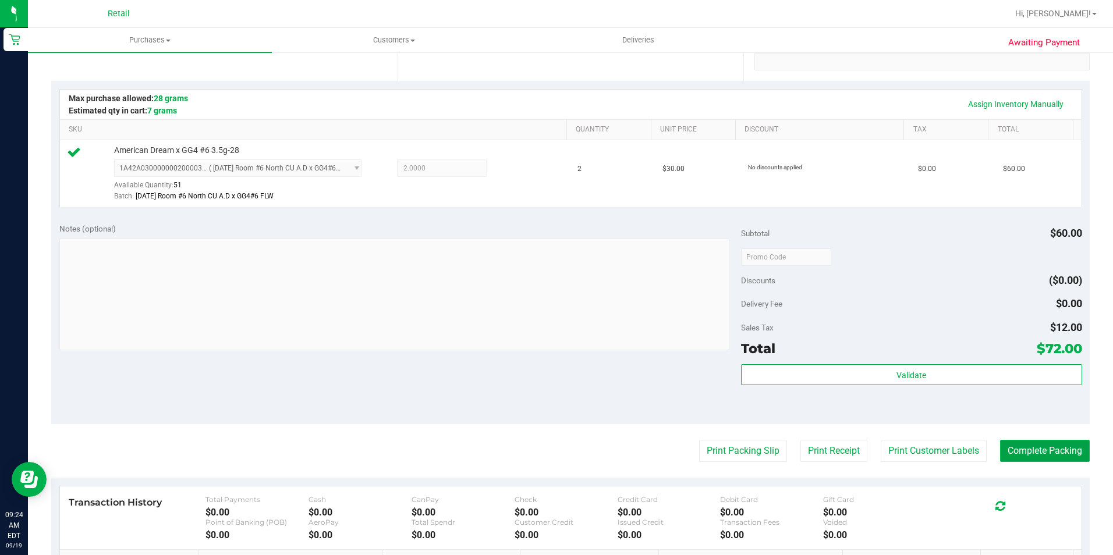
click at [1041, 453] on button "Complete Packing" at bounding box center [1045, 451] width 90 height 22
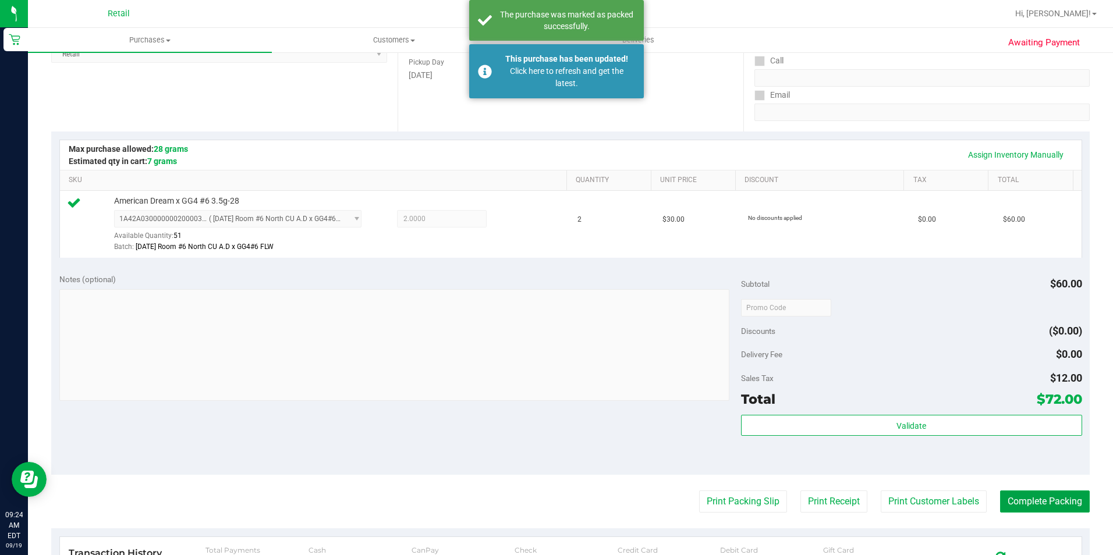
scroll to position [0, 0]
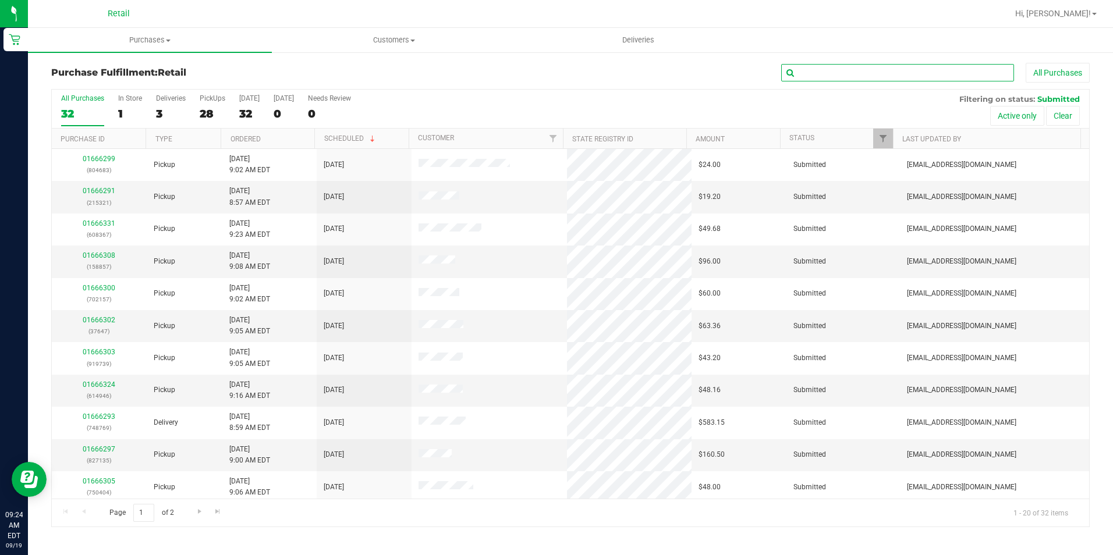
click at [848, 75] on input "text" at bounding box center [897, 72] width 233 height 17
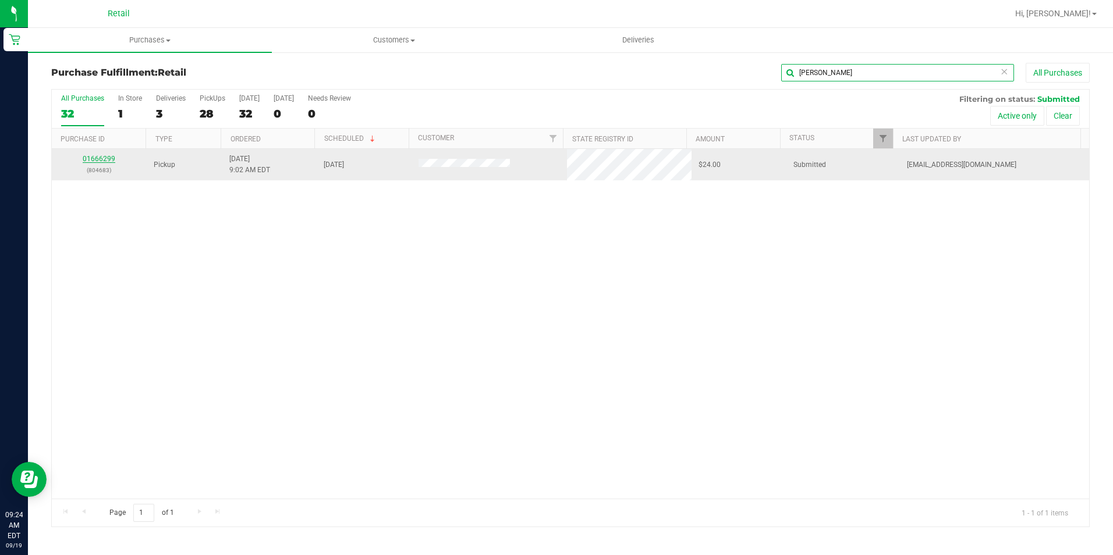
type input "jona"
click at [110, 157] on link "01666299" at bounding box center [99, 159] width 33 height 8
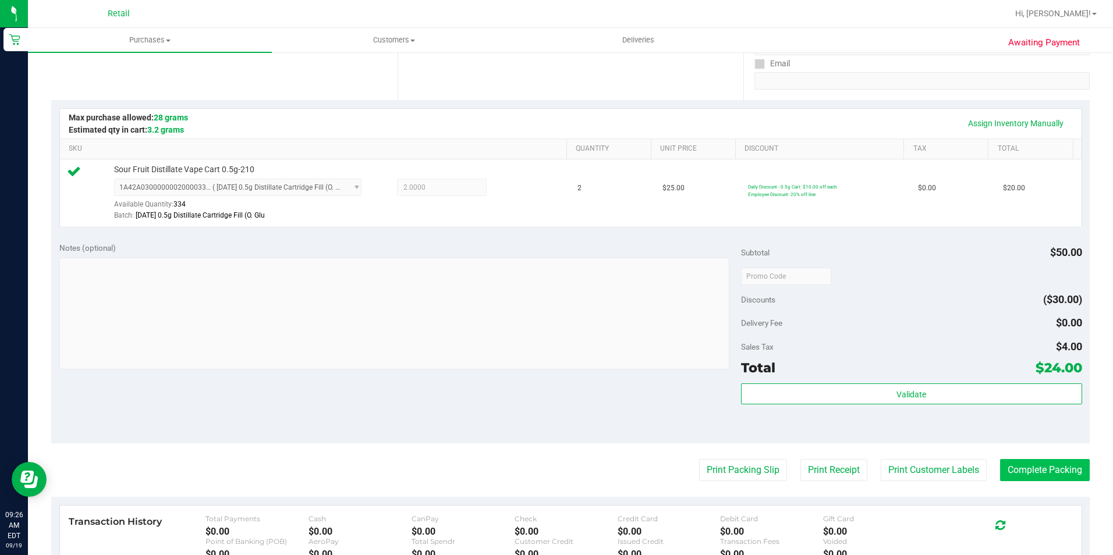
scroll to position [233, 0]
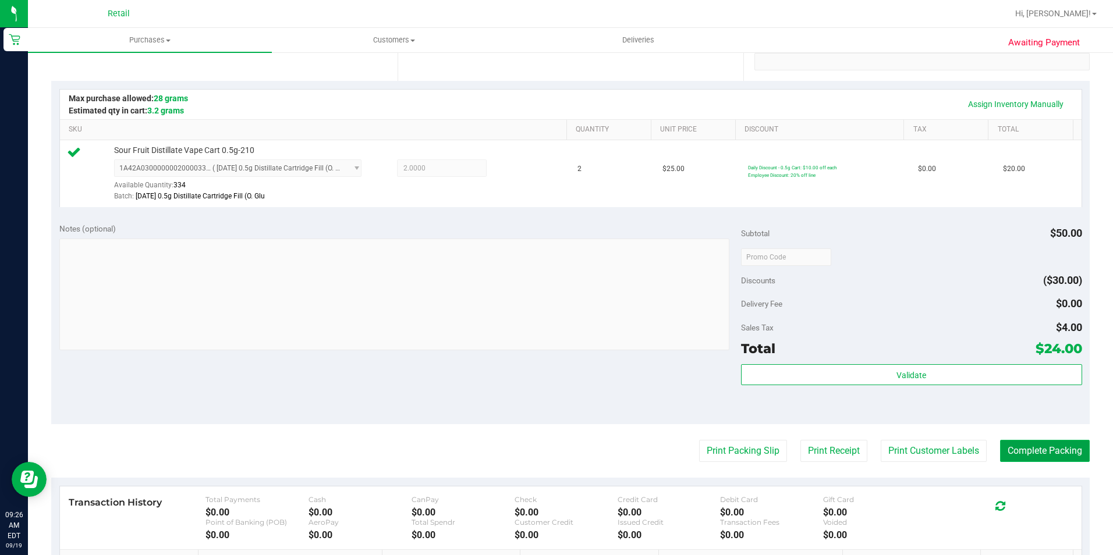
click at [1021, 451] on button "Complete Packing" at bounding box center [1045, 451] width 90 height 22
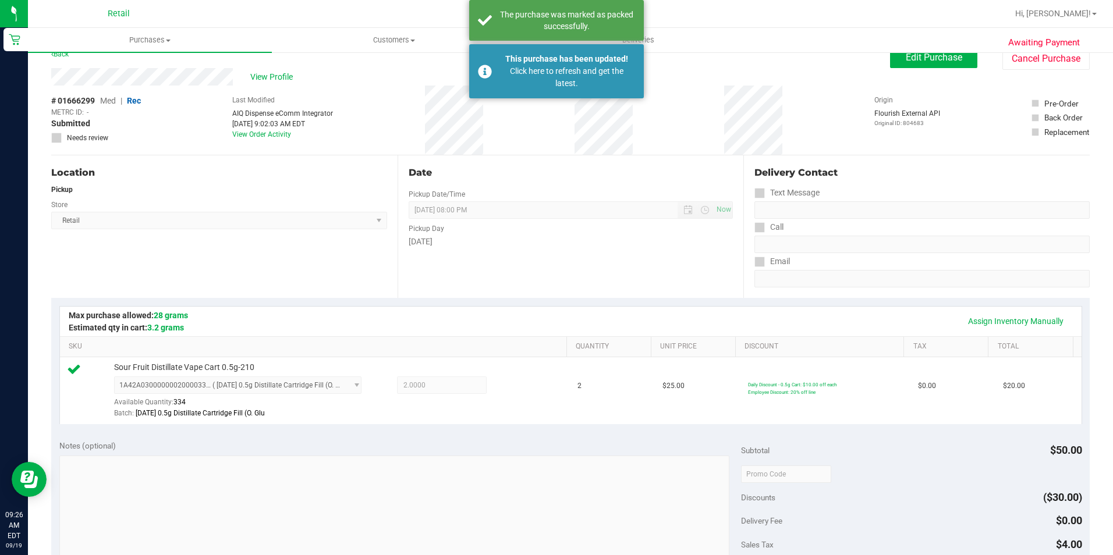
scroll to position [0, 0]
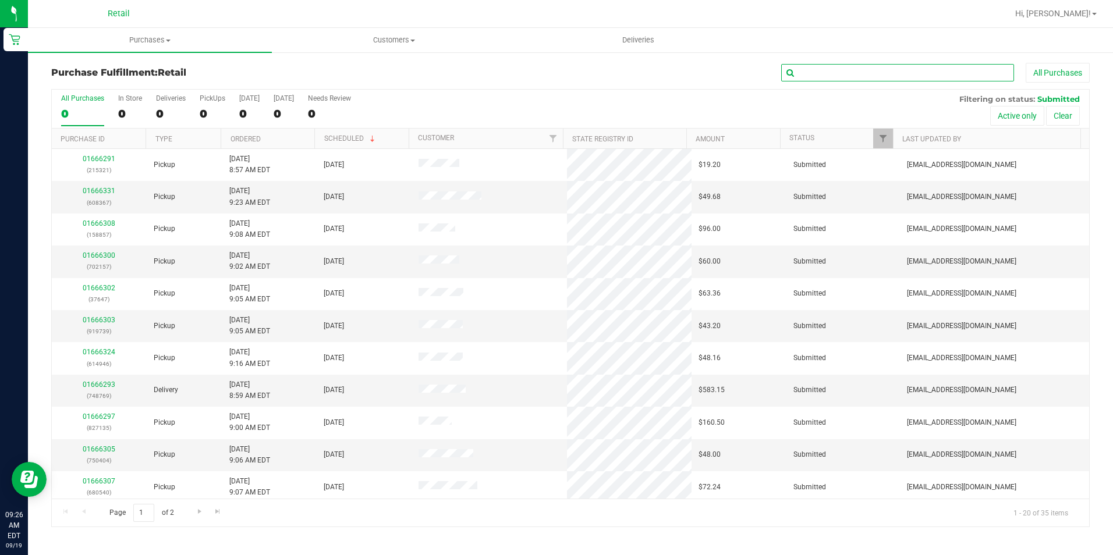
click at [823, 75] on input "text" at bounding box center [897, 72] width 233 height 17
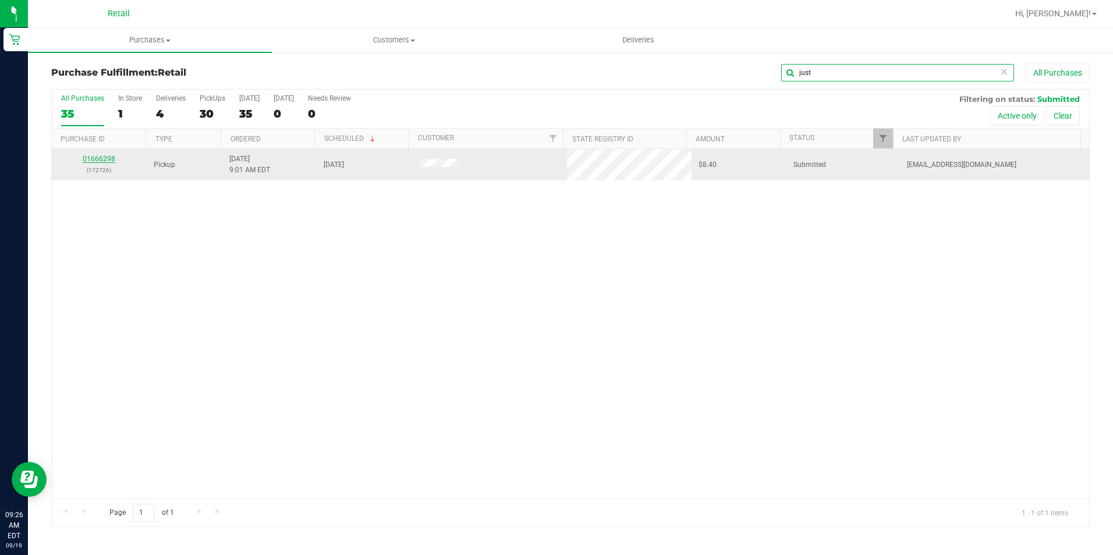
type input "just"
click at [100, 158] on link "01666298" at bounding box center [99, 159] width 33 height 8
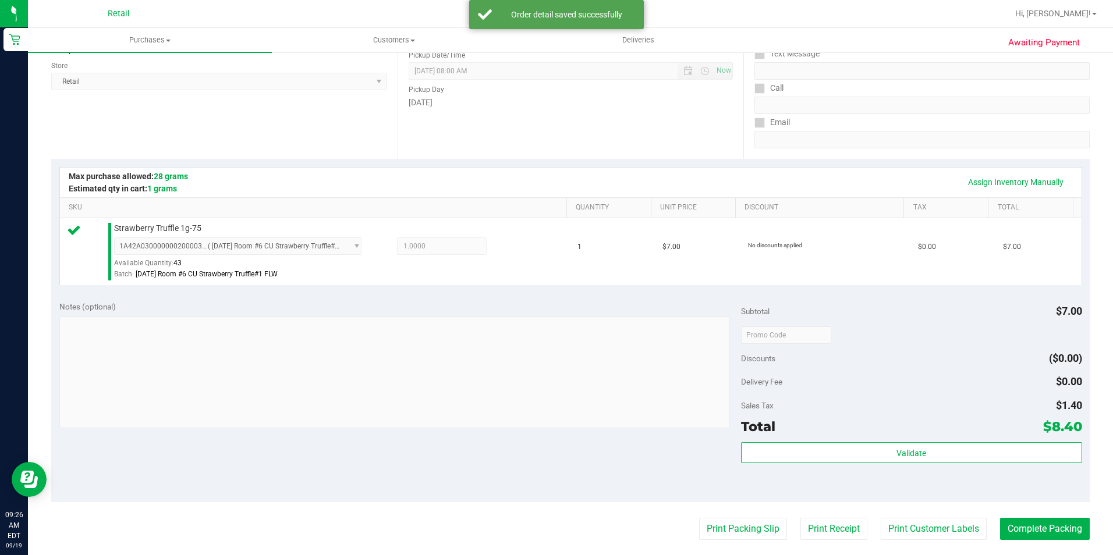
scroll to position [233, 0]
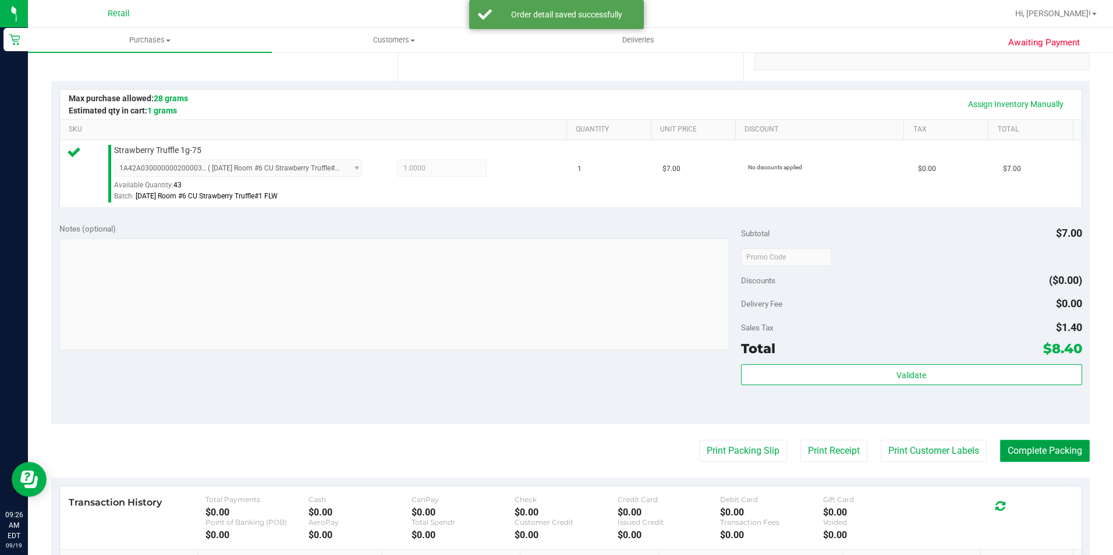
click at [1018, 446] on button "Complete Packing" at bounding box center [1045, 451] width 90 height 22
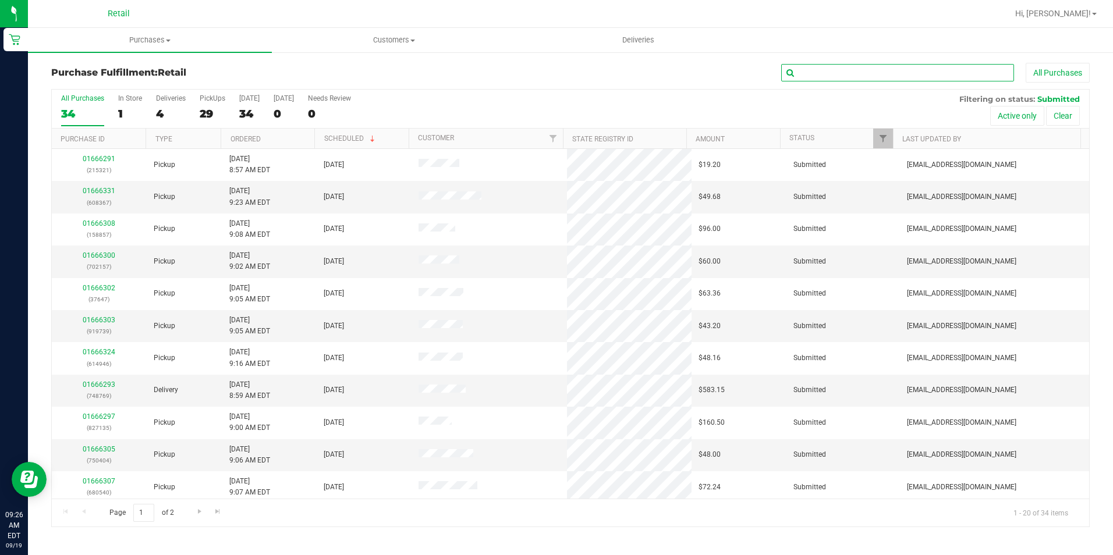
click at [809, 76] on input "text" at bounding box center [897, 72] width 233 height 17
type input "g"
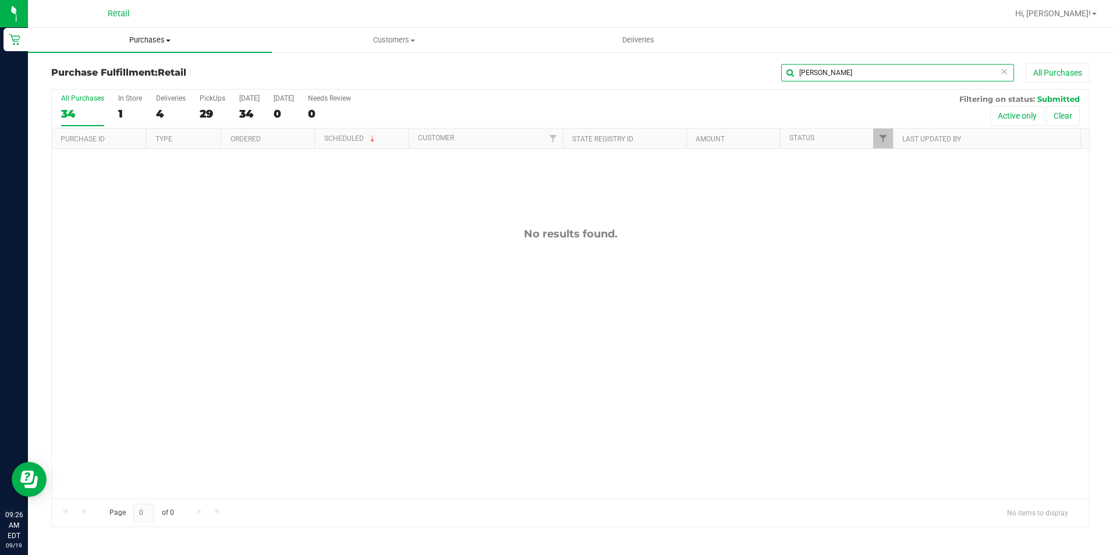
type input "fran"
click at [146, 48] on uib-tab-heading "Purchases Summary of purchases Fulfillment All purchases" at bounding box center [150, 40] width 244 height 24
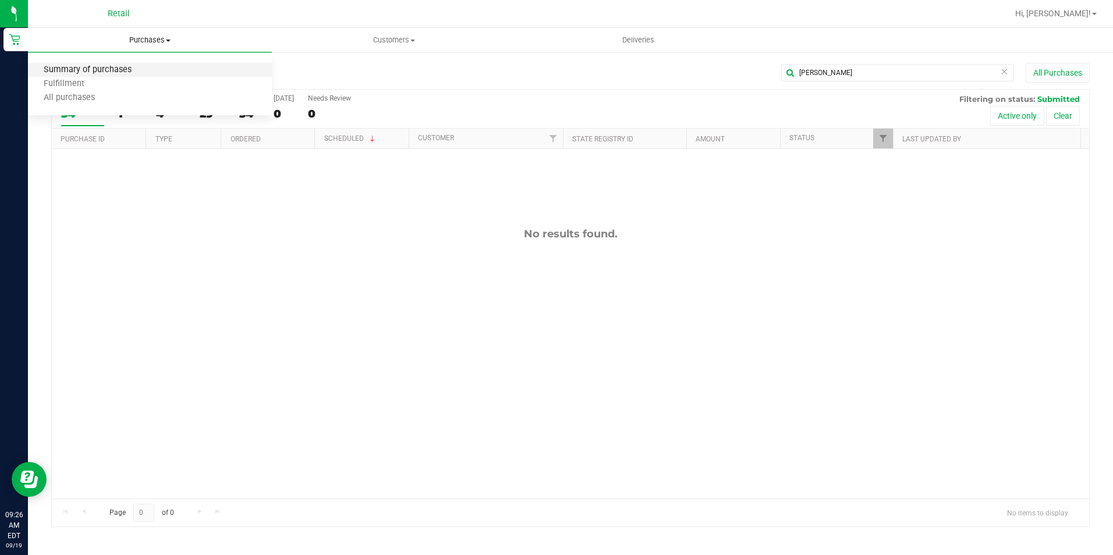
click at [111, 72] on span "Summary of purchases" at bounding box center [87, 70] width 119 height 10
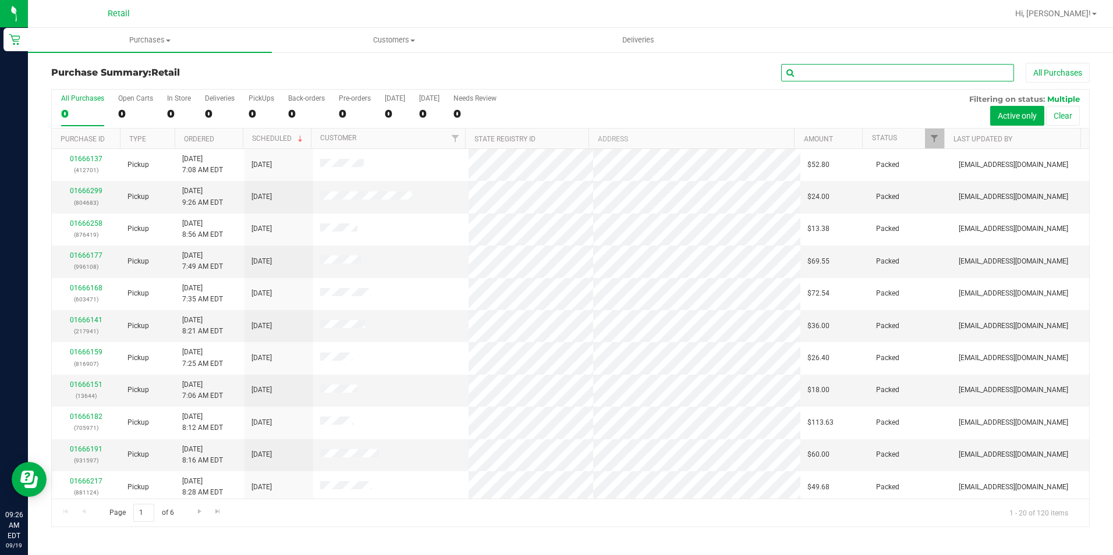
click at [842, 75] on input "text" at bounding box center [897, 72] width 233 height 17
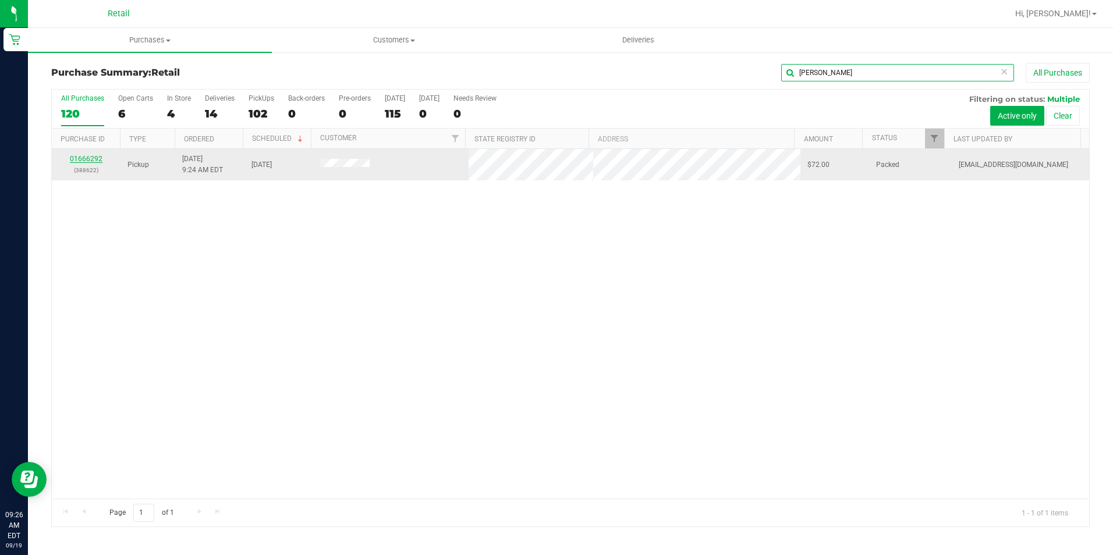
type input "fran"
click at [92, 161] on link "01666292" at bounding box center [86, 159] width 33 height 8
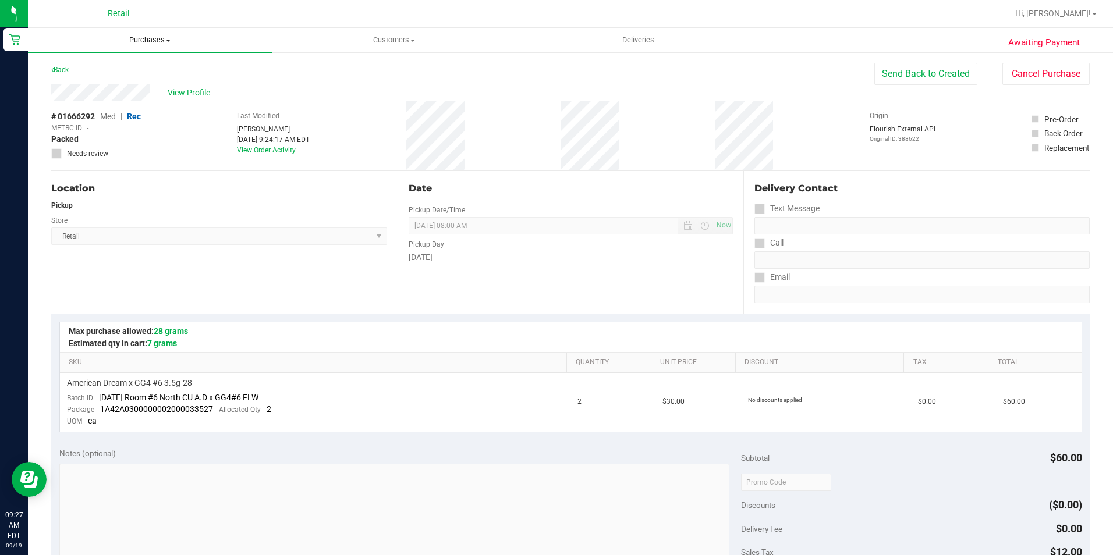
click at [135, 38] on span "Purchases" at bounding box center [150, 40] width 244 height 10
click at [101, 68] on span "Summary of purchases" at bounding box center [87, 70] width 119 height 10
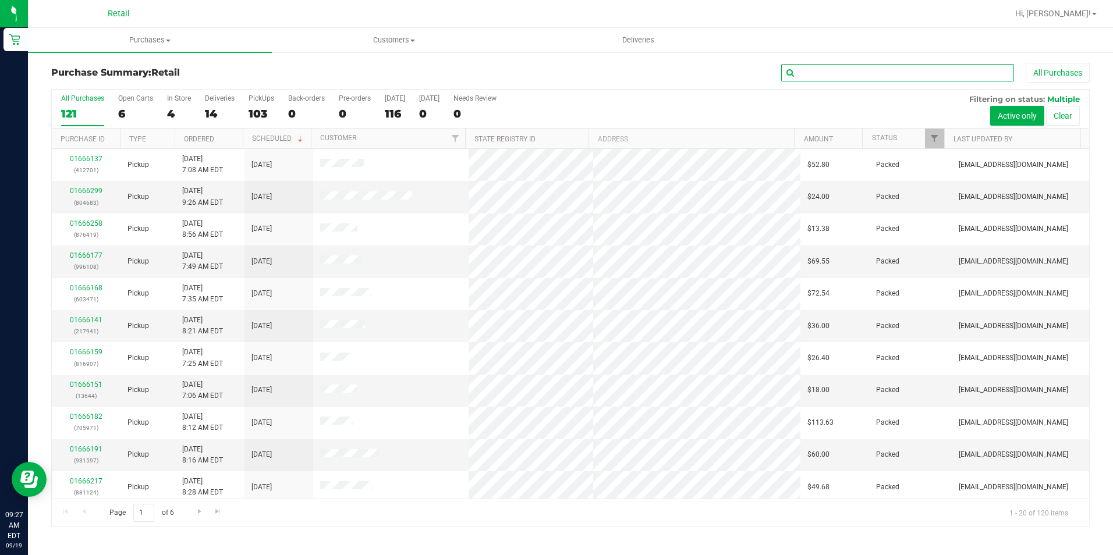
click at [803, 66] on input "text" at bounding box center [897, 72] width 233 height 17
click at [805, 72] on input "text" at bounding box center [897, 72] width 233 height 17
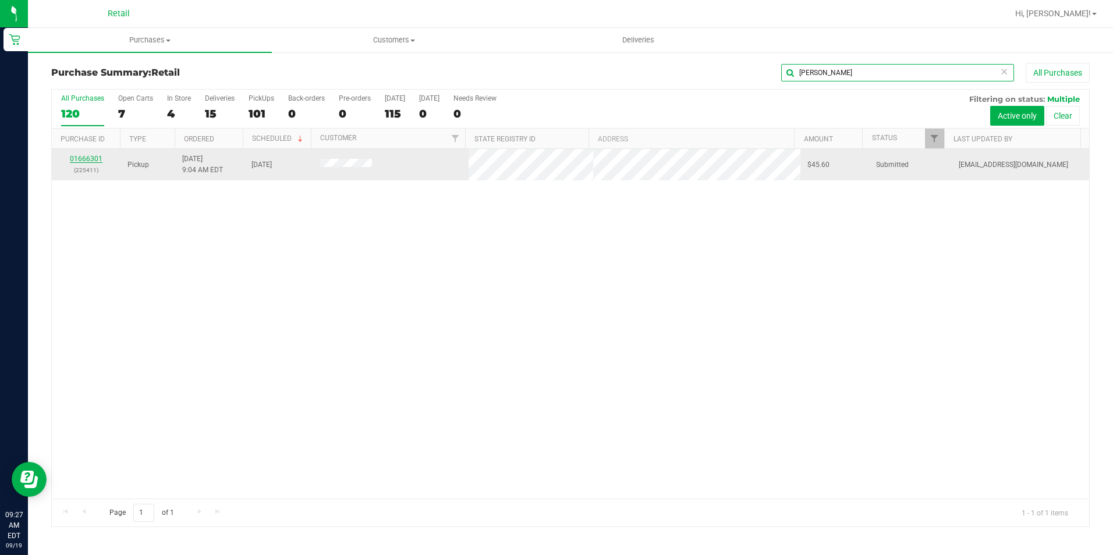
type input "jason"
click at [87, 158] on link "01666301" at bounding box center [86, 159] width 33 height 8
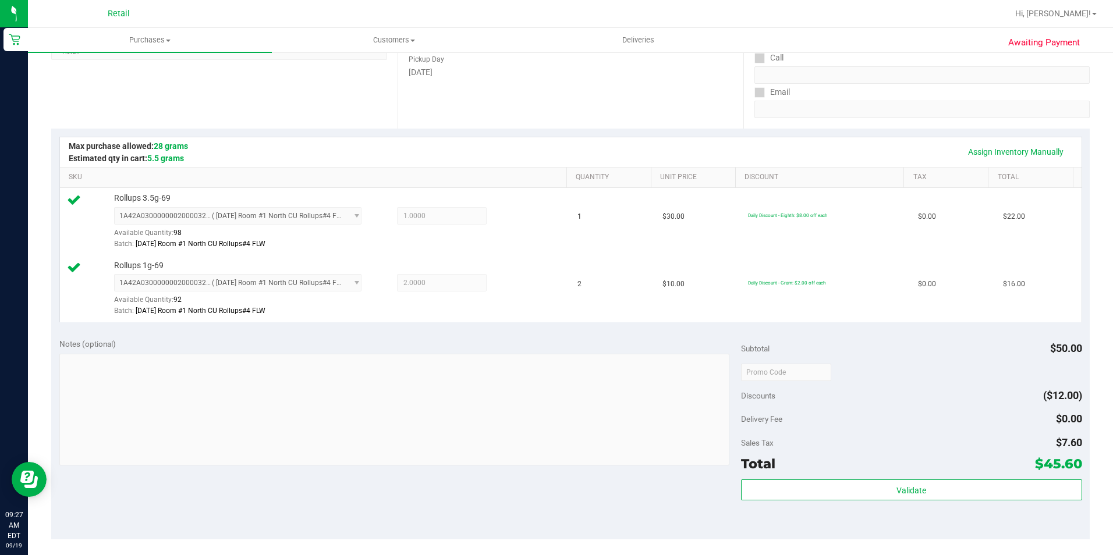
scroll to position [349, 0]
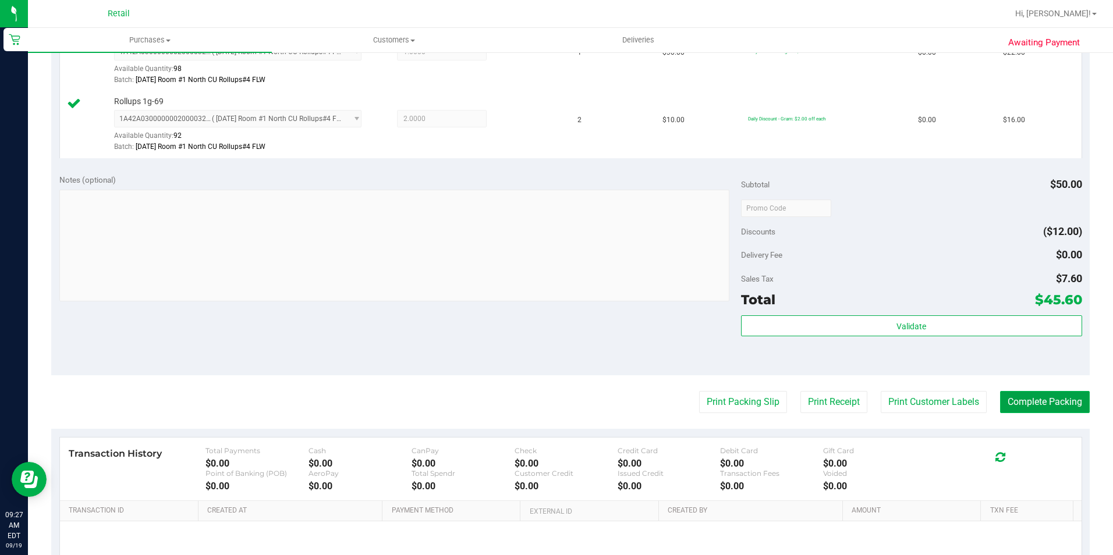
click at [1054, 392] on button "Complete Packing" at bounding box center [1045, 402] width 90 height 22
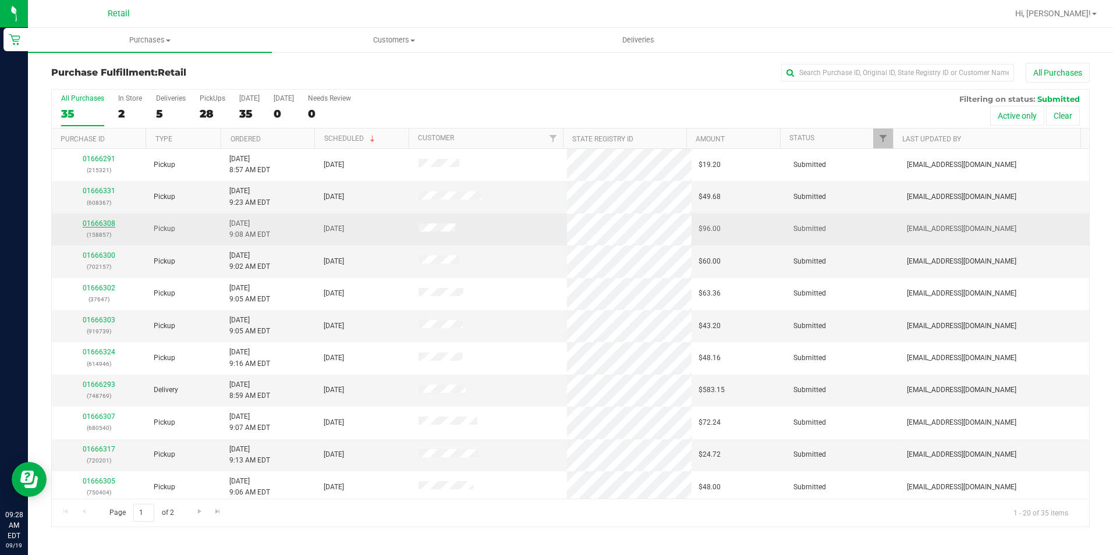
click at [106, 222] on link "01666308" at bounding box center [99, 223] width 33 height 8
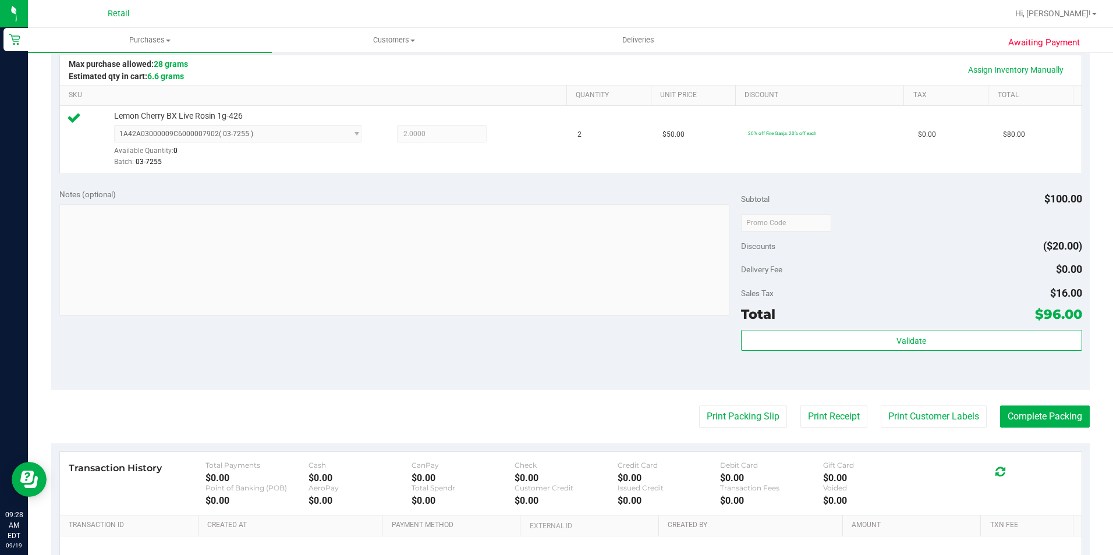
scroll to position [291, 0]
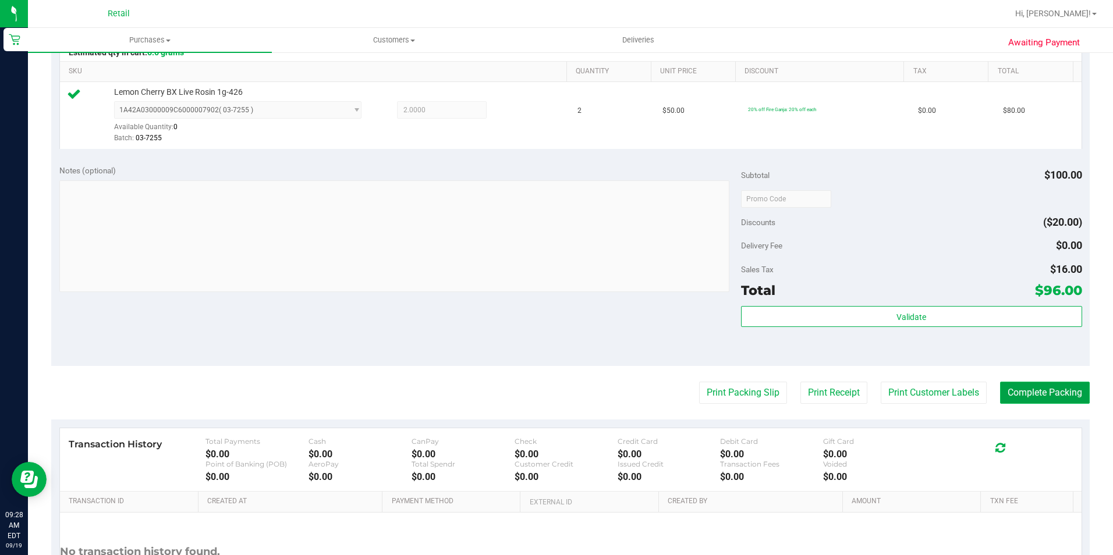
click at [1037, 389] on button "Complete Packing" at bounding box center [1045, 393] width 90 height 22
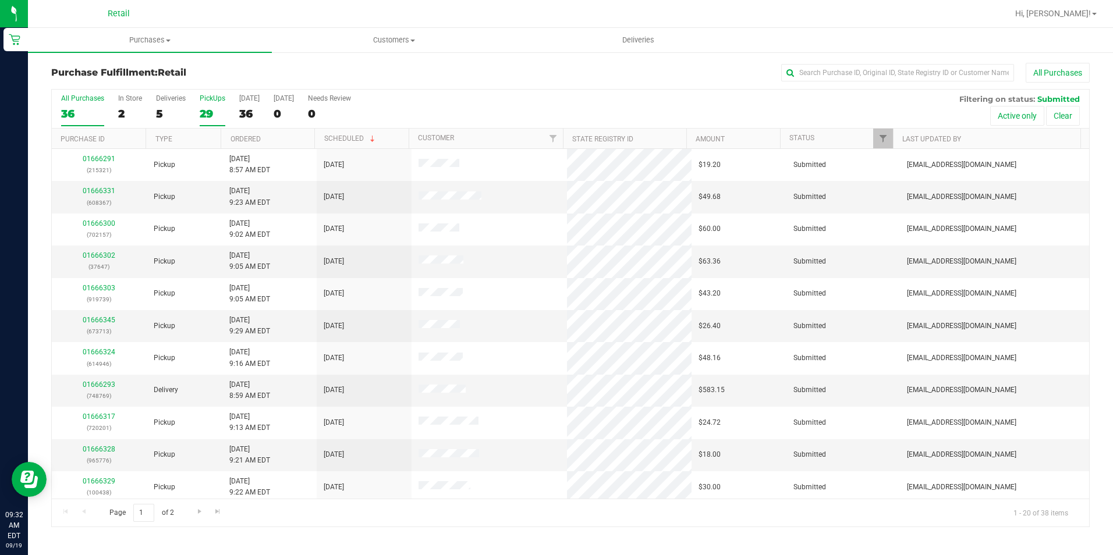
click at [200, 105] on label "PickUps 29" at bounding box center [213, 110] width 26 height 32
click at [0, 0] on input "PickUps 29" at bounding box center [0, 0] width 0 height 0
click at [431, 140] on link "Customer" at bounding box center [436, 138] width 36 height 8
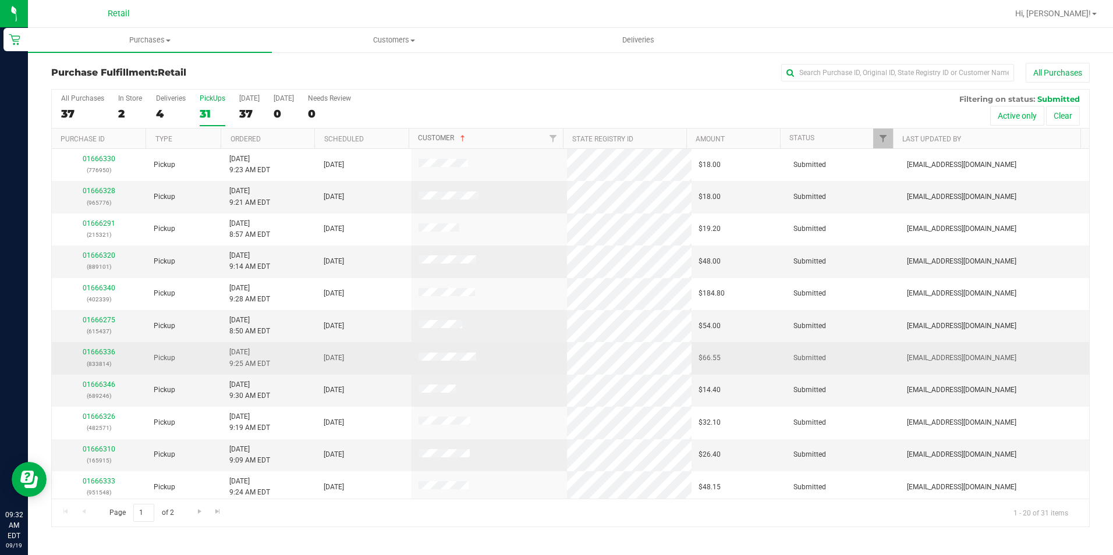
scroll to position [295, 0]
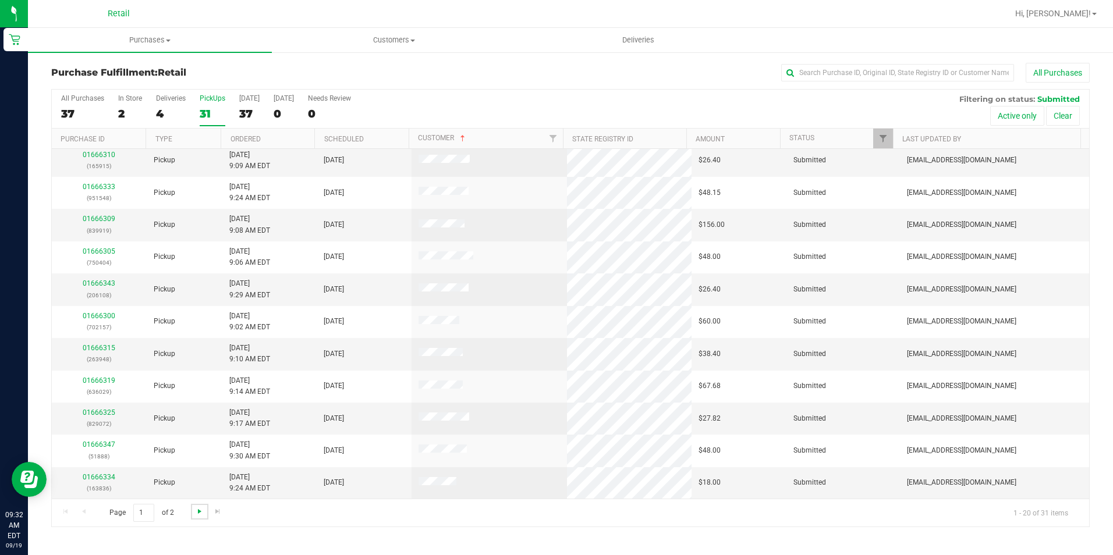
click at [200, 509] on span "Go to the next page" at bounding box center [199, 511] width 9 height 9
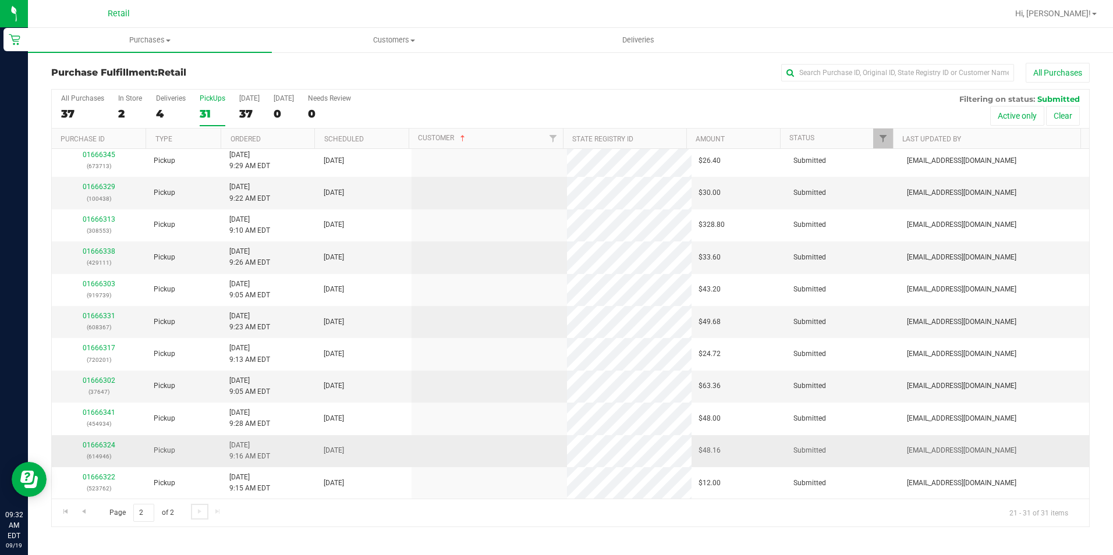
scroll to position [0, 0]
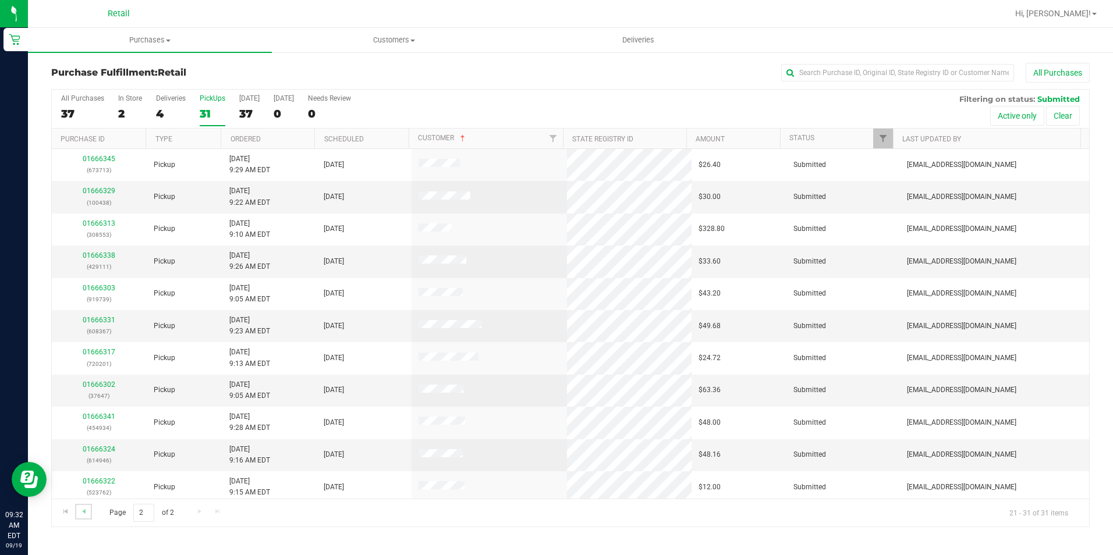
click at [90, 509] on link "Go to the previous page" at bounding box center [83, 512] width 17 height 16
click at [819, 68] on input "text" at bounding box center [897, 72] width 233 height 17
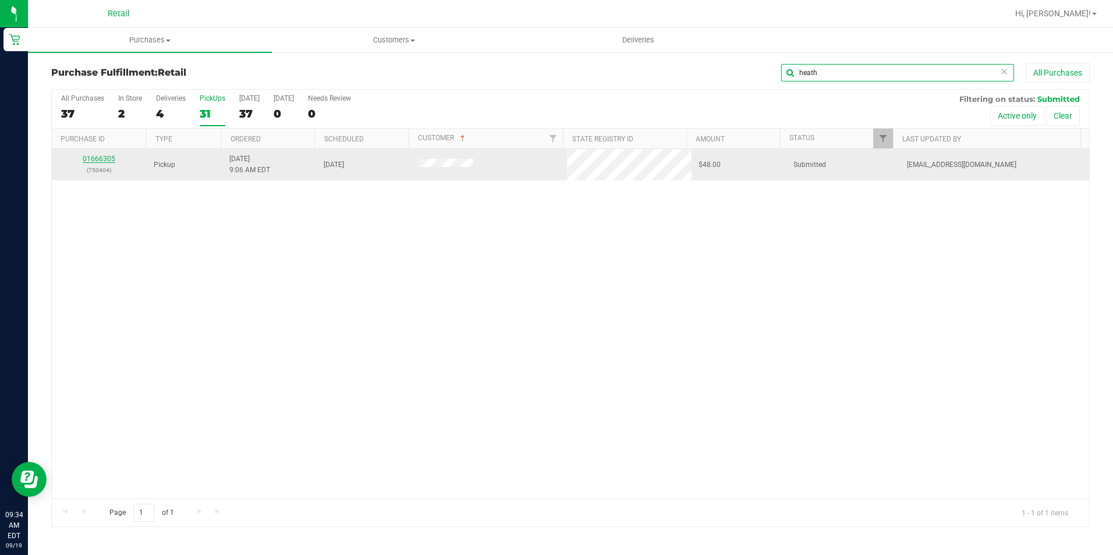
type input "heath"
click at [97, 162] on link "01666305" at bounding box center [99, 159] width 33 height 8
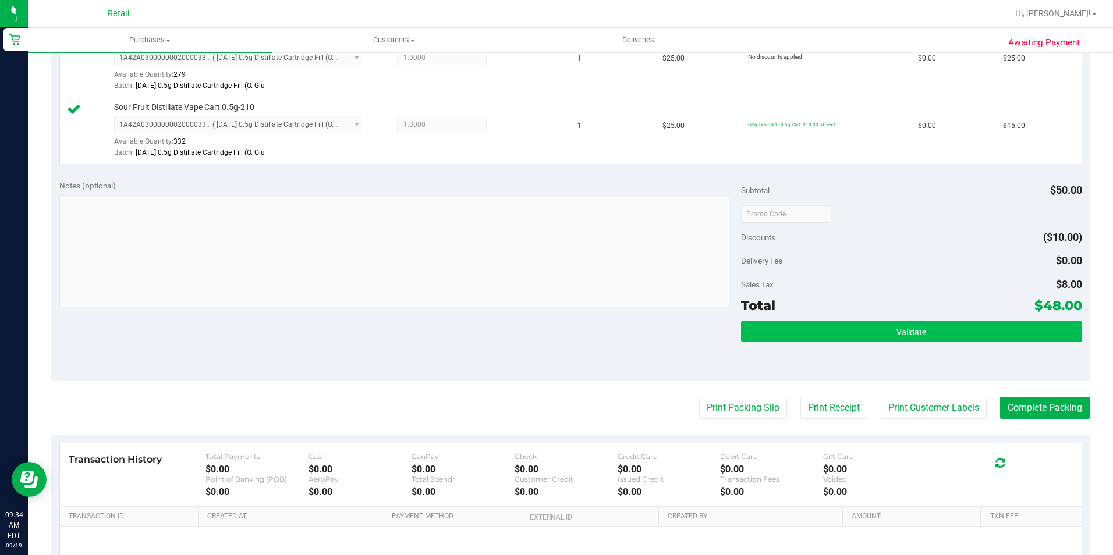
scroll to position [349, 0]
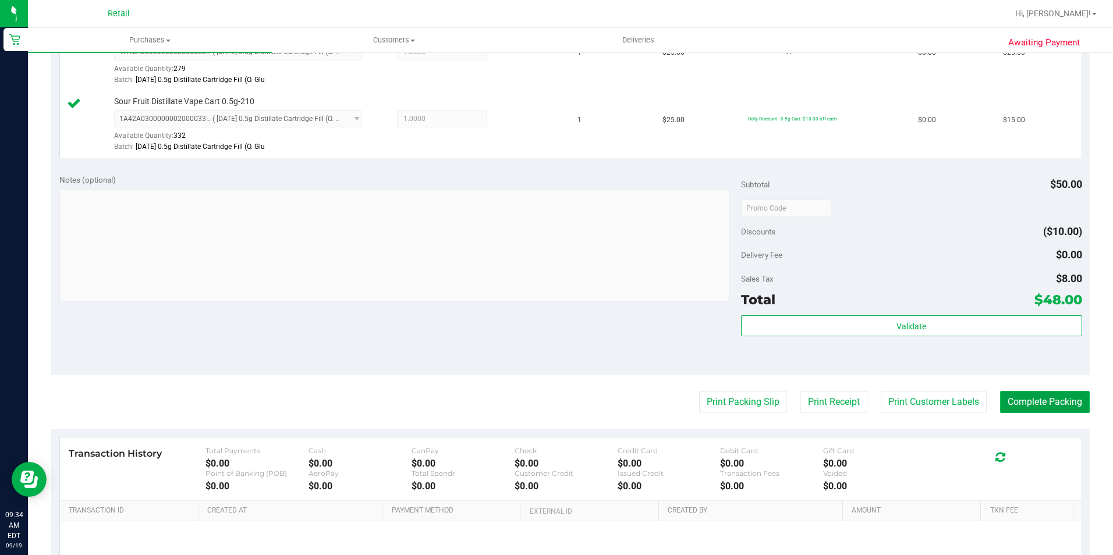
click at [1030, 407] on button "Complete Packing" at bounding box center [1045, 402] width 90 height 22
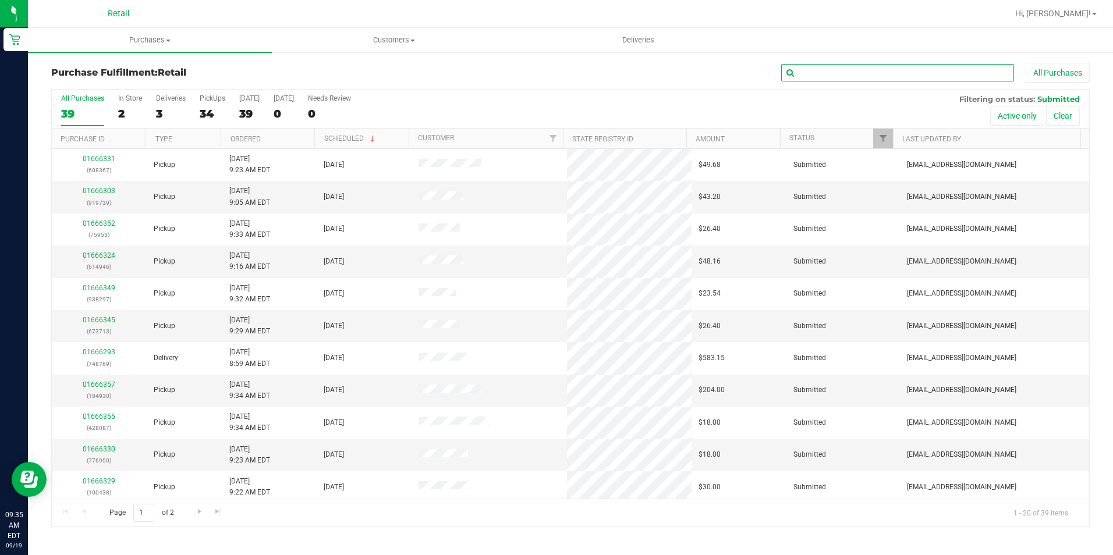
click at [831, 72] on input "text" at bounding box center [897, 72] width 233 height 17
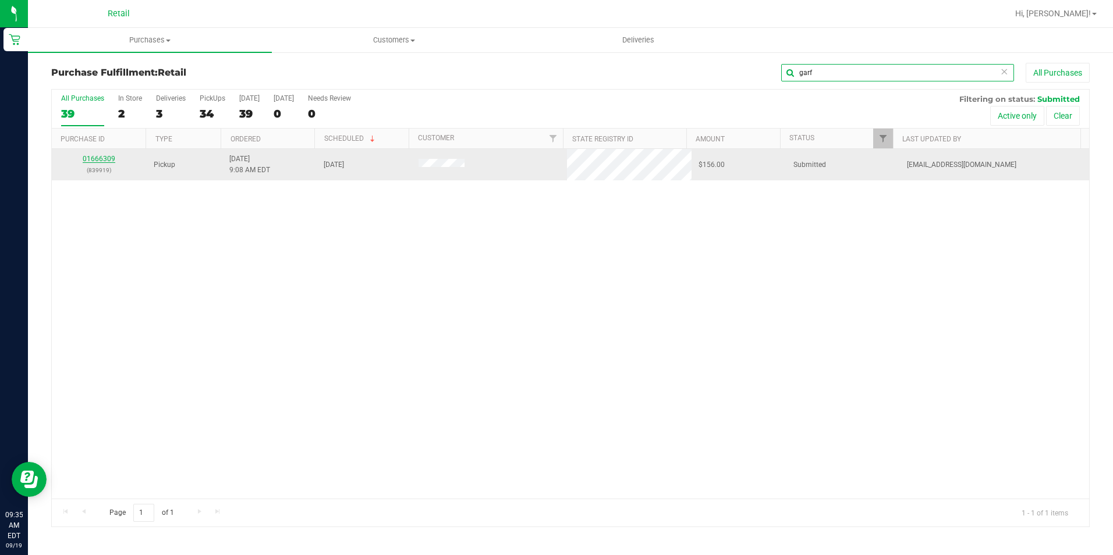
type input "garf"
click at [101, 159] on link "01666309" at bounding box center [99, 159] width 33 height 8
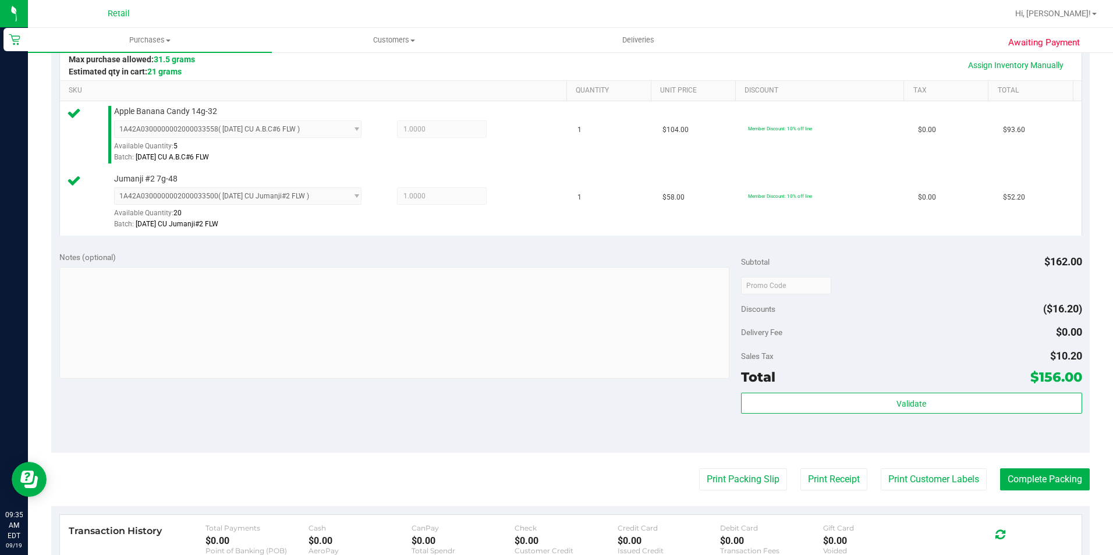
scroll to position [291, 0]
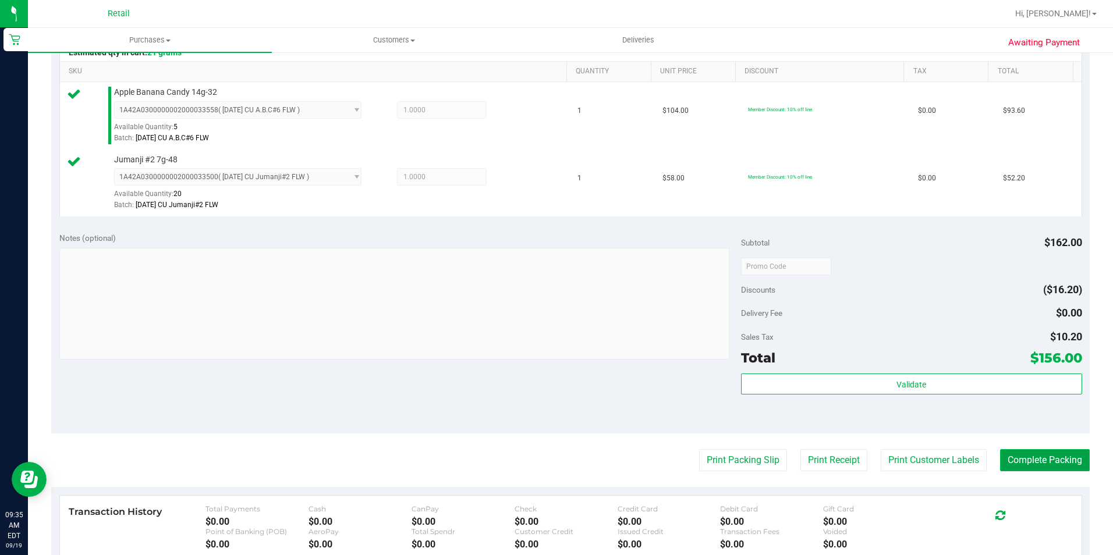
click at [1000, 468] on button "Complete Packing" at bounding box center [1045, 460] width 90 height 22
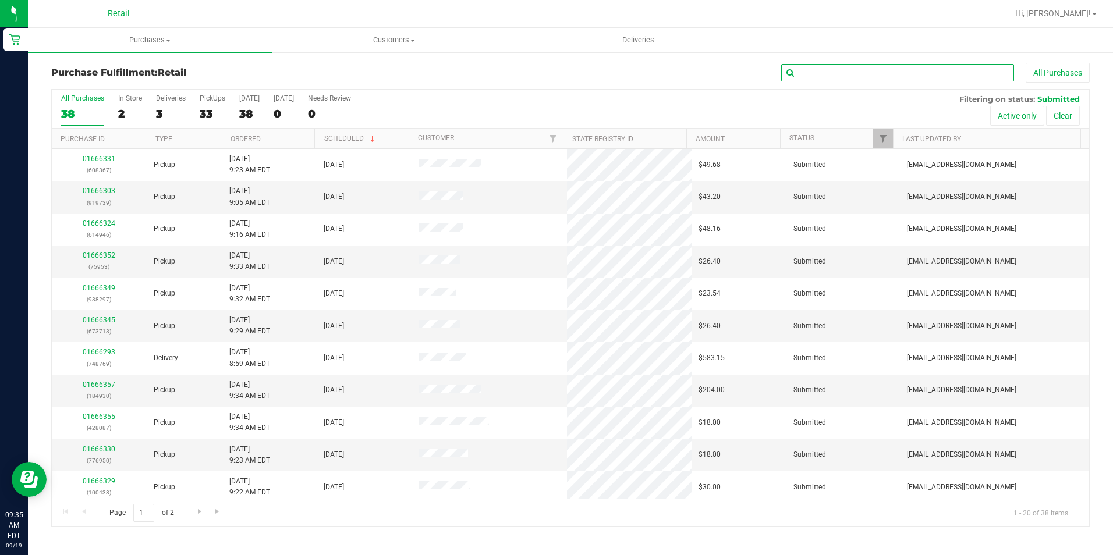
click at [861, 77] on input "text" at bounding box center [897, 72] width 233 height 17
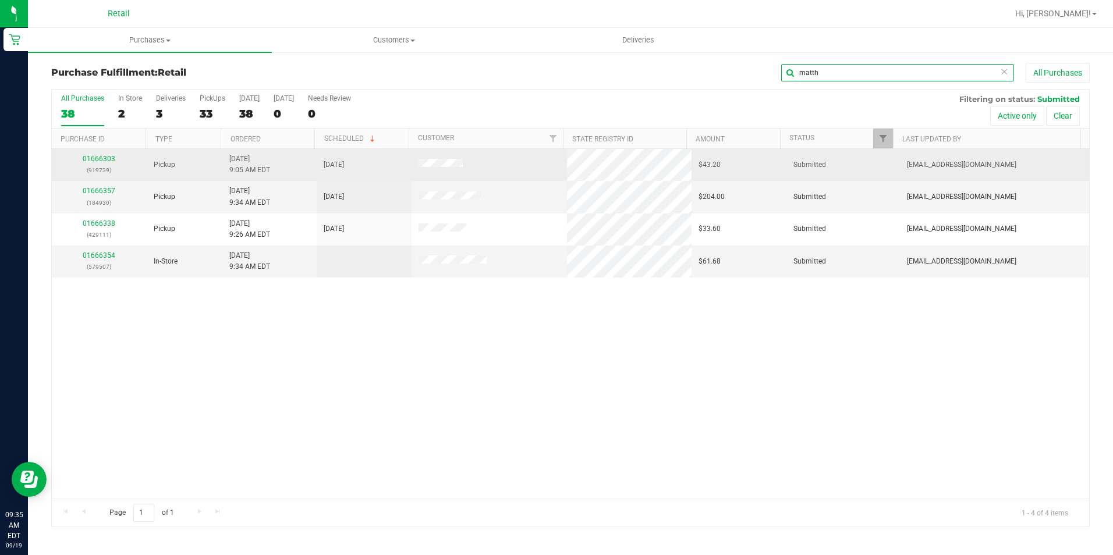
type input "matth"
click at [101, 161] on link "01666303" at bounding box center [99, 159] width 33 height 8
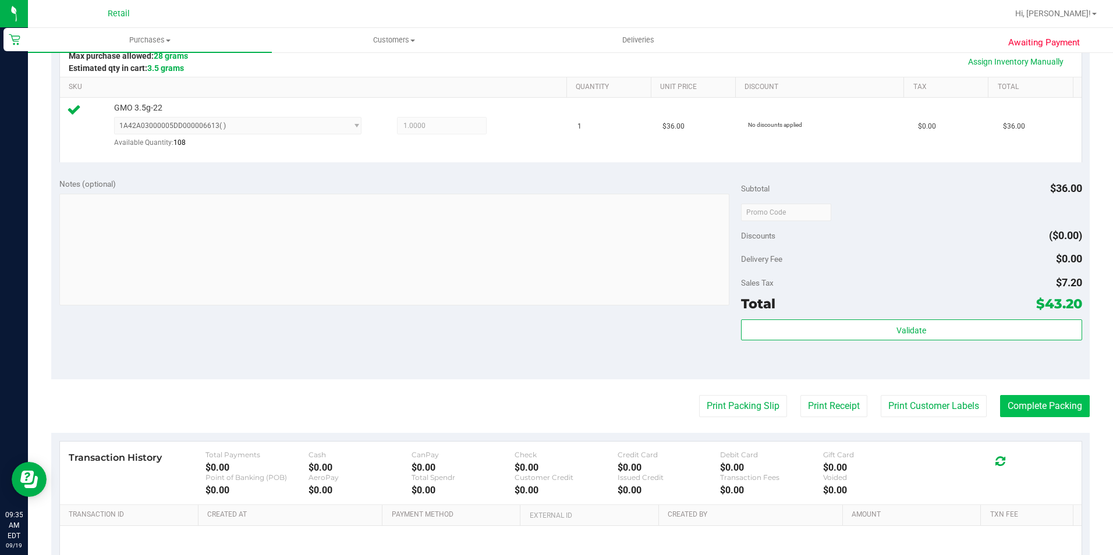
scroll to position [291, 0]
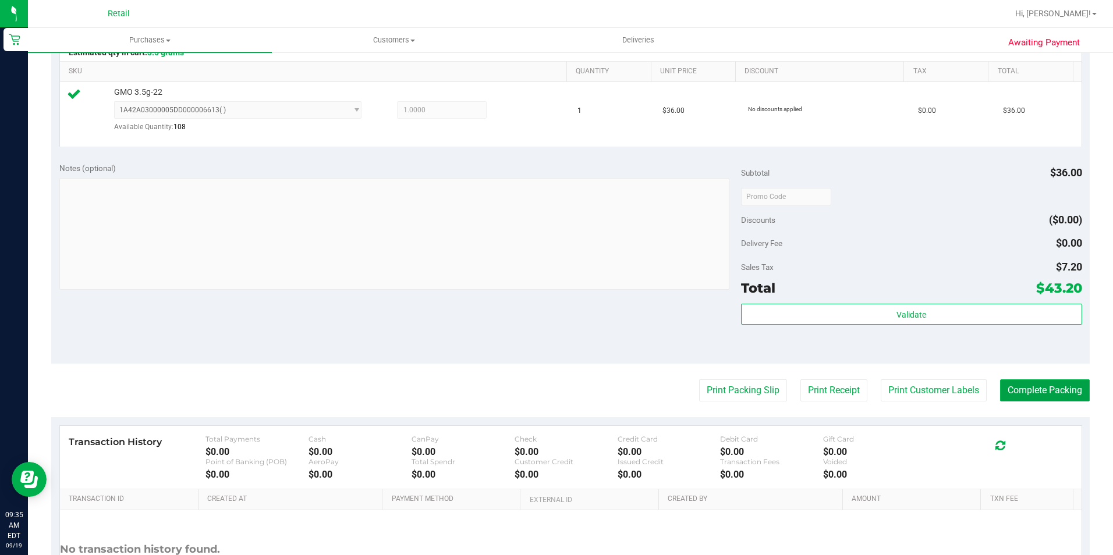
click at [1043, 387] on button "Complete Packing" at bounding box center [1045, 391] width 90 height 22
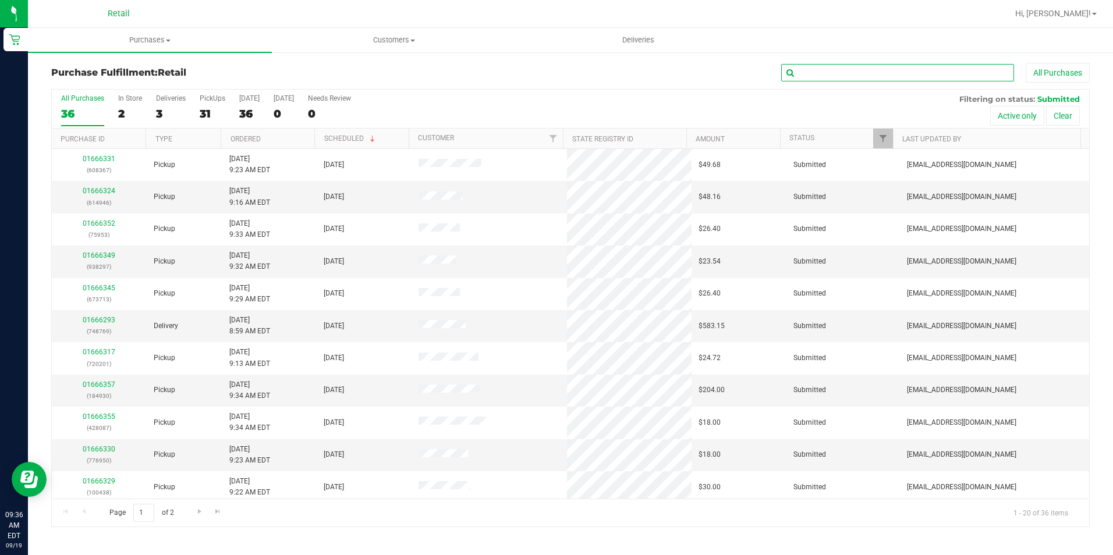
click at [821, 76] on input "text" at bounding box center [897, 72] width 233 height 17
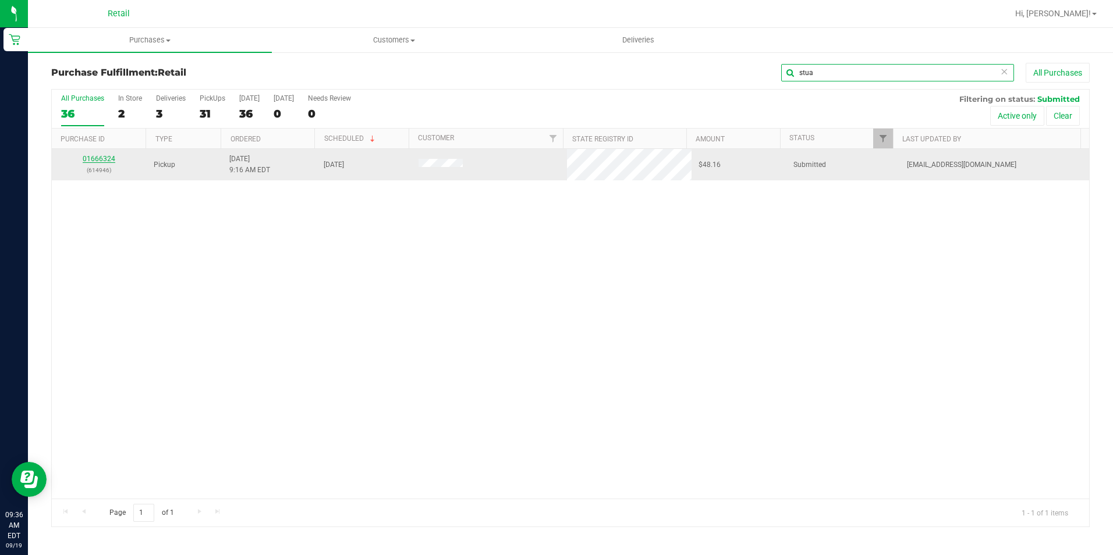
type input "stua"
click at [93, 159] on link "01666324" at bounding box center [99, 159] width 33 height 8
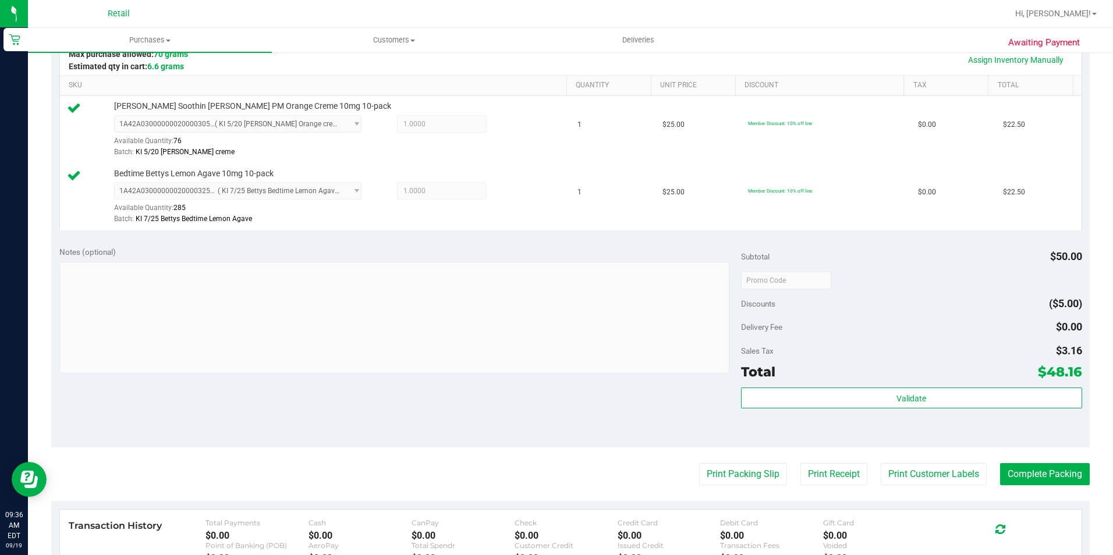
scroll to position [291, 0]
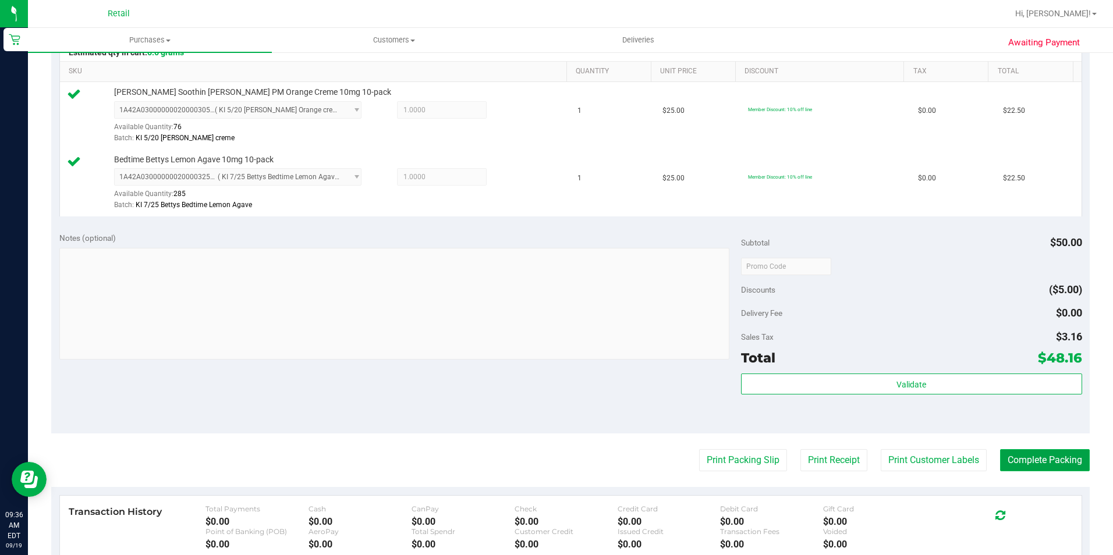
click at [1009, 453] on button "Complete Packing" at bounding box center [1045, 460] width 90 height 22
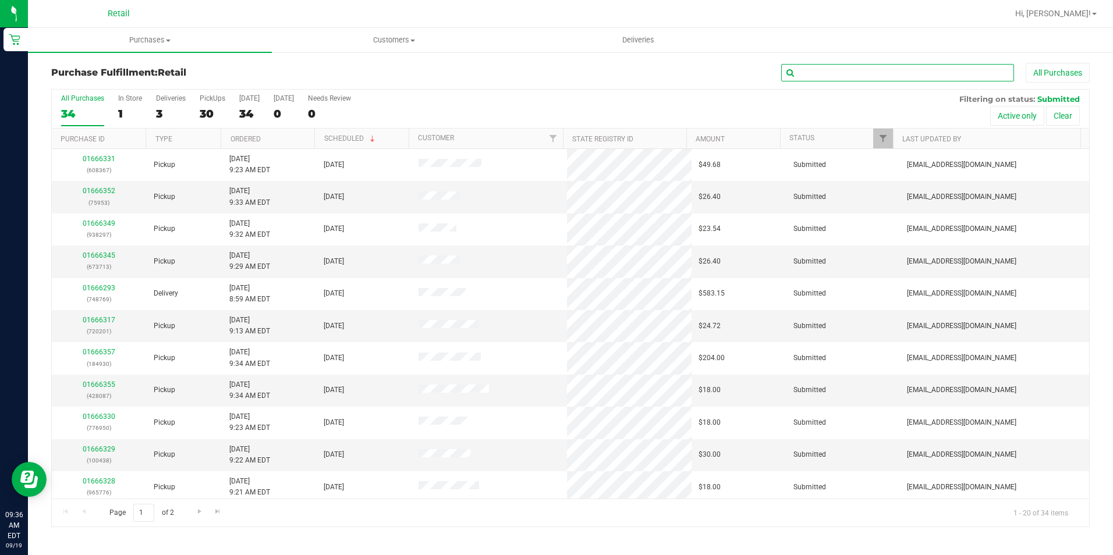
click at [855, 76] on input "text" at bounding box center [897, 72] width 233 height 17
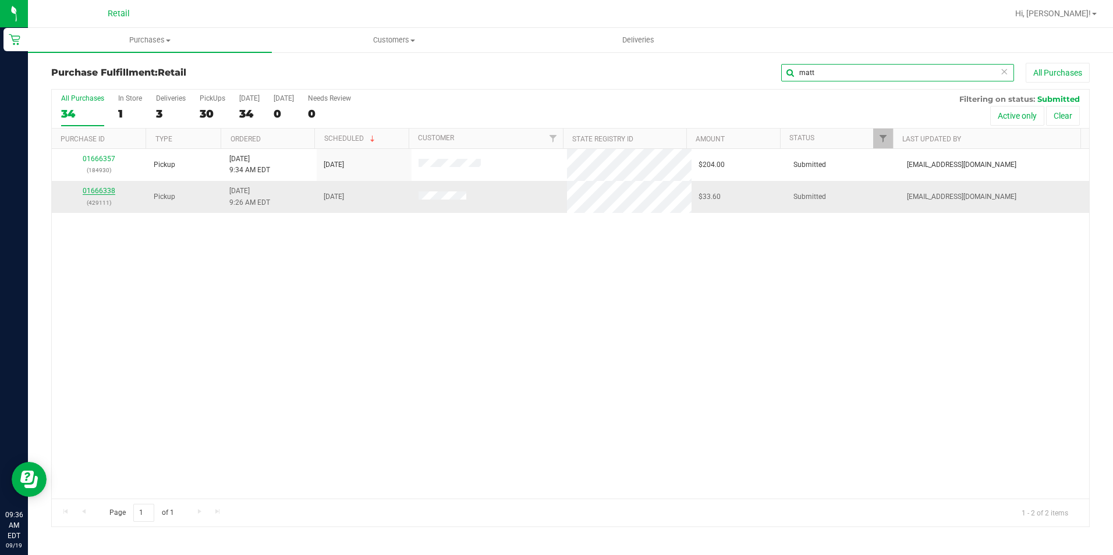
type input "matt"
click at [105, 189] on link "01666338" at bounding box center [99, 191] width 33 height 8
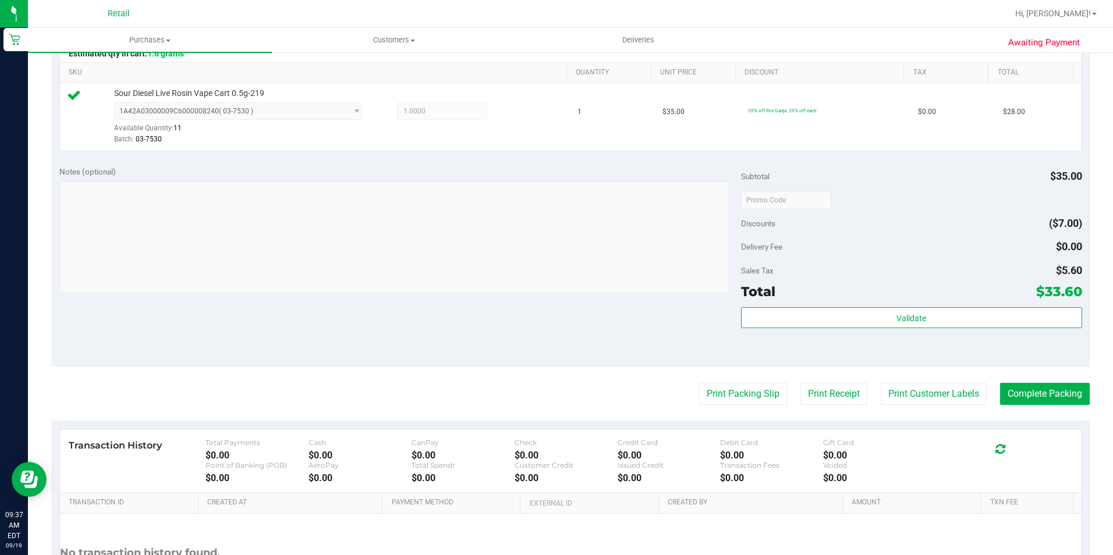
scroll to position [291, 0]
click at [1044, 397] on button "Complete Packing" at bounding box center [1045, 393] width 90 height 22
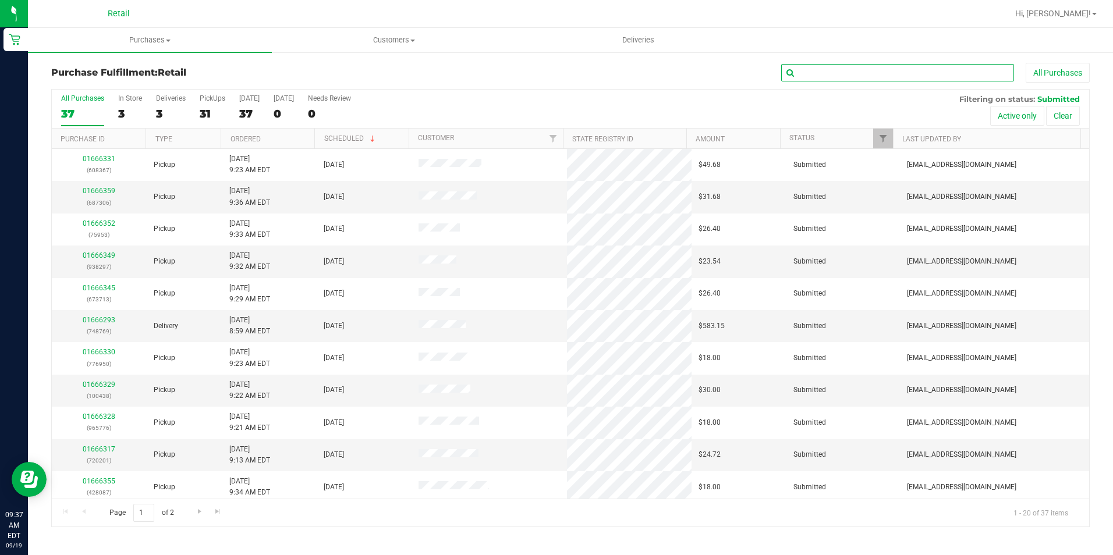
click at [870, 70] on input "text" at bounding box center [897, 72] width 233 height 17
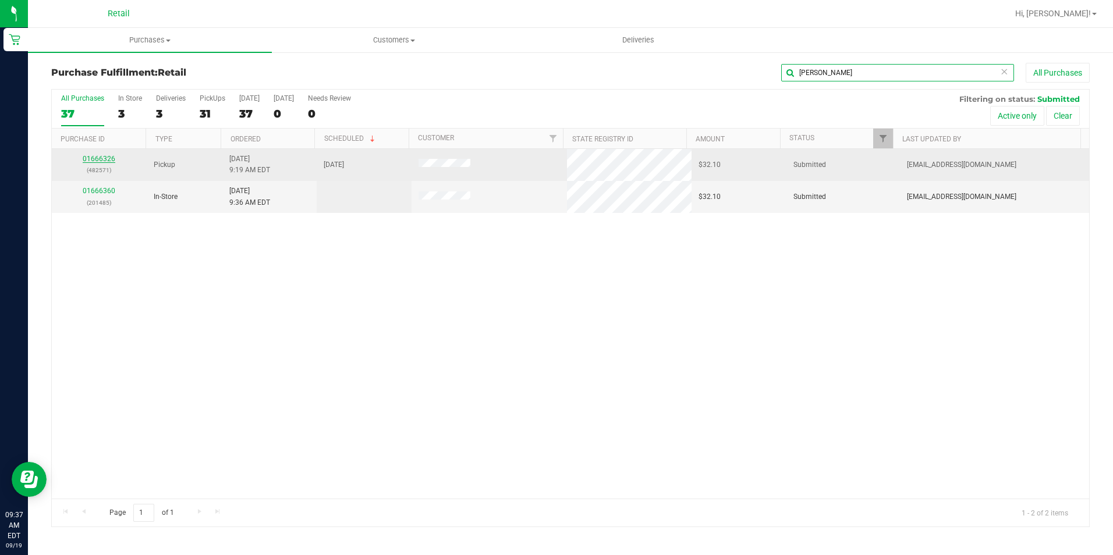
type input "donn"
click at [86, 160] on link "01666326" at bounding box center [99, 159] width 33 height 8
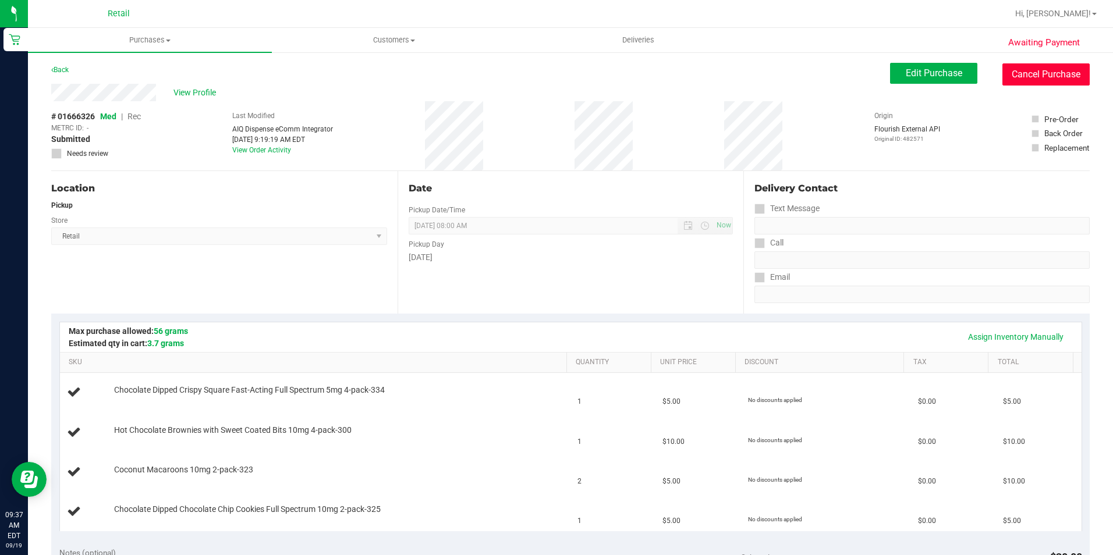
click at [1046, 77] on button "Cancel Purchase" at bounding box center [1045, 74] width 87 height 22
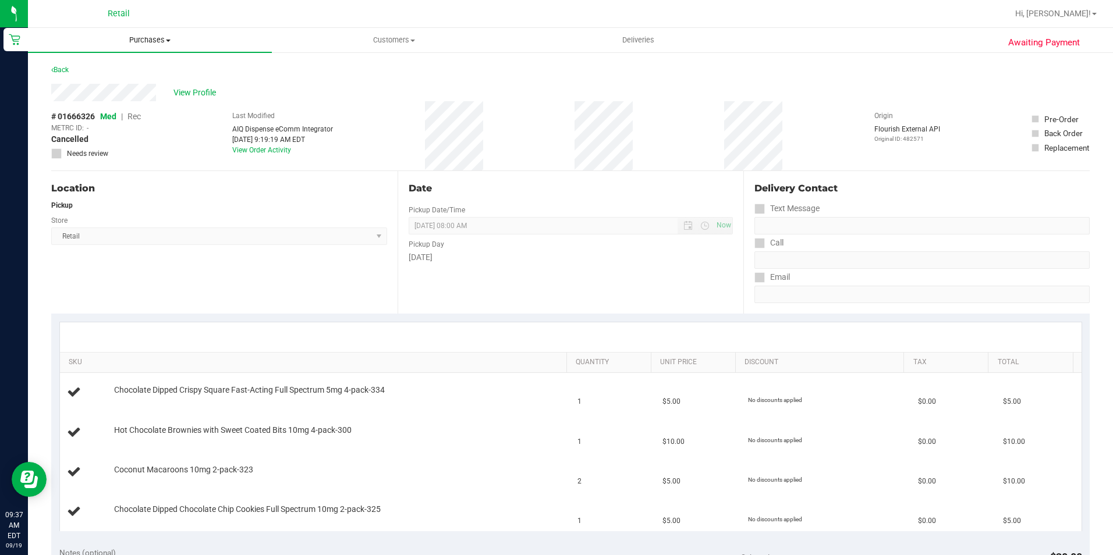
click at [159, 36] on span "Purchases" at bounding box center [150, 40] width 244 height 10
click at [59, 90] on li "Fulfillment" at bounding box center [150, 84] width 244 height 14
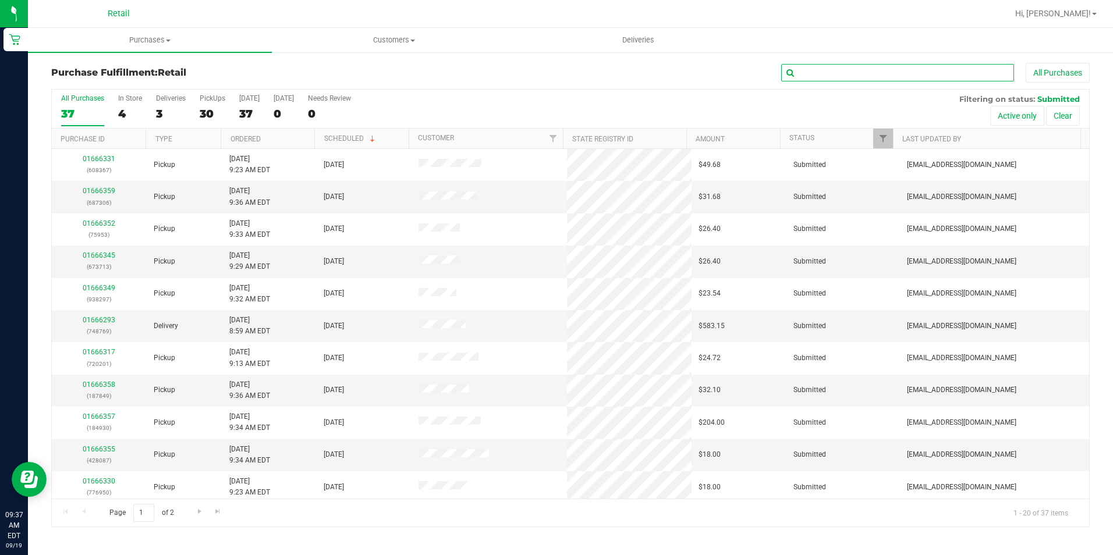
click at [894, 78] on input "text" at bounding box center [897, 72] width 233 height 17
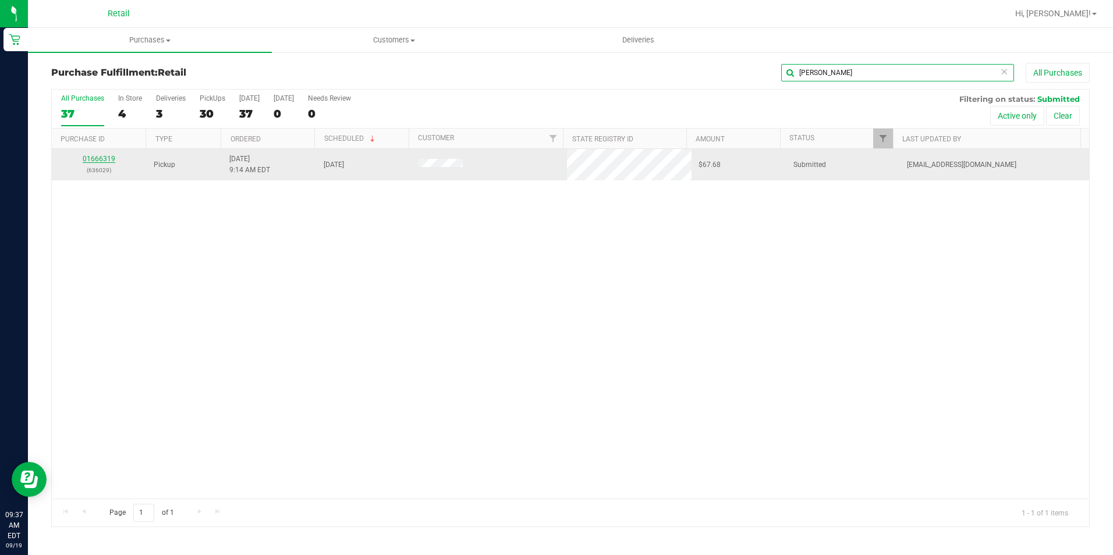
type input "[PERSON_NAME]"
click at [101, 159] on link "01666319" at bounding box center [99, 159] width 33 height 8
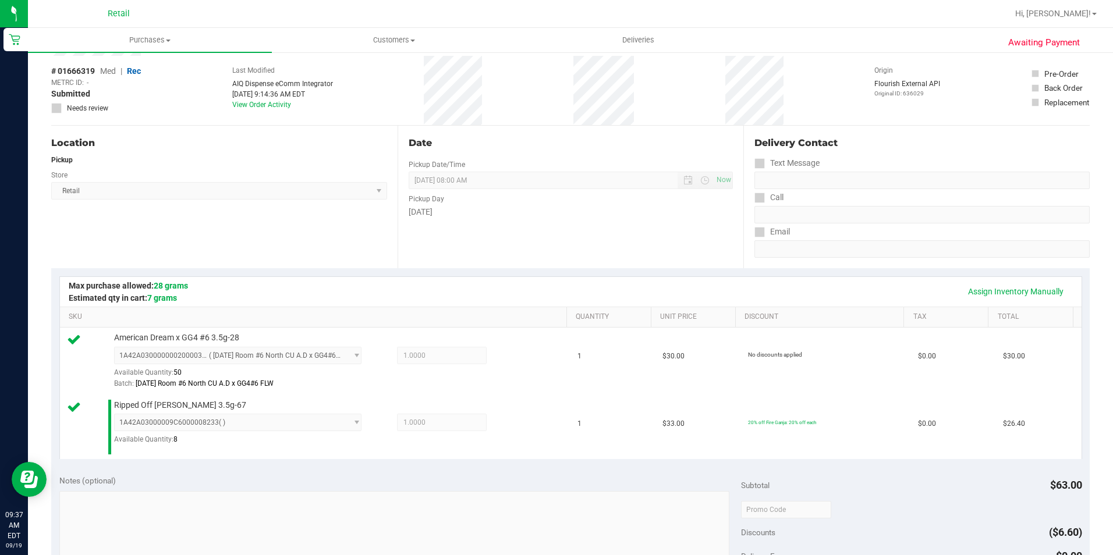
scroll to position [291, 0]
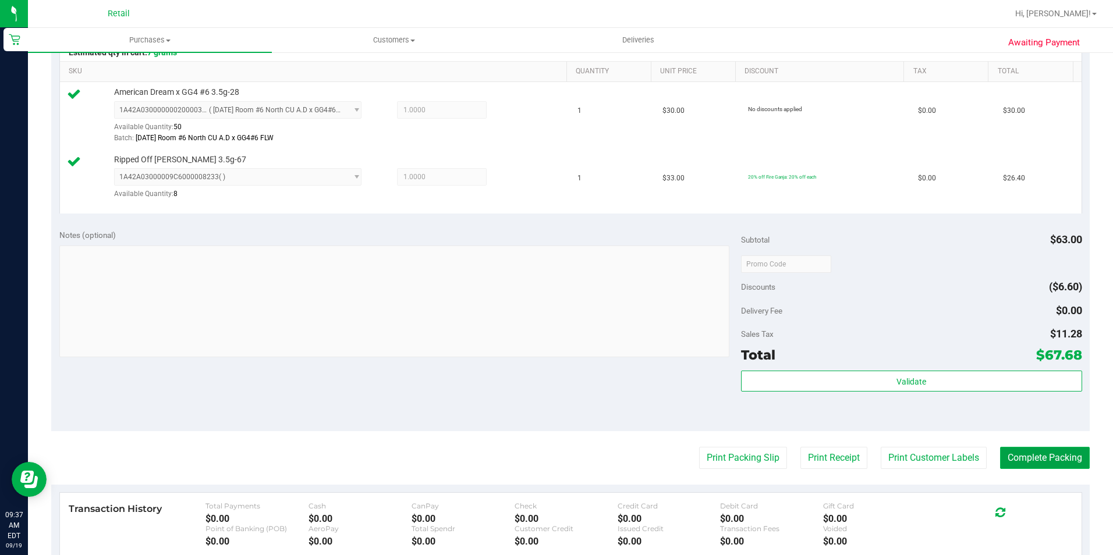
click at [1038, 462] on button "Complete Packing" at bounding box center [1045, 458] width 90 height 22
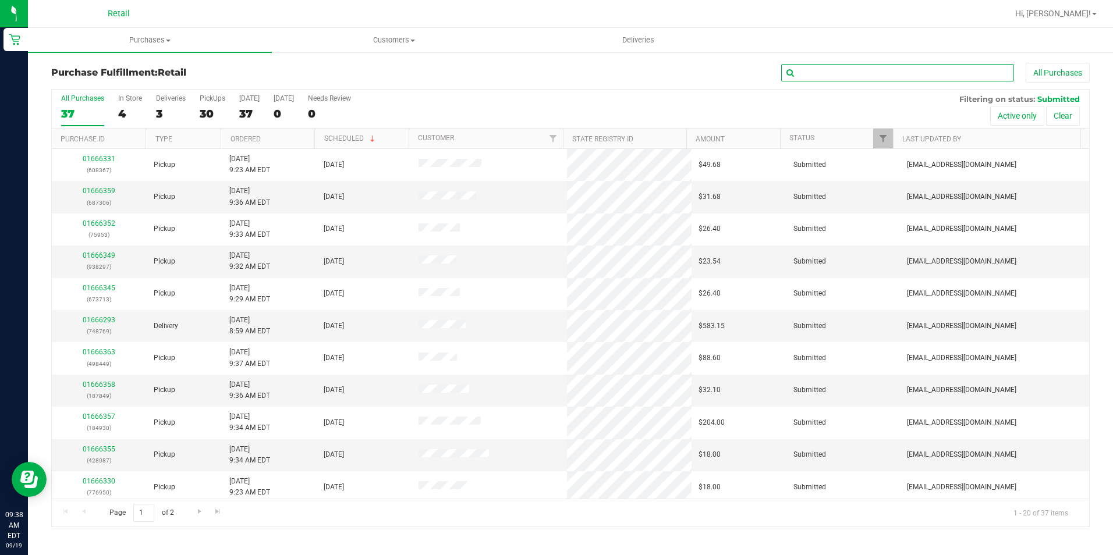
drag, startPoint x: 1038, startPoint y: 387, endPoint x: 861, endPoint y: 79, distance: 354.9
click at [861, 79] on input "text" at bounding box center [897, 72] width 233 height 17
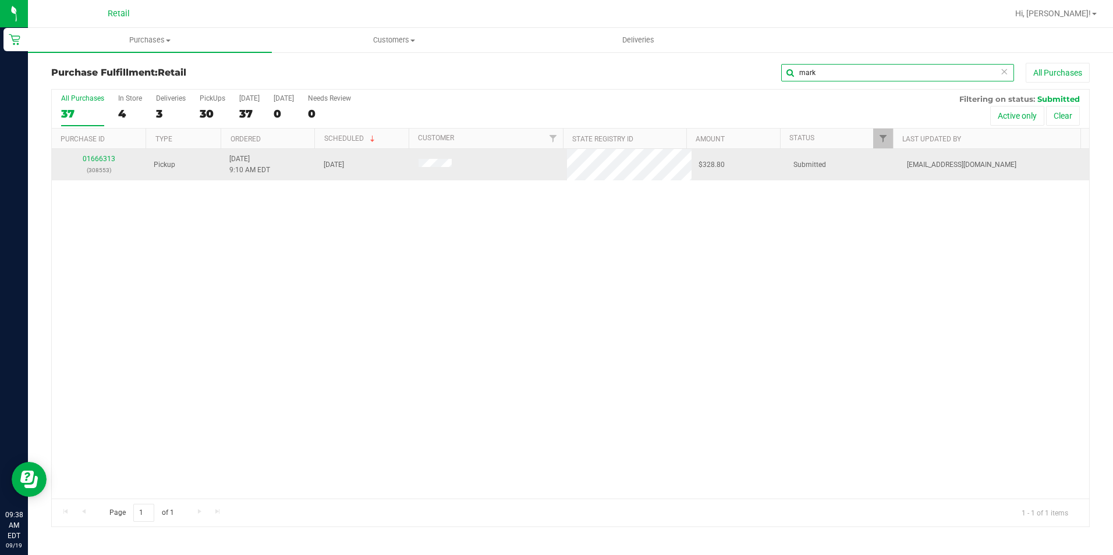
type input "mark"
click at [111, 153] on td "01666313 (308553)" at bounding box center [99, 164] width 95 height 31
click at [109, 156] on link "01666313" at bounding box center [99, 159] width 33 height 8
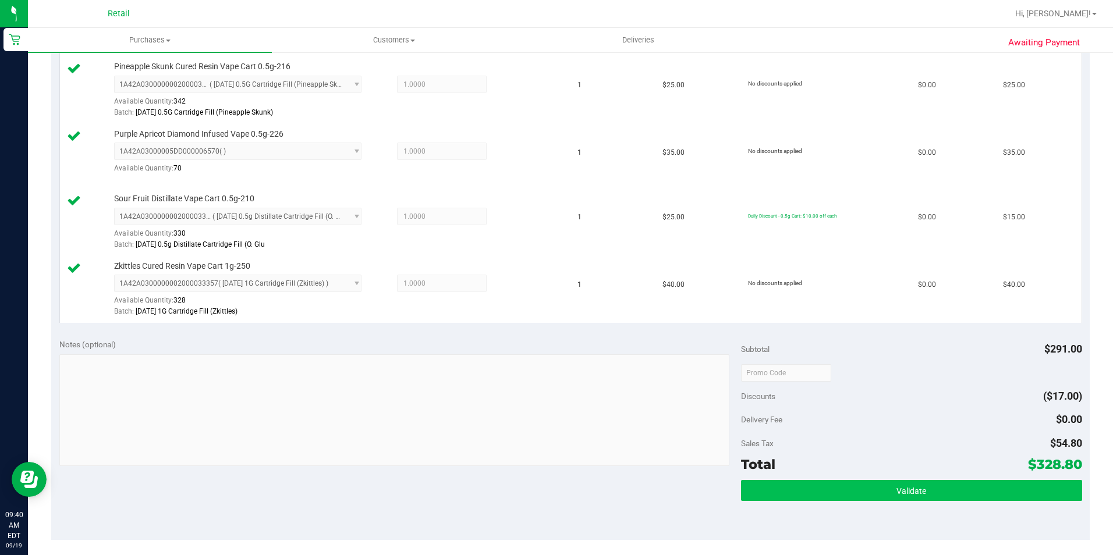
scroll to position [699, 0]
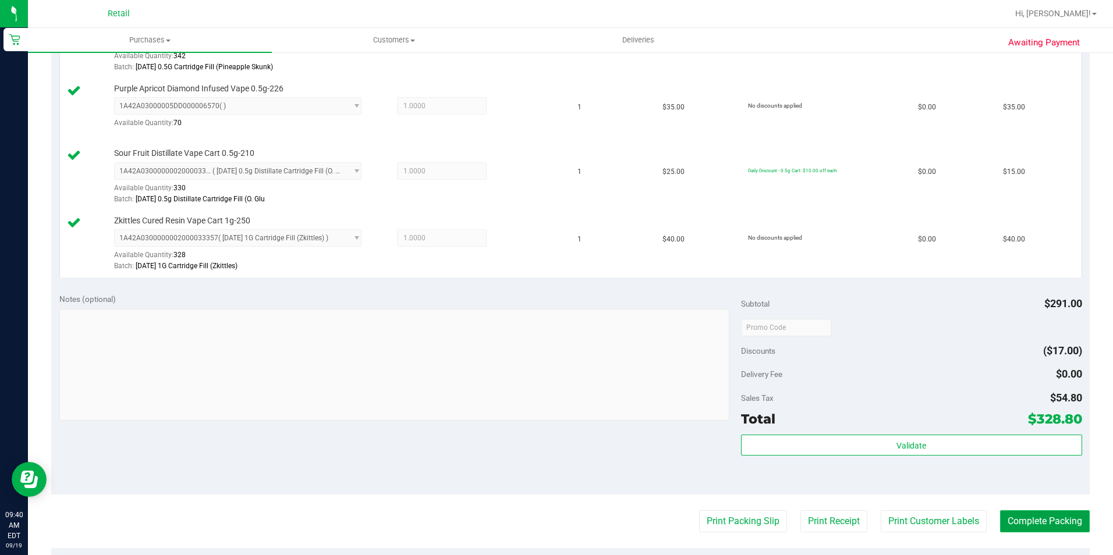
click at [1026, 510] on button "Complete Packing" at bounding box center [1045, 521] width 90 height 22
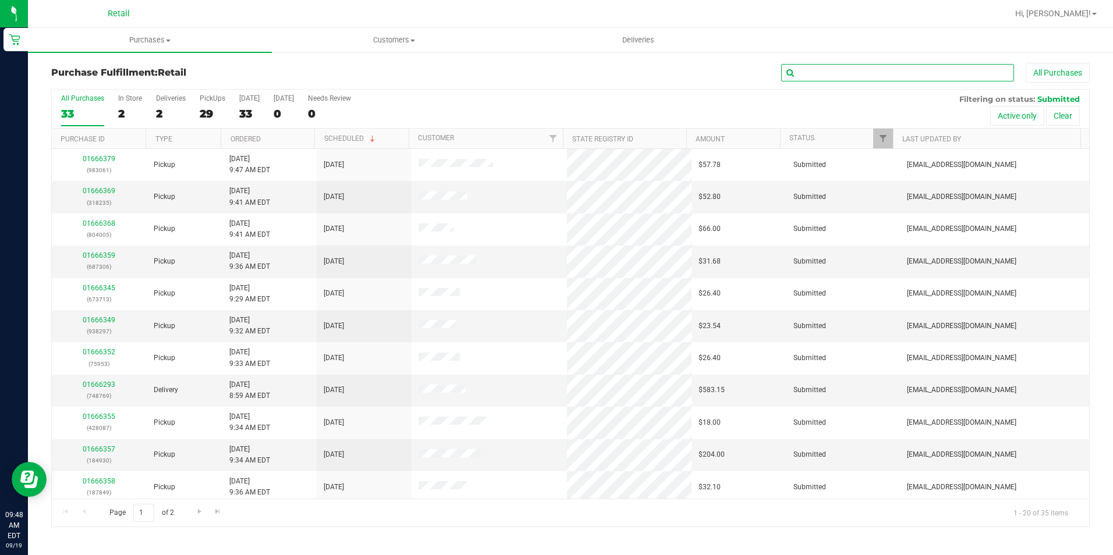
click at [860, 67] on input "text" at bounding box center [897, 72] width 233 height 17
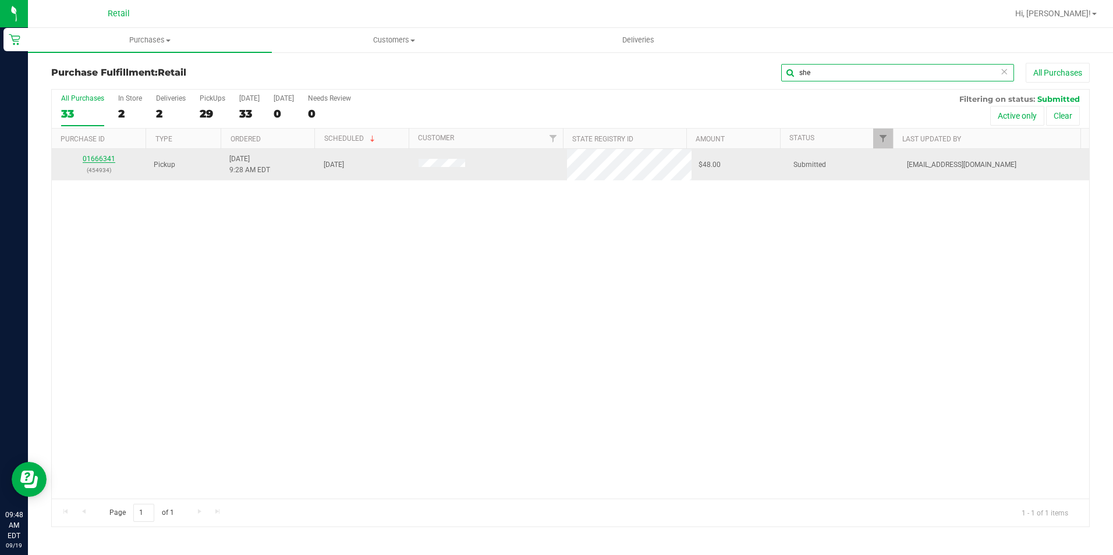
type input "she"
click at [91, 155] on link "01666341" at bounding box center [99, 159] width 33 height 8
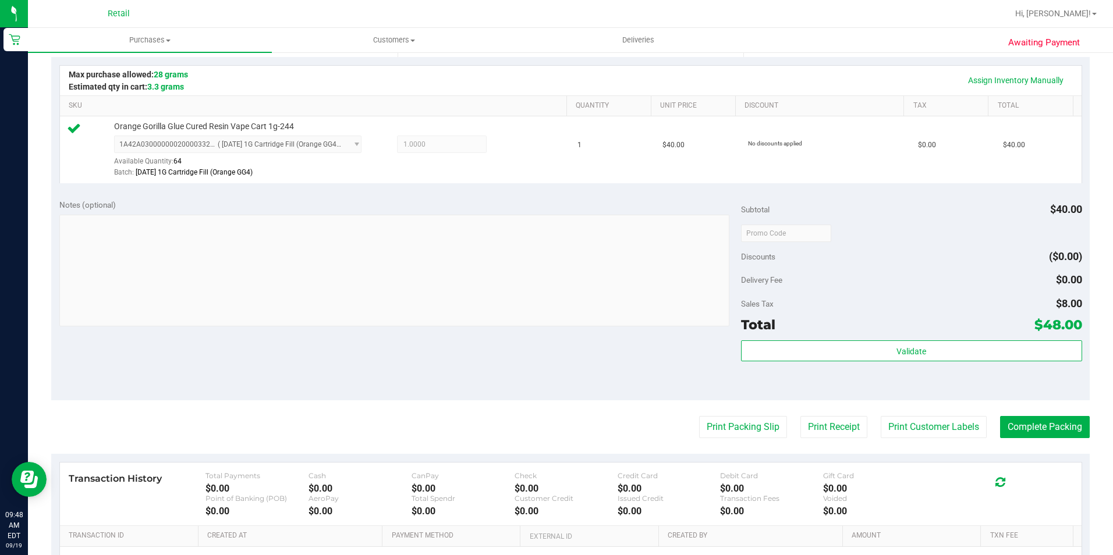
scroll to position [291, 0]
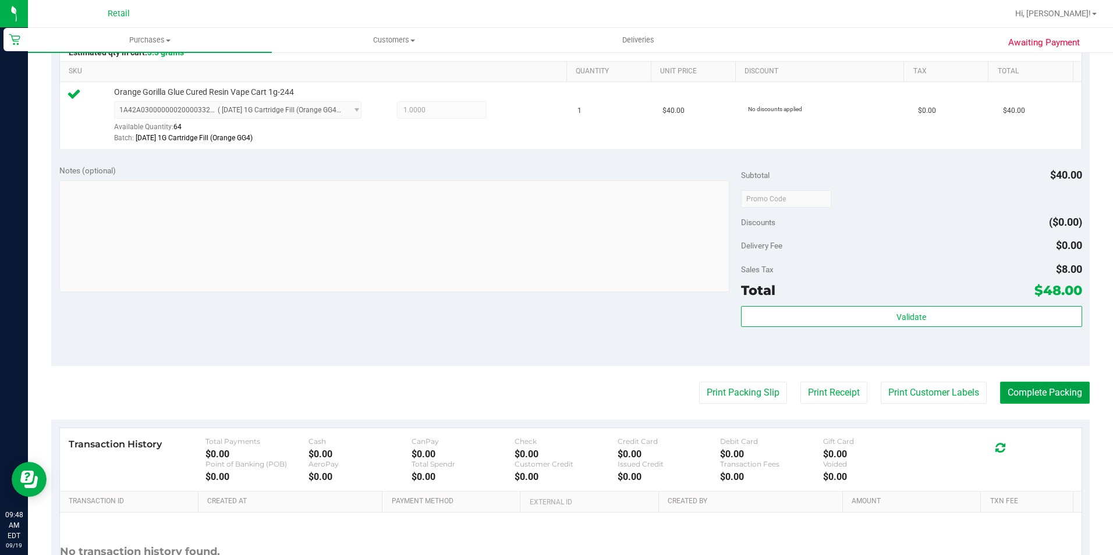
click at [1051, 385] on button "Complete Packing" at bounding box center [1045, 393] width 90 height 22
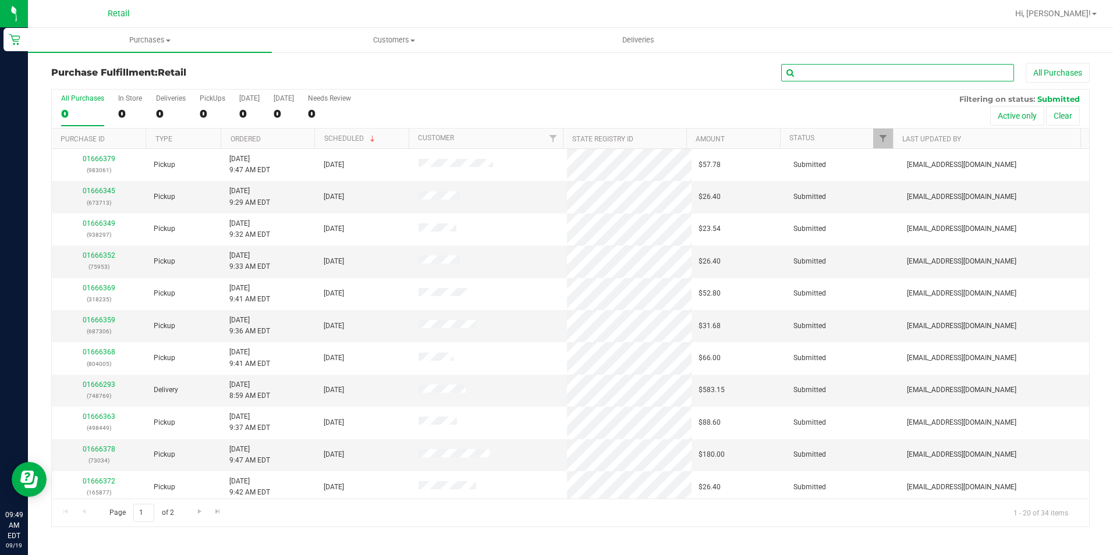
click at [845, 74] on input "text" at bounding box center [897, 72] width 233 height 17
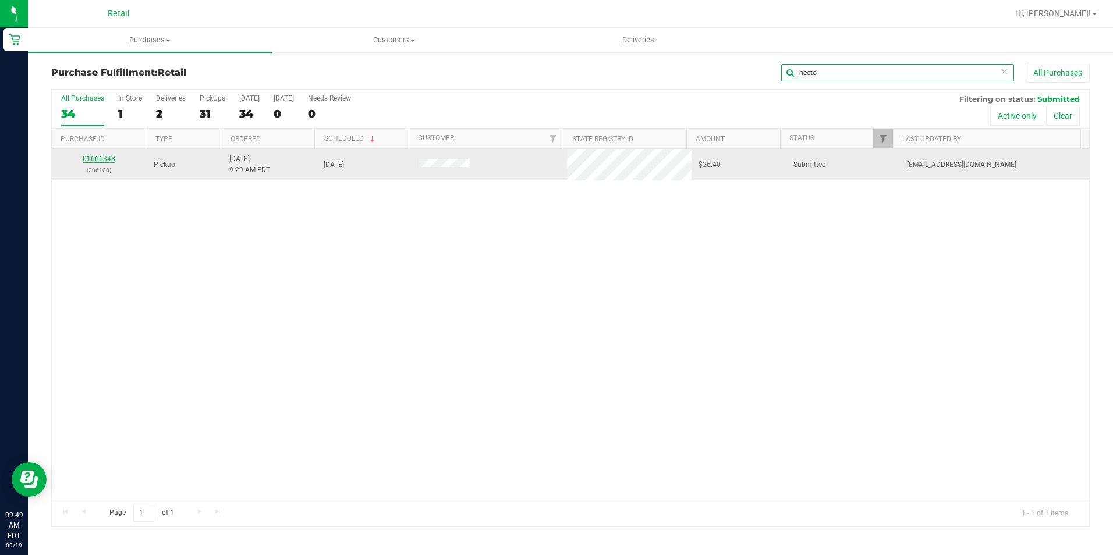
type input "hecto"
click at [90, 155] on link "01666343" at bounding box center [99, 159] width 33 height 8
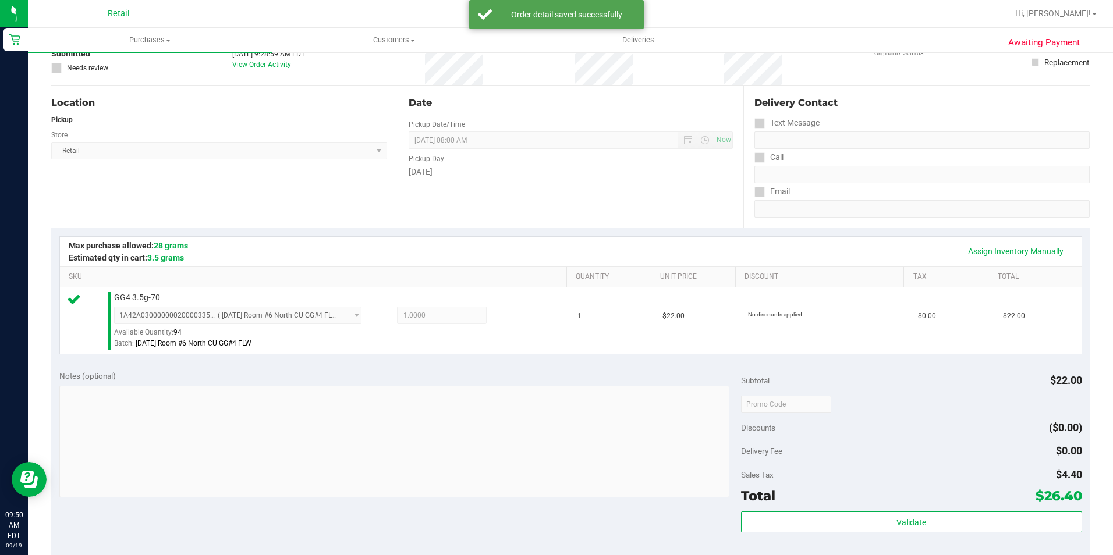
scroll to position [233, 0]
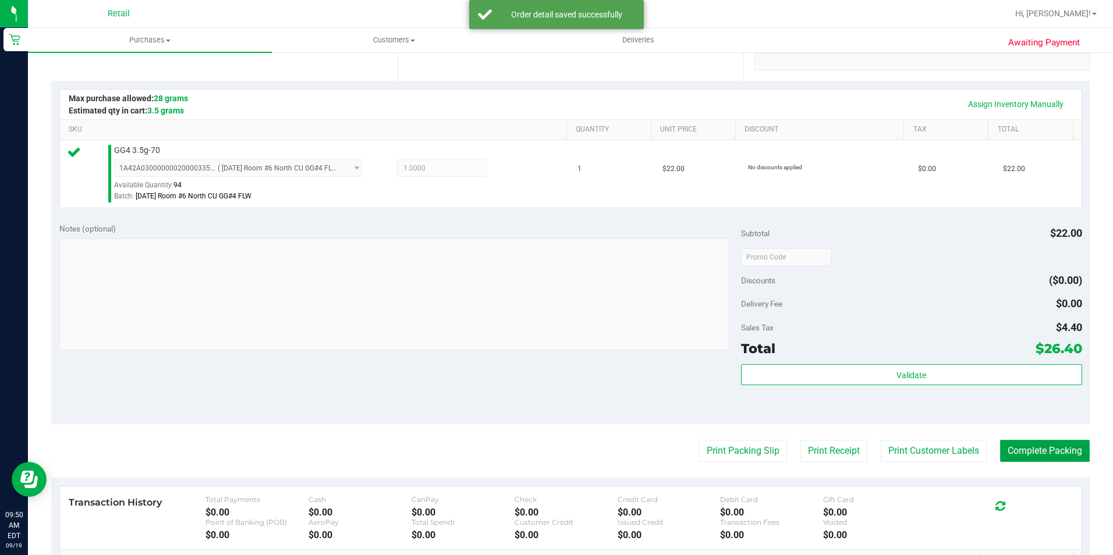
click at [1012, 441] on button "Complete Packing" at bounding box center [1045, 451] width 90 height 22
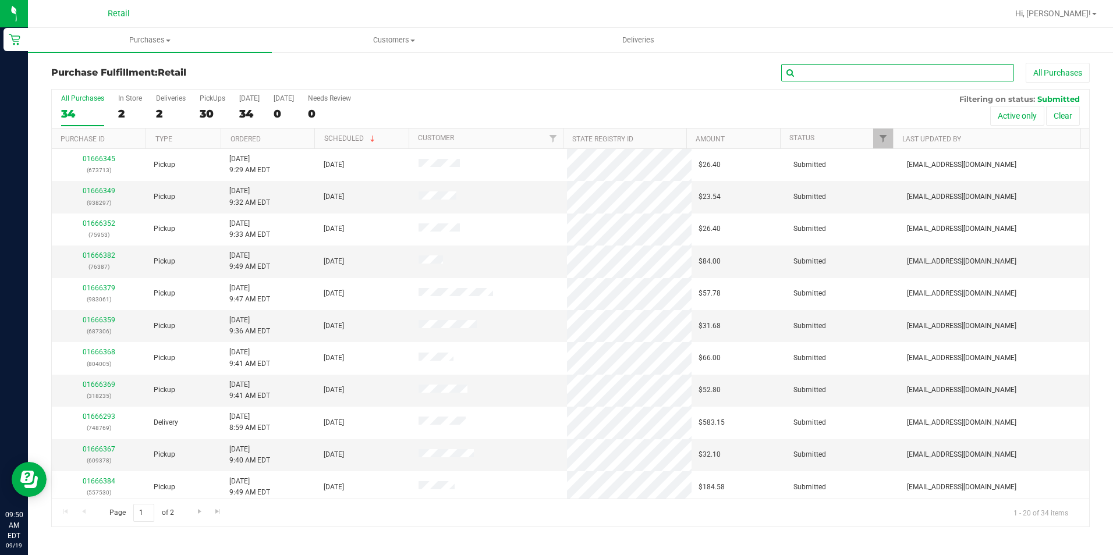
click at [824, 76] on input "text" at bounding box center [897, 72] width 233 height 17
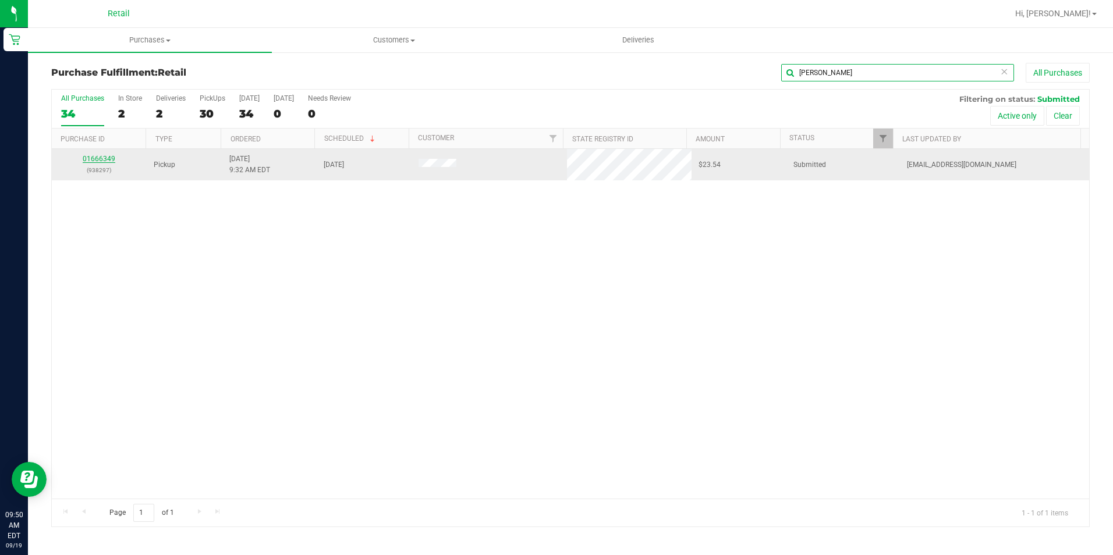
type input "joel"
click at [88, 159] on link "01666349" at bounding box center [99, 159] width 33 height 8
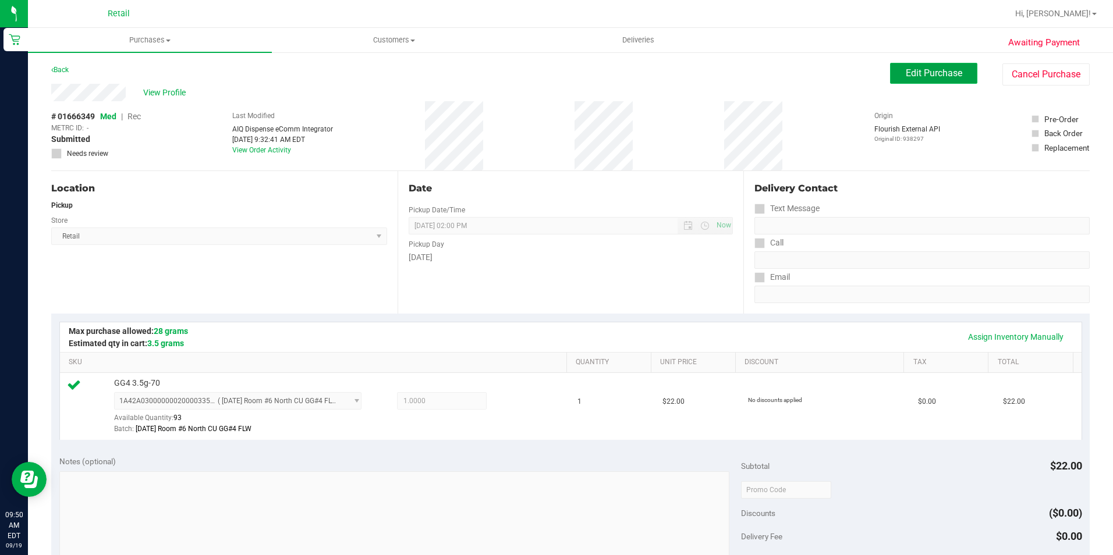
click at [919, 67] on button "Edit Purchase" at bounding box center [933, 73] width 87 height 21
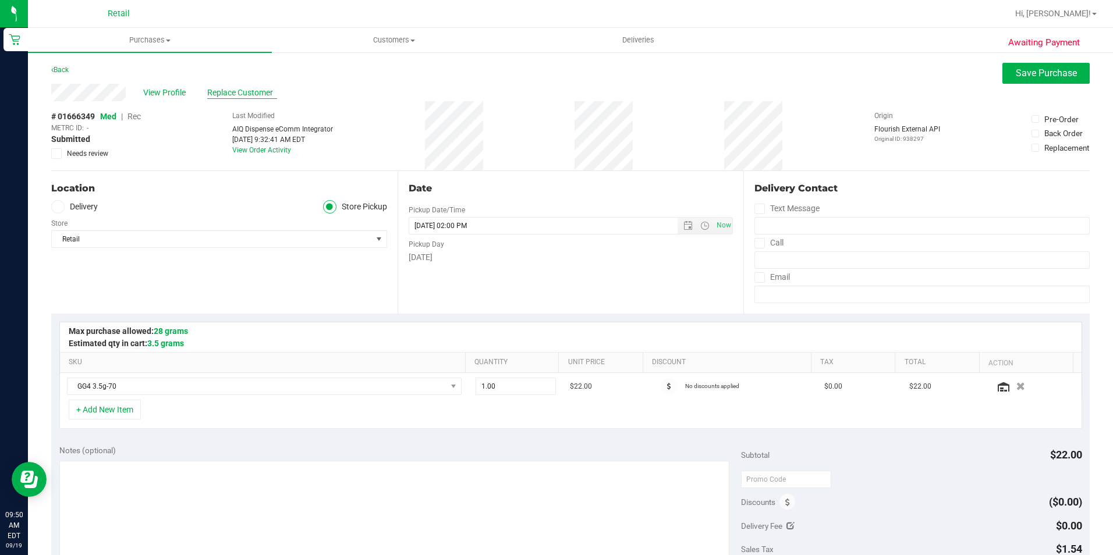
click at [221, 94] on span "Replace Customer" at bounding box center [242, 93] width 70 height 12
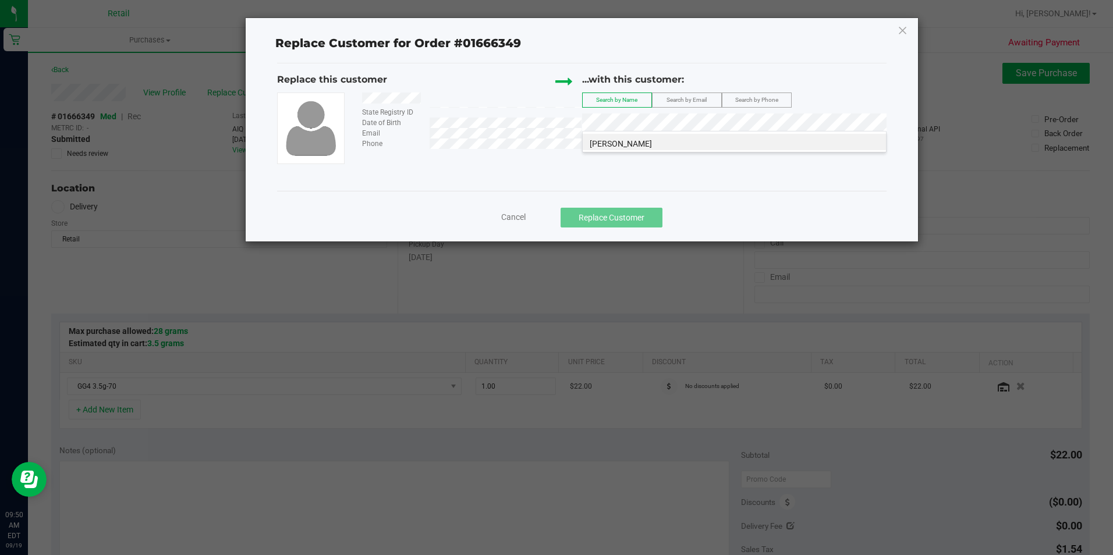
click at [629, 142] on span "Joel Negron Ruiz" at bounding box center [621, 143] width 62 height 9
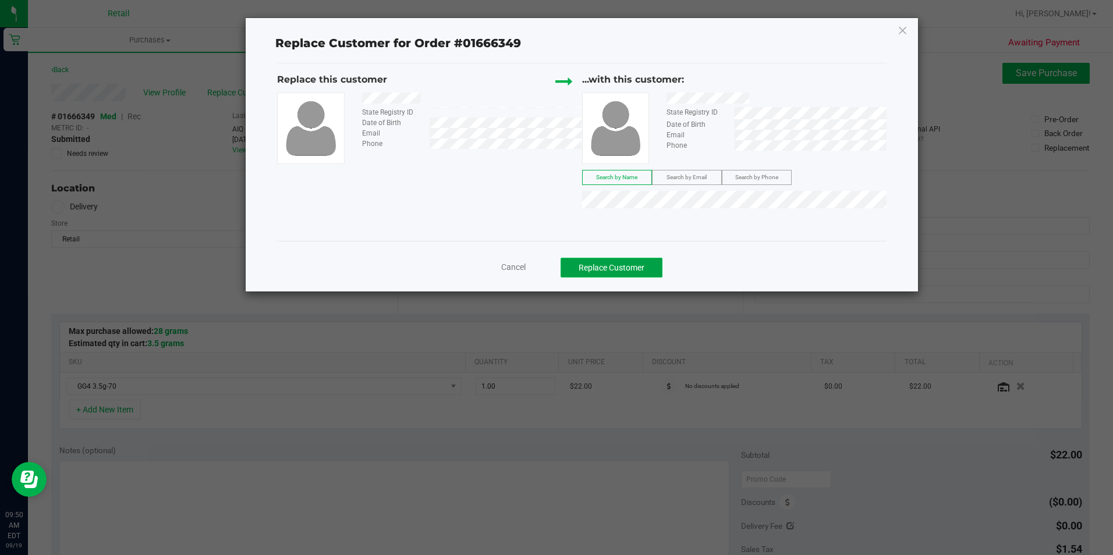
click at [599, 266] on button "Replace Customer" at bounding box center [612, 268] width 102 height 20
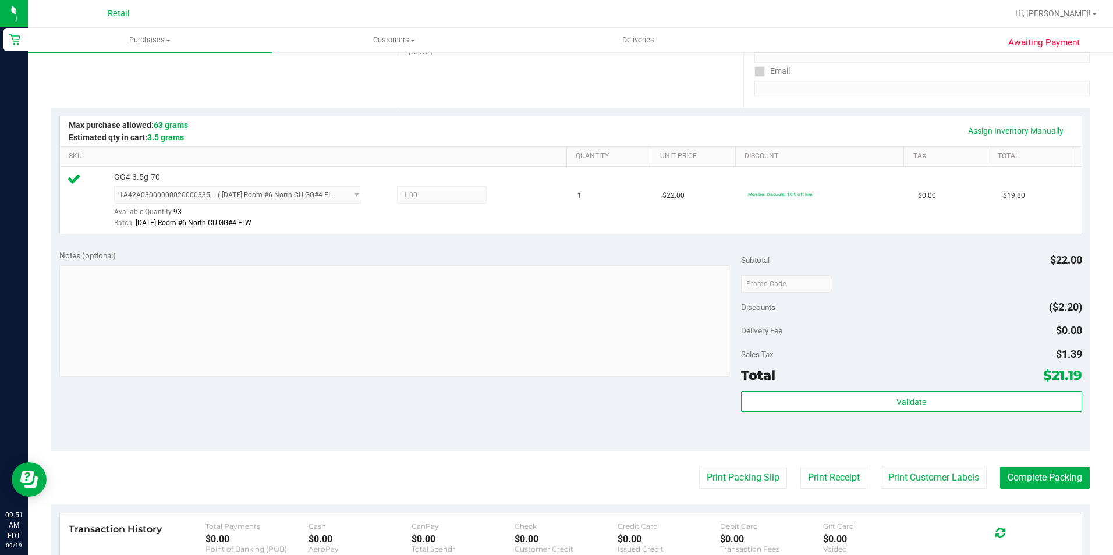
scroll to position [291, 0]
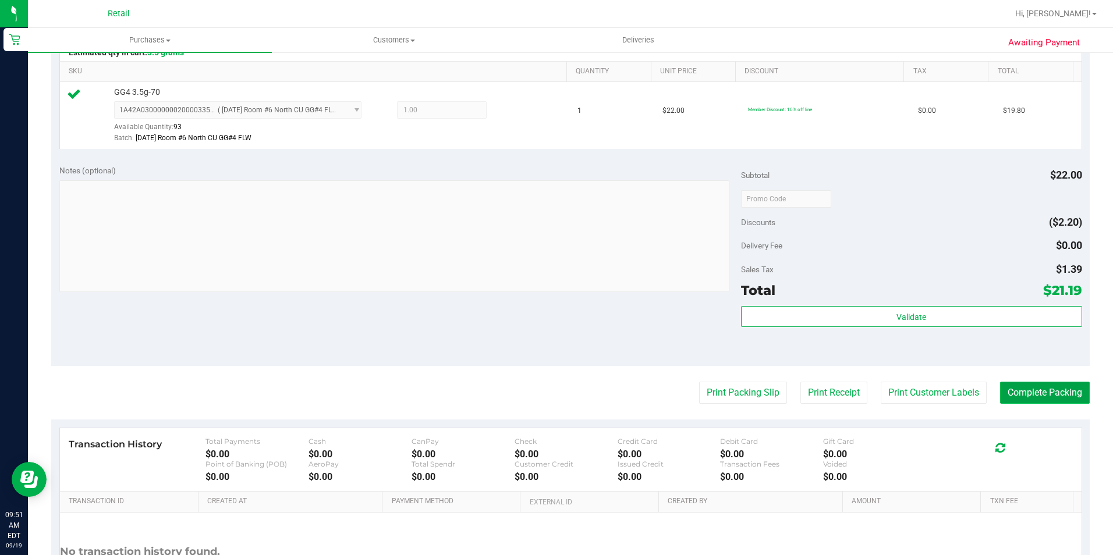
click at [1021, 389] on button "Complete Packing" at bounding box center [1045, 393] width 90 height 22
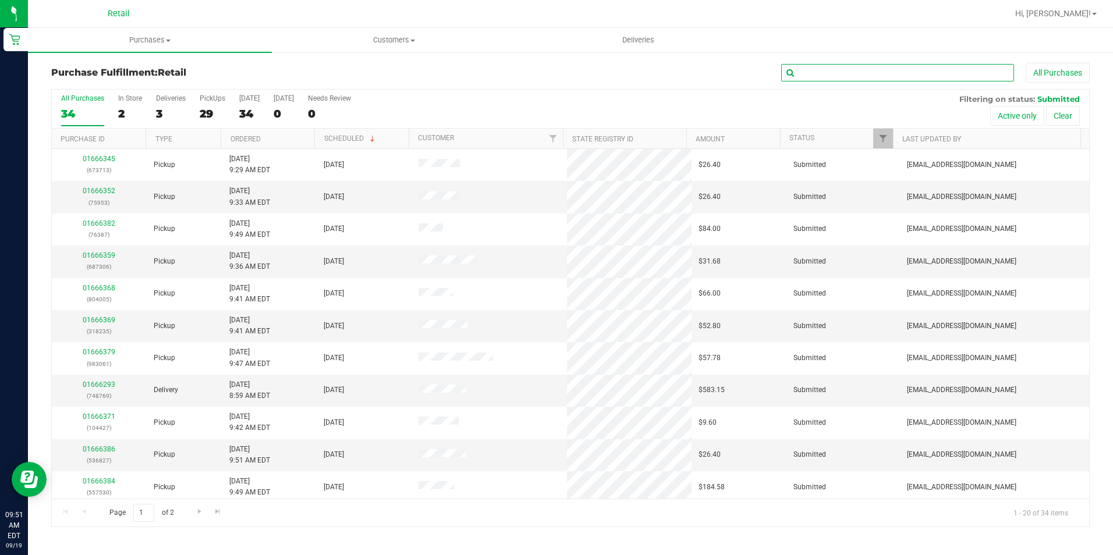
click at [849, 76] on input "text" at bounding box center [897, 72] width 233 height 17
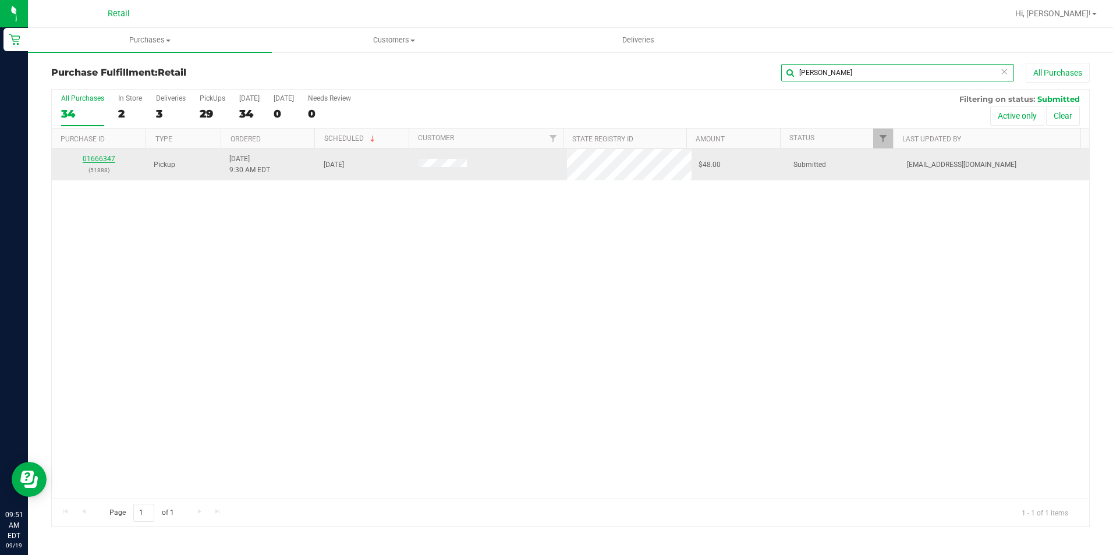
type input "justin"
click at [98, 161] on link "01666347" at bounding box center [99, 159] width 33 height 8
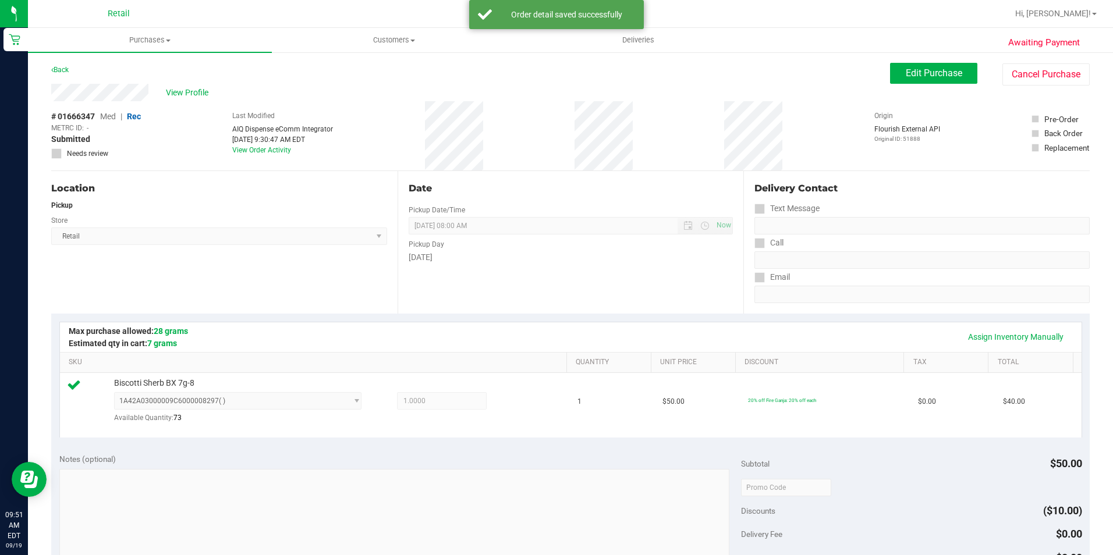
scroll to position [175, 0]
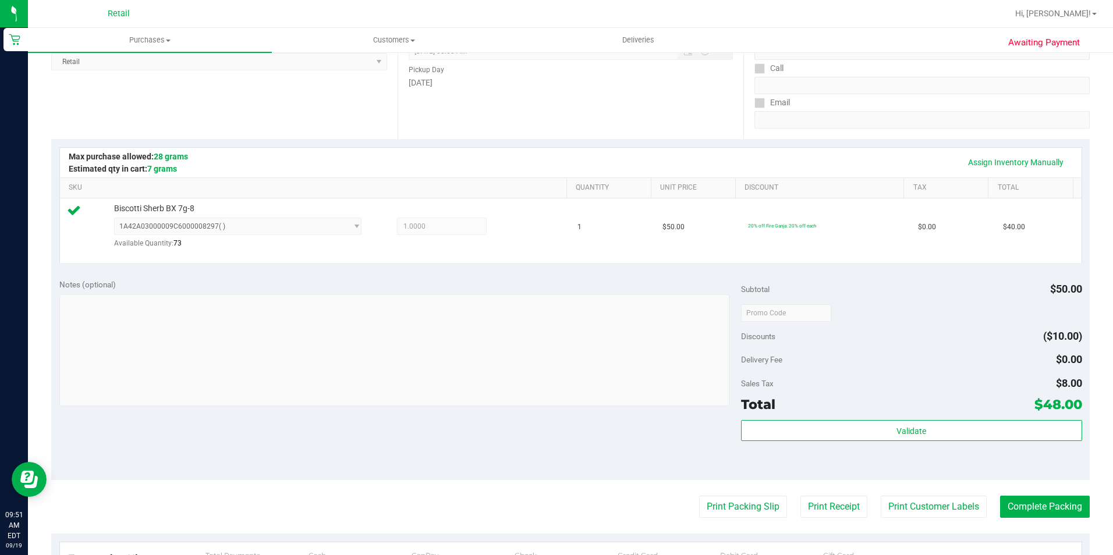
click at [1041, 521] on purchase-details "Back Edit Purchase Cancel Purchase View Profile # 01666347 Med | Rec METRC ID: …" at bounding box center [570, 319] width 1038 height 863
click at [1041, 513] on button "Complete Packing" at bounding box center [1045, 507] width 90 height 22
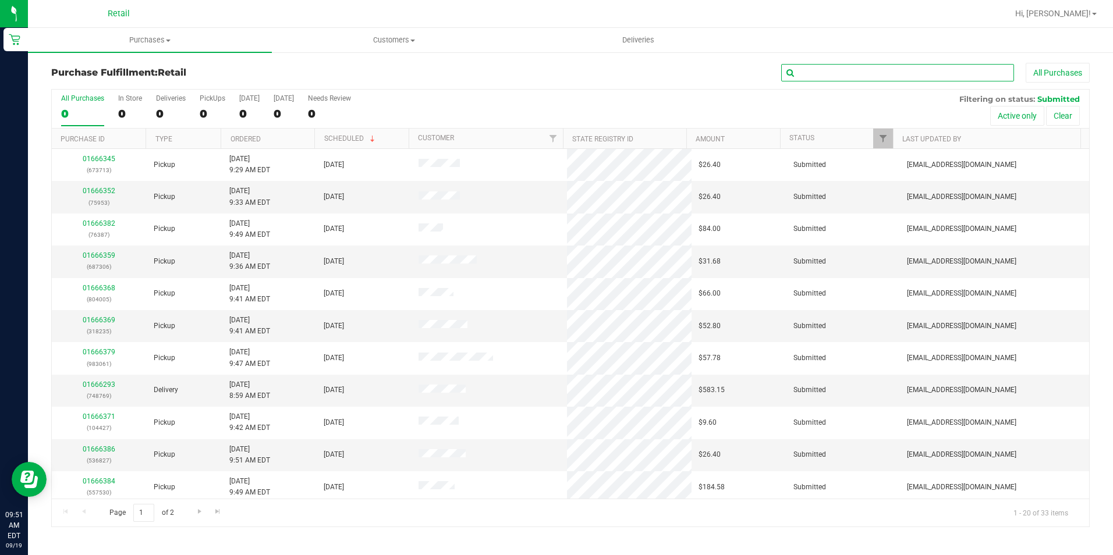
click at [849, 73] on input "text" at bounding box center [897, 72] width 233 height 17
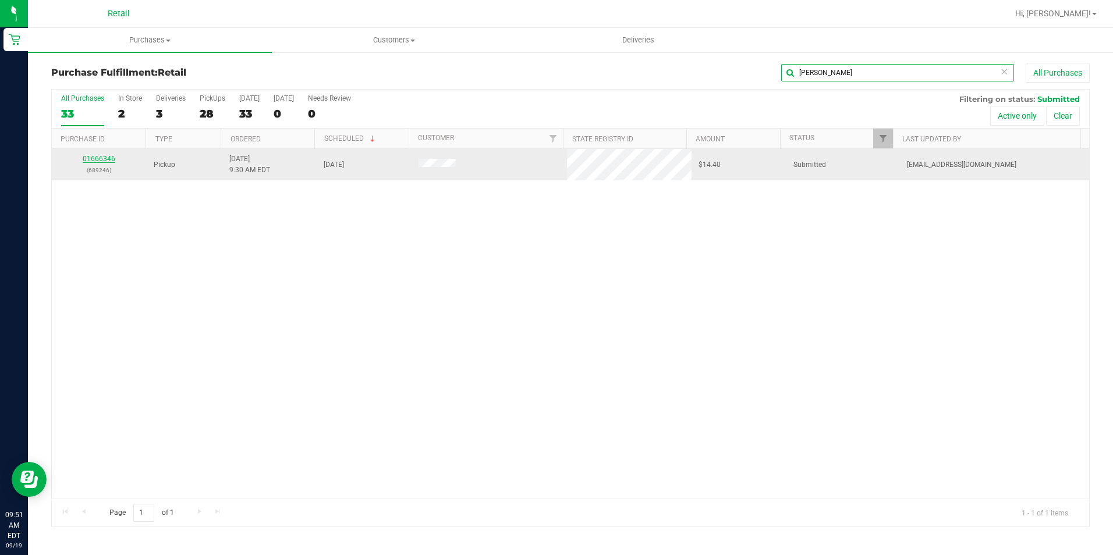
type input "donal"
click at [94, 158] on link "01666346" at bounding box center [99, 159] width 33 height 8
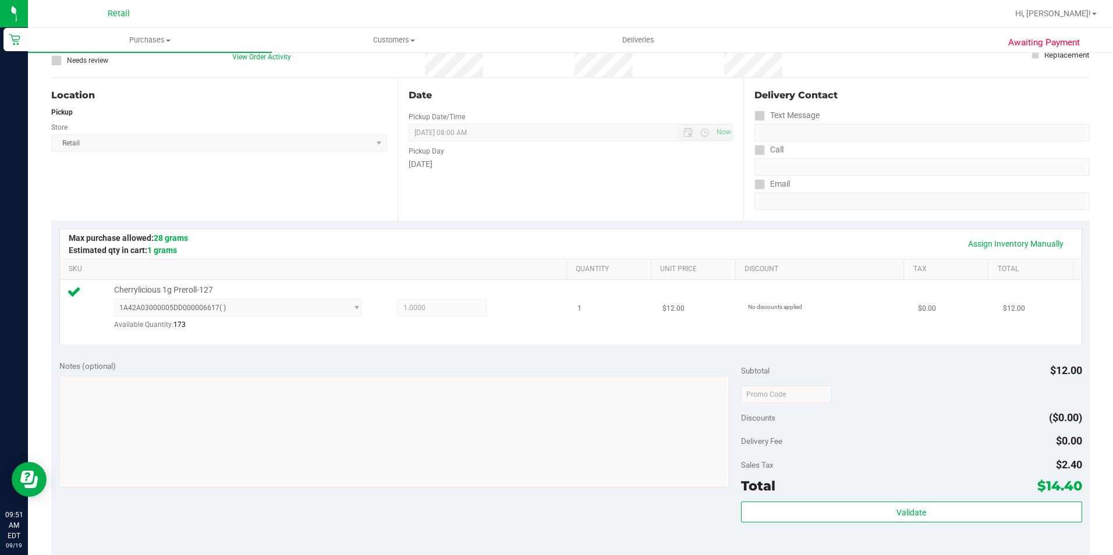
scroll to position [233, 0]
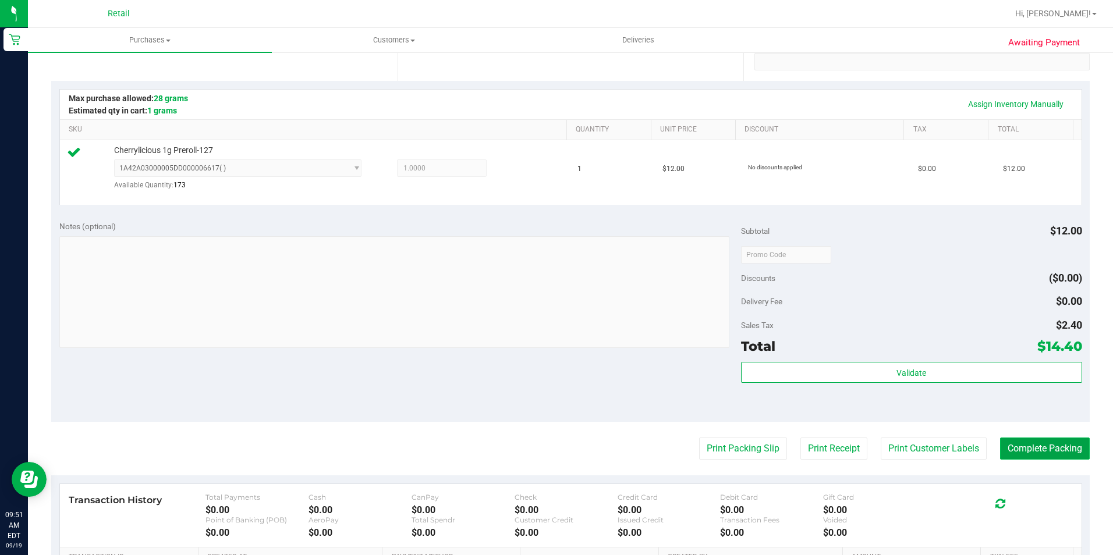
click at [1009, 446] on button "Complete Packing" at bounding box center [1045, 449] width 90 height 22
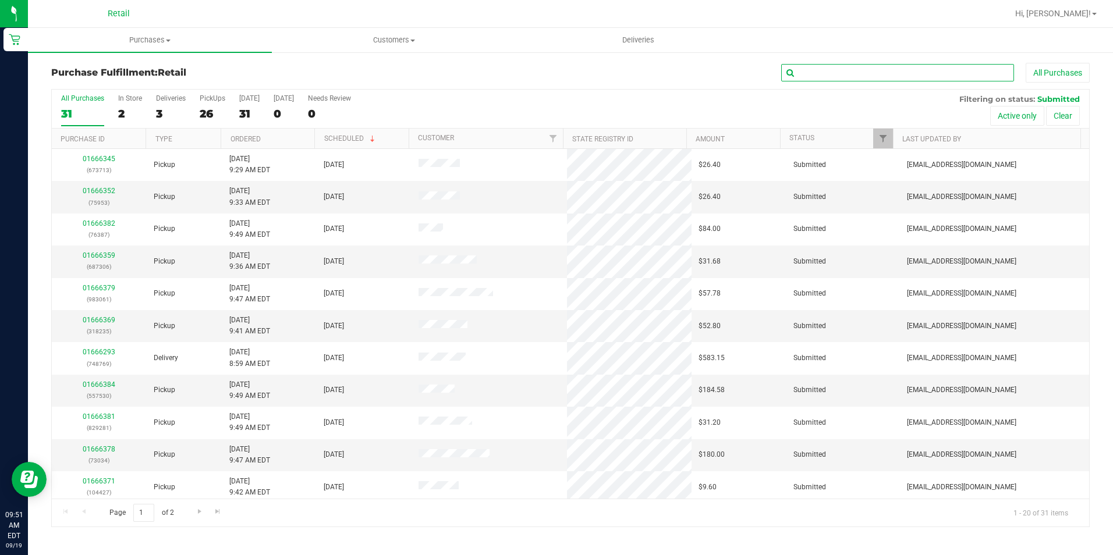
click at [835, 79] on input "text" at bounding box center [897, 72] width 233 height 17
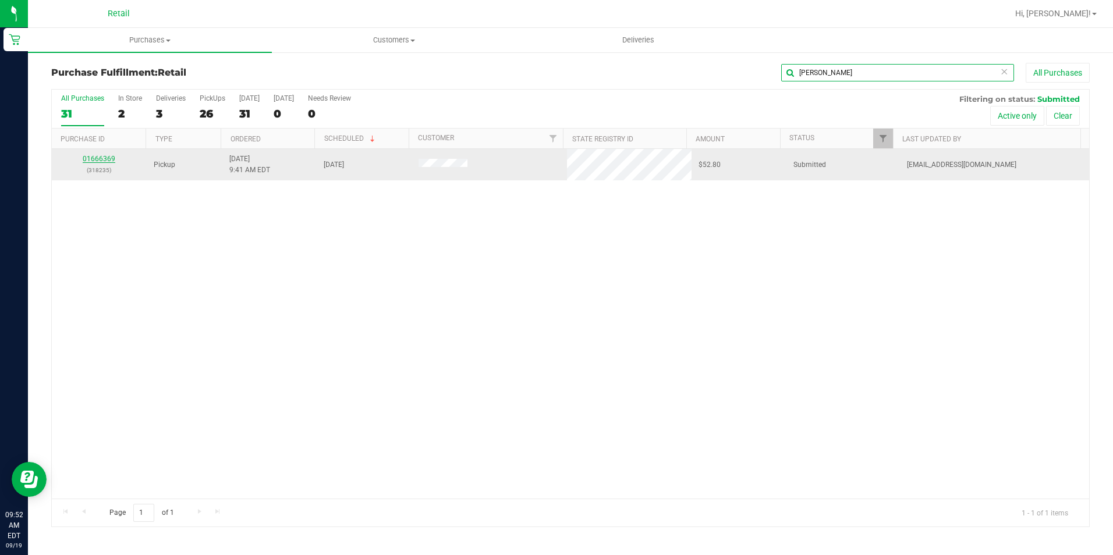
type input "sam"
click at [88, 157] on link "01666369" at bounding box center [99, 159] width 33 height 8
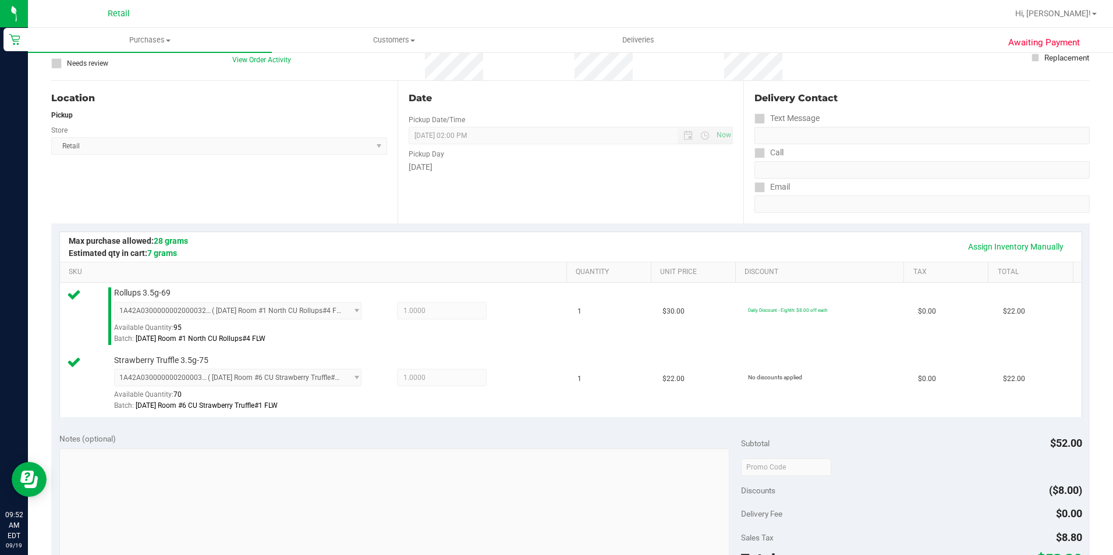
scroll to position [233, 0]
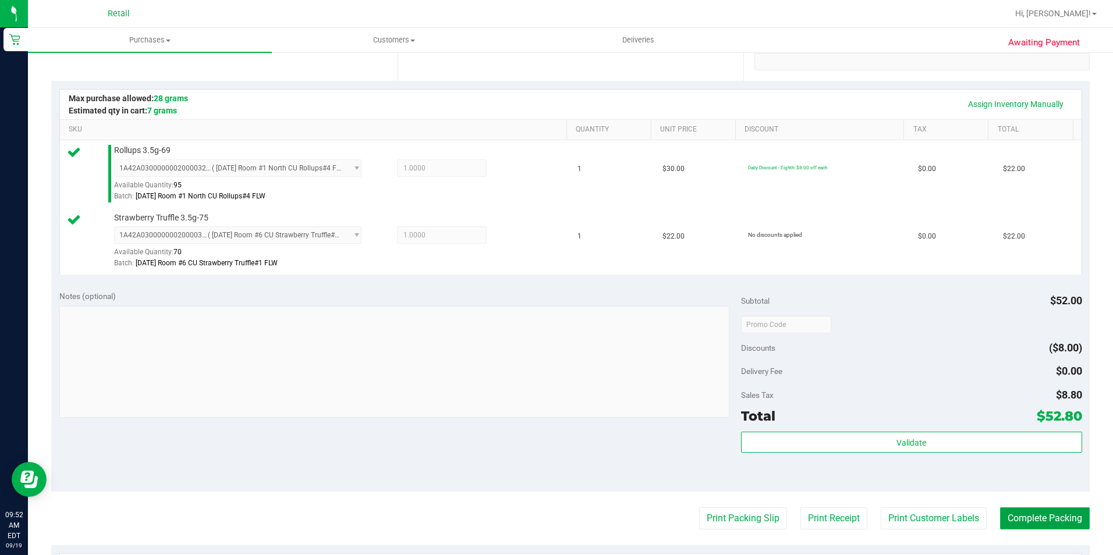
click at [1032, 512] on button "Complete Packing" at bounding box center [1045, 519] width 90 height 22
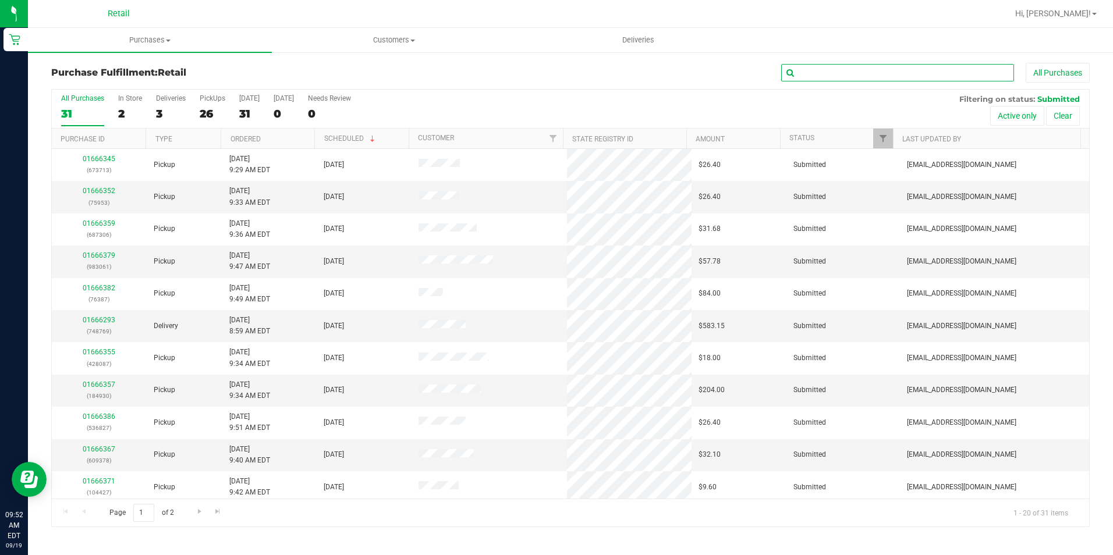
click at [881, 78] on input "text" at bounding box center [897, 72] width 233 height 17
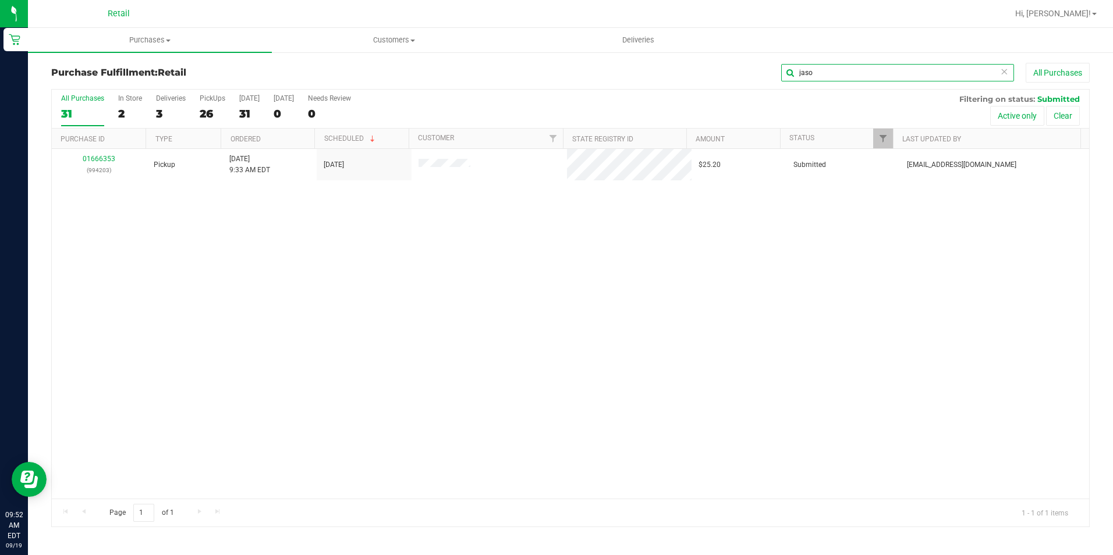
type input "jaso"
click at [93, 159] on link "01666353" at bounding box center [99, 159] width 33 height 8
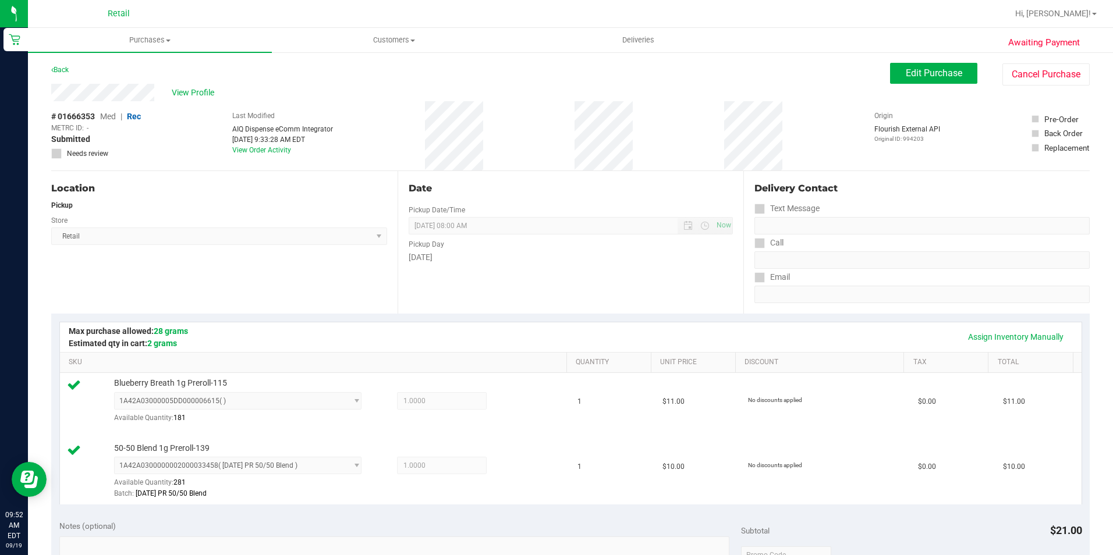
scroll to position [291, 0]
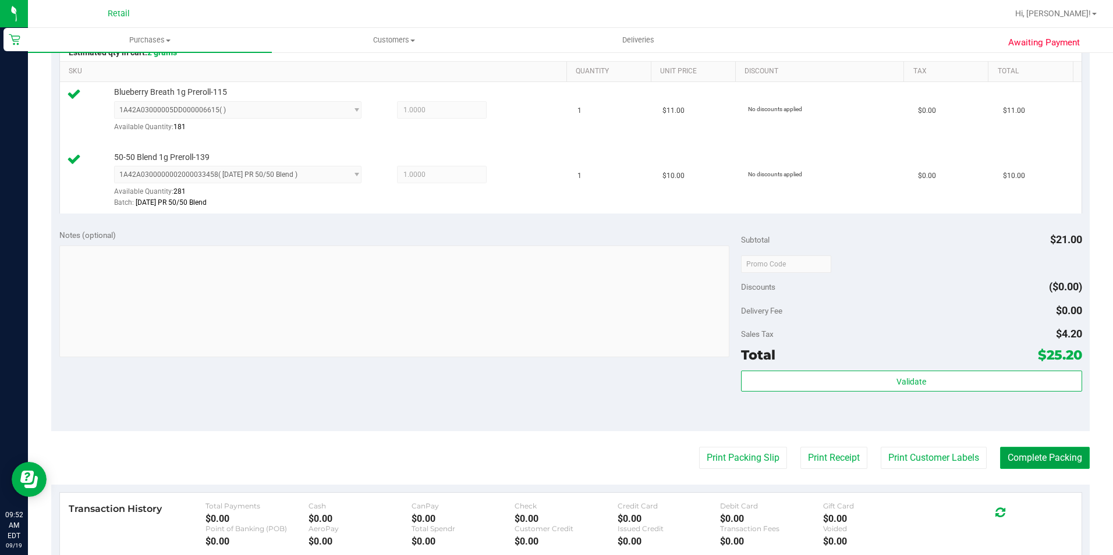
click at [1049, 458] on button "Complete Packing" at bounding box center [1045, 458] width 90 height 22
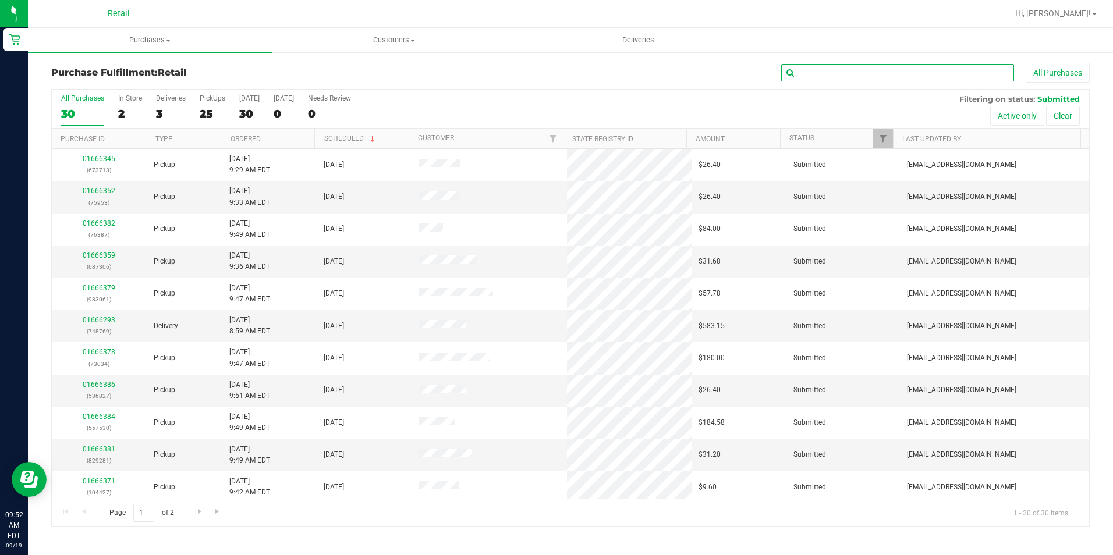
click at [828, 77] on input "text" at bounding box center [897, 72] width 233 height 17
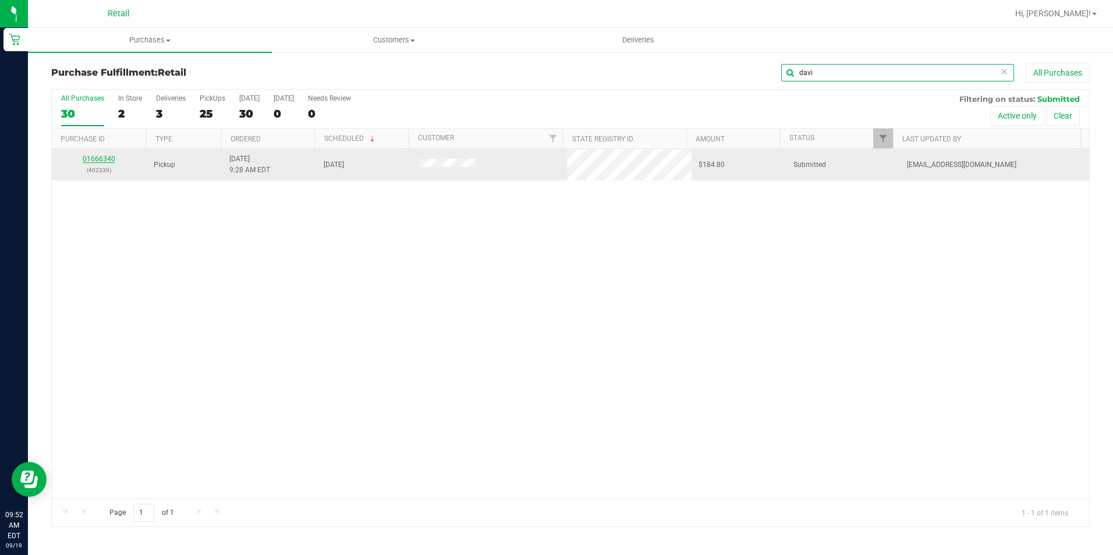
type input "davi"
click at [96, 157] on link "01666340" at bounding box center [99, 159] width 33 height 8
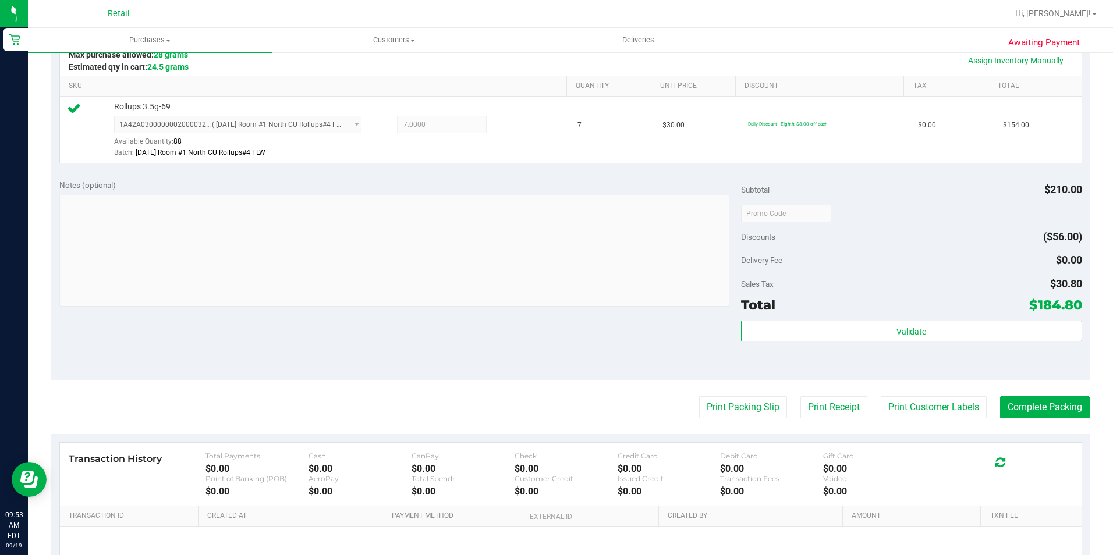
scroll to position [291, 0]
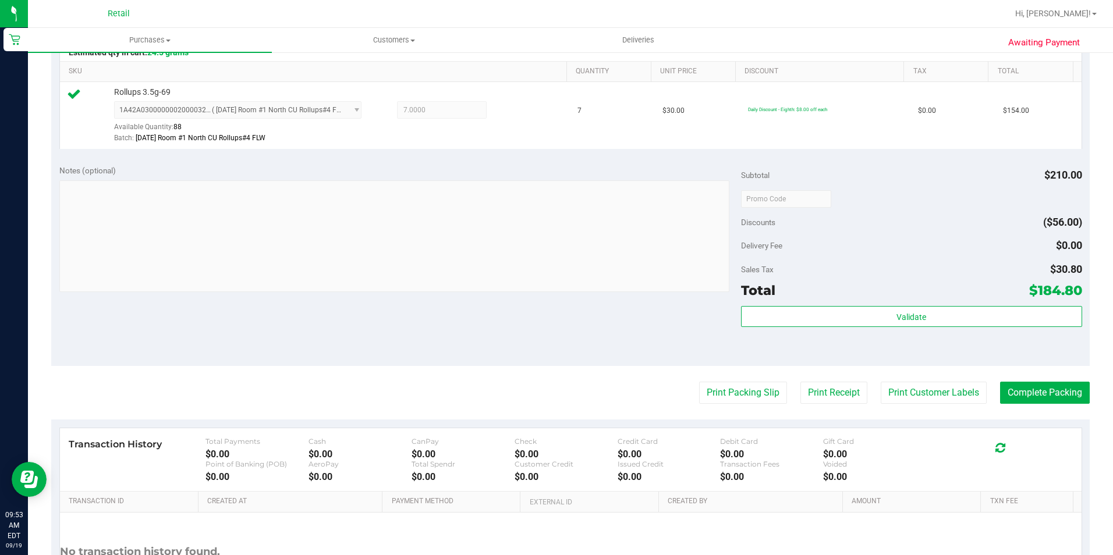
click at [1048, 407] on purchase-details "Back Edit Purchase Cancel Purchase View Profile # 01666340 Med | Rec METRC ID: …" at bounding box center [570, 205] width 1038 height 866
click at [1049, 400] on button "Complete Packing" at bounding box center [1045, 393] width 90 height 22
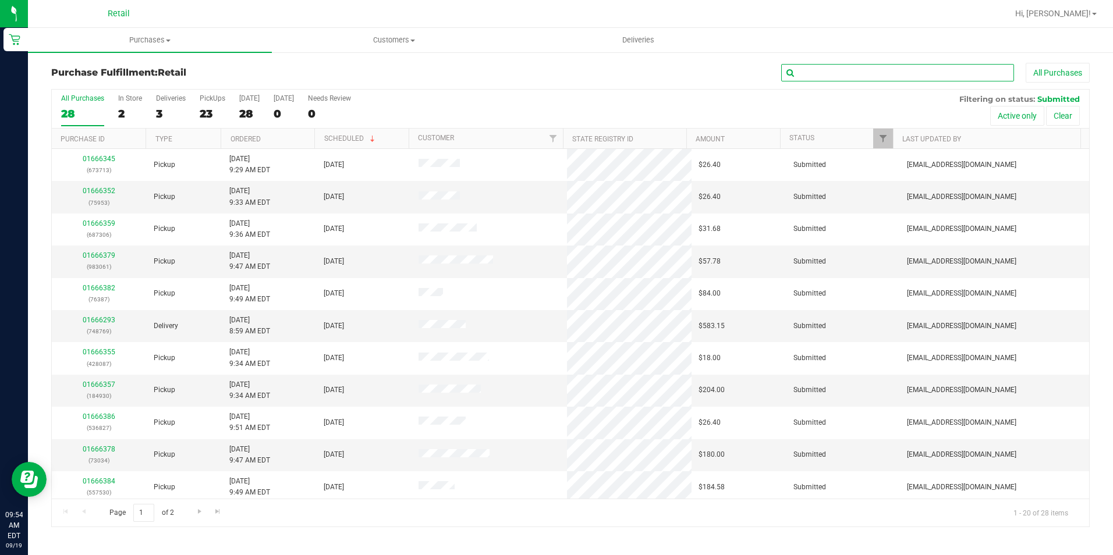
click at [867, 69] on input "text" at bounding box center [897, 72] width 233 height 17
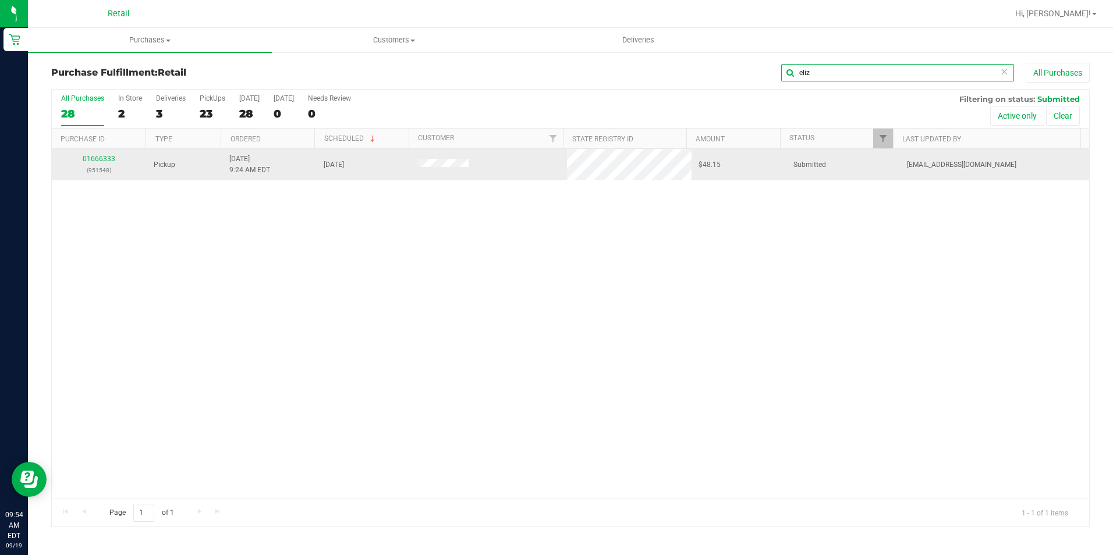
type input "eliz"
click at [106, 154] on div "01666333 (951548)" at bounding box center [99, 165] width 81 height 22
click at [100, 161] on link "01666333" at bounding box center [99, 159] width 33 height 8
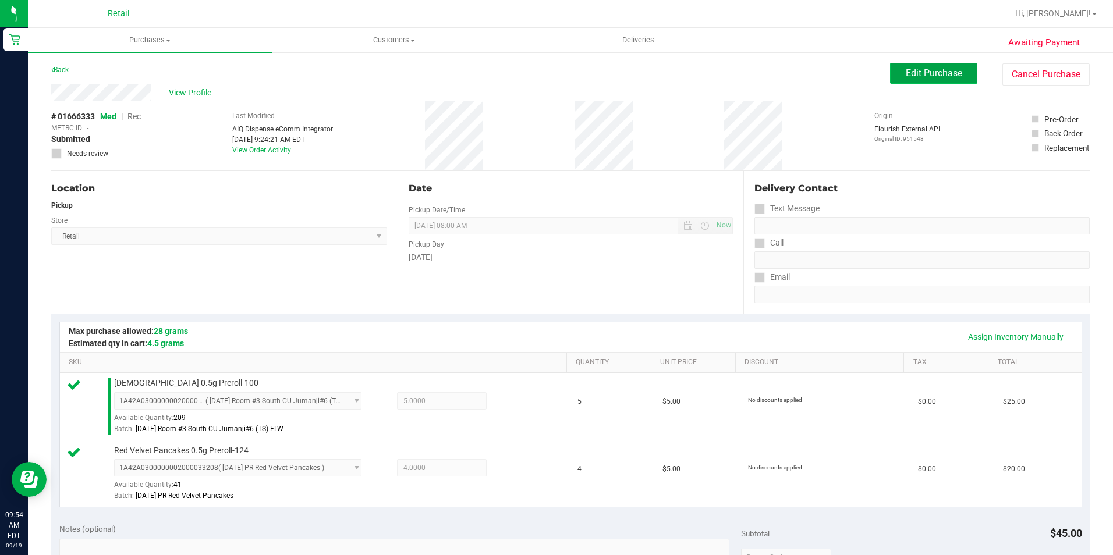
click at [937, 77] on span "Edit Purchase" at bounding box center [934, 73] width 56 height 11
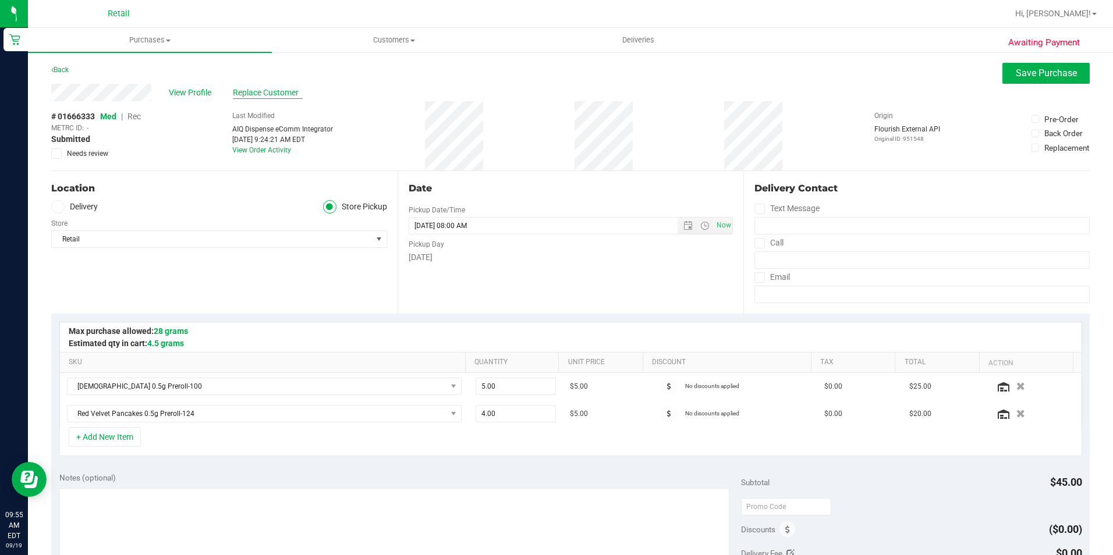
click at [244, 92] on span "Replace Customer" at bounding box center [268, 93] width 70 height 12
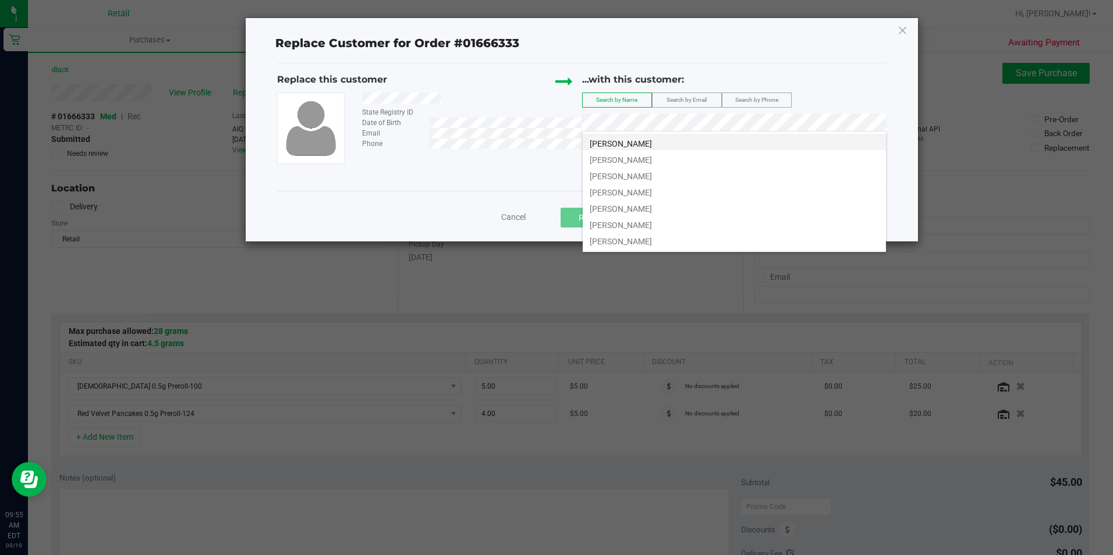
click at [612, 144] on span "Elizabeth Tomar" at bounding box center [621, 143] width 62 height 9
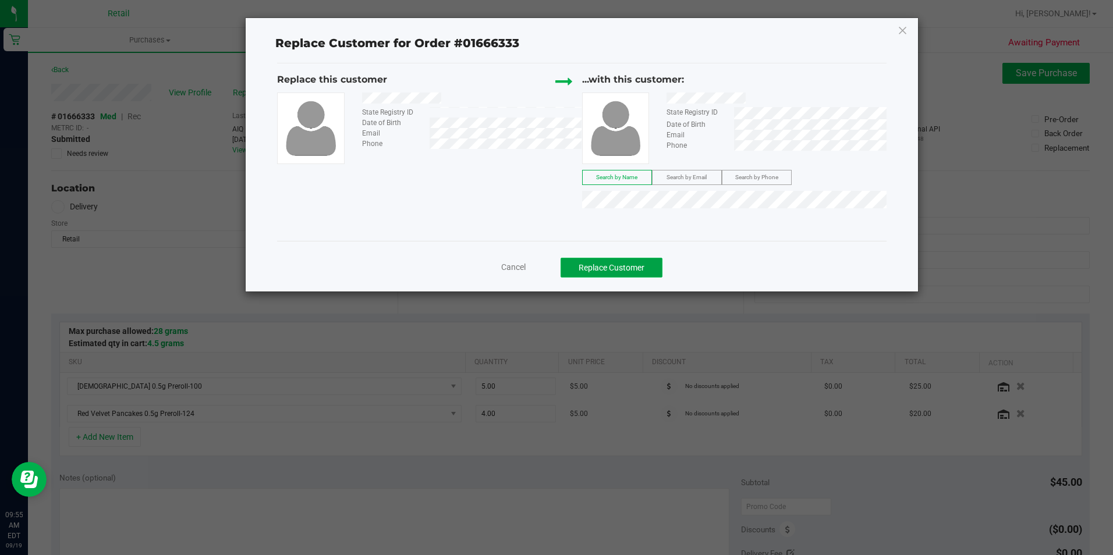
click at [655, 272] on button "Replace Customer" at bounding box center [612, 268] width 102 height 20
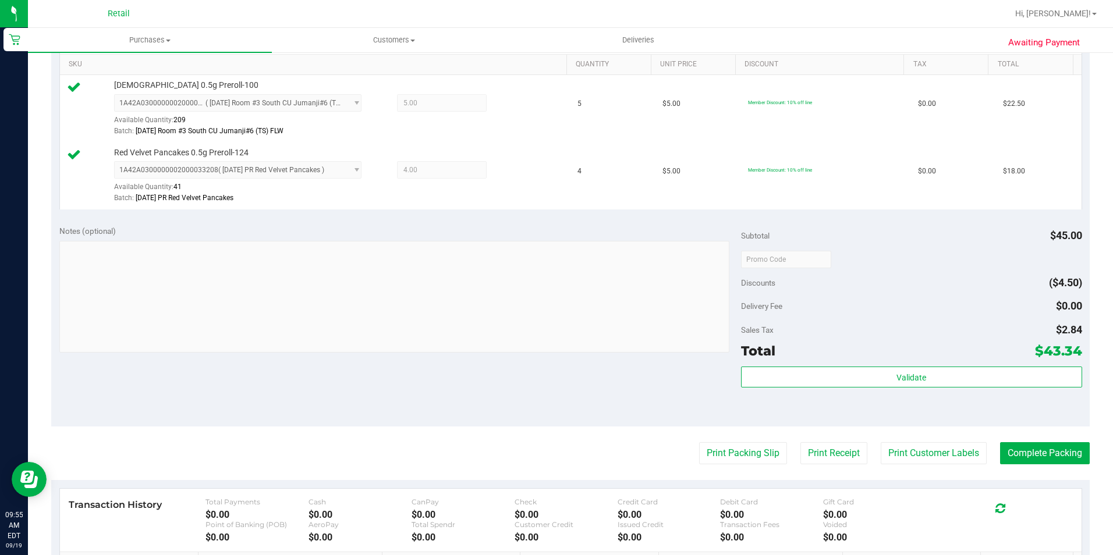
scroll to position [349, 0]
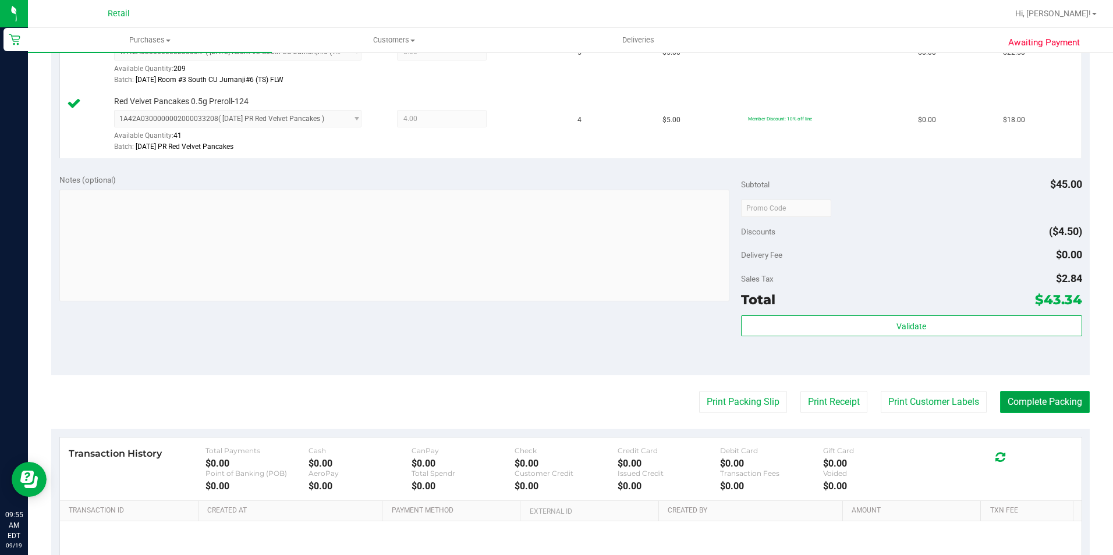
click at [1013, 395] on button "Complete Packing" at bounding box center [1045, 402] width 90 height 22
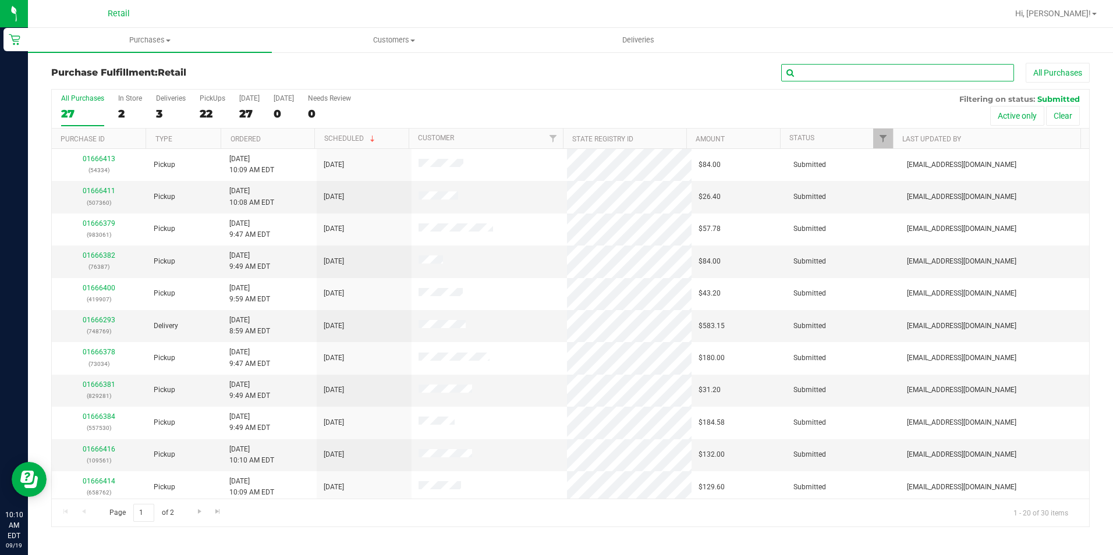
click at [830, 73] on input "text" at bounding box center [897, 72] width 233 height 17
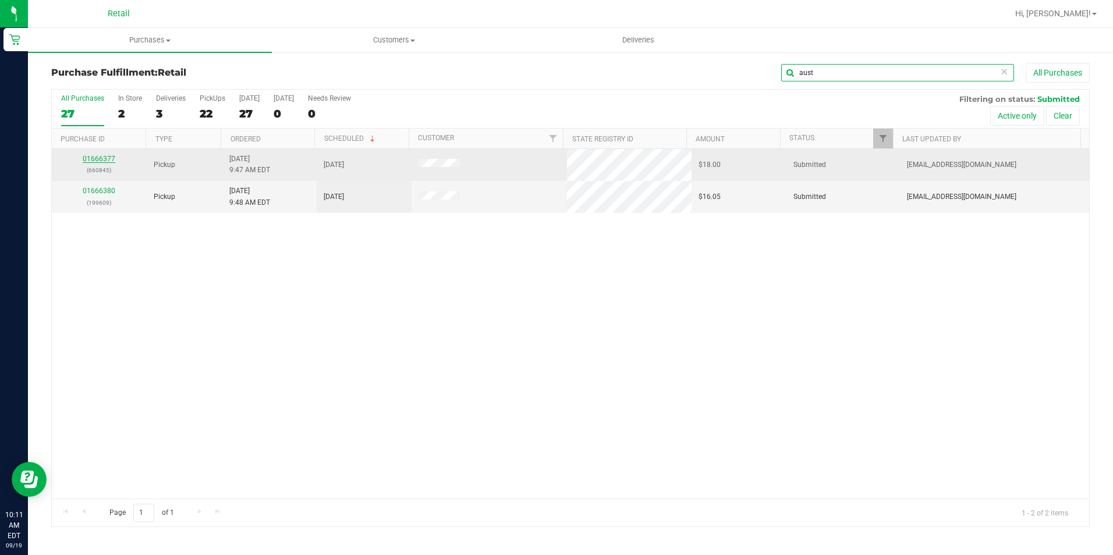
type input "aust"
click at [98, 157] on link "01666377" at bounding box center [99, 159] width 33 height 8
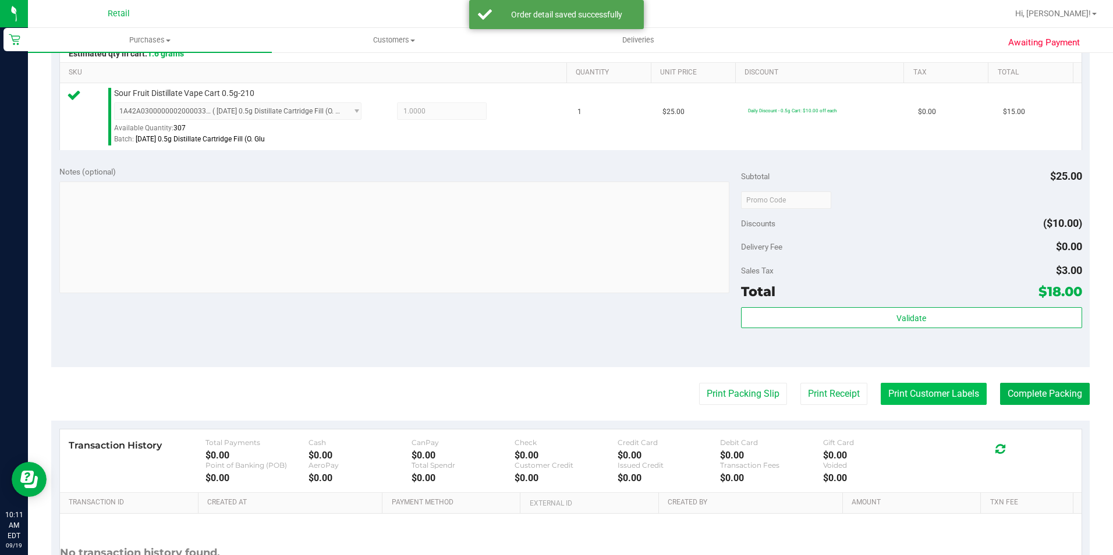
scroll to position [291, 0]
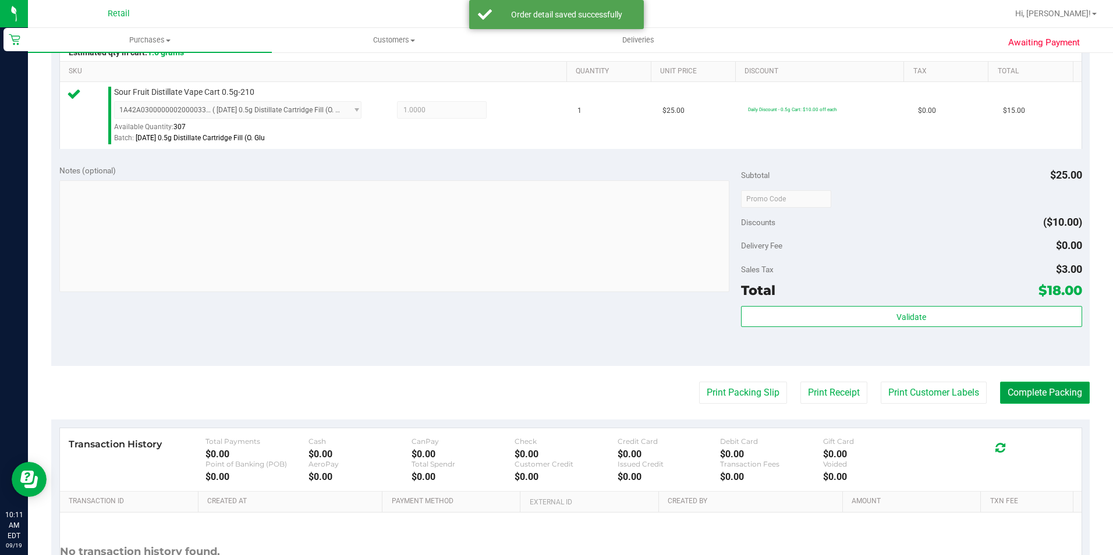
click at [1041, 394] on button "Complete Packing" at bounding box center [1045, 393] width 90 height 22
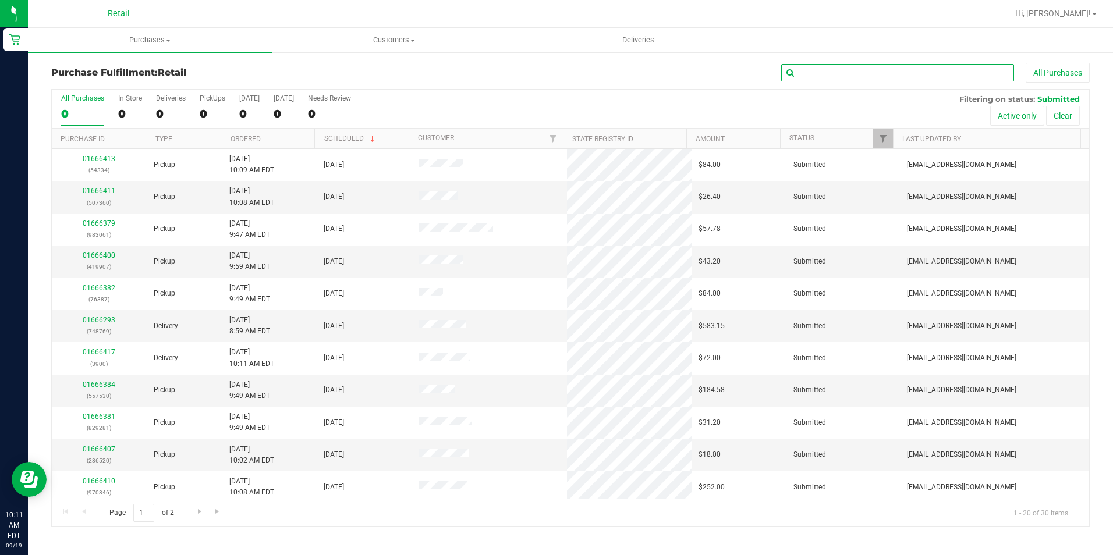
click at [814, 74] on input "text" at bounding box center [897, 72] width 233 height 17
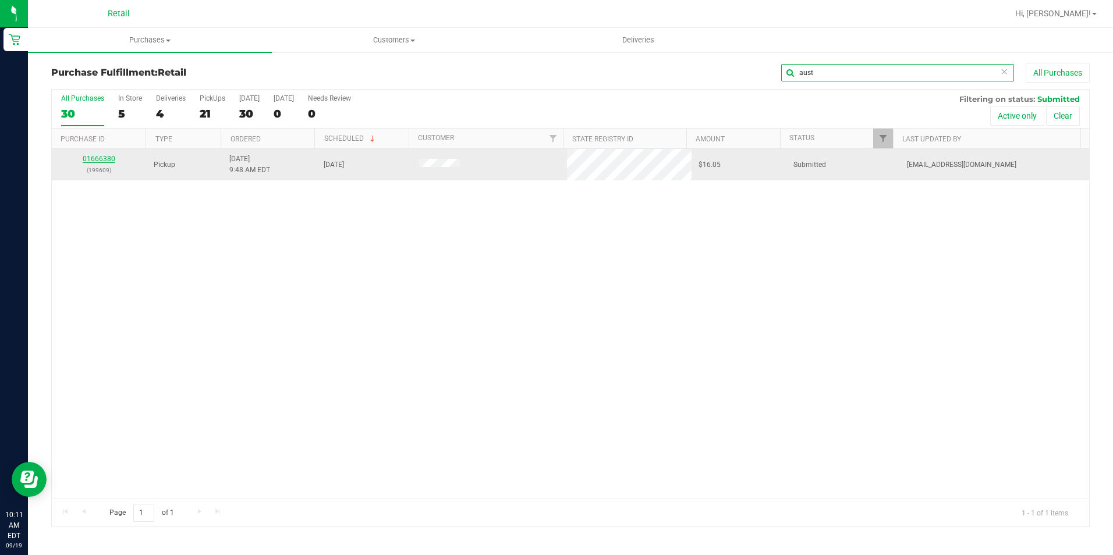
type input "aust"
click at [102, 158] on link "01666380" at bounding box center [99, 159] width 33 height 8
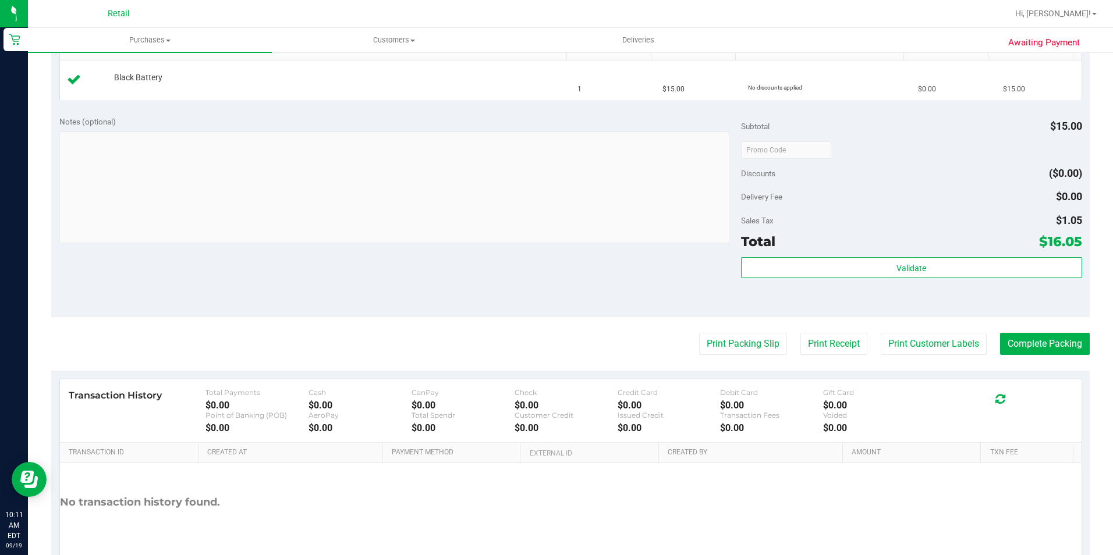
scroll to position [349, 0]
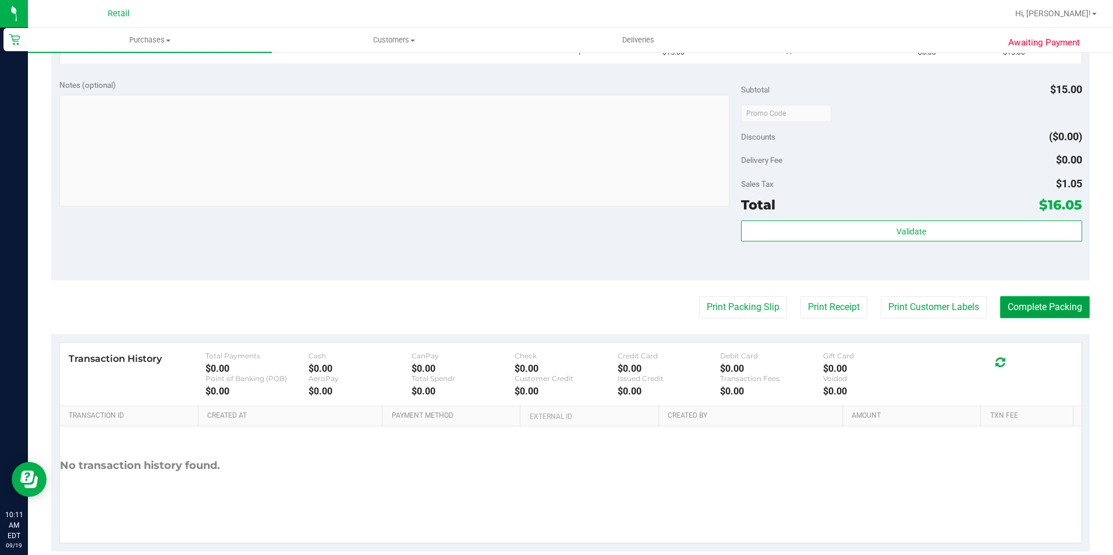
click at [1052, 309] on button "Complete Packing" at bounding box center [1045, 307] width 90 height 22
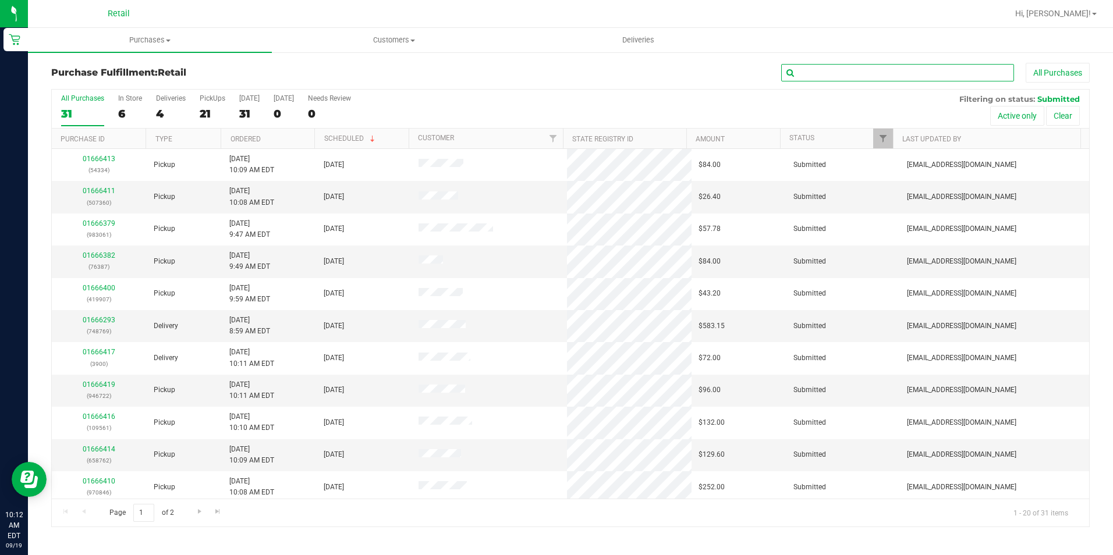
click at [811, 75] on input "text" at bounding box center [897, 72] width 233 height 17
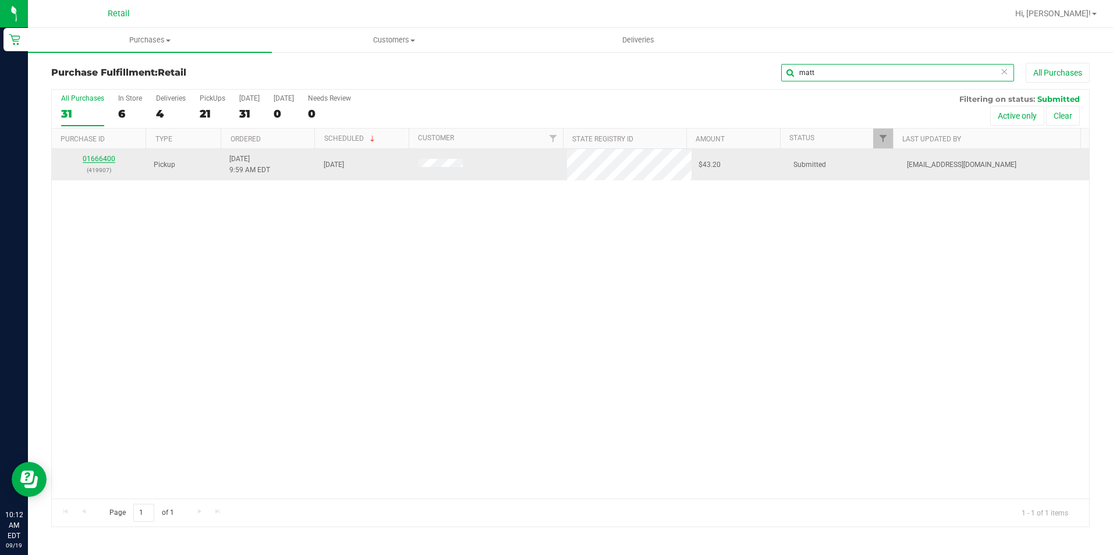
type input "matt"
click at [101, 159] on link "01666400" at bounding box center [99, 159] width 33 height 8
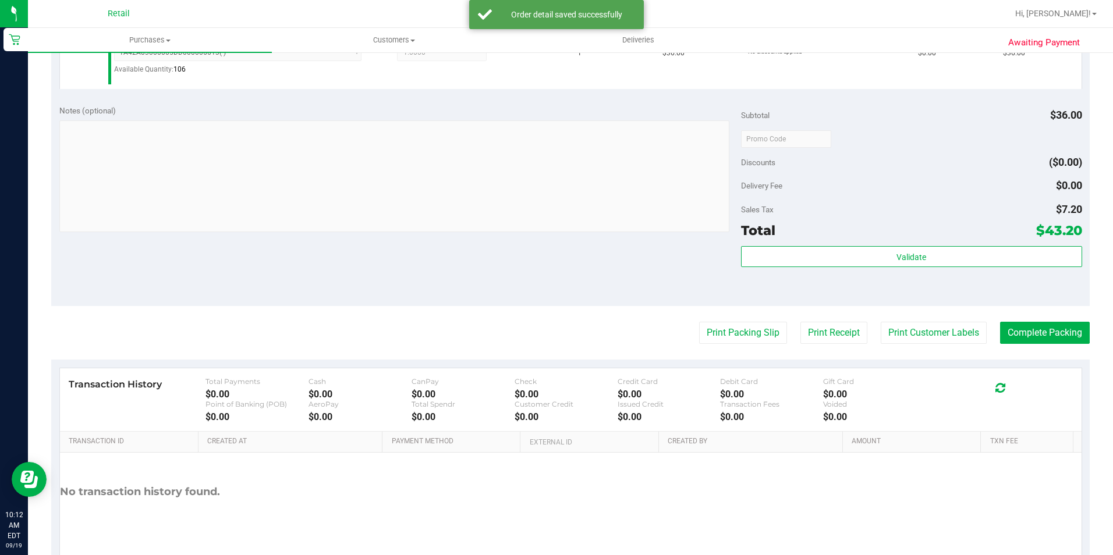
scroll to position [349, 0]
click at [1069, 324] on button "Complete Packing" at bounding box center [1045, 332] width 90 height 22
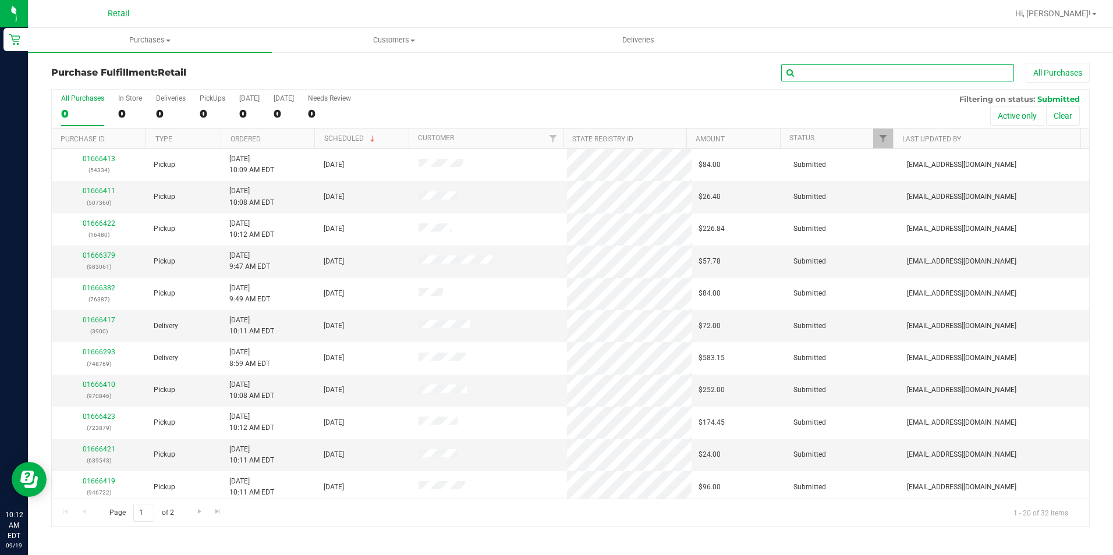
click at [842, 69] on input "text" at bounding box center [897, 72] width 233 height 17
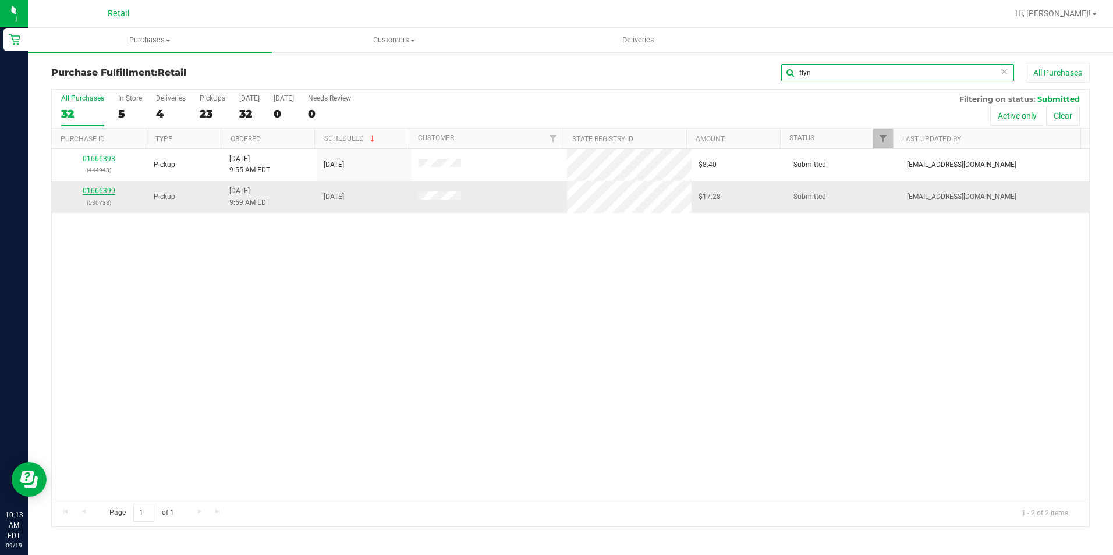
type input "flyn"
click at [95, 192] on link "01666399" at bounding box center [99, 191] width 33 height 8
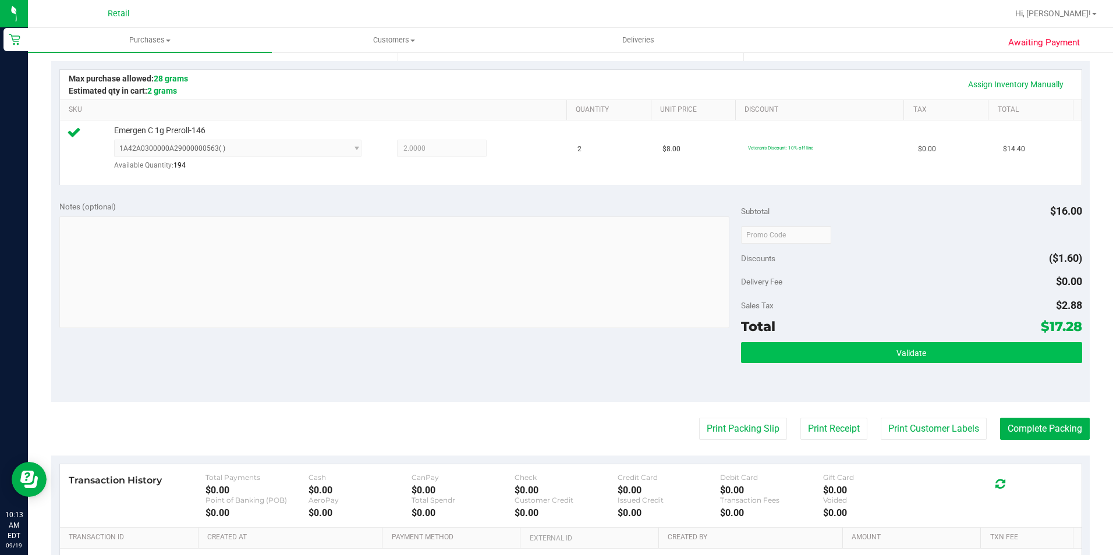
scroll to position [291, 0]
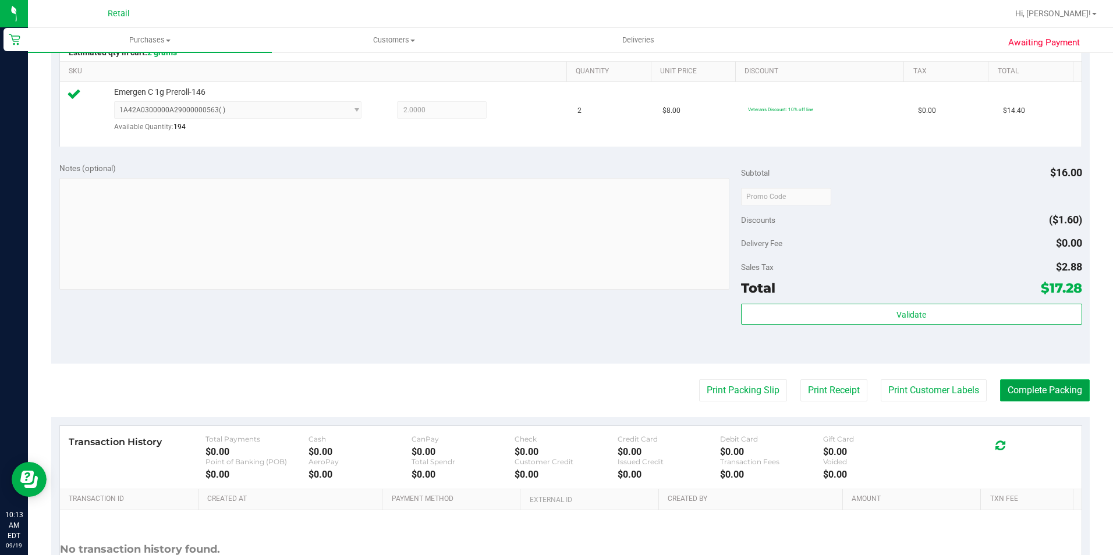
click at [1020, 398] on button "Complete Packing" at bounding box center [1045, 391] width 90 height 22
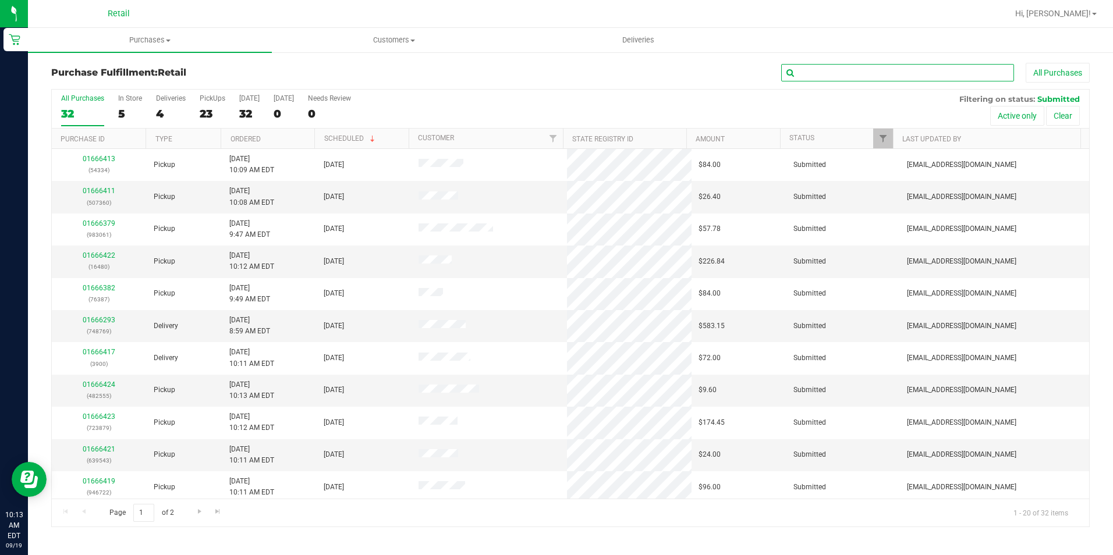
click at [892, 73] on input "text" at bounding box center [897, 72] width 233 height 17
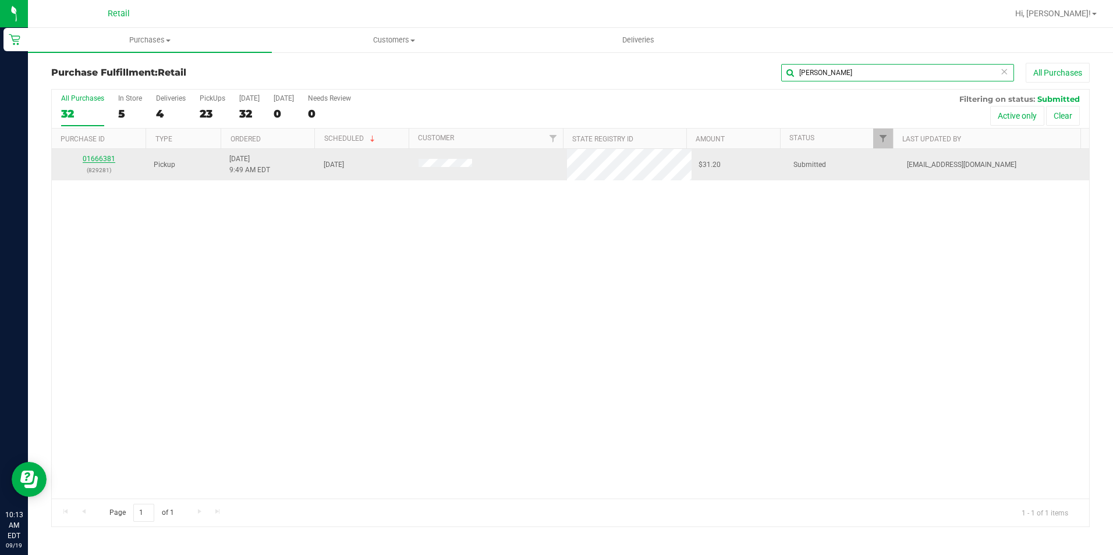
type input "chris"
click at [105, 161] on link "01666381" at bounding box center [99, 159] width 33 height 8
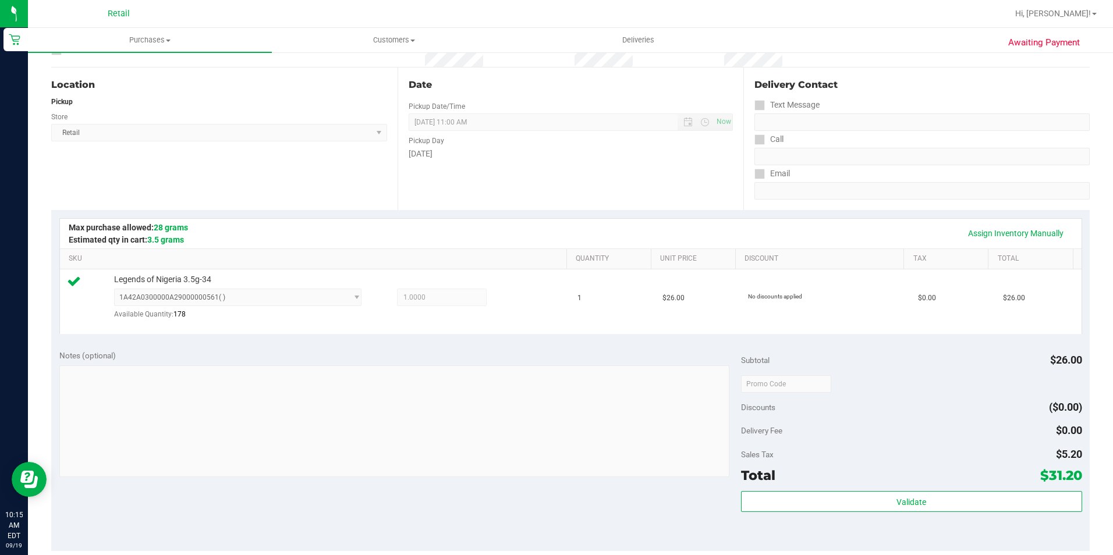
scroll to position [291, 0]
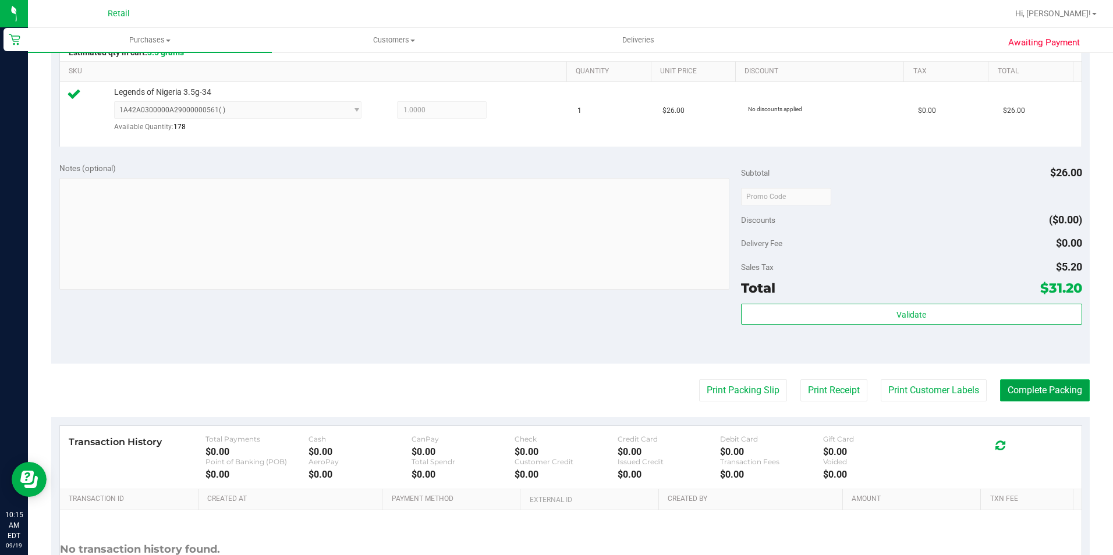
click at [1024, 386] on button "Complete Packing" at bounding box center [1045, 391] width 90 height 22
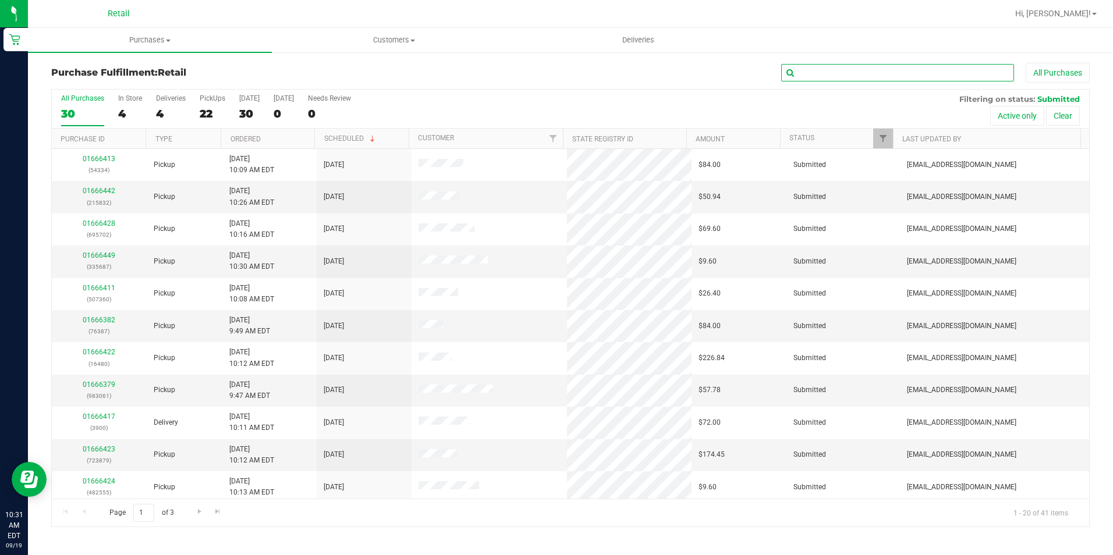
click at [843, 74] on input "text" at bounding box center [897, 72] width 233 height 17
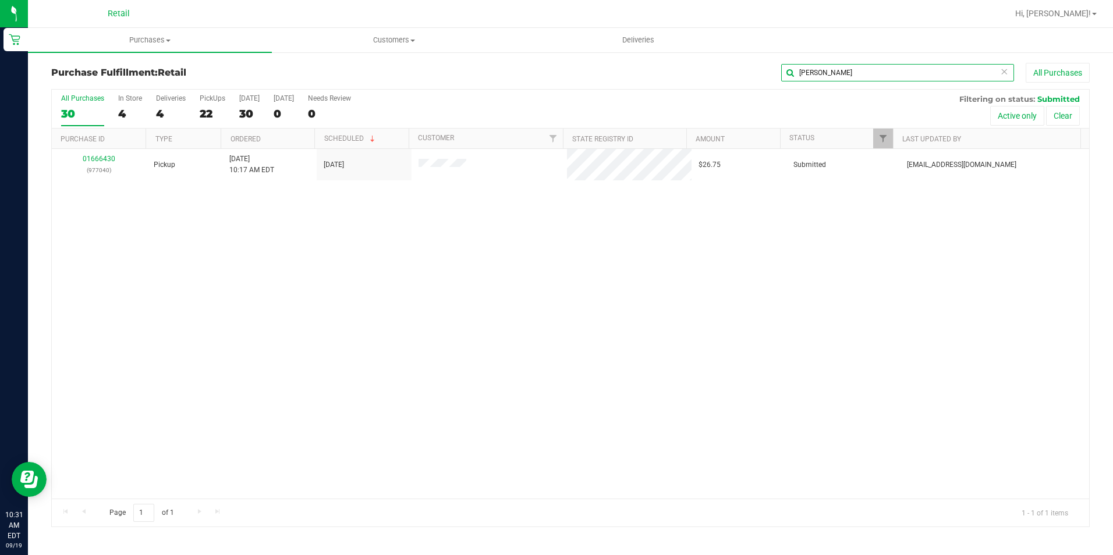
type input "andrew"
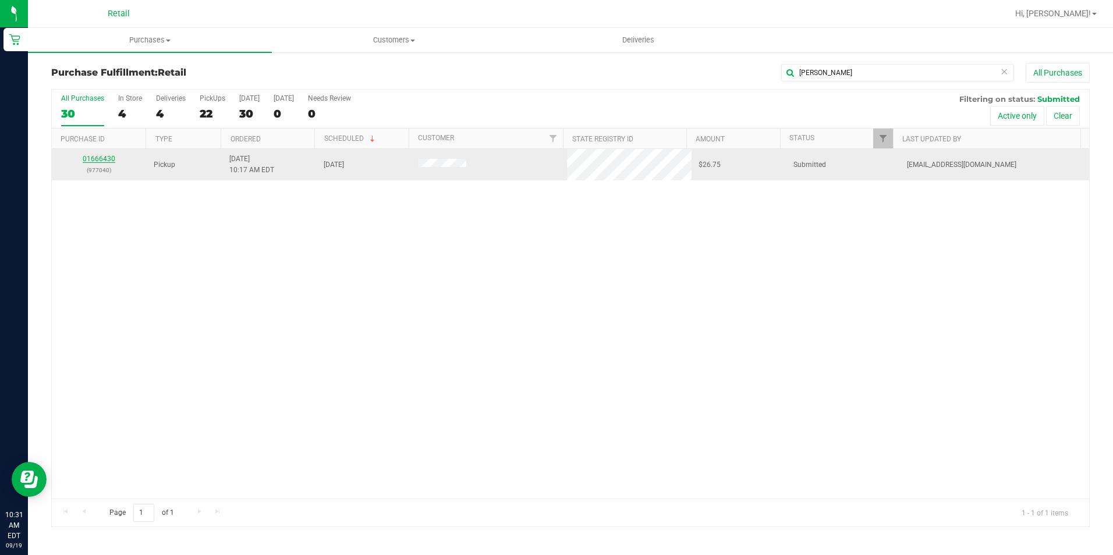
click at [110, 157] on link "01666430" at bounding box center [99, 159] width 33 height 8
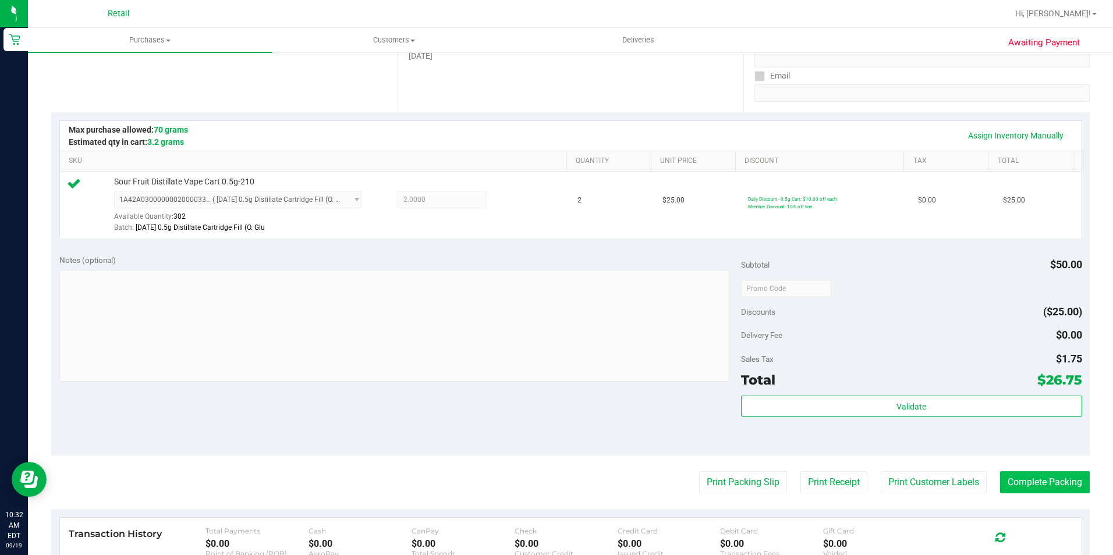
scroll to position [233, 0]
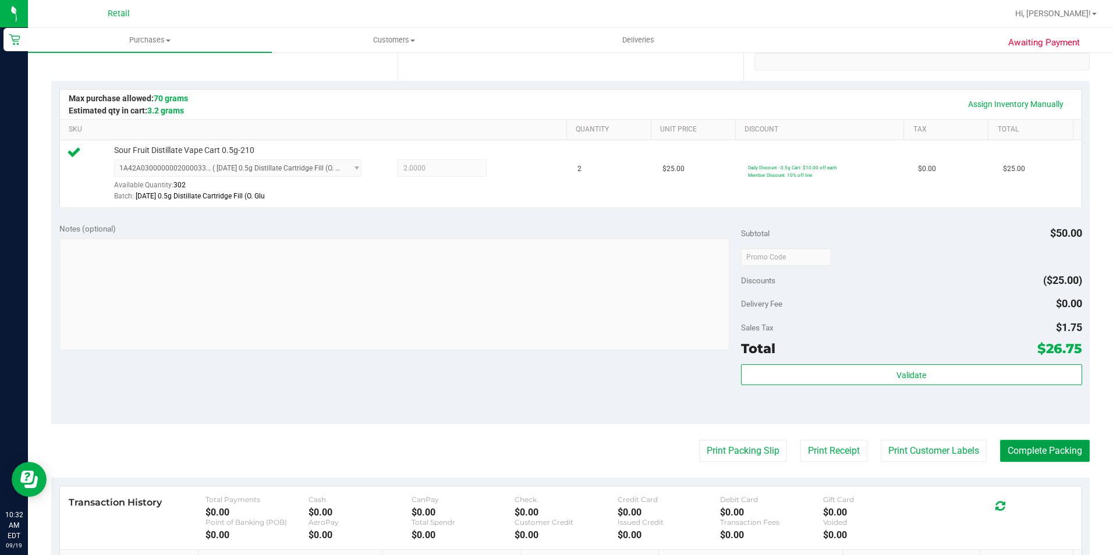
click at [1058, 455] on button "Complete Packing" at bounding box center [1045, 451] width 90 height 22
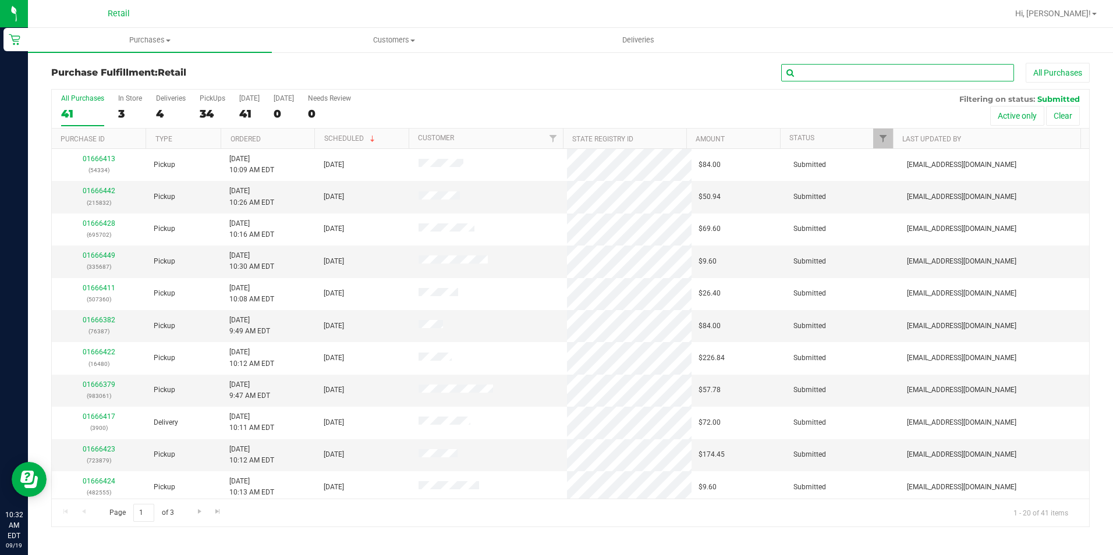
click at [818, 72] on input "text" at bounding box center [897, 72] width 233 height 17
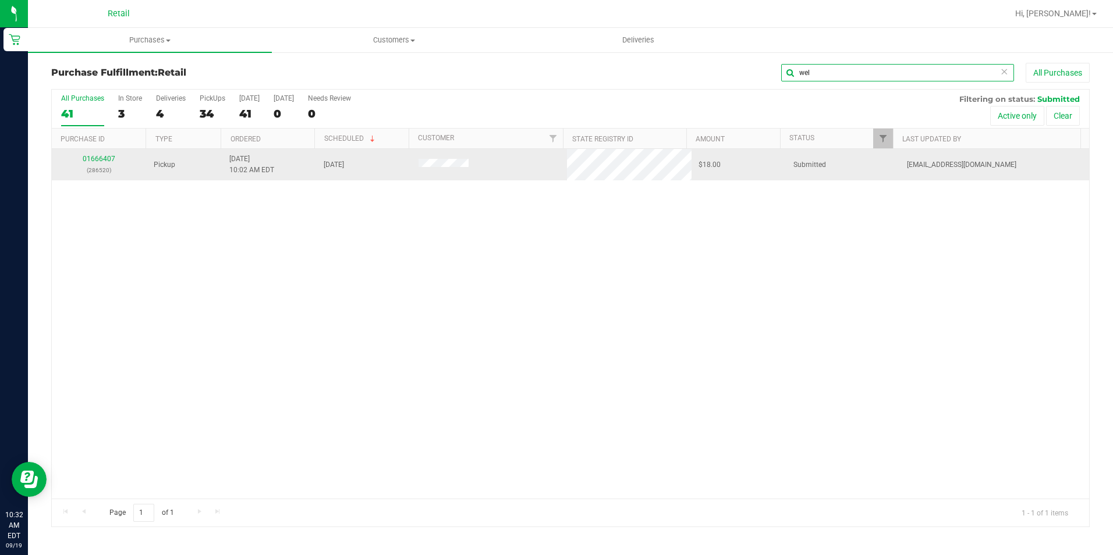
type input "wel"
click at [111, 163] on div "01666407 (286520)" at bounding box center [99, 165] width 81 height 22
click at [101, 159] on link "01666407" at bounding box center [99, 159] width 33 height 8
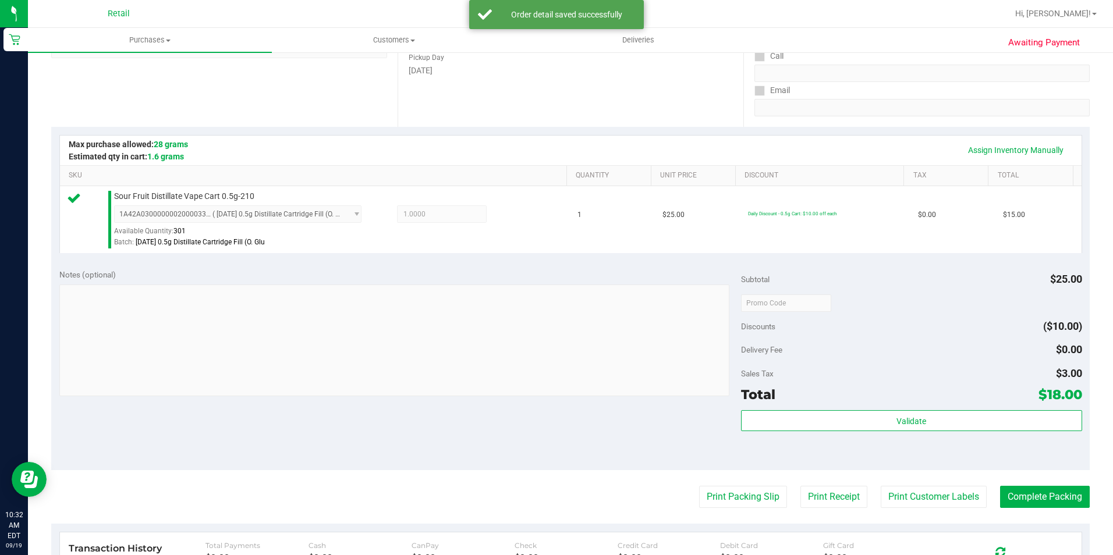
scroll to position [233, 0]
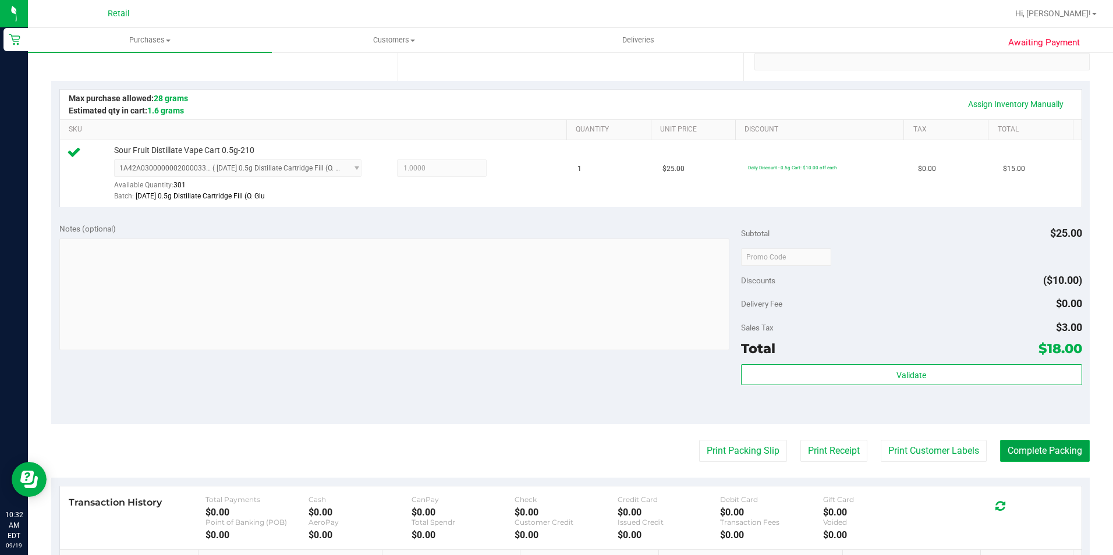
click at [1053, 443] on button "Complete Packing" at bounding box center [1045, 451] width 90 height 22
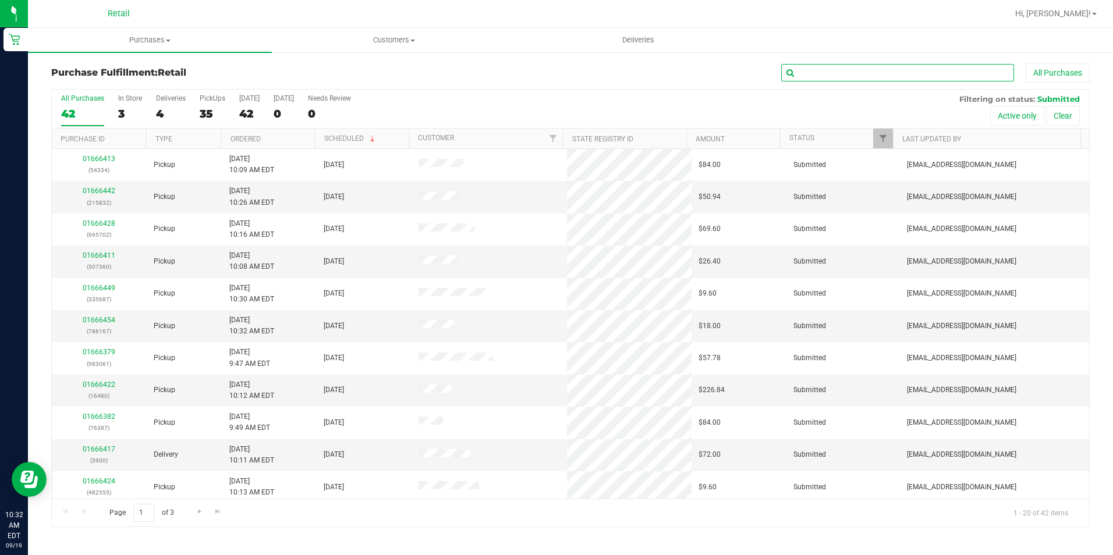
click at [857, 69] on input "text" at bounding box center [897, 72] width 233 height 17
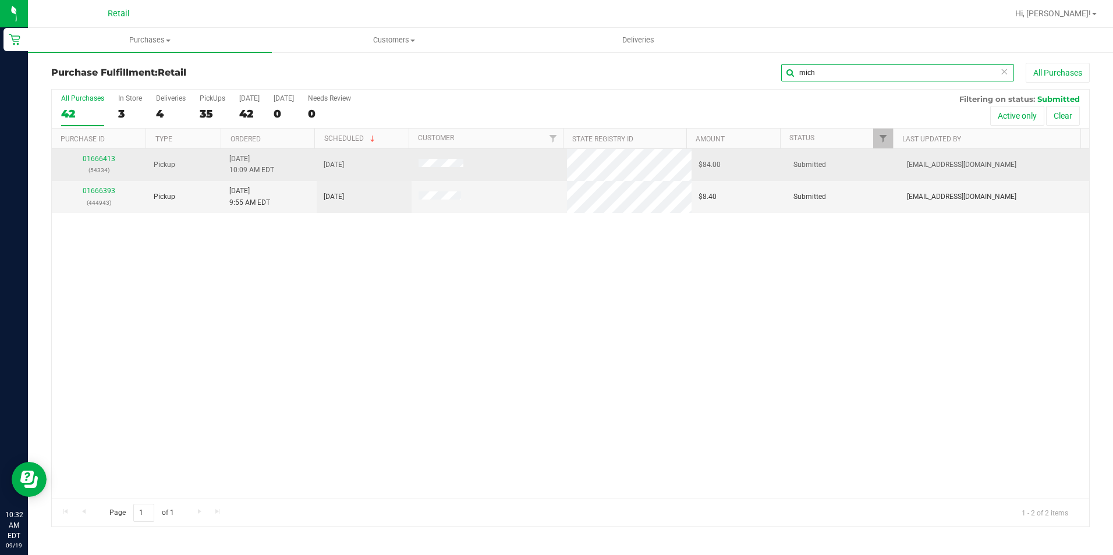
type input "mich"
click at [93, 153] on td "01666413 (54334)" at bounding box center [99, 165] width 95 height 32
click at [91, 156] on link "01666413" at bounding box center [99, 159] width 33 height 8
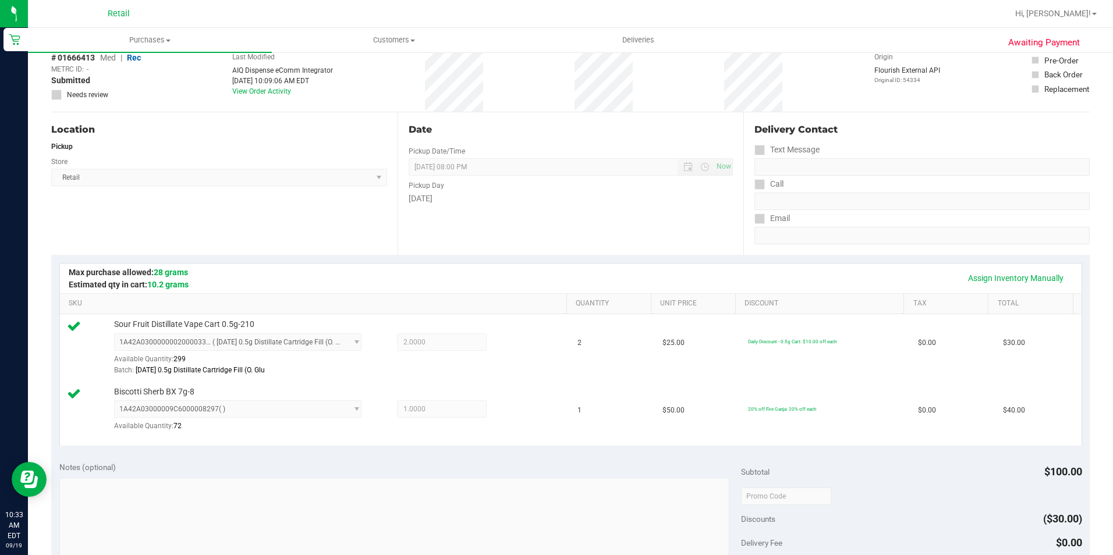
scroll to position [291, 0]
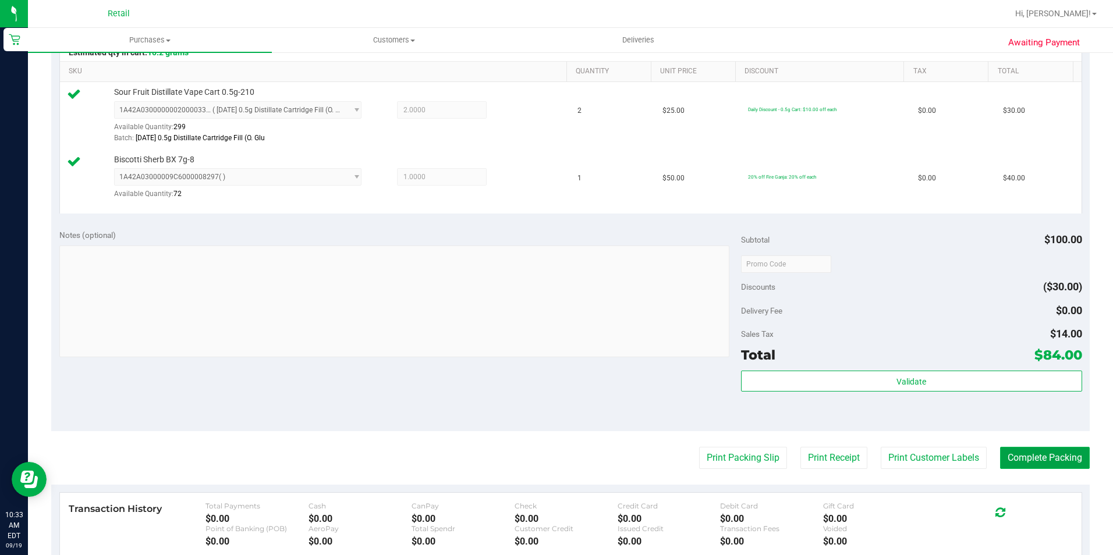
click at [1032, 462] on button "Complete Packing" at bounding box center [1045, 458] width 90 height 22
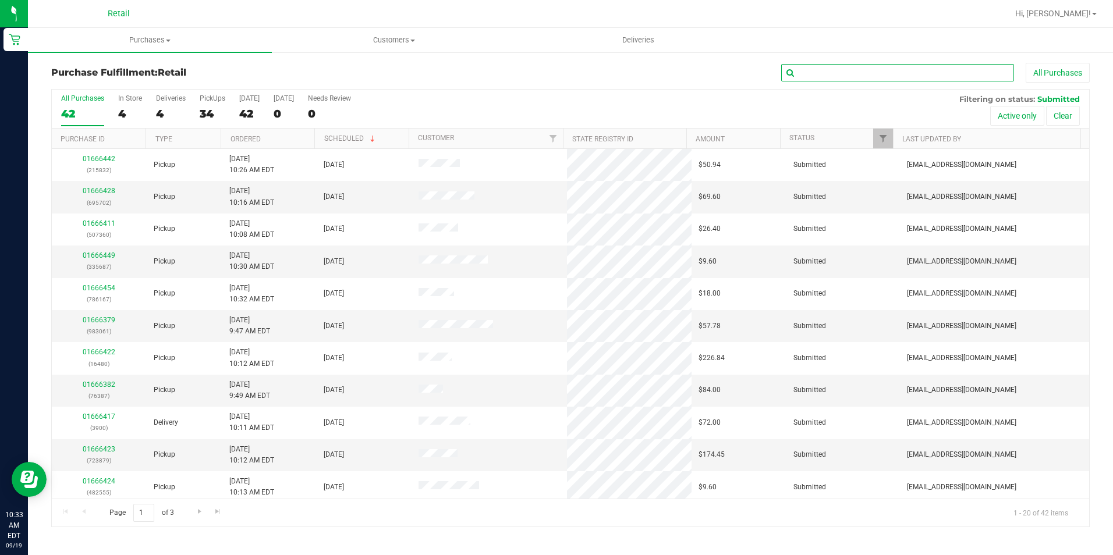
click at [839, 75] on input "text" at bounding box center [897, 72] width 233 height 17
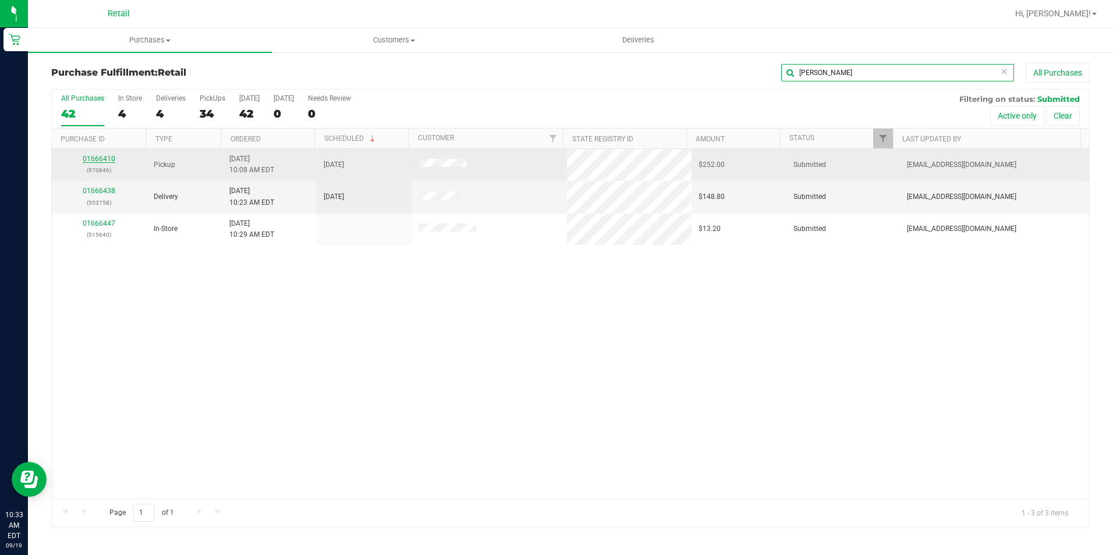
type input "dani"
click at [100, 159] on link "01666410" at bounding box center [99, 159] width 33 height 8
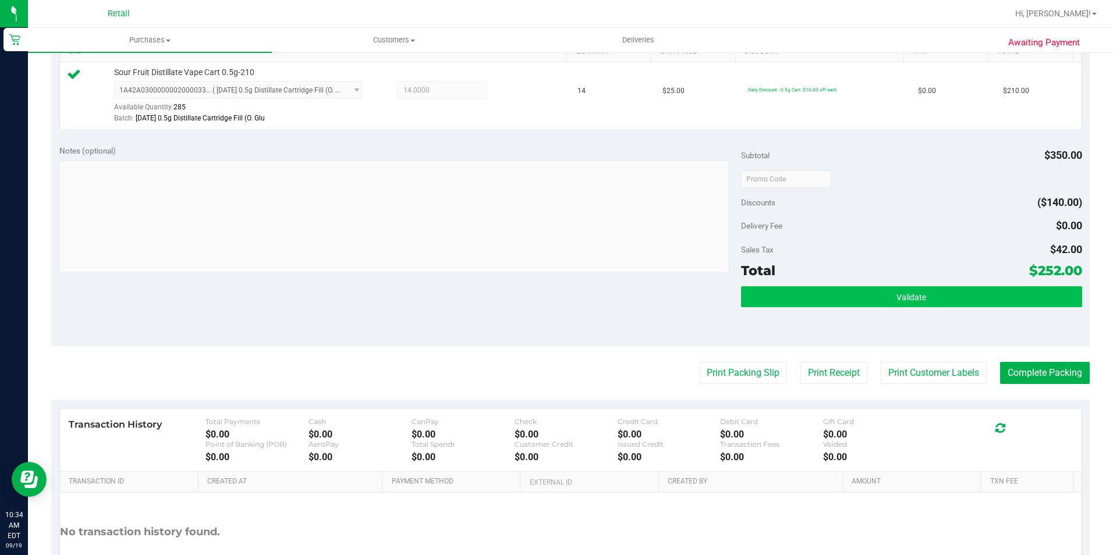
scroll to position [349, 0]
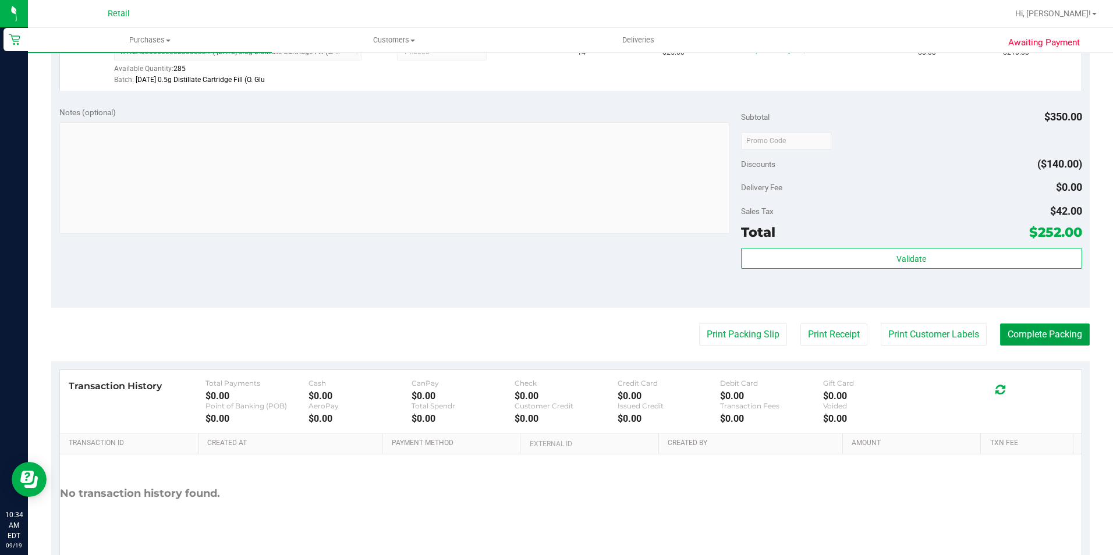
click at [1026, 327] on button "Complete Packing" at bounding box center [1045, 335] width 90 height 22
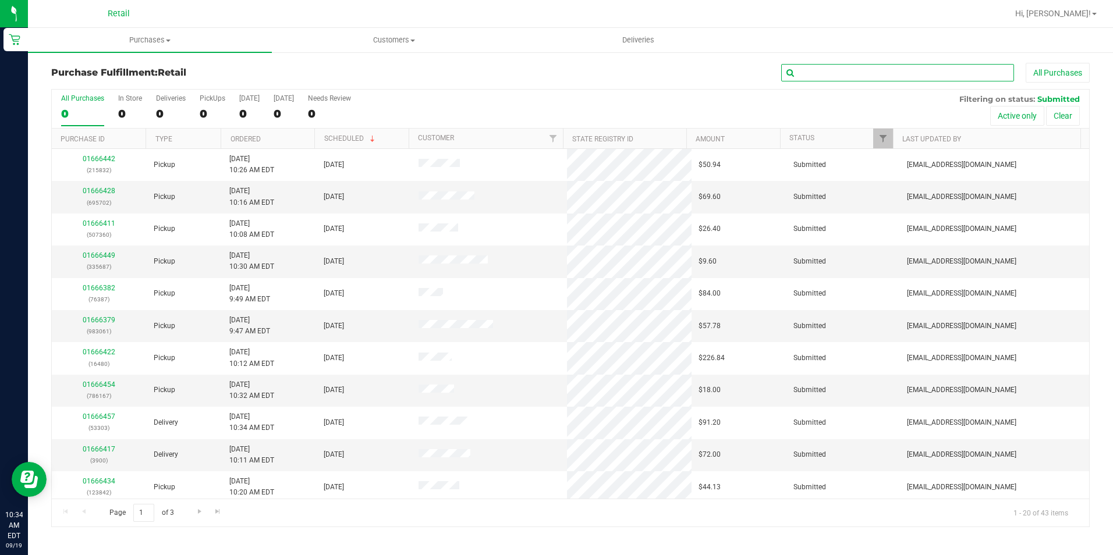
click at [836, 77] on input "text" at bounding box center [897, 72] width 233 height 17
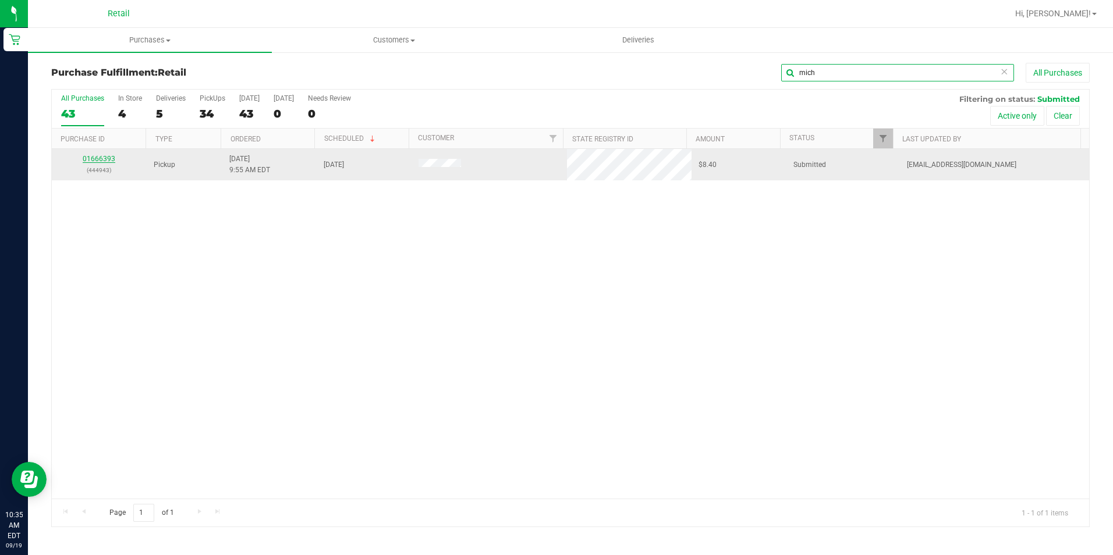
type input "mich"
click at [105, 158] on link "01666393" at bounding box center [99, 159] width 33 height 8
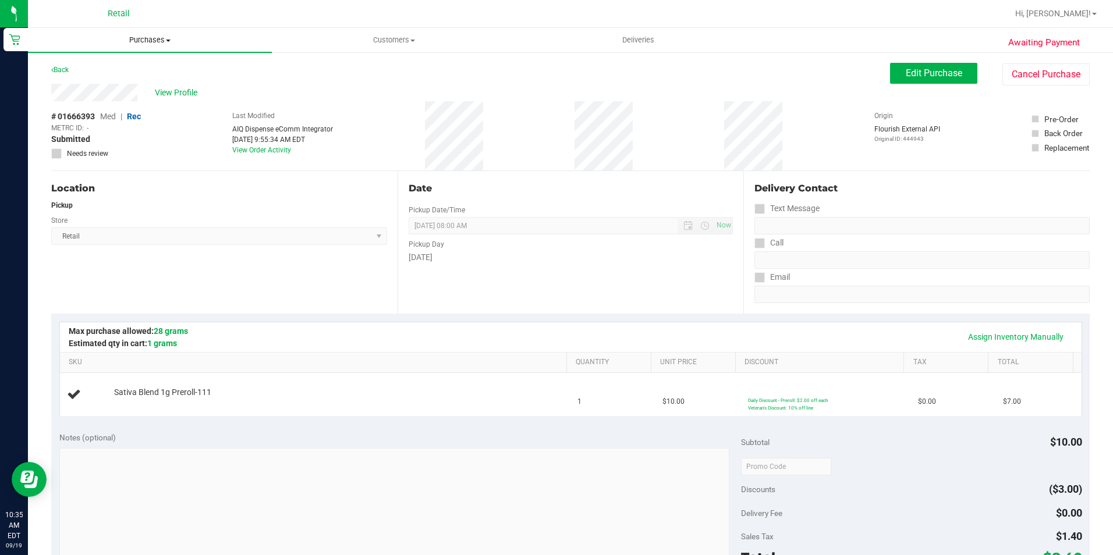
click at [144, 43] on span "Purchases" at bounding box center [150, 40] width 244 height 10
click at [83, 75] on span "Summary of purchases" at bounding box center [87, 70] width 119 height 10
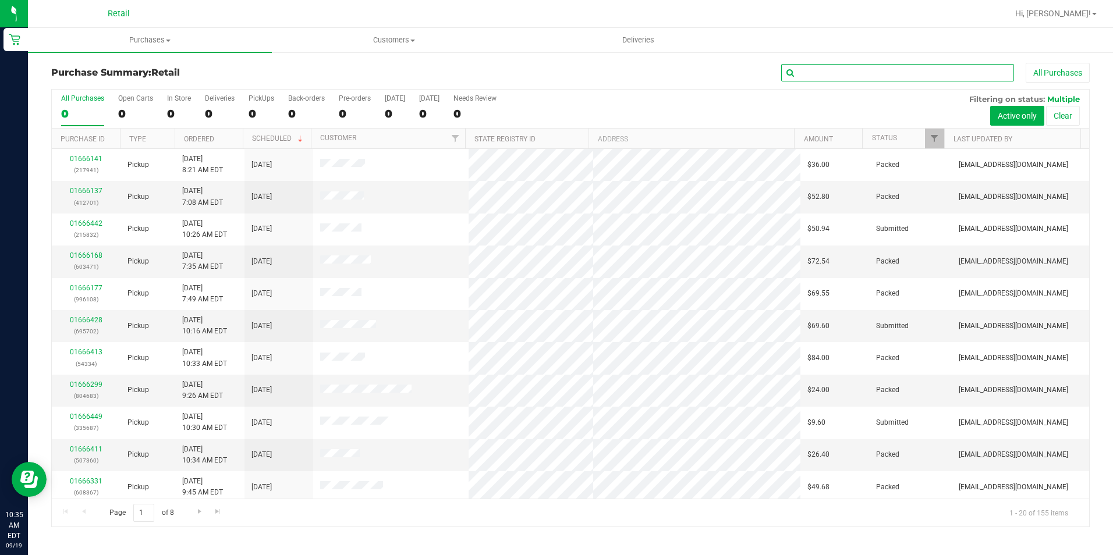
click at [835, 75] on input "text" at bounding box center [897, 72] width 233 height 17
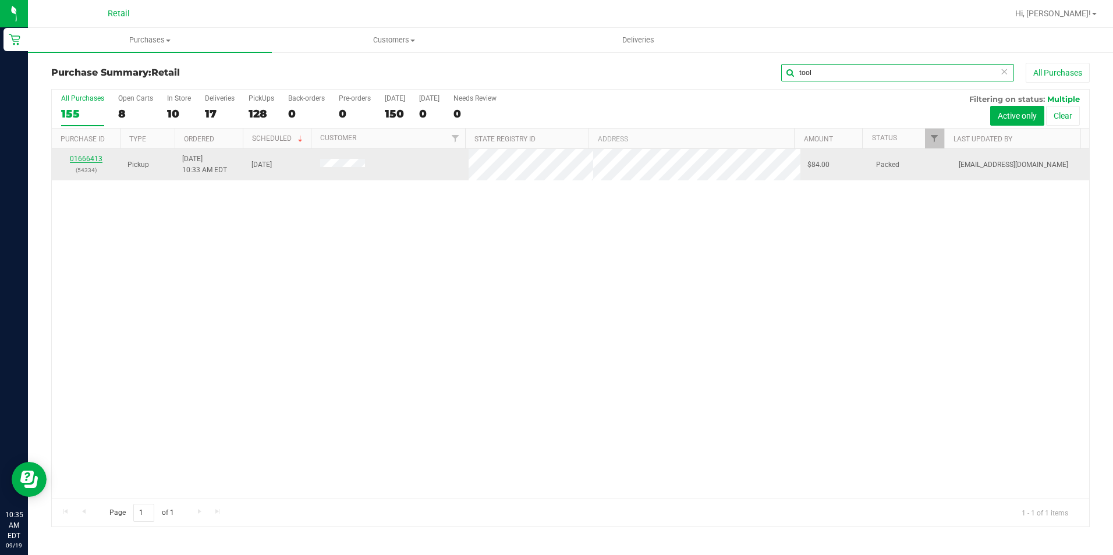
type input "tool"
click at [99, 161] on link "01666413" at bounding box center [86, 159] width 33 height 8
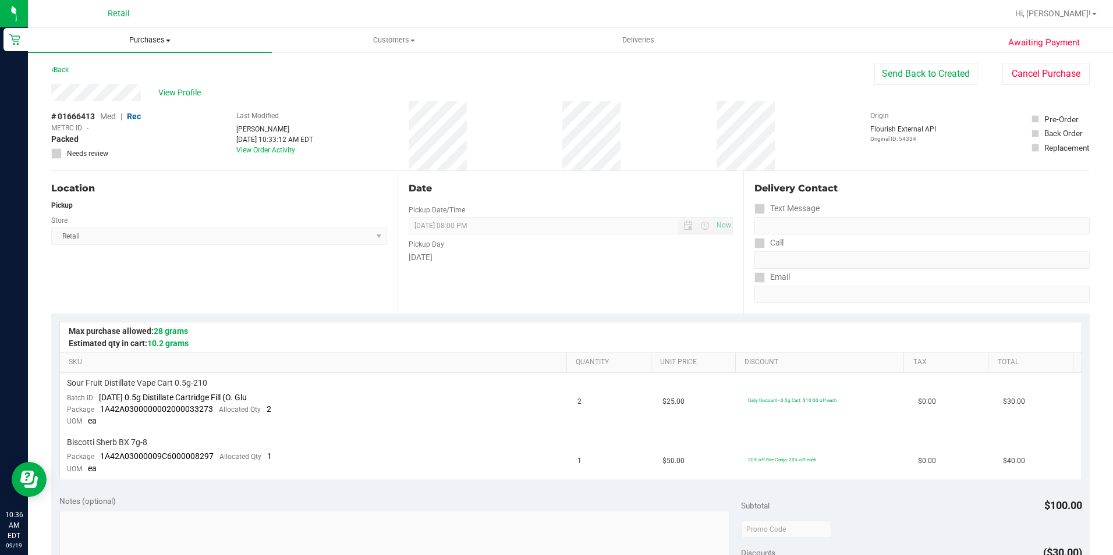
click at [139, 38] on span "Purchases" at bounding box center [150, 40] width 244 height 10
click at [98, 69] on span "Summary of purchases" at bounding box center [87, 70] width 119 height 10
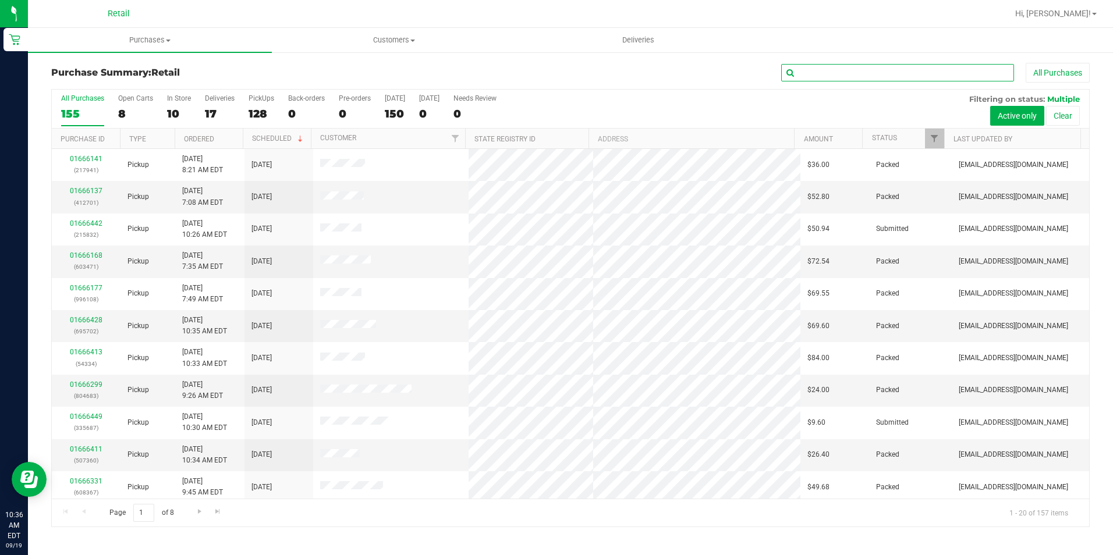
click at [835, 70] on input "text" at bounding box center [897, 72] width 233 height 17
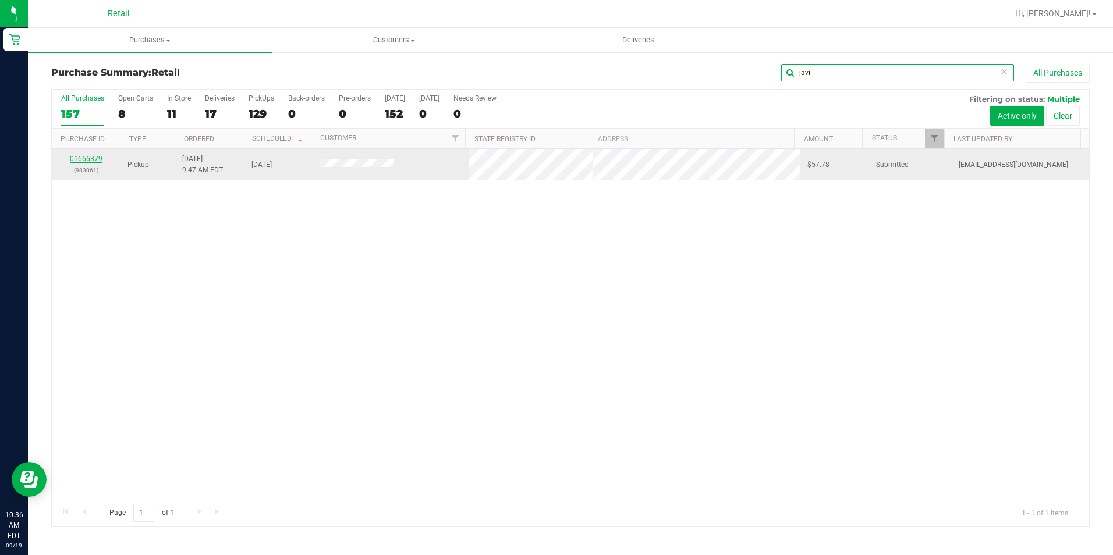
type input "javi"
click at [86, 158] on link "01666379" at bounding box center [86, 159] width 33 height 8
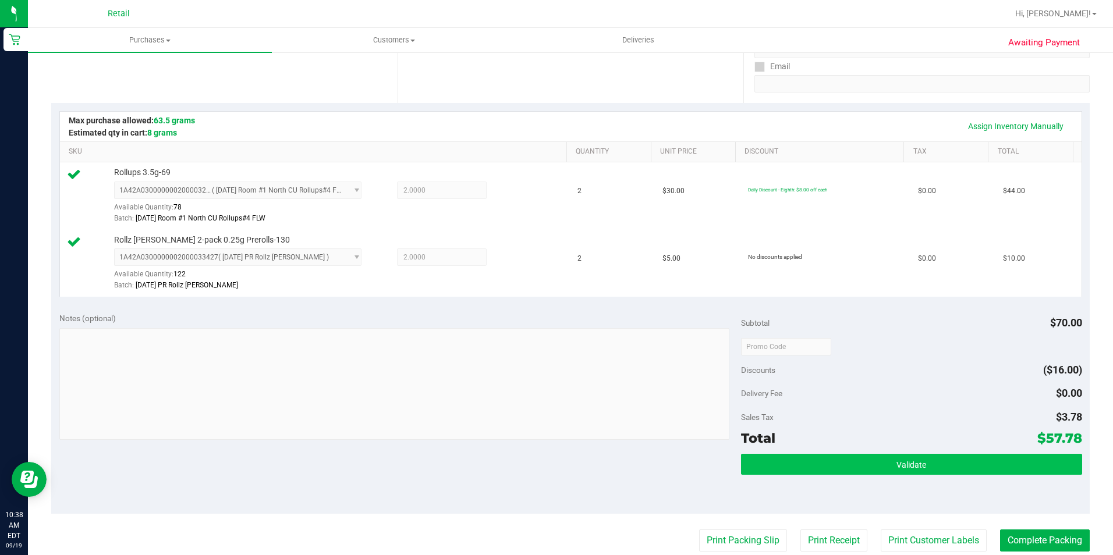
scroll to position [233, 0]
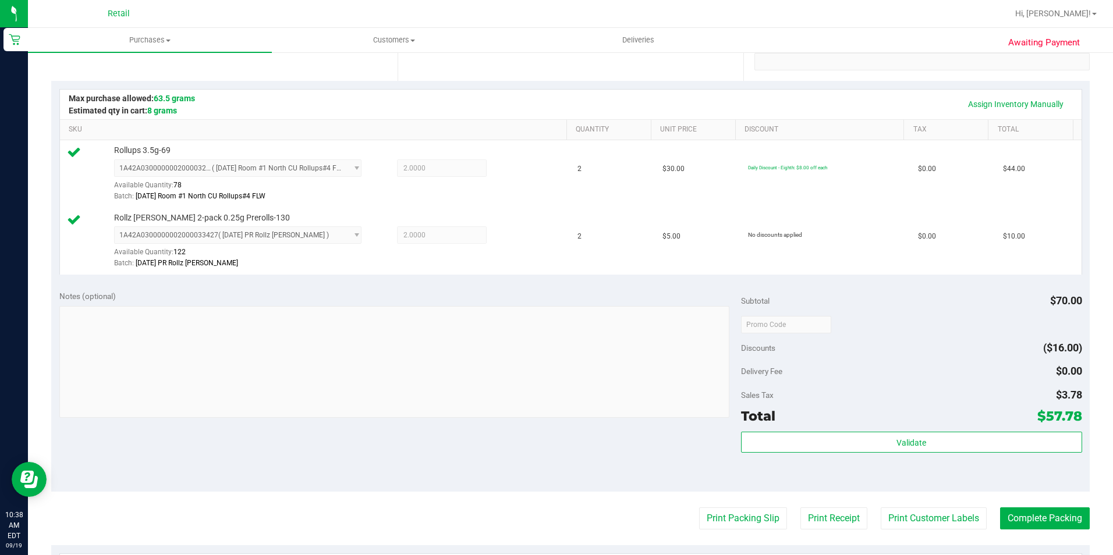
drag, startPoint x: 1058, startPoint y: 500, endPoint x: 1058, endPoint y: 506, distance: 6.4
click at [1058, 504] on purchase-details "Back Edit Purchase Cancel Purchase View Profile # 01666379 Med | Rec METRC ID: …" at bounding box center [570, 296] width 1038 height 933
click at [1058, 506] on purchase-details "Back Edit Purchase Cancel Purchase View Profile # 01666379 Med | Rec METRC ID: …" at bounding box center [570, 296] width 1038 height 933
click at [1054, 517] on button "Complete Packing" at bounding box center [1045, 519] width 90 height 22
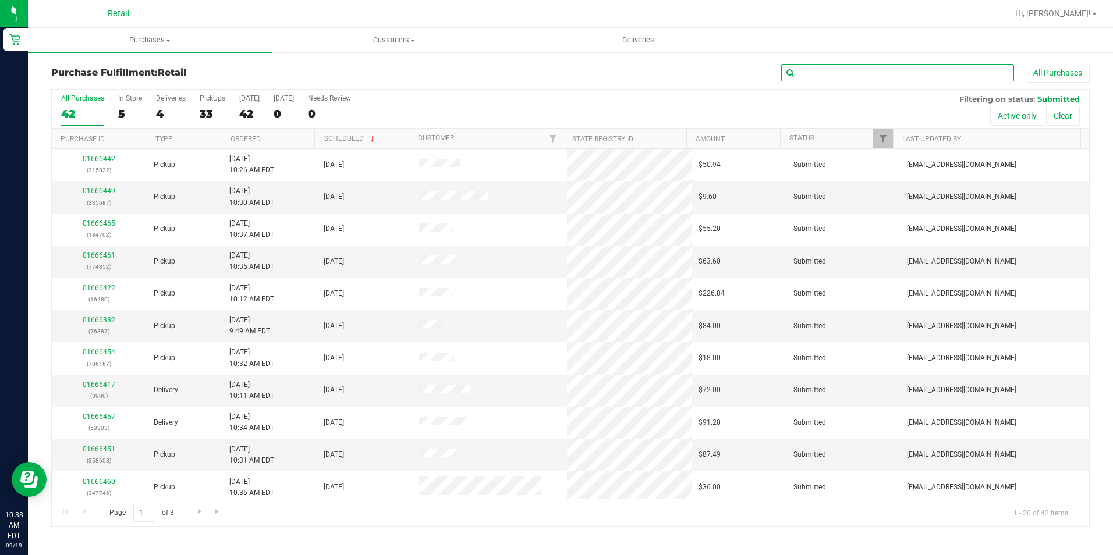
click at [924, 73] on input "text" at bounding box center [897, 72] width 233 height 17
click at [820, 75] on input "text" at bounding box center [897, 72] width 233 height 17
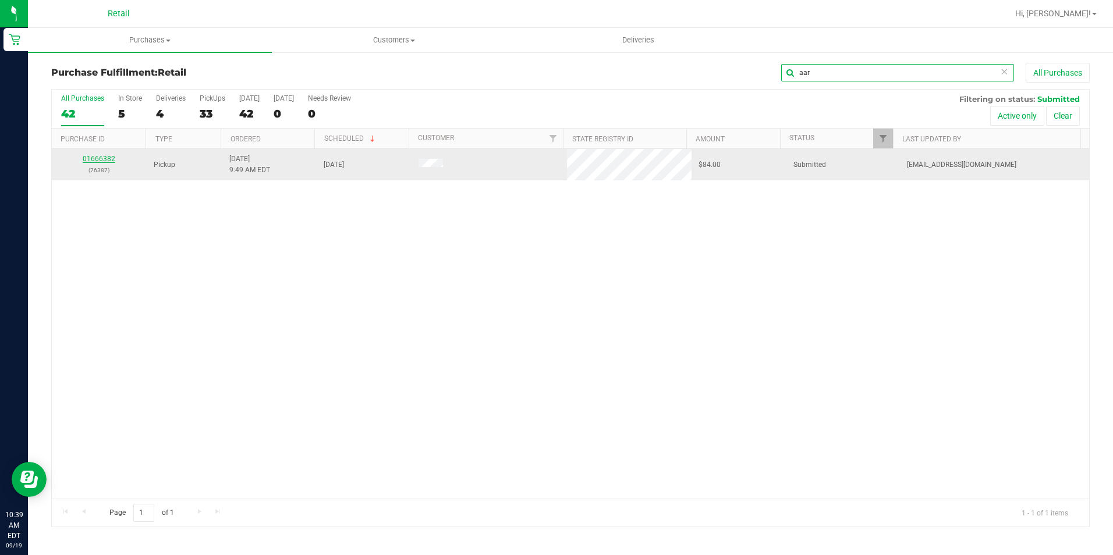
type input "aar"
click at [93, 158] on link "01666382" at bounding box center [99, 159] width 33 height 8
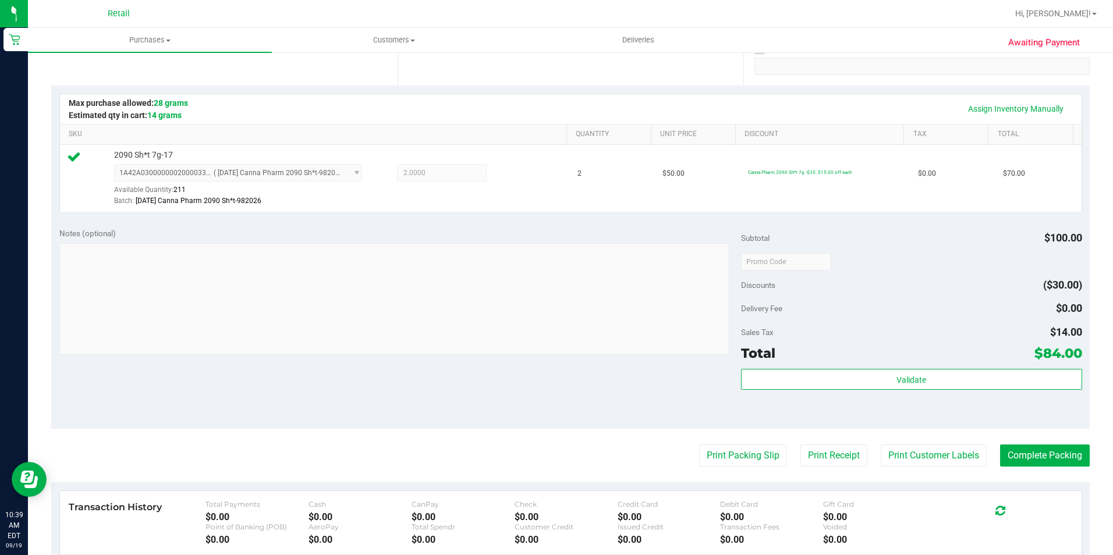
scroll to position [233, 0]
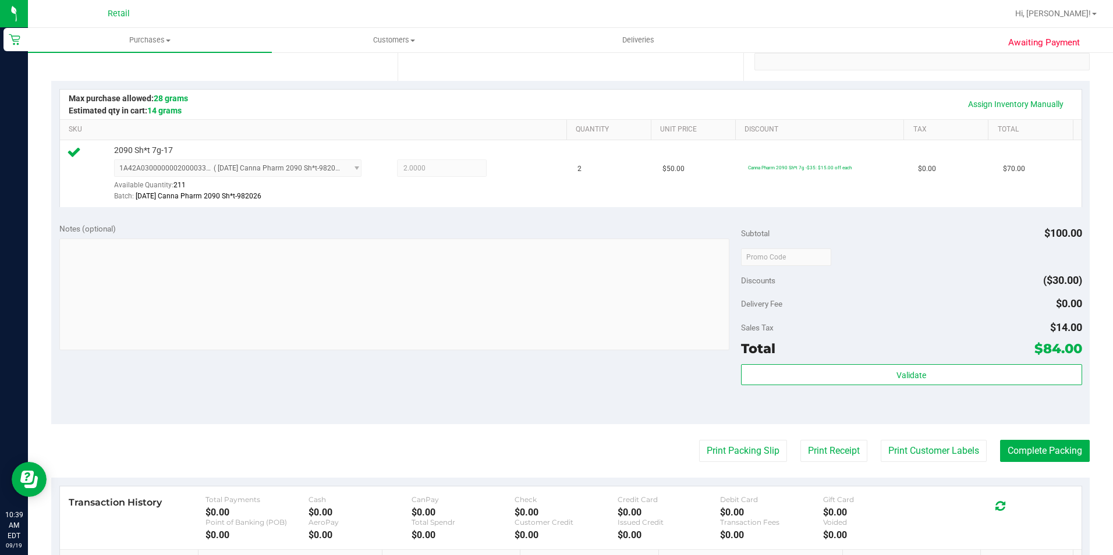
click at [1029, 463] on purchase-details "Back Edit Purchase Cancel Purchase View Profile # 01666382 Med | Rec METRC ID: …" at bounding box center [570, 263] width 1038 height 866
click at [1033, 455] on button "Complete Packing" at bounding box center [1045, 451] width 90 height 22
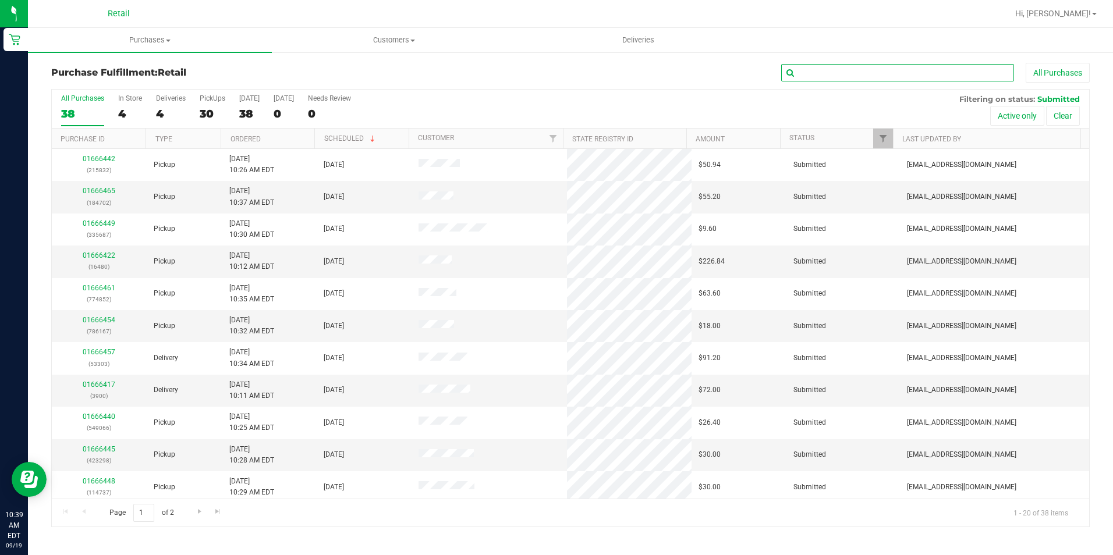
click at [803, 73] on input "text" at bounding box center [897, 72] width 233 height 17
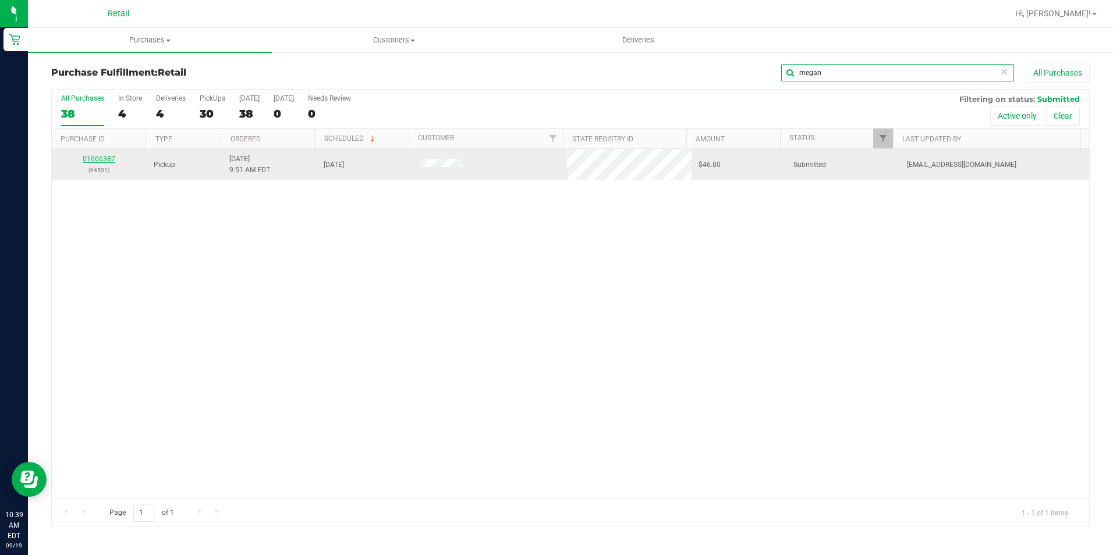
type input "megan"
click at [105, 160] on link "01666387" at bounding box center [99, 159] width 33 height 8
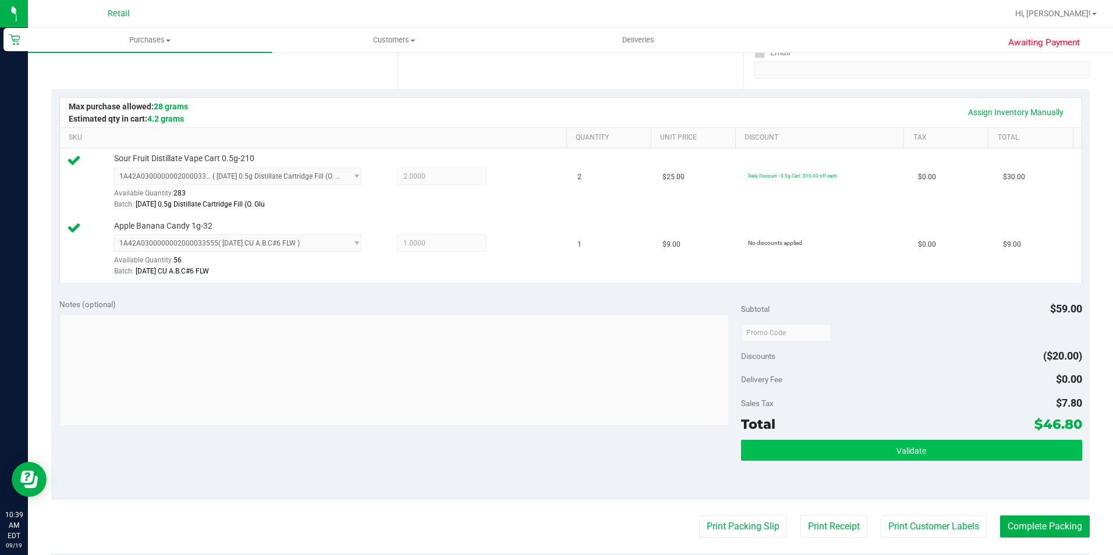
scroll to position [233, 0]
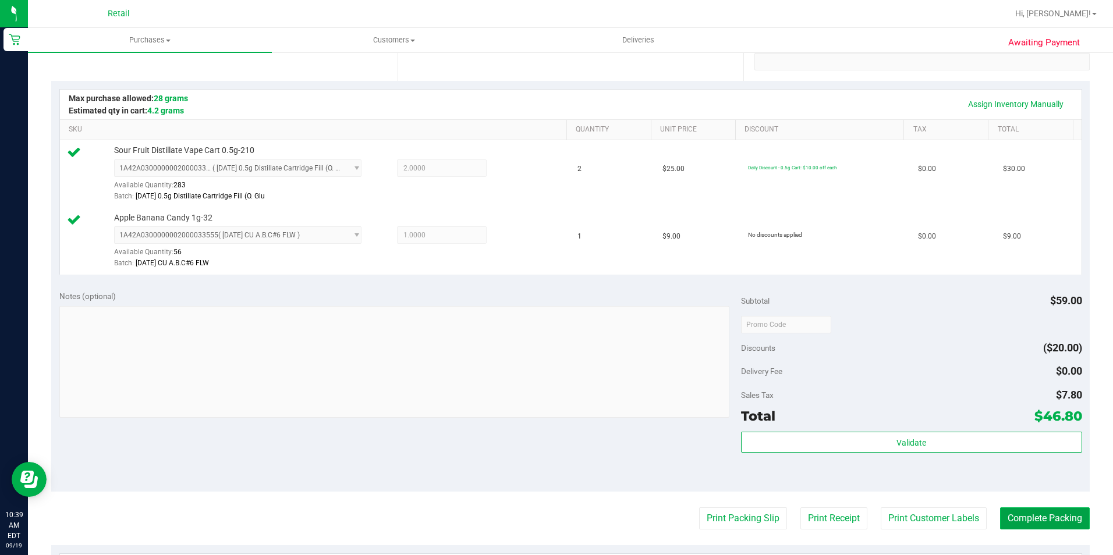
click at [1019, 512] on button "Complete Packing" at bounding box center [1045, 519] width 90 height 22
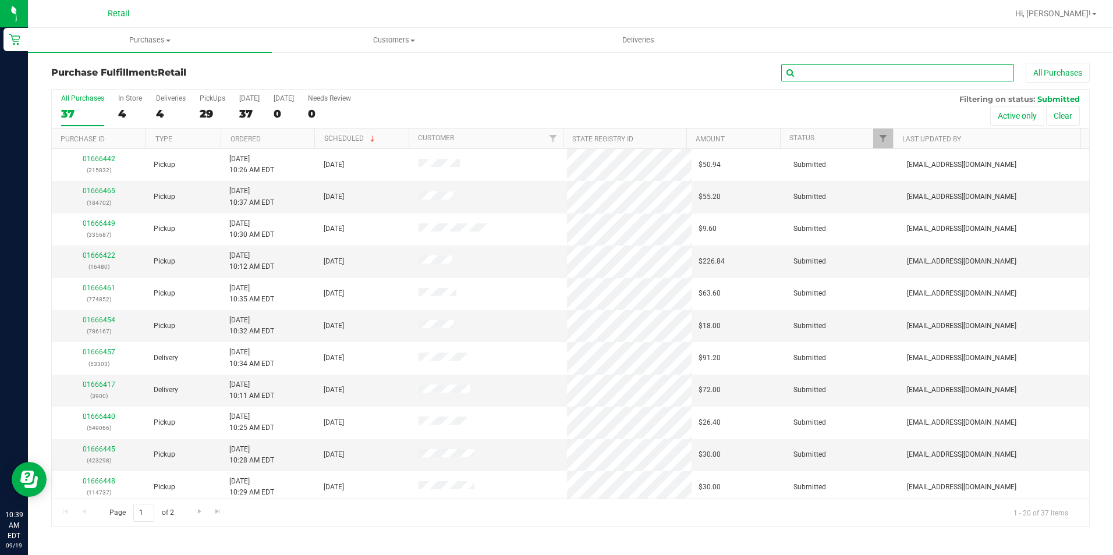
click at [851, 79] on input "text" at bounding box center [897, 72] width 233 height 17
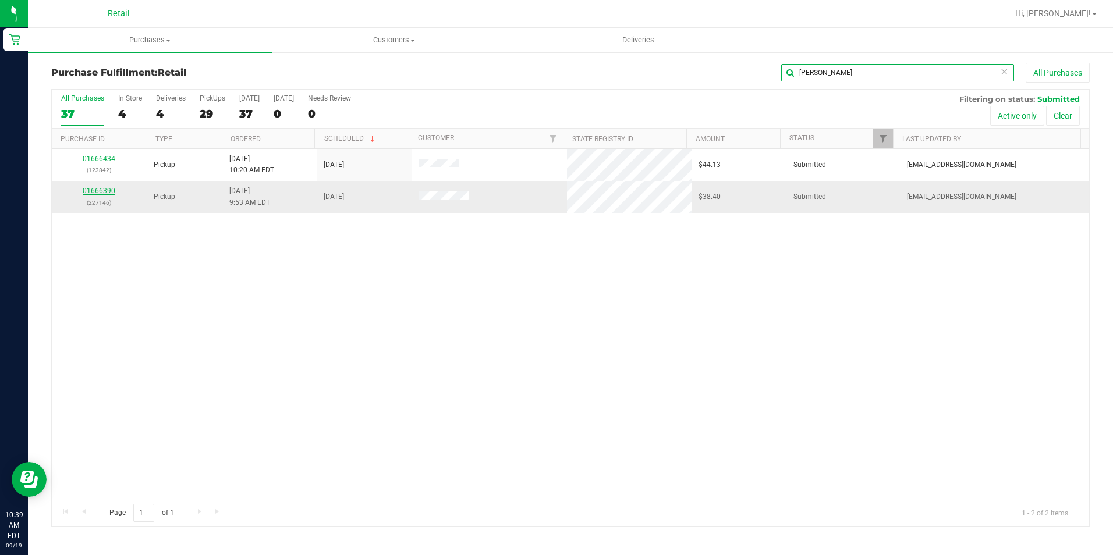
type input "[PERSON_NAME]"
click at [98, 192] on link "01666390" at bounding box center [99, 191] width 33 height 8
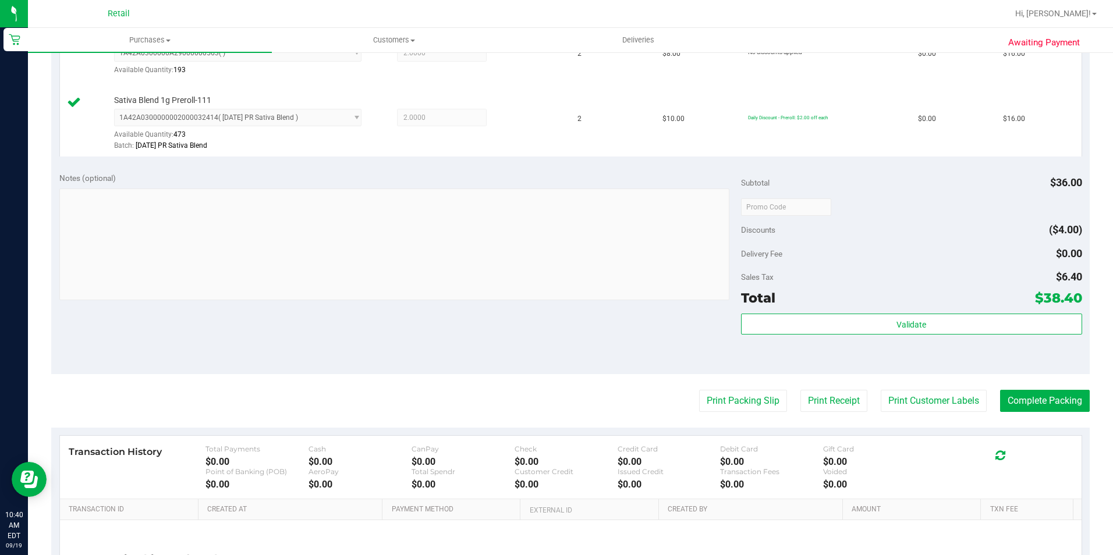
scroll to position [349, 0]
click at [1040, 400] on button "Complete Packing" at bounding box center [1045, 400] width 90 height 22
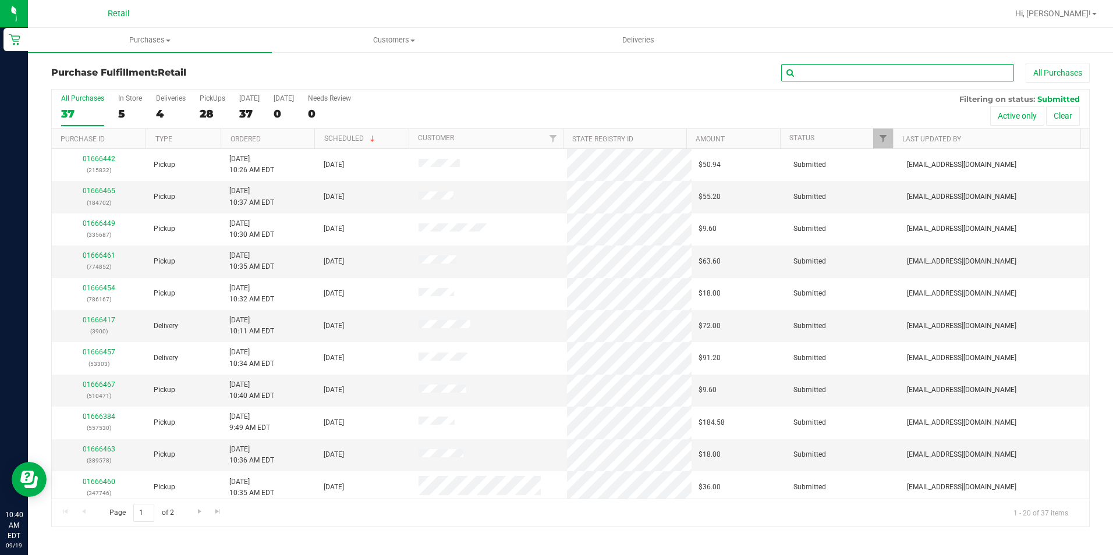
click at [841, 76] on input "text" at bounding box center [897, 72] width 233 height 17
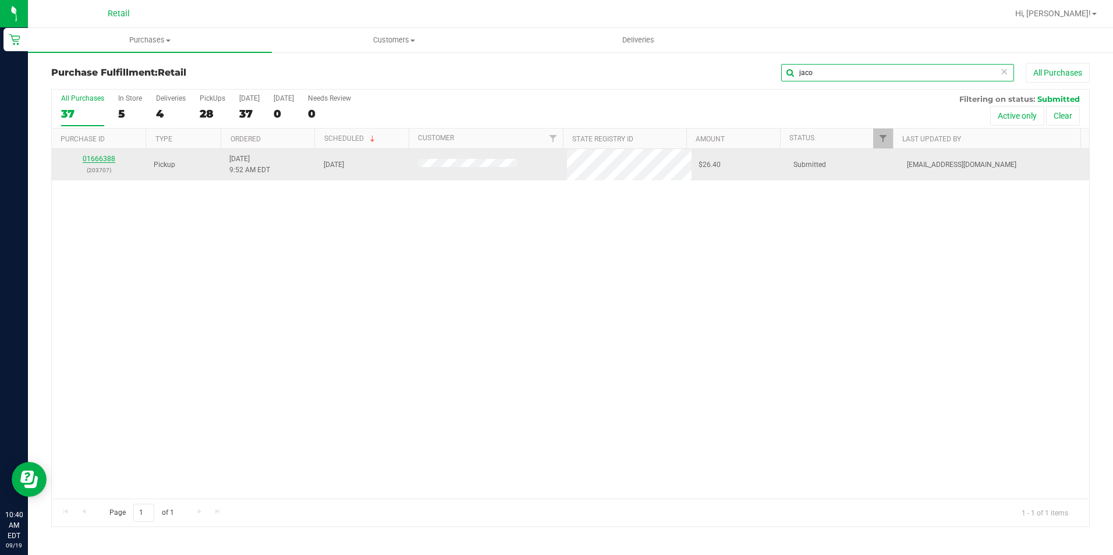
type input "jaco"
click at [104, 161] on link "01666388" at bounding box center [99, 159] width 33 height 8
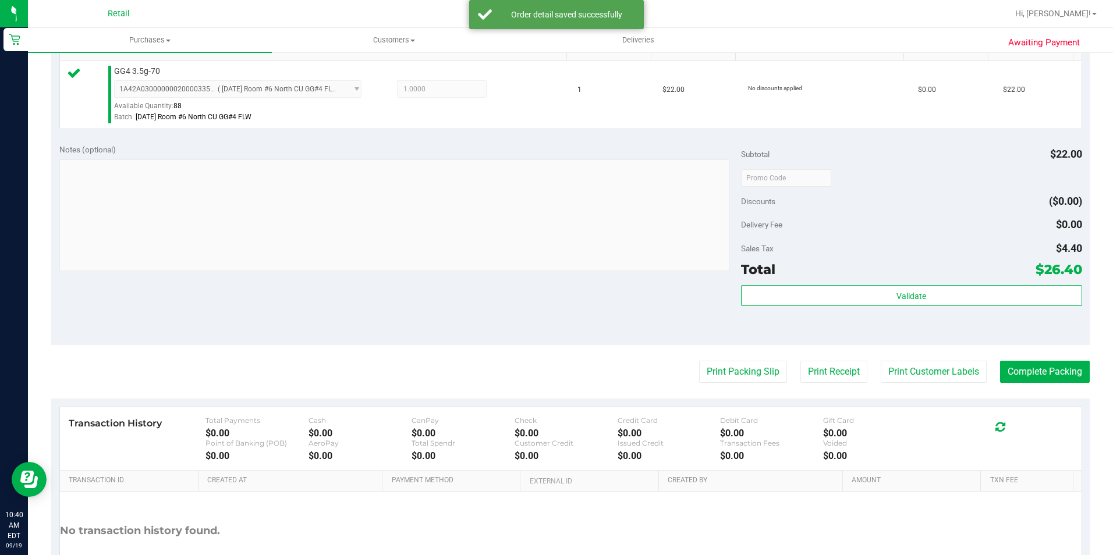
scroll to position [349, 0]
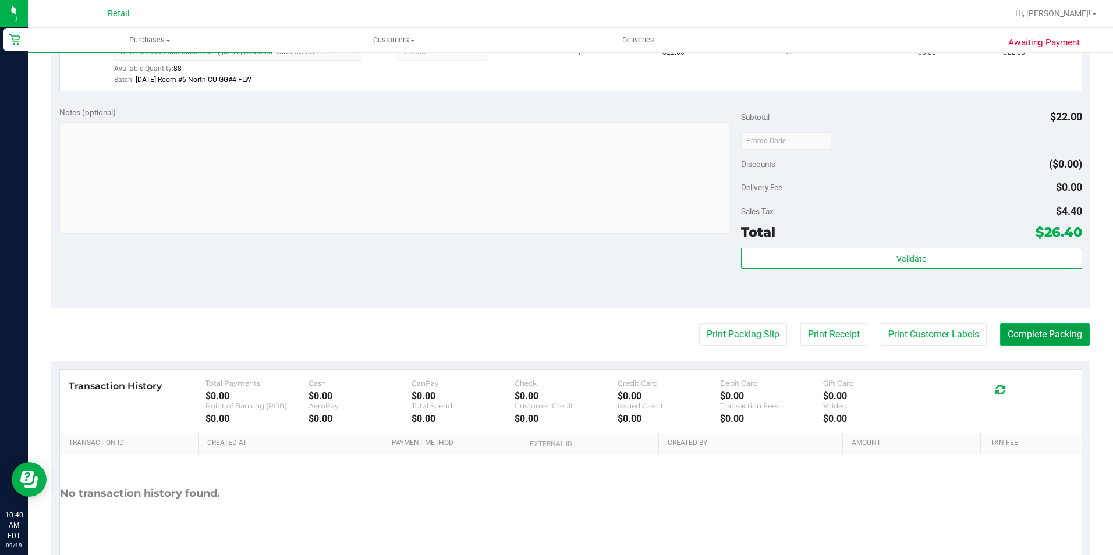
click at [1041, 335] on button "Complete Packing" at bounding box center [1045, 335] width 90 height 22
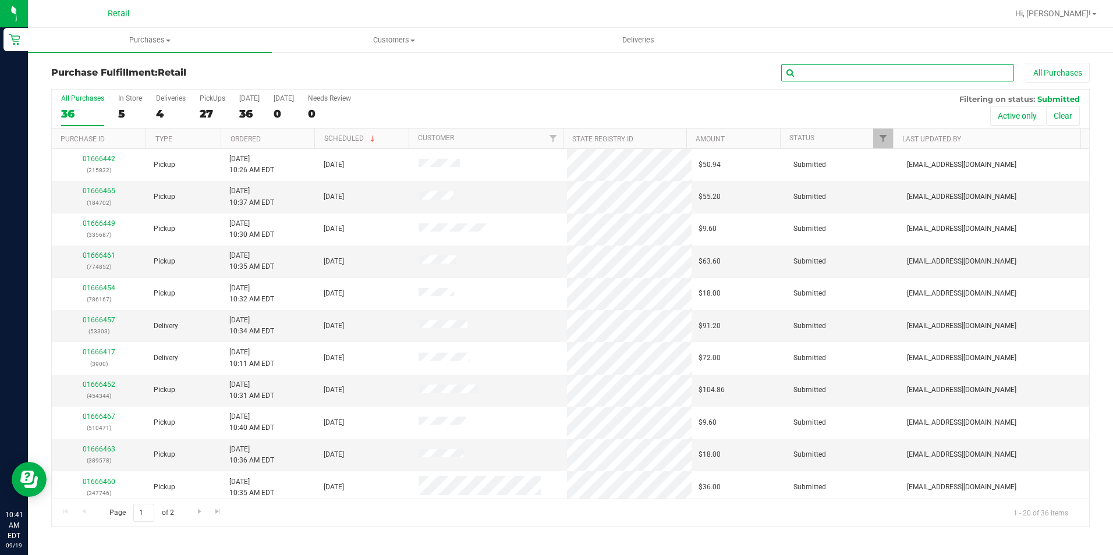
click at [820, 72] on input "text" at bounding box center [897, 72] width 233 height 17
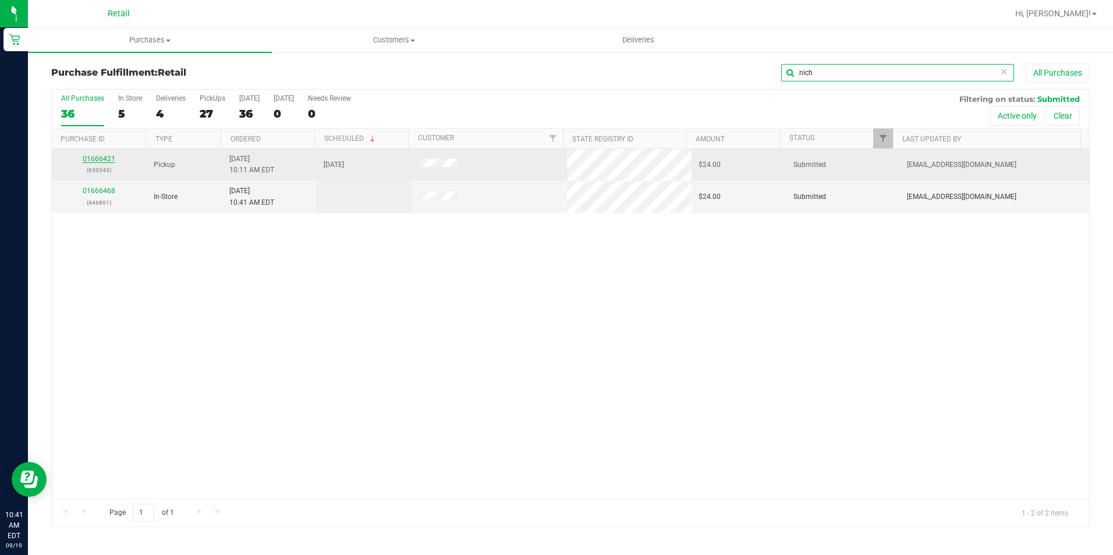
type input "nich"
click at [100, 160] on link "01666421" at bounding box center [99, 159] width 33 height 8
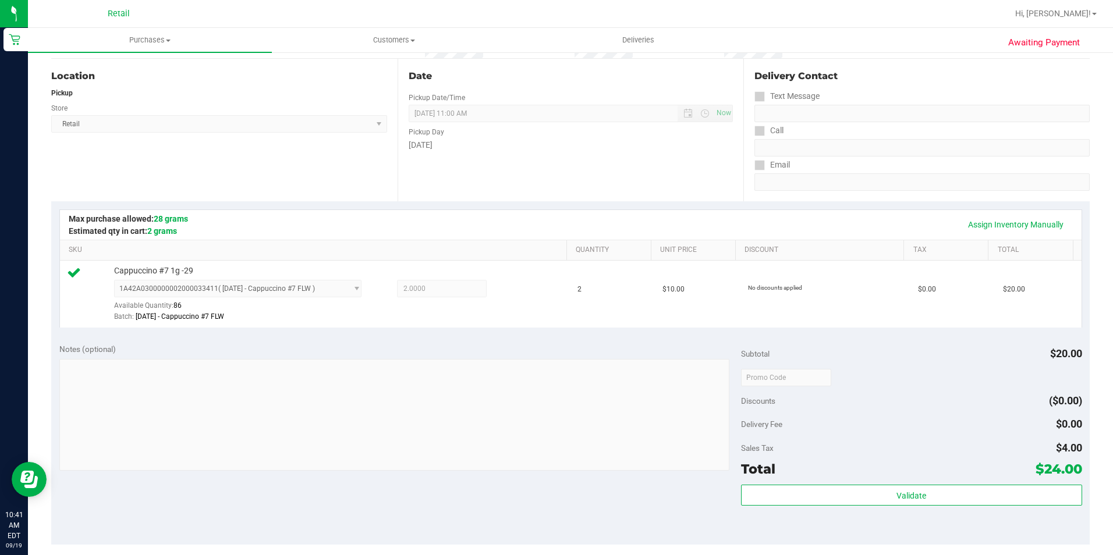
scroll to position [233, 0]
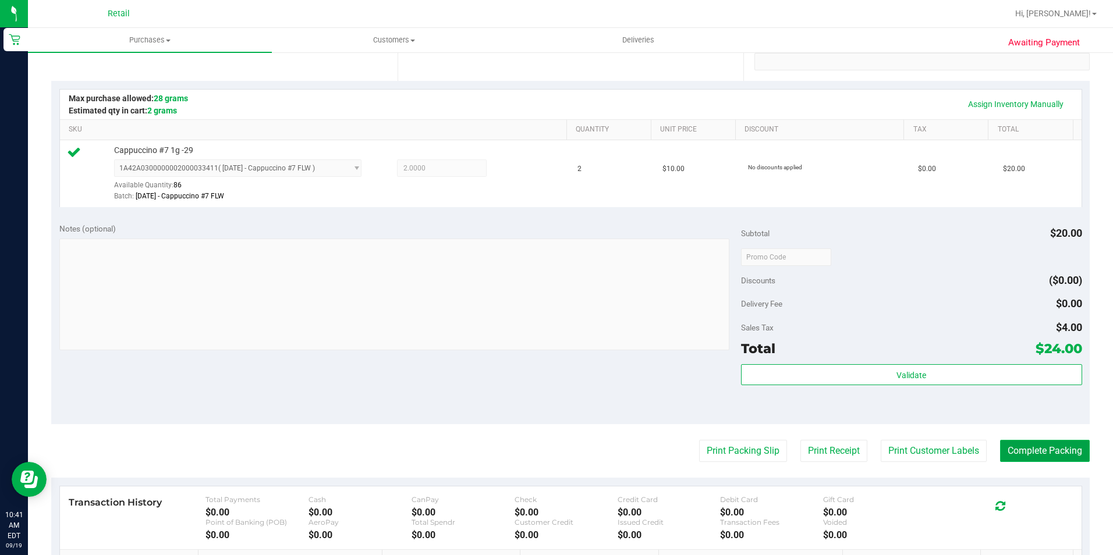
click at [1031, 445] on button "Complete Packing" at bounding box center [1045, 451] width 90 height 22
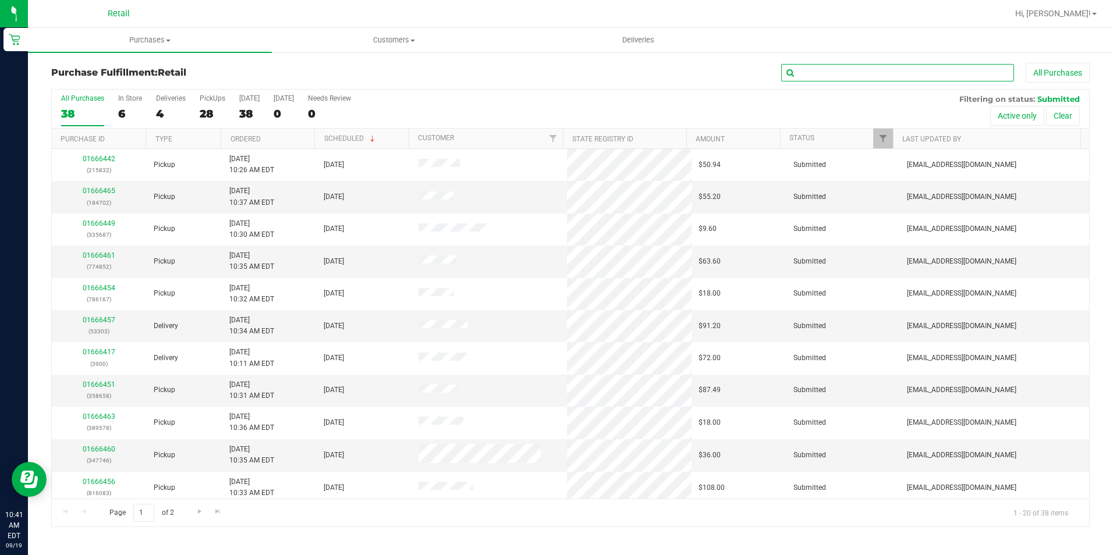
click at [836, 76] on input "text" at bounding box center [897, 72] width 233 height 17
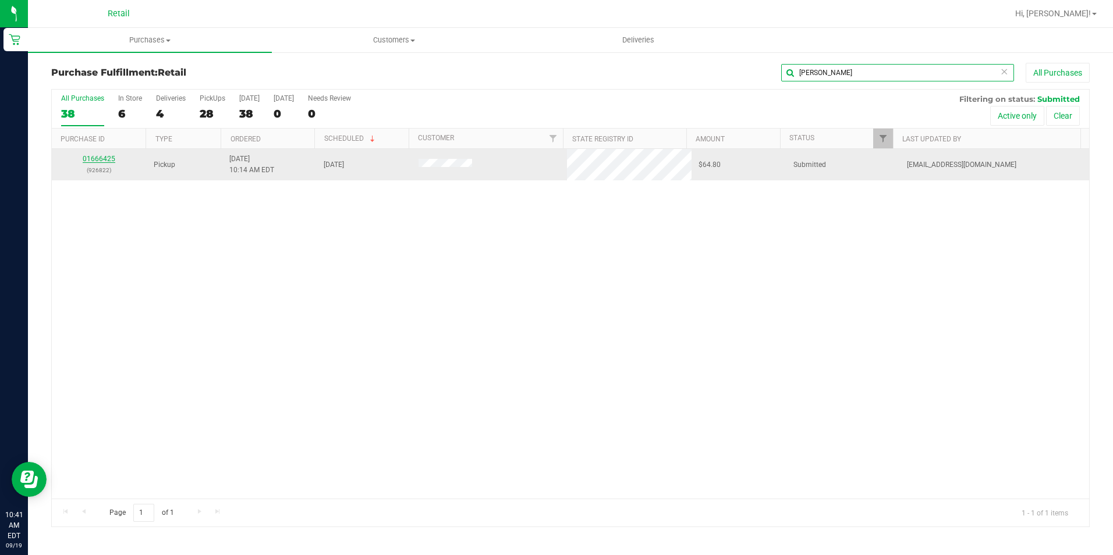
type input "[PERSON_NAME]"
click at [89, 159] on link "01666425" at bounding box center [99, 159] width 33 height 8
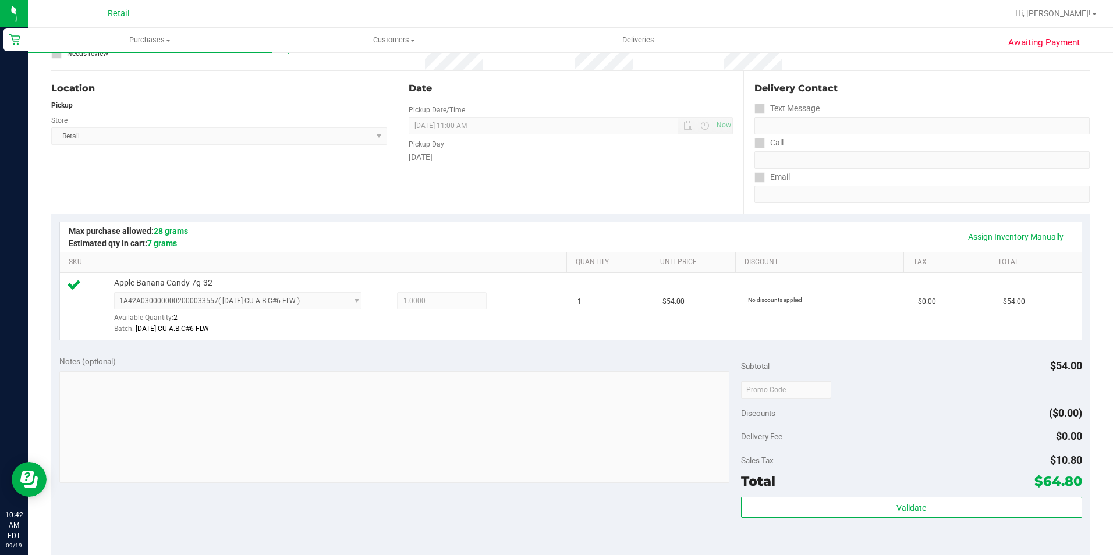
scroll to position [233, 0]
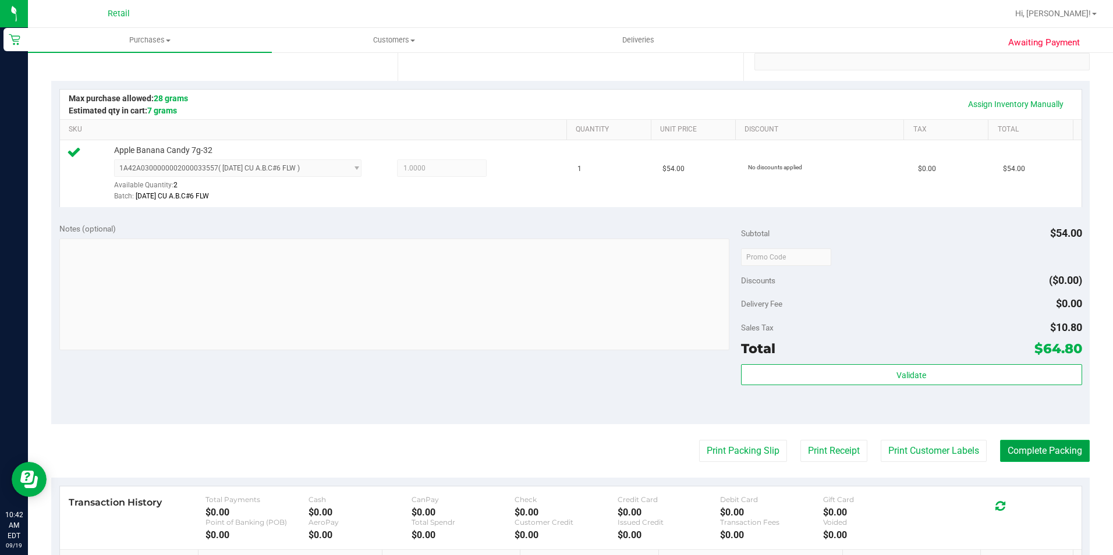
click at [1051, 449] on button "Complete Packing" at bounding box center [1045, 451] width 90 height 22
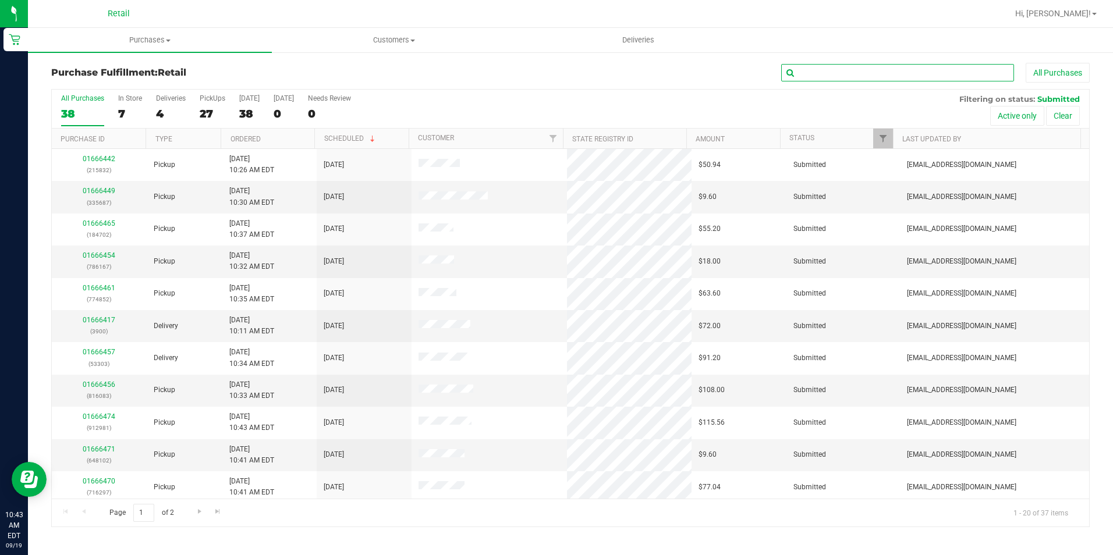
click at [813, 68] on input "text" at bounding box center [897, 72] width 233 height 17
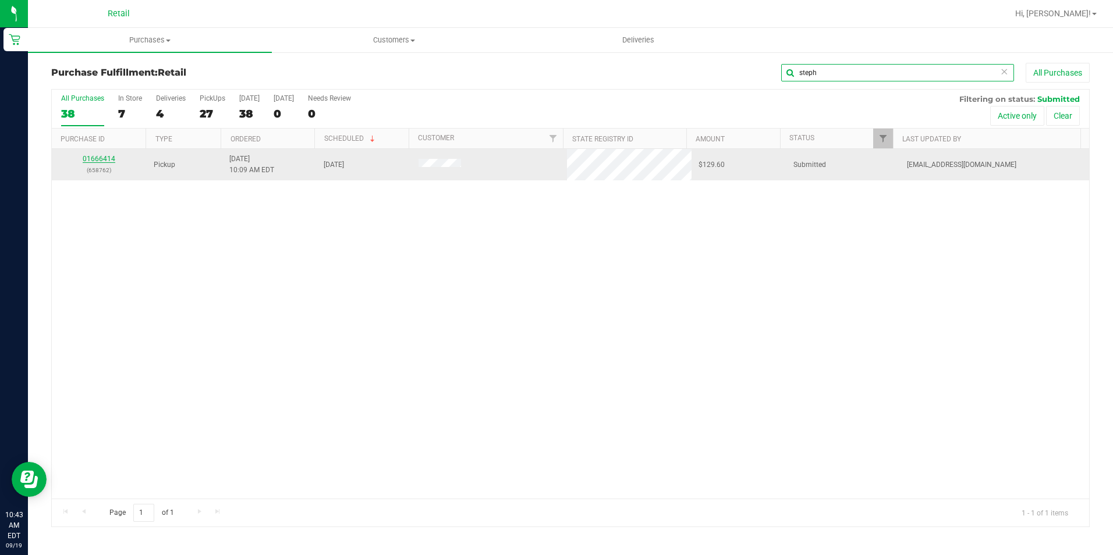
type input "steph"
click at [90, 159] on link "01666414" at bounding box center [99, 159] width 33 height 8
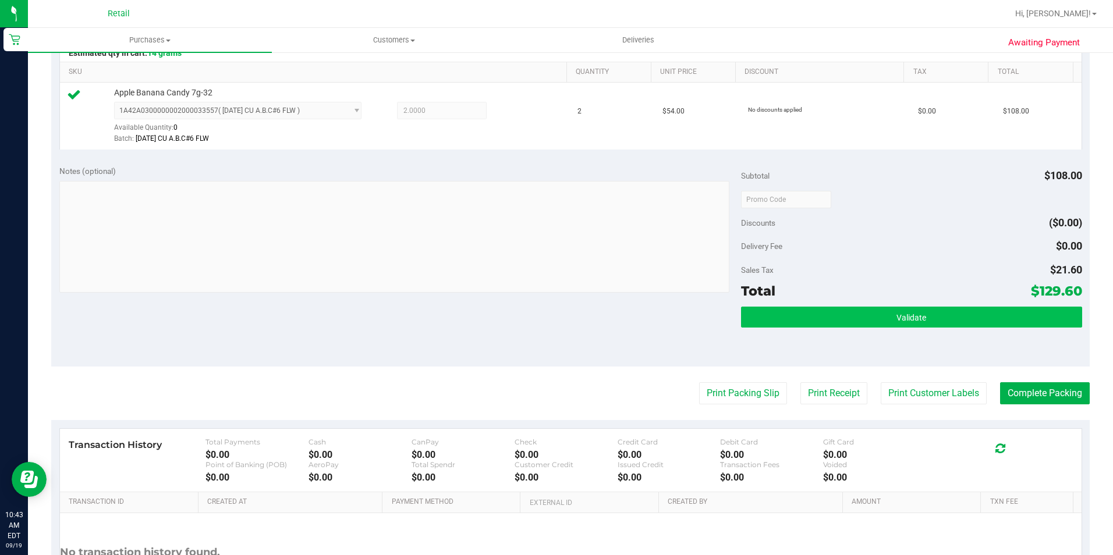
scroll to position [291, 0]
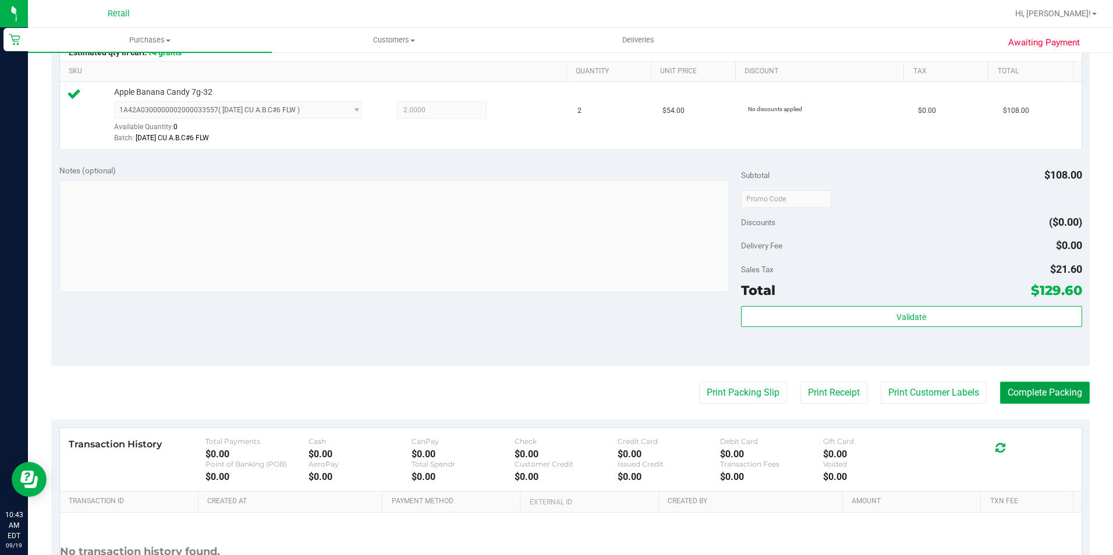
click at [1008, 390] on button "Complete Packing" at bounding box center [1045, 393] width 90 height 22
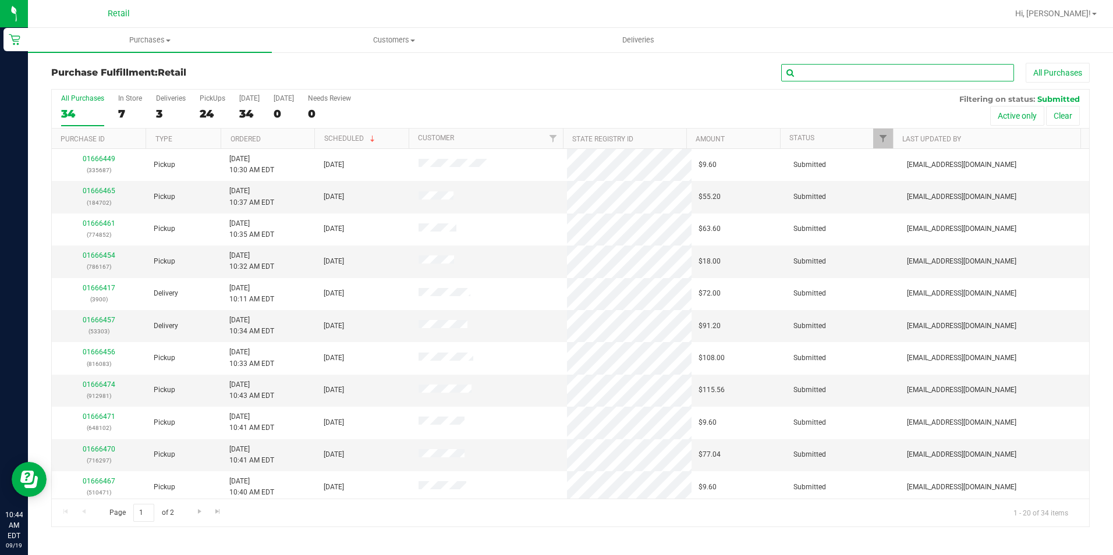
click at [880, 70] on input "text" at bounding box center [897, 72] width 233 height 17
click at [797, 73] on input "text" at bounding box center [897, 72] width 233 height 17
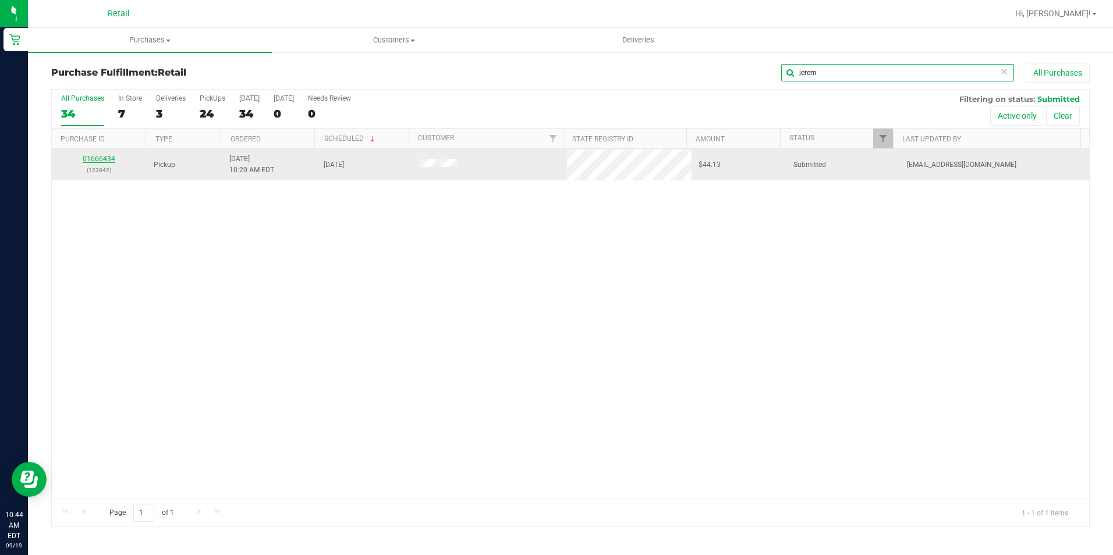
type input "jerem"
click at [94, 157] on link "01666434" at bounding box center [99, 159] width 33 height 8
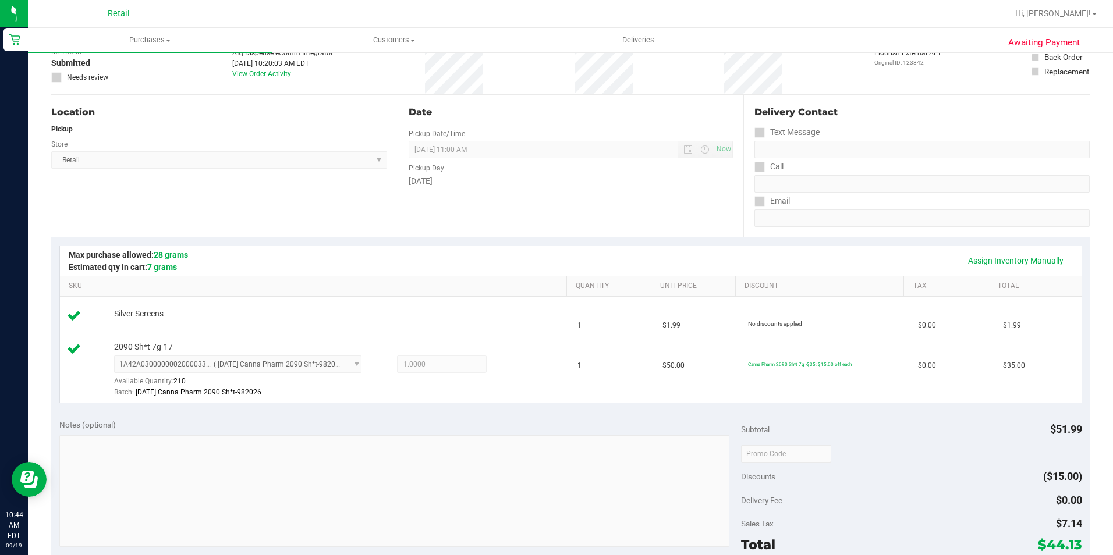
scroll to position [233, 0]
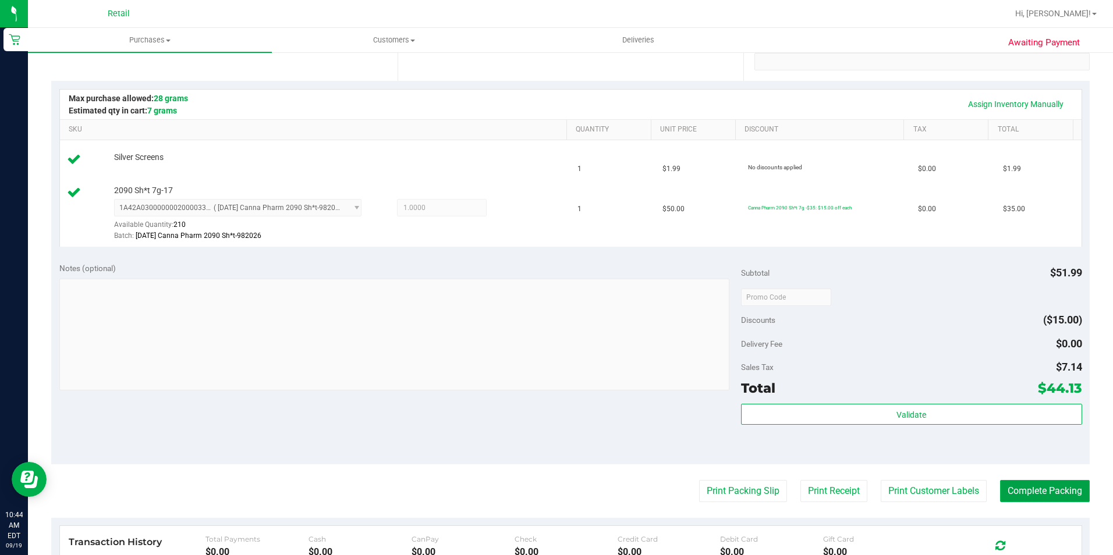
click at [1062, 487] on button "Complete Packing" at bounding box center [1045, 491] width 90 height 22
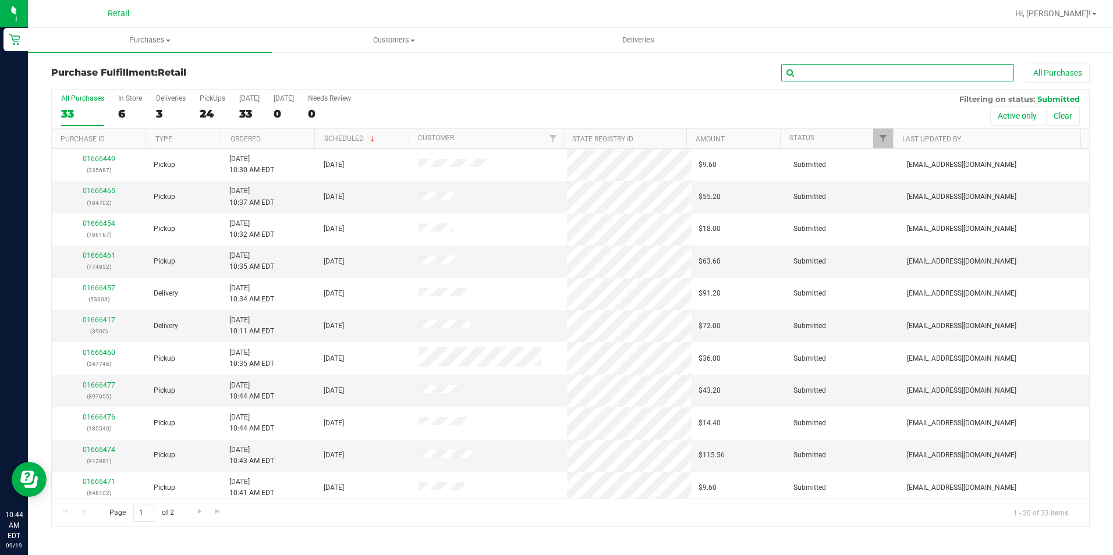
click at [817, 76] on input "text" at bounding box center [897, 72] width 233 height 17
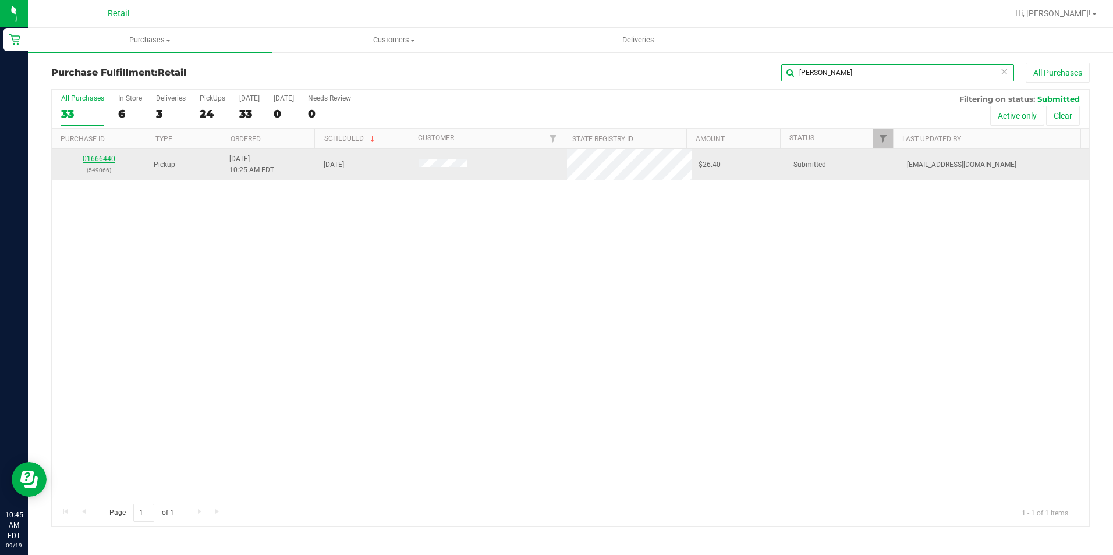
type input "[PERSON_NAME]"
click at [91, 157] on link "01666440" at bounding box center [99, 159] width 33 height 8
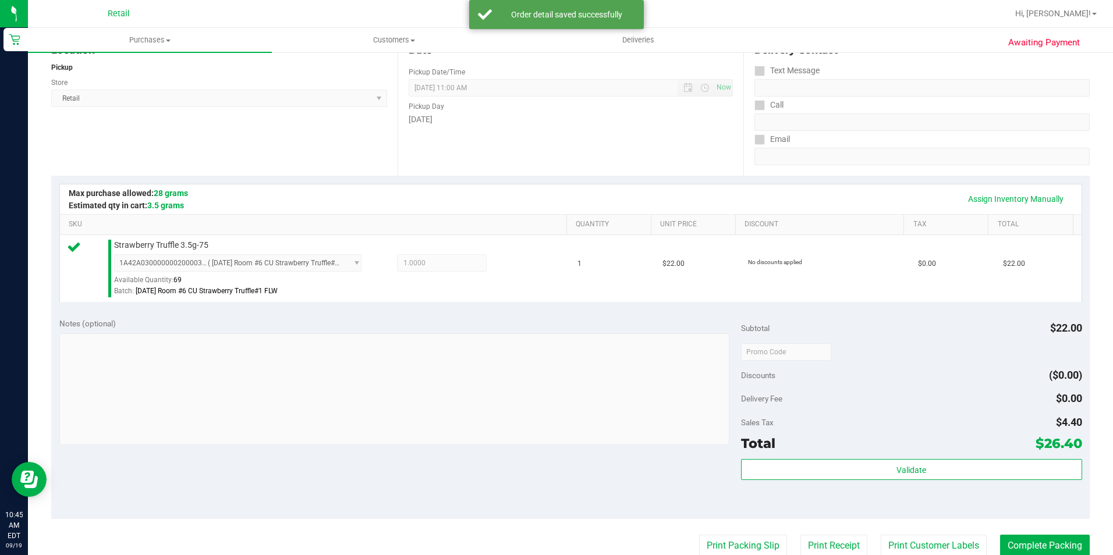
scroll to position [233, 0]
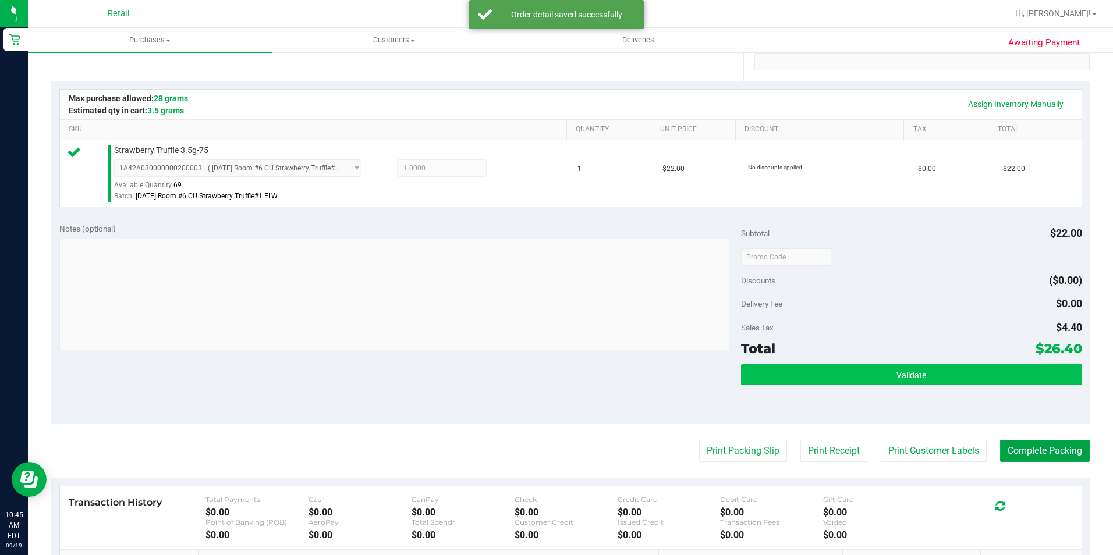
click at [1055, 450] on button "Complete Packing" at bounding box center [1045, 451] width 90 height 22
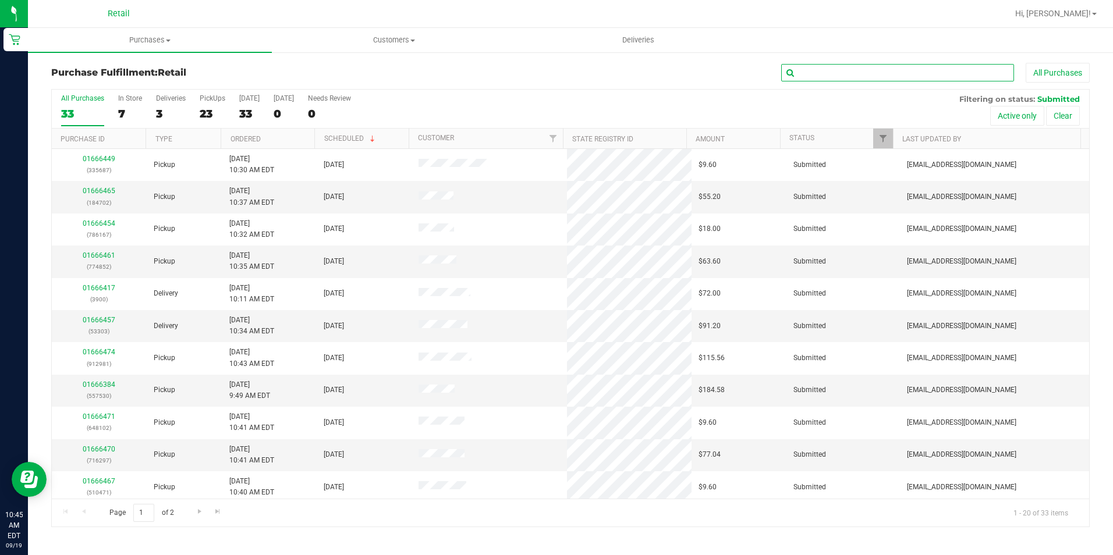
click at [821, 74] on input "text" at bounding box center [897, 72] width 233 height 17
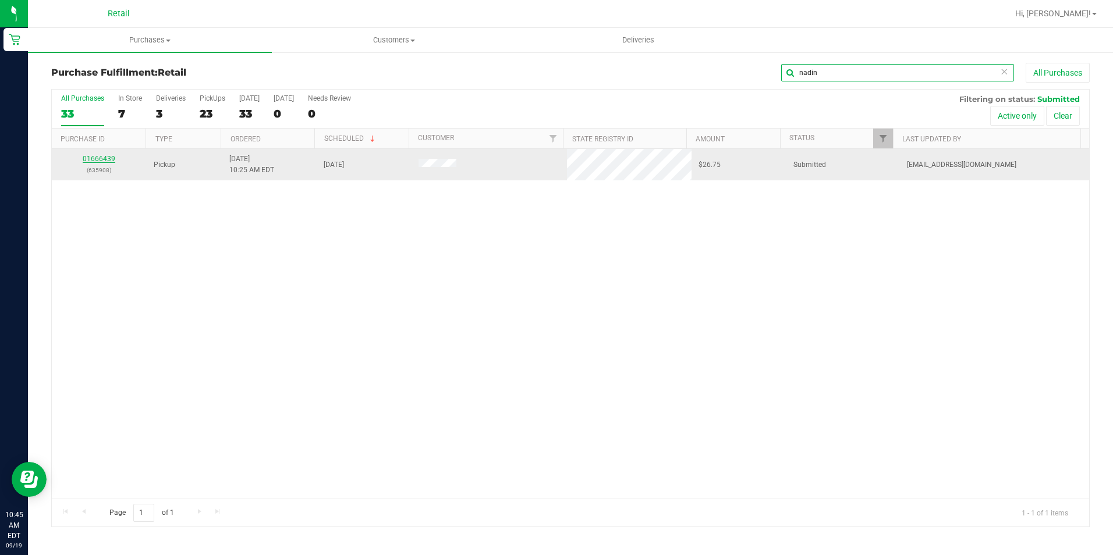
type input "nadin"
click at [106, 157] on link "01666439" at bounding box center [99, 159] width 33 height 8
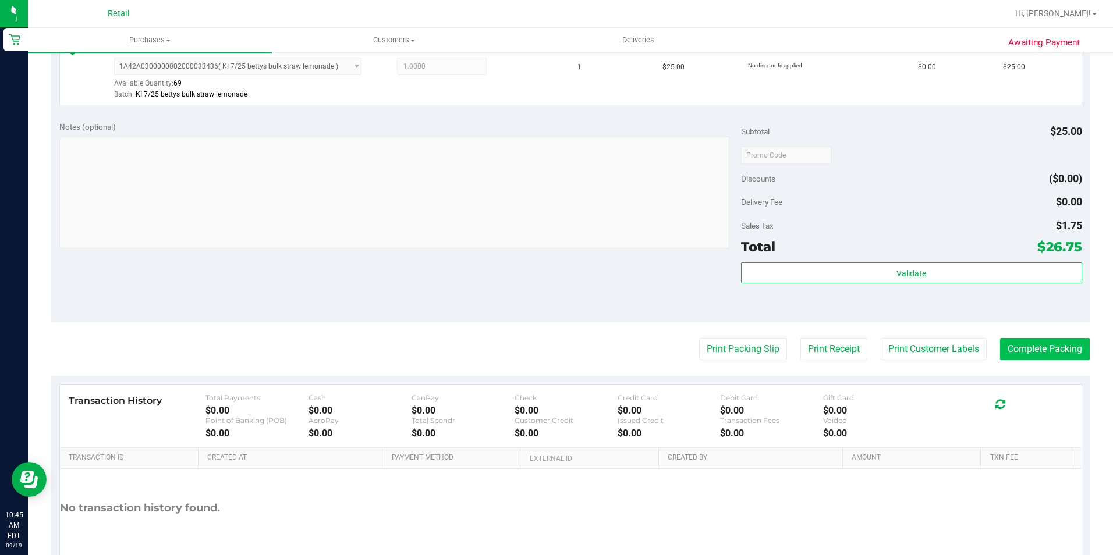
scroll to position [349, 0]
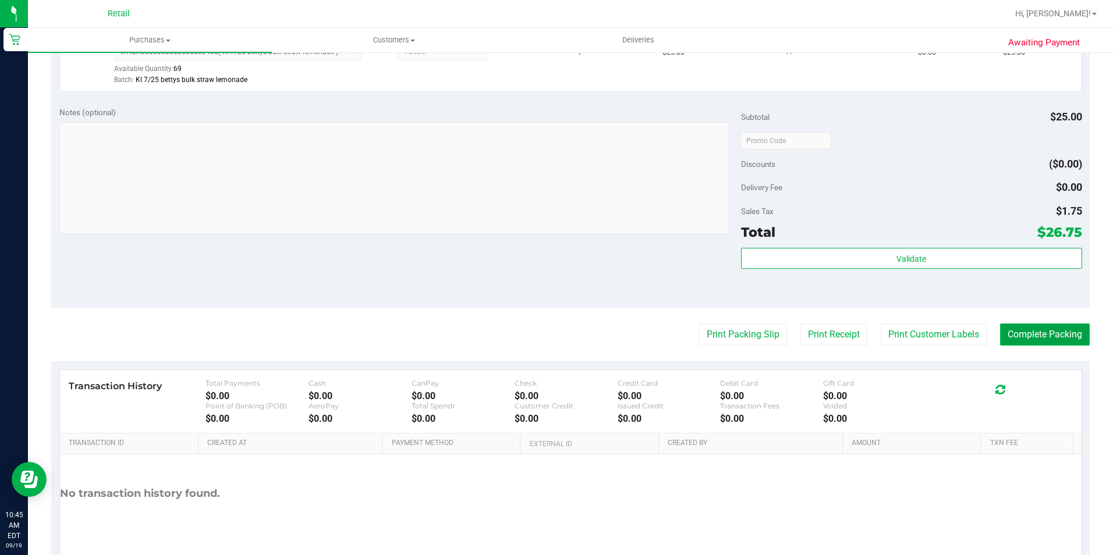
click at [1012, 335] on button "Complete Packing" at bounding box center [1045, 335] width 90 height 22
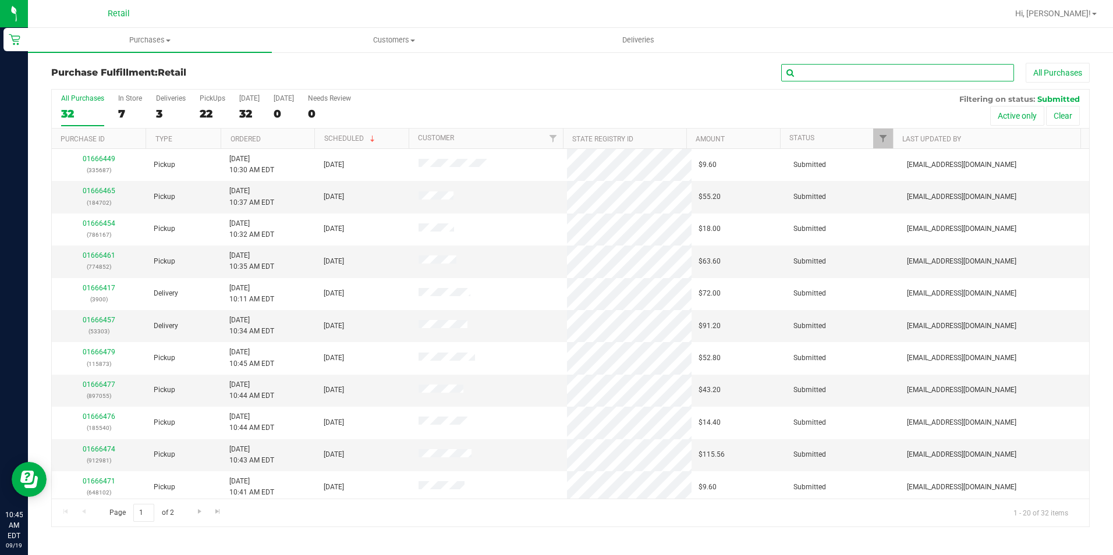
click at [802, 67] on input "text" at bounding box center [897, 72] width 233 height 17
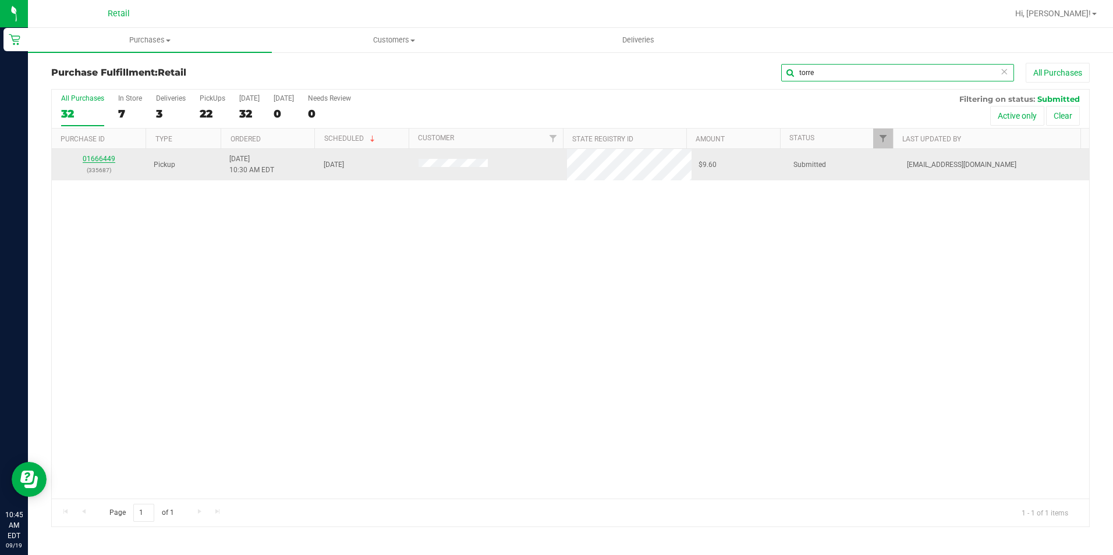
type input "torre"
click at [104, 160] on link "01666449" at bounding box center [99, 159] width 33 height 8
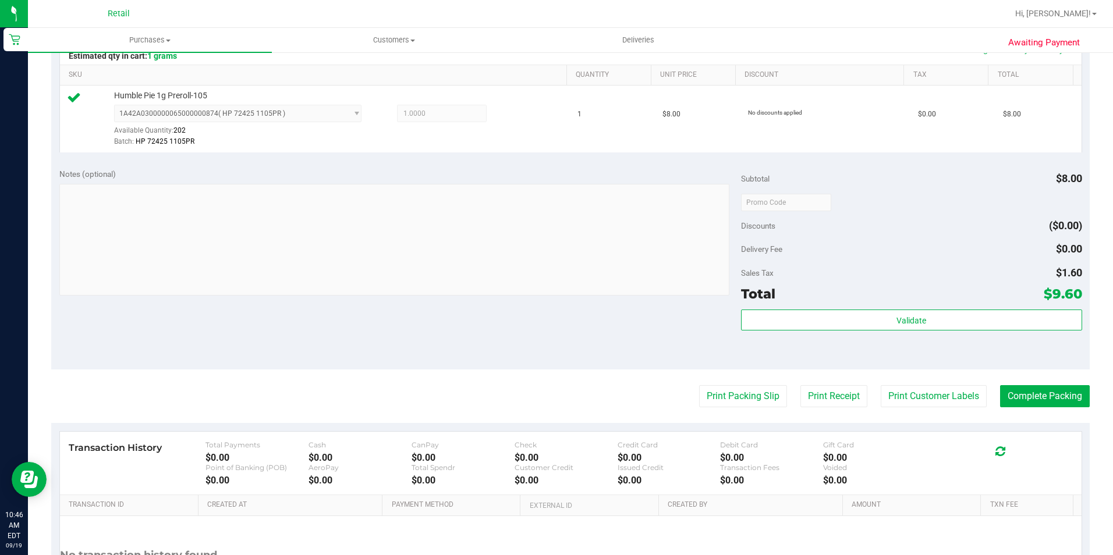
scroll to position [291, 0]
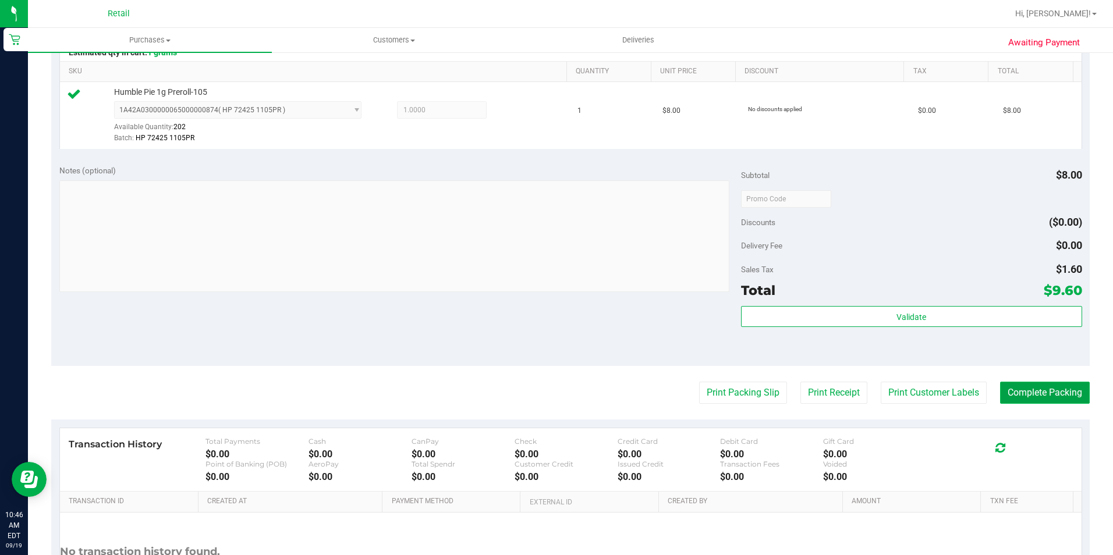
click at [1045, 401] on button "Complete Packing" at bounding box center [1045, 393] width 90 height 22
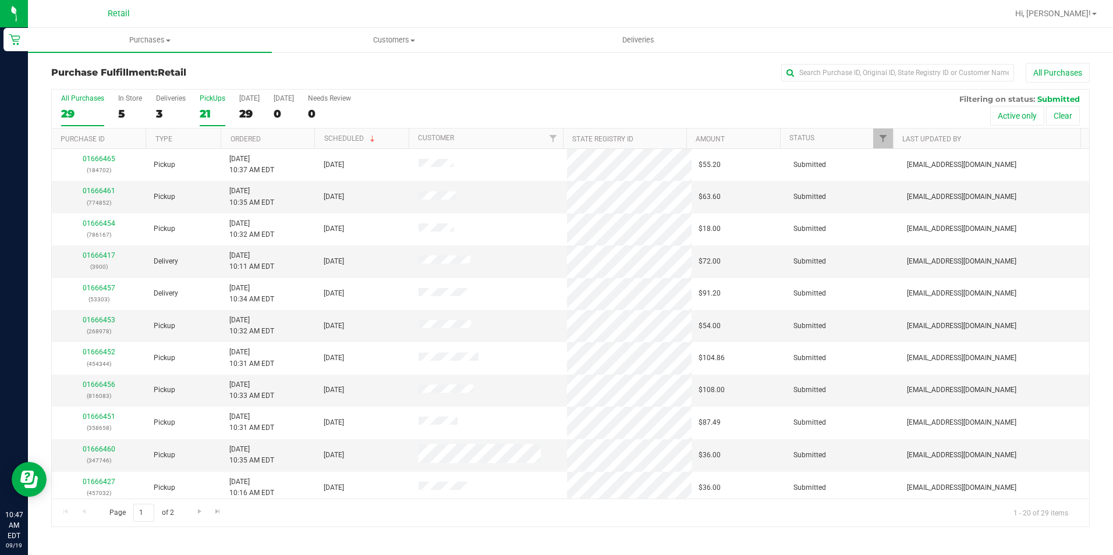
click at [210, 97] on div "PickUps" at bounding box center [213, 98] width 26 height 8
click at [0, 0] on input "PickUps 21" at bounding box center [0, 0] width 0 height 0
click at [90, 193] on link "01666454" at bounding box center [99, 191] width 33 height 8
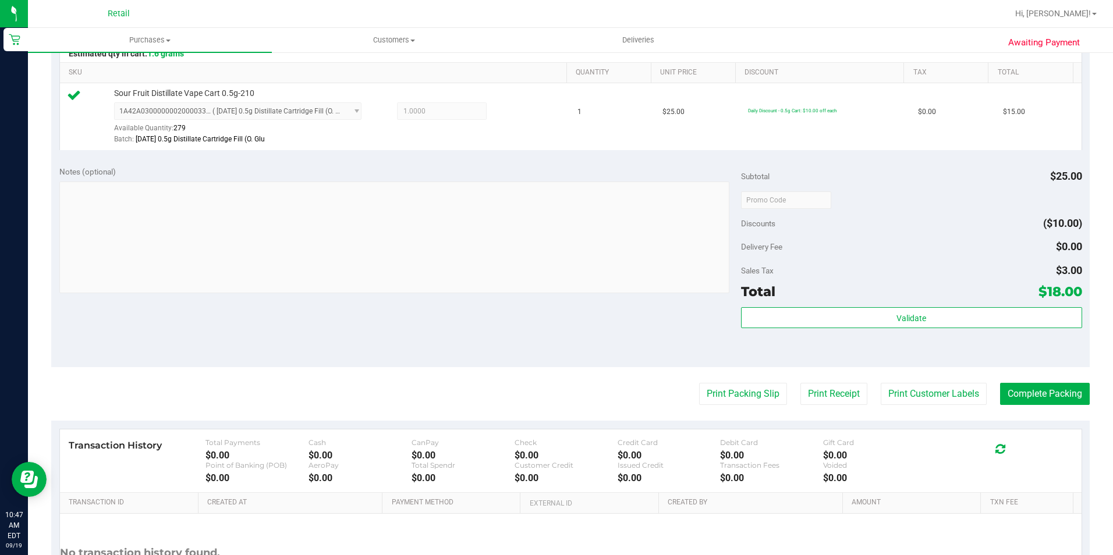
scroll to position [291, 0]
click at [1036, 388] on button "Complete Packing" at bounding box center [1045, 393] width 90 height 22
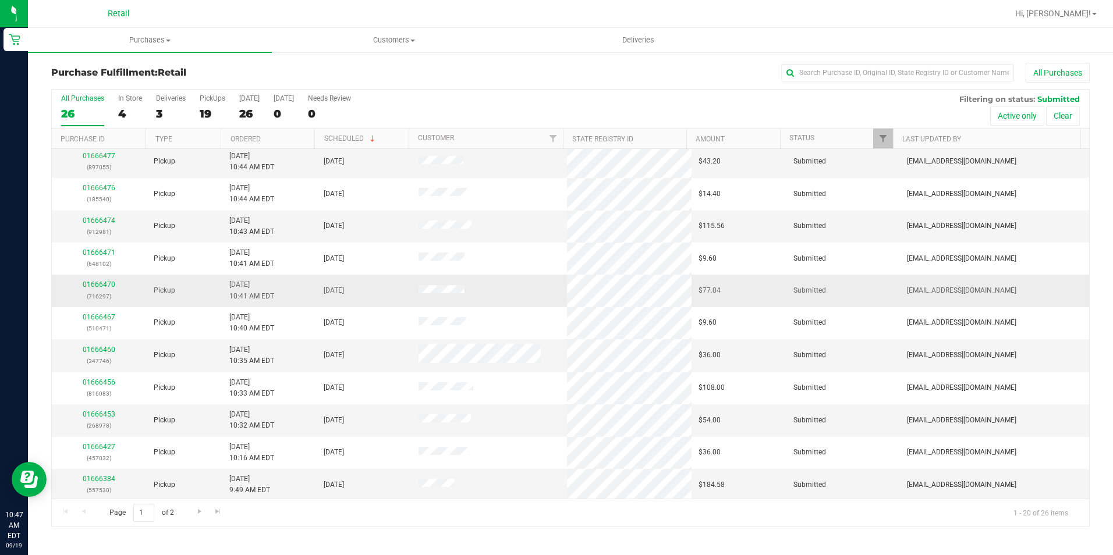
scroll to position [233, 0]
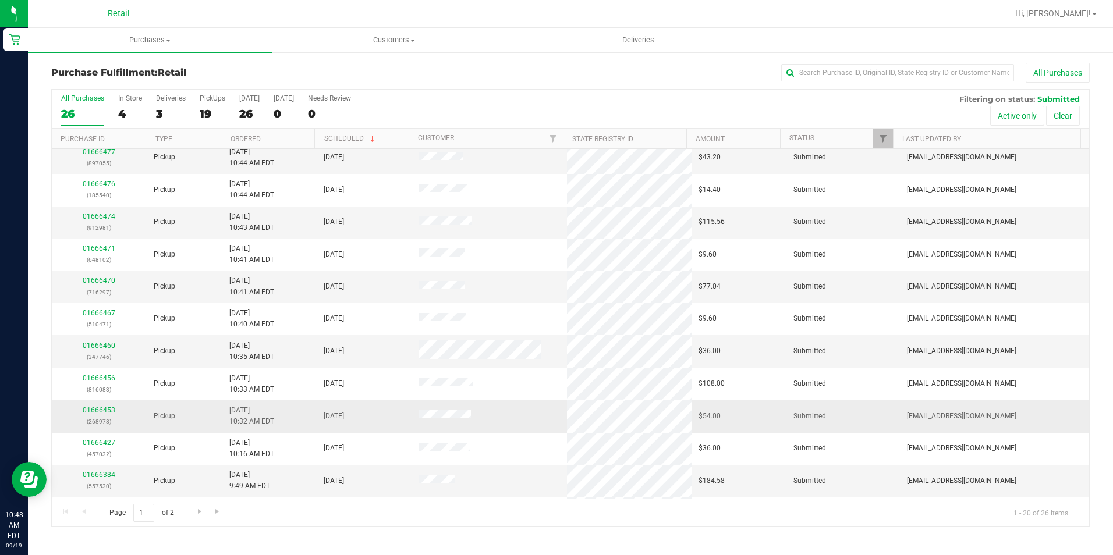
click at [100, 410] on link "01666453" at bounding box center [99, 410] width 33 height 8
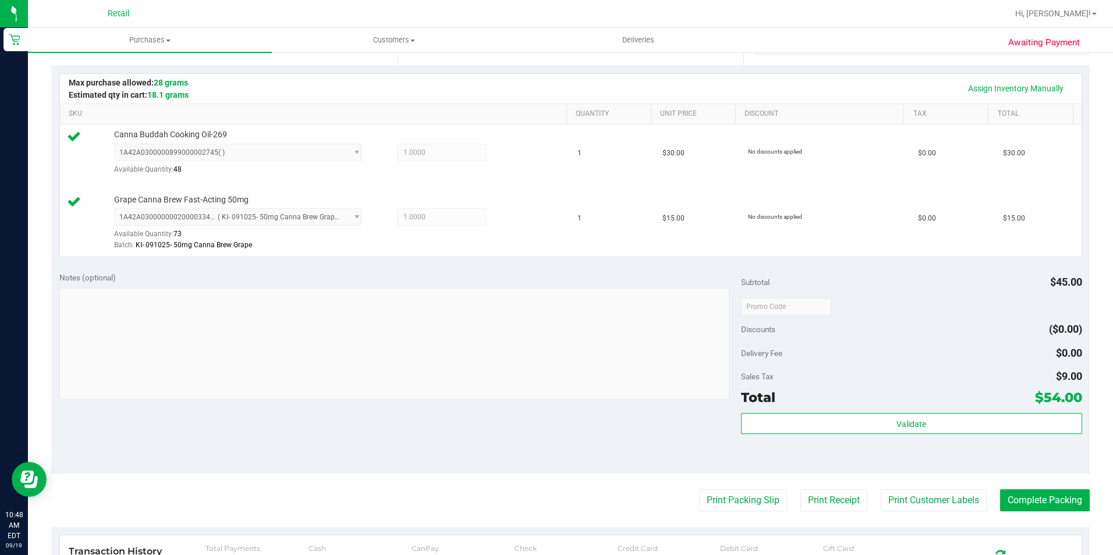
scroll to position [349, 0]
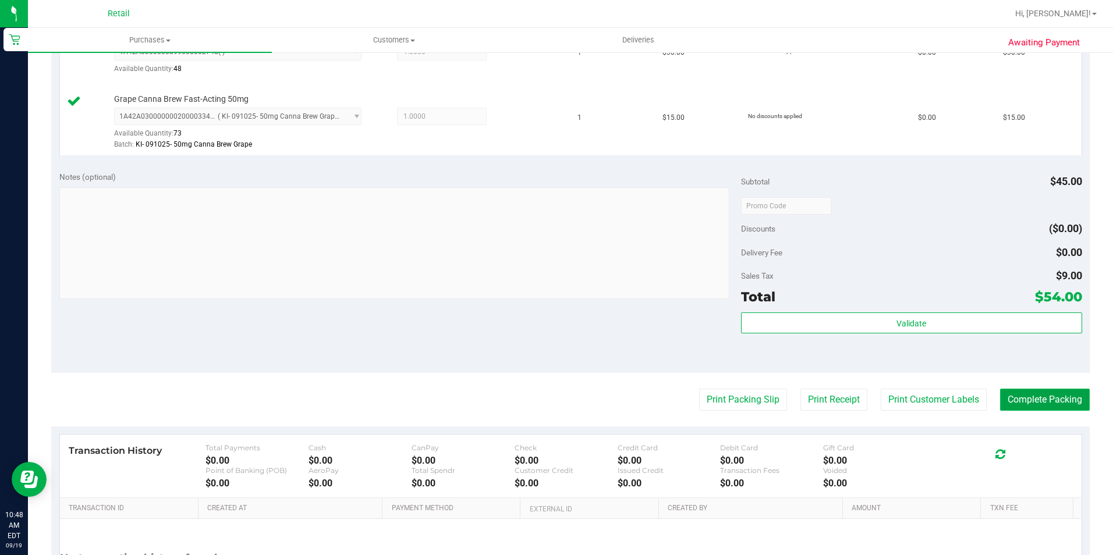
click at [1010, 398] on button "Complete Packing" at bounding box center [1045, 400] width 90 height 22
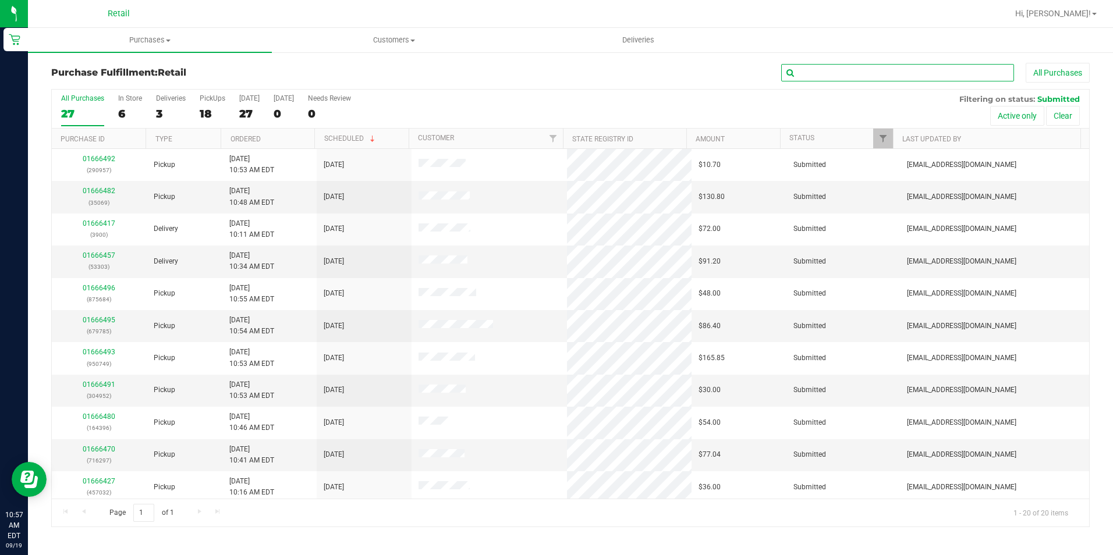
click at [862, 75] on input "text" at bounding box center [897, 72] width 233 height 17
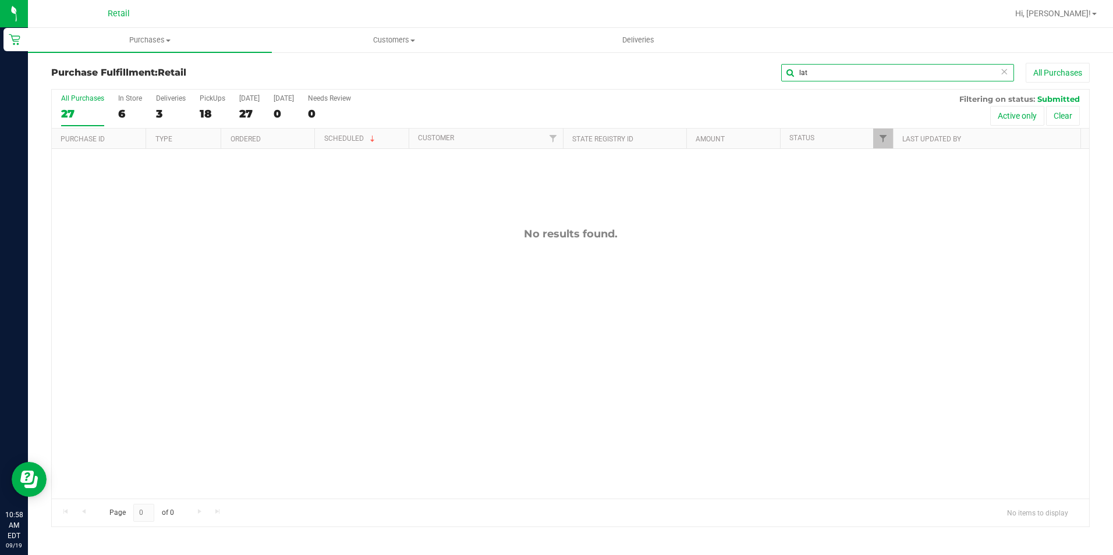
drag, startPoint x: 832, startPoint y: 72, endPoint x: 717, endPoint y: 84, distance: 115.4
click at [717, 84] on div "Purchase Fulfillment: Retail lat All Purchases" at bounding box center [570, 76] width 1038 height 26
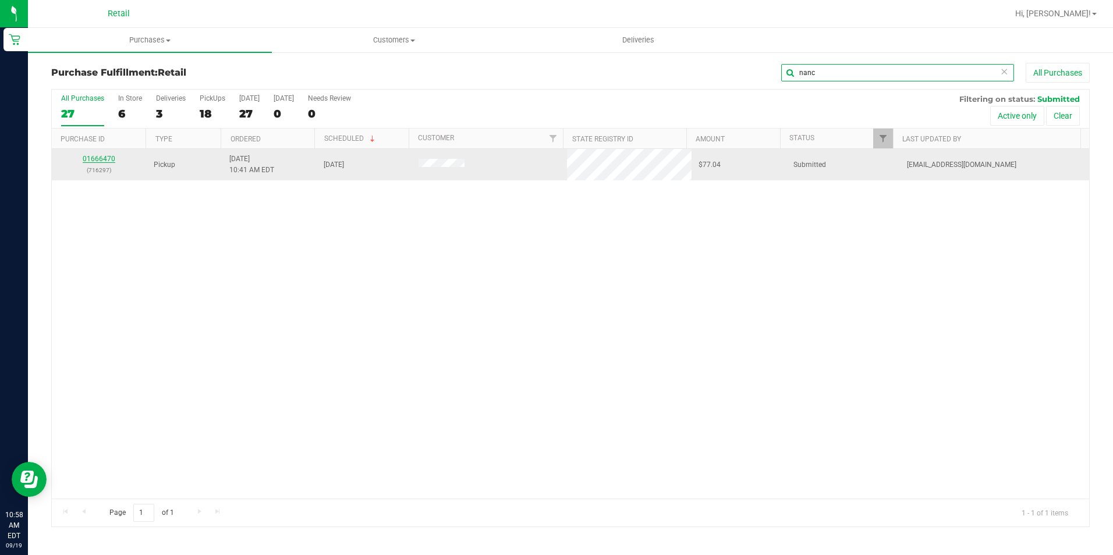
type input "nanc"
click at [99, 157] on link "01666470" at bounding box center [99, 159] width 33 height 8
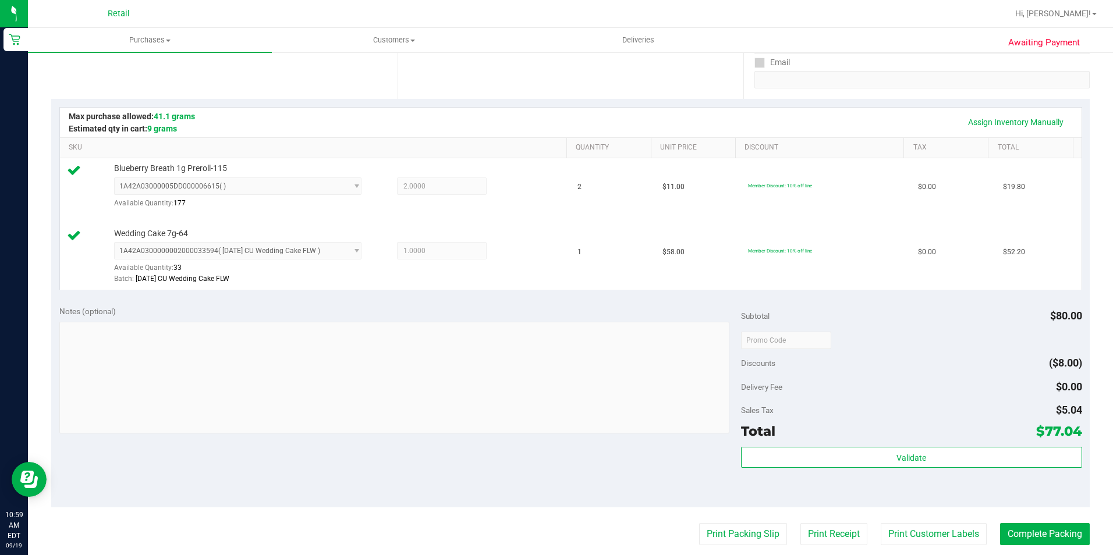
scroll to position [233, 0]
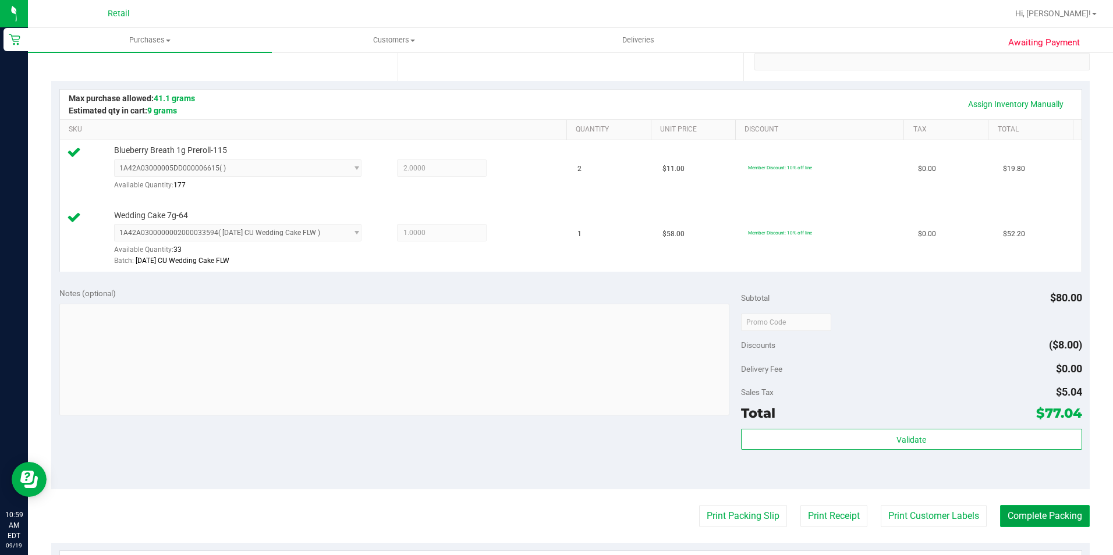
click at [1027, 520] on button "Complete Packing" at bounding box center [1045, 516] width 90 height 22
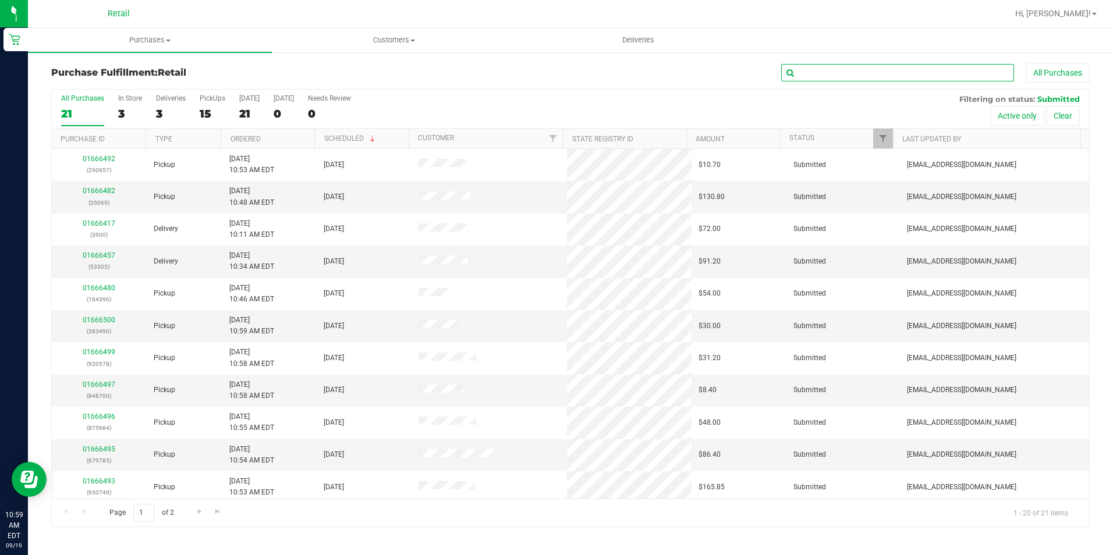
click at [852, 77] on input "text" at bounding box center [897, 72] width 233 height 17
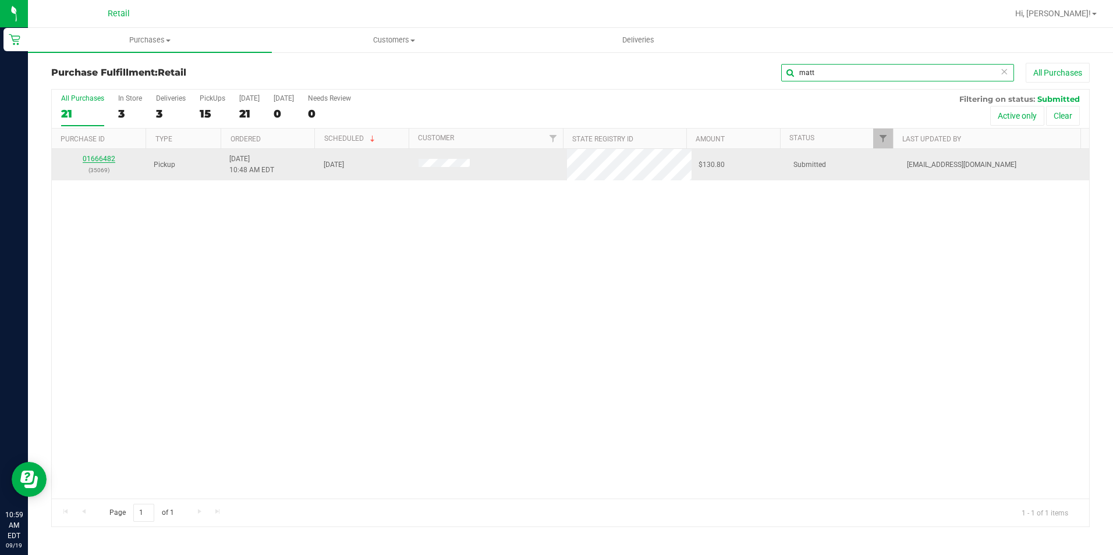
type input "matt"
click at [103, 157] on link "01666482" at bounding box center [99, 159] width 33 height 8
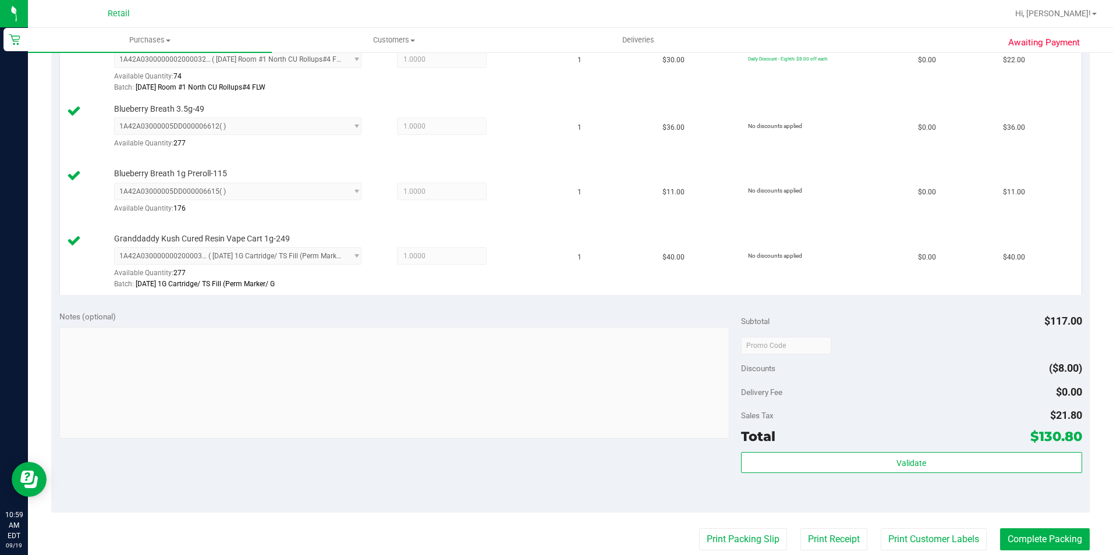
scroll to position [407, 0]
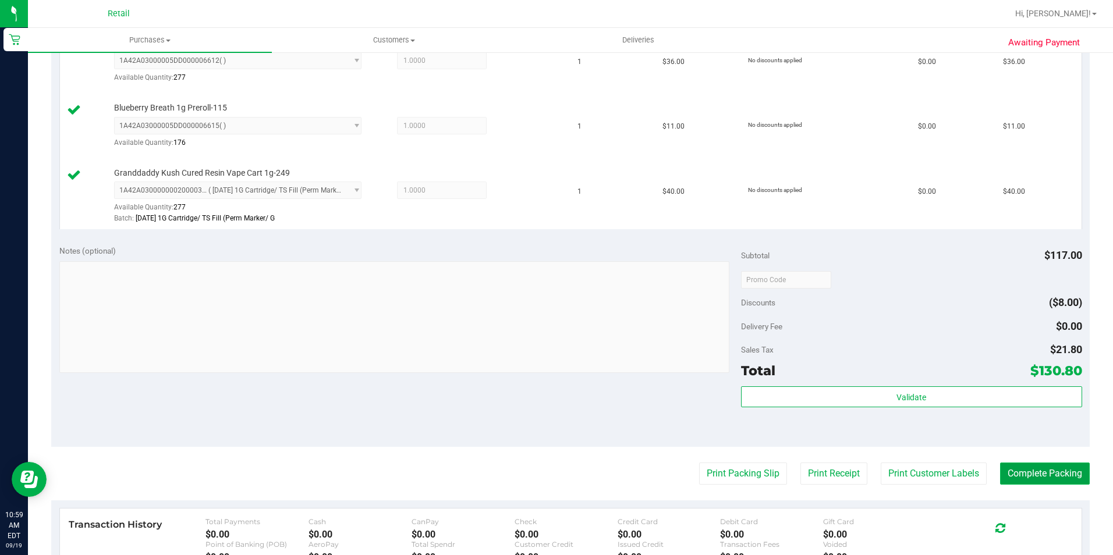
click at [1000, 481] on button "Complete Packing" at bounding box center [1045, 474] width 90 height 22
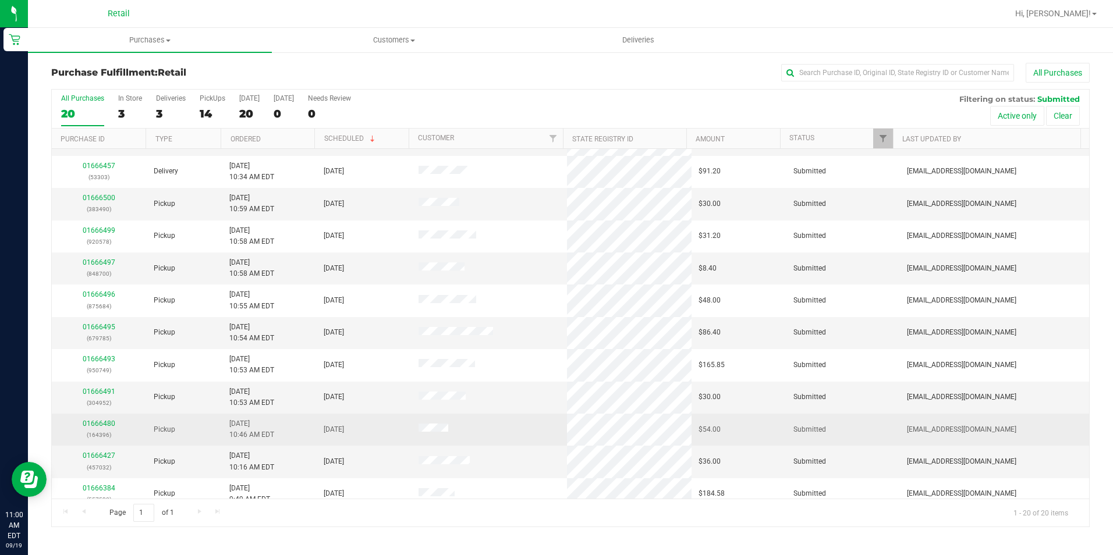
scroll to position [58, 0]
click at [101, 423] on link "01666480" at bounding box center [99, 423] width 33 height 8
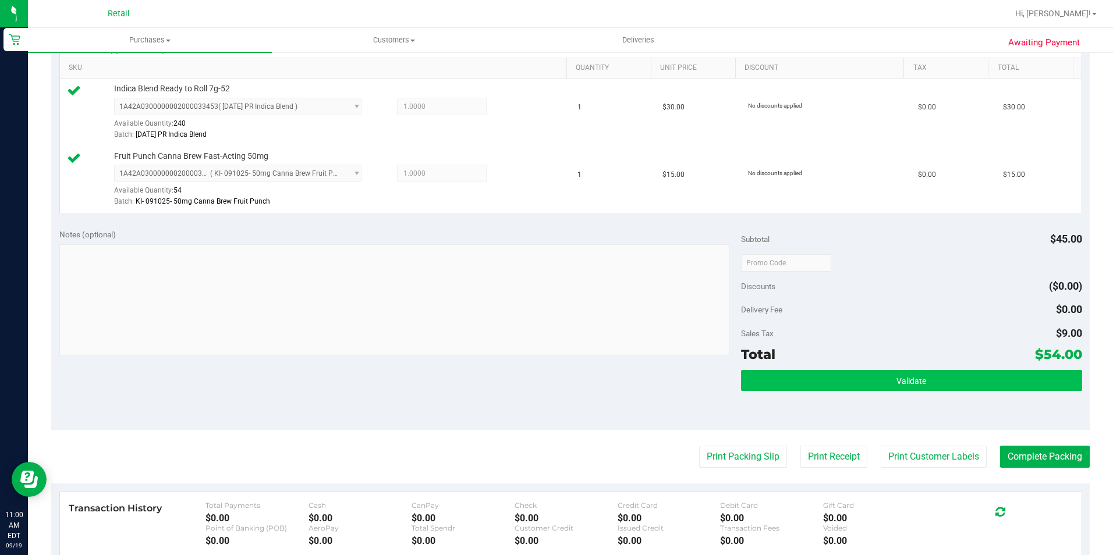
scroll to position [349, 0]
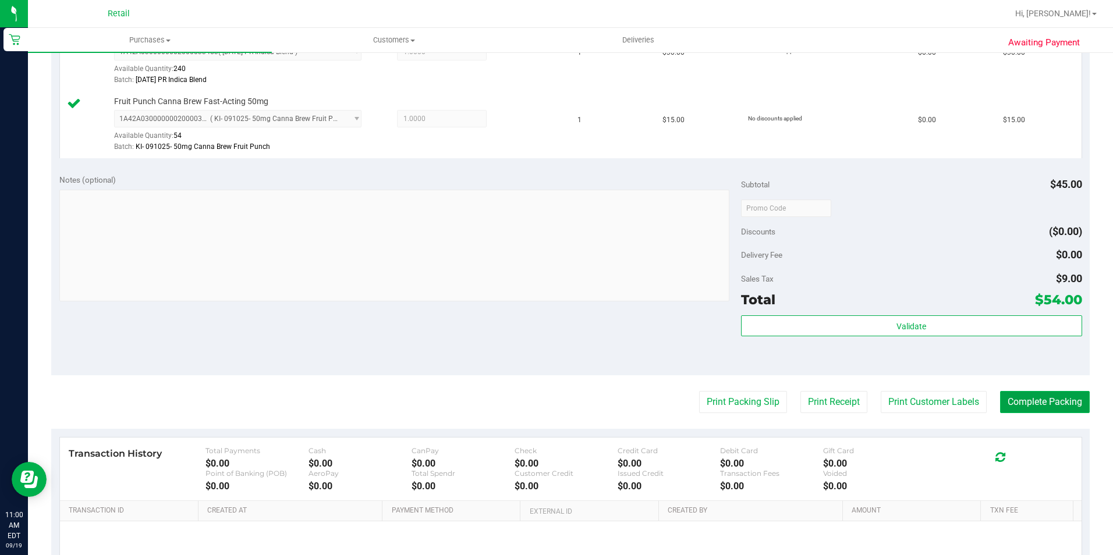
click at [1008, 408] on button "Complete Packing" at bounding box center [1045, 402] width 90 height 22
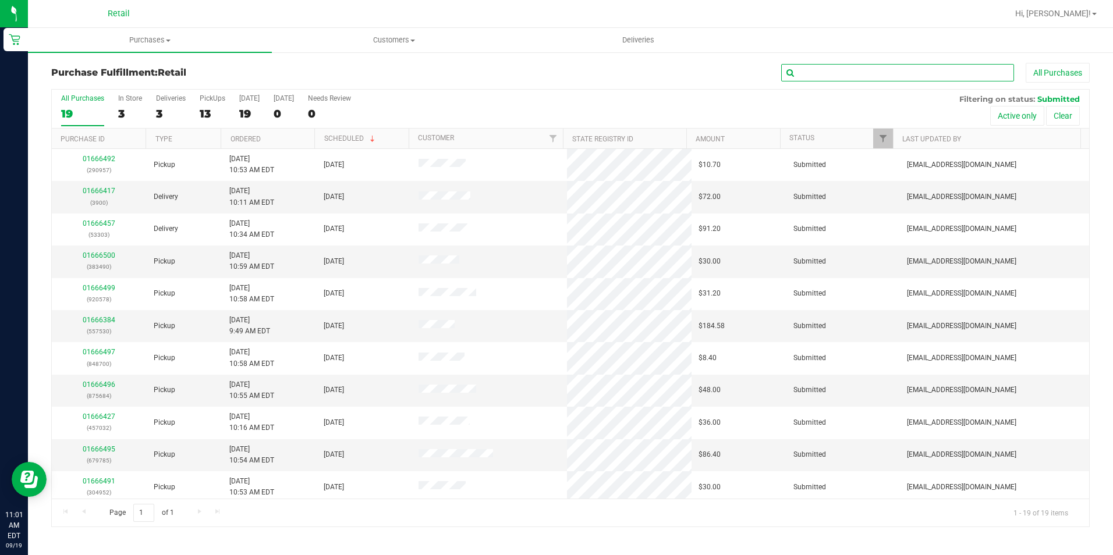
click at [855, 69] on input "text" at bounding box center [897, 72] width 233 height 17
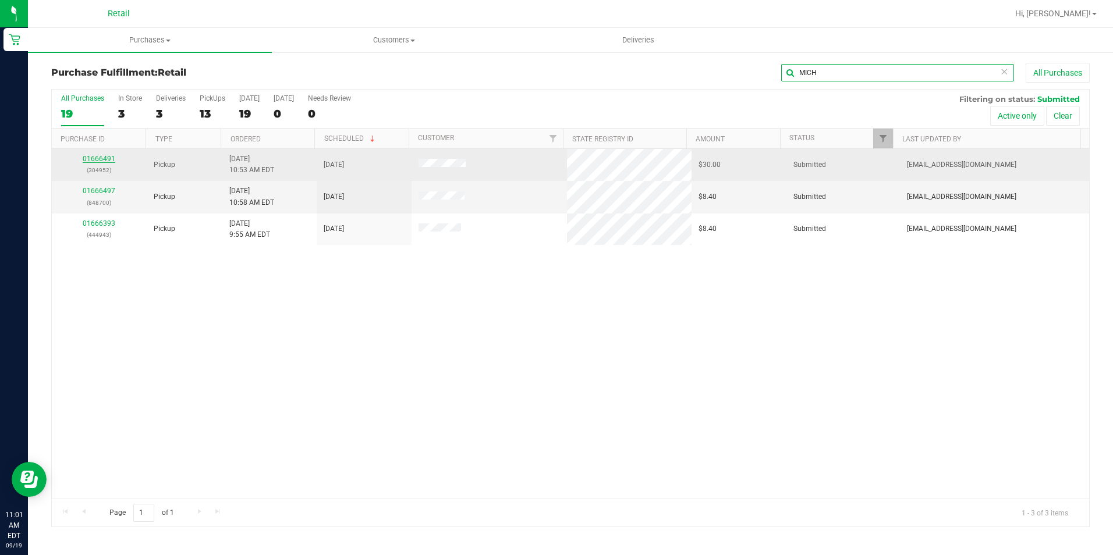
type input "MICH"
click at [100, 162] on link "01666491" at bounding box center [99, 159] width 33 height 8
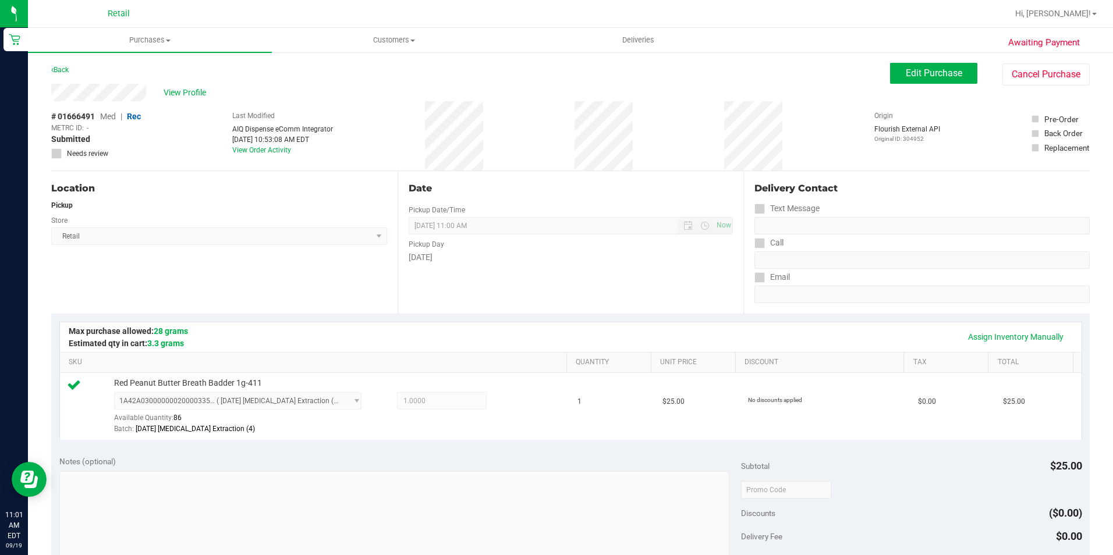
scroll to position [291, 0]
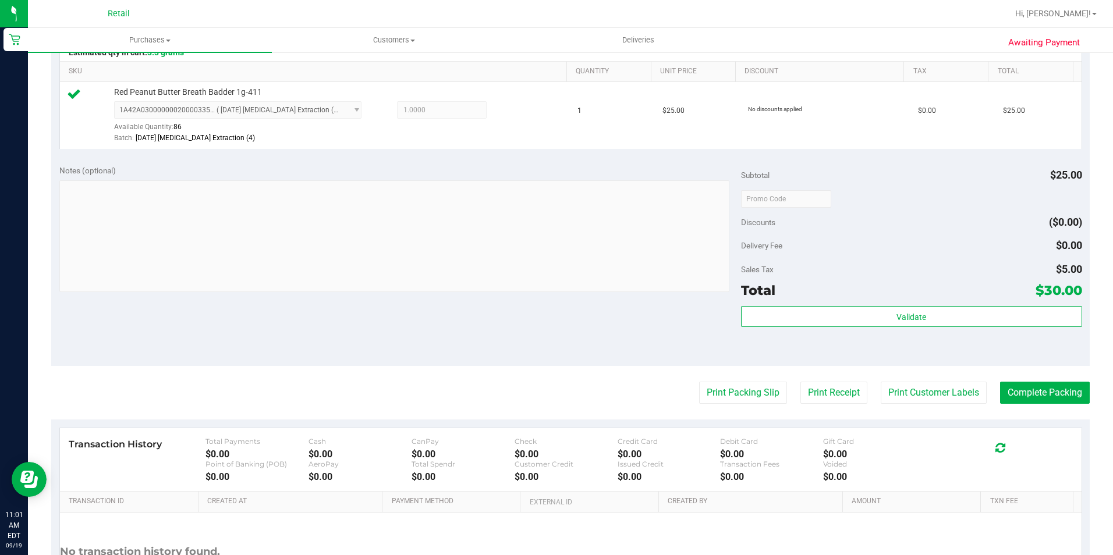
click at [1085, 402] on div "Awaiting Payment Back Edit Purchase Cancel Purchase View Profile # 01666491 Med…" at bounding box center [570, 210] width 1085 height 900
click at [1054, 393] on button "Complete Packing" at bounding box center [1045, 393] width 90 height 22
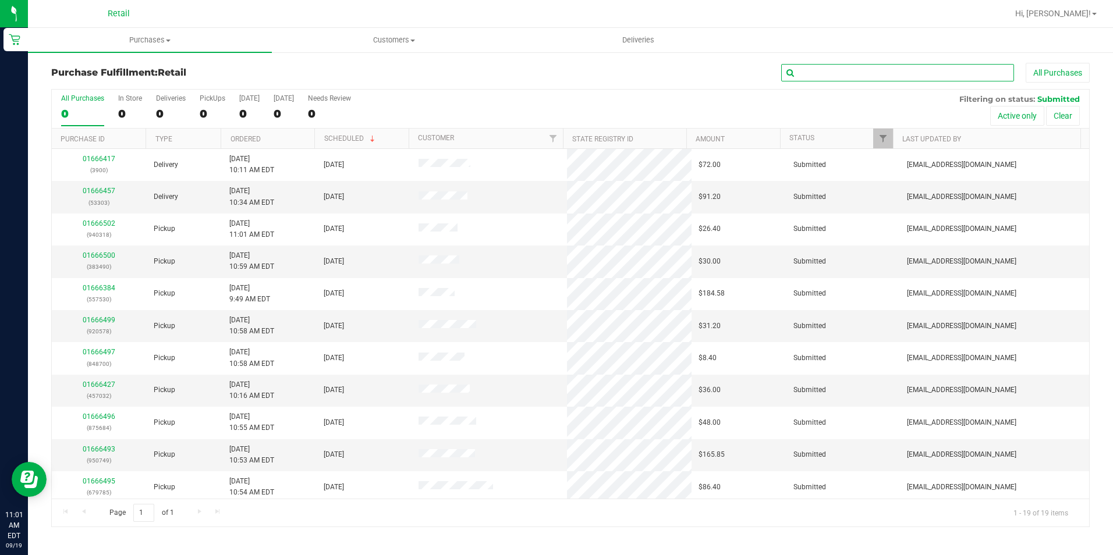
click at [846, 77] on input "text" at bounding box center [897, 72] width 233 height 17
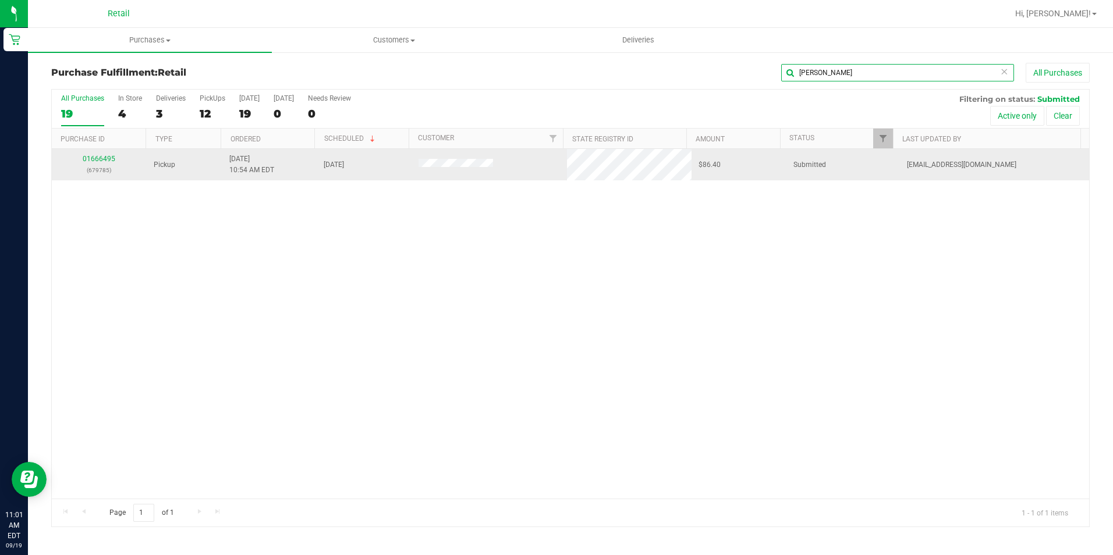
type input "[PERSON_NAME]"
click at [110, 165] on p "(679785)" at bounding box center [99, 170] width 81 height 11
click at [108, 161] on link "01666495" at bounding box center [99, 159] width 33 height 8
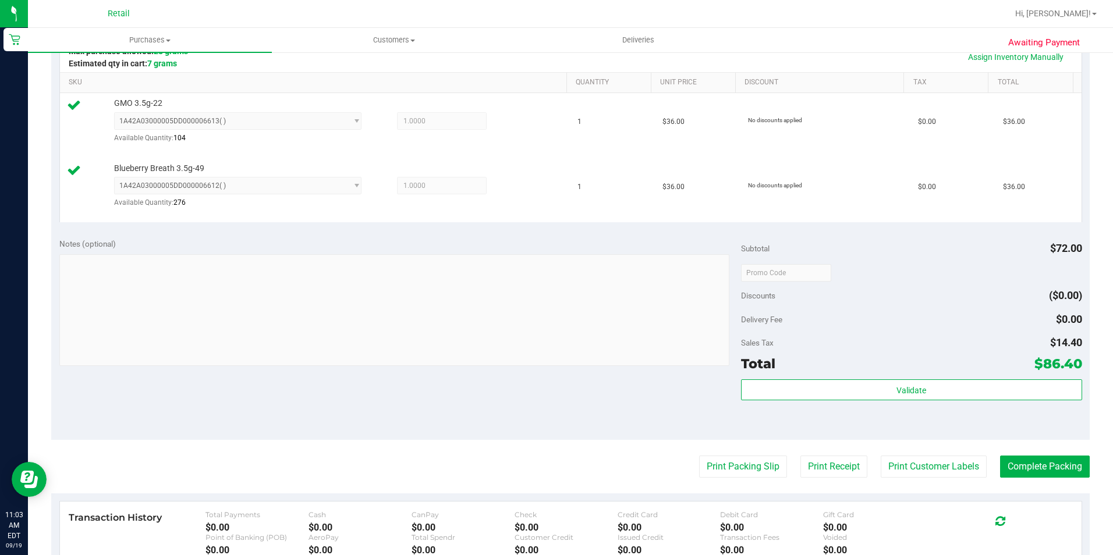
scroll to position [291, 0]
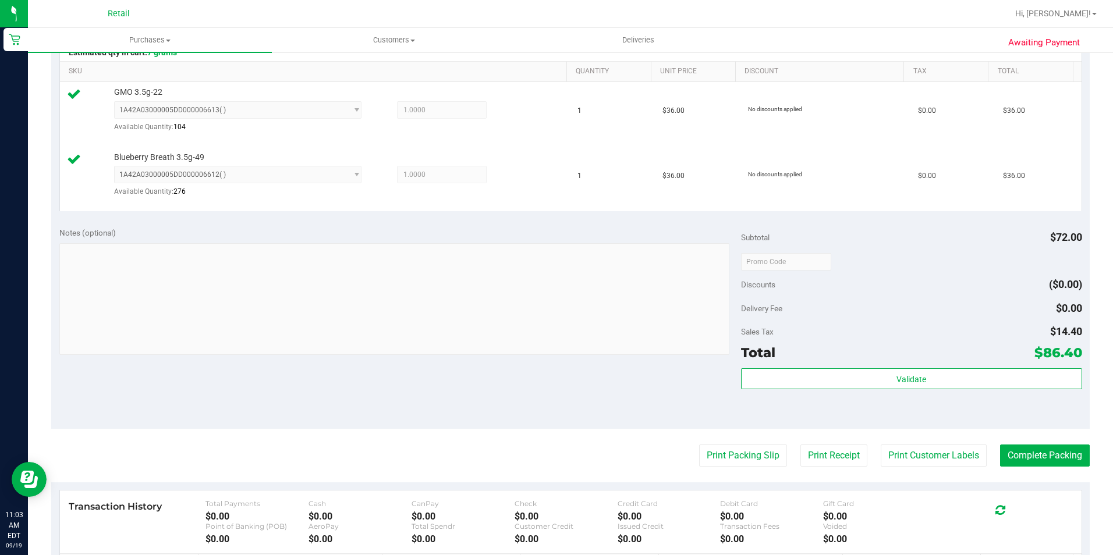
click at [1037, 443] on purchase-details "Back Edit Purchase Cancel Purchase View Profile # 01666495 Med | Rec METRC ID: …" at bounding box center [570, 236] width 1038 height 928
click at [1033, 451] on button "Complete Packing" at bounding box center [1045, 456] width 90 height 22
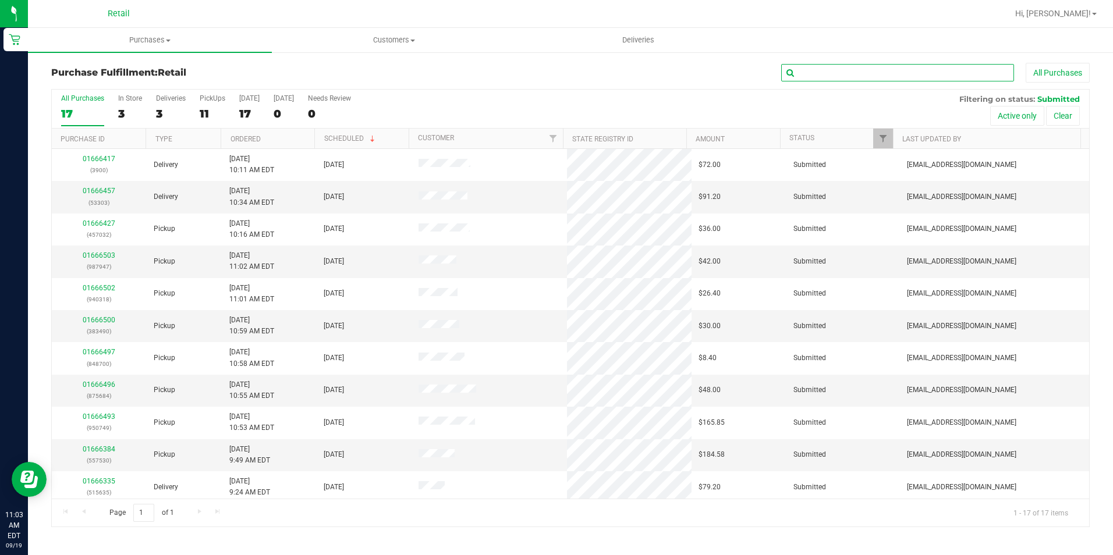
click at [821, 76] on input "text" at bounding box center [897, 72] width 233 height 17
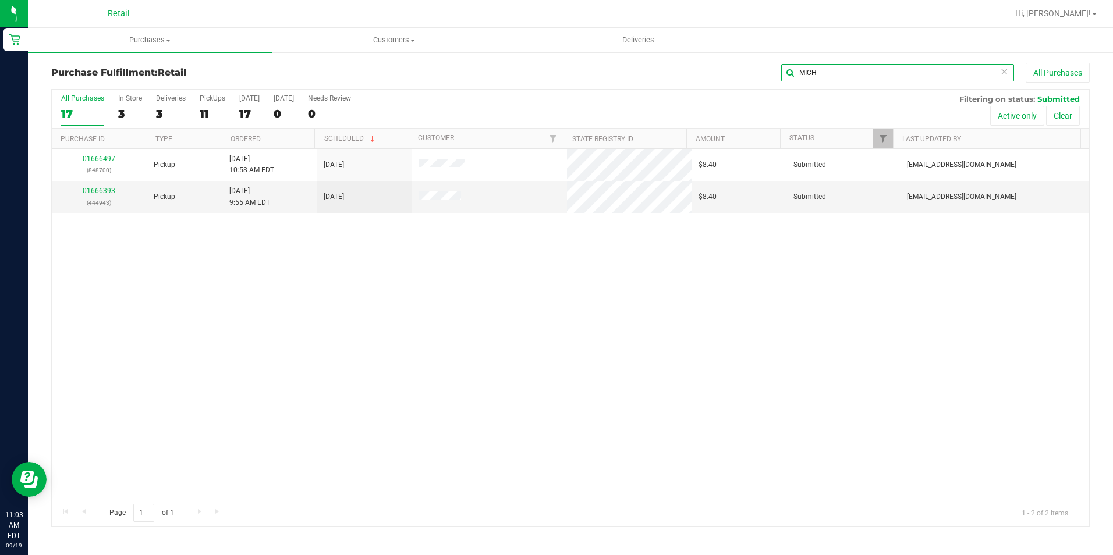
drag, startPoint x: 818, startPoint y: 75, endPoint x: 782, endPoint y: 80, distance: 36.5
click at [782, 80] on input "MICH" at bounding box center [897, 72] width 233 height 17
type input "MICH"
click at [147, 33] on uib-tab-heading "Purchases Summary of purchases Fulfillment All purchases" at bounding box center [150, 40] width 244 height 24
click at [77, 80] on span "Fulfillment" at bounding box center [64, 84] width 72 height 10
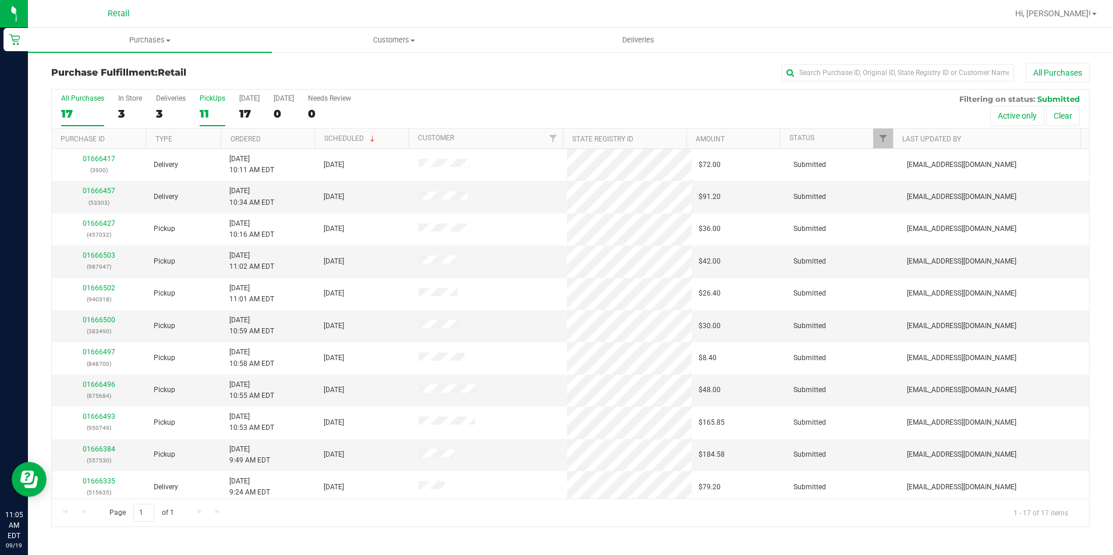
click at [211, 111] on div "11" at bounding box center [213, 113] width 26 height 13
click at [0, 0] on input "PickUps 11" at bounding box center [0, 0] width 0 height 0
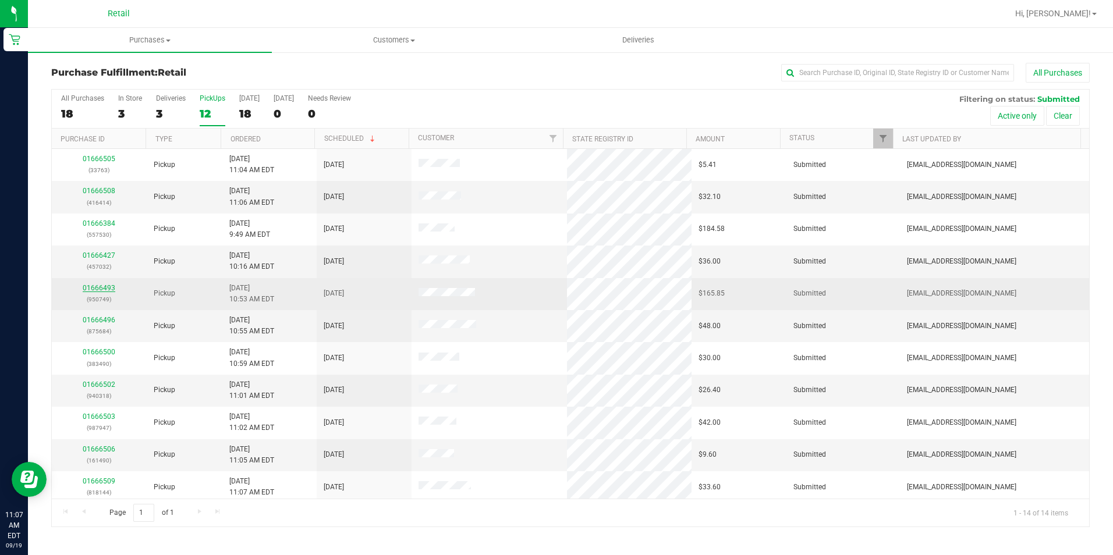
click at [105, 292] on link "01666493" at bounding box center [99, 288] width 33 height 8
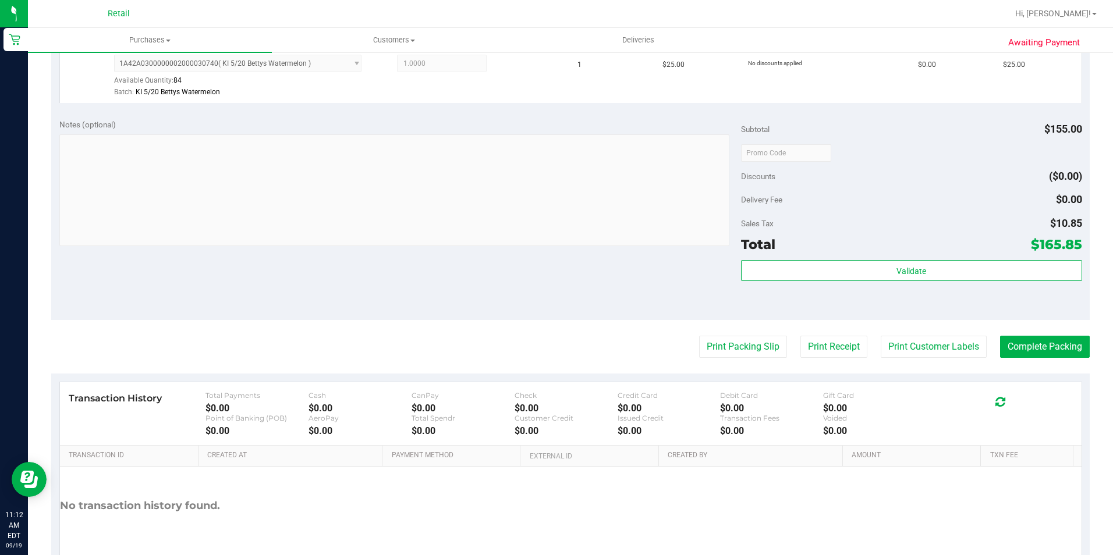
scroll to position [577, 0]
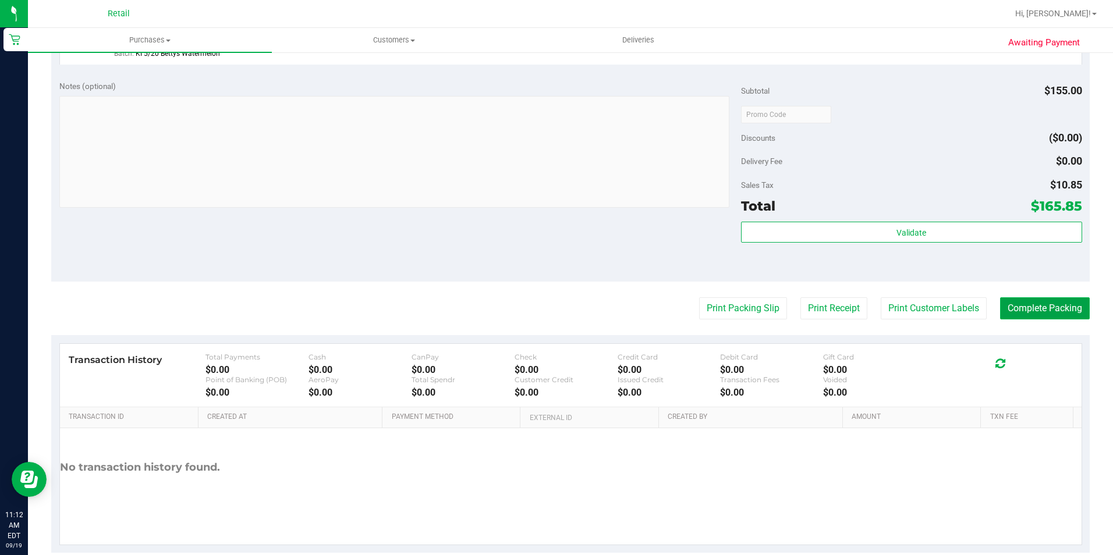
click at [1033, 308] on button "Complete Packing" at bounding box center [1045, 308] width 90 height 22
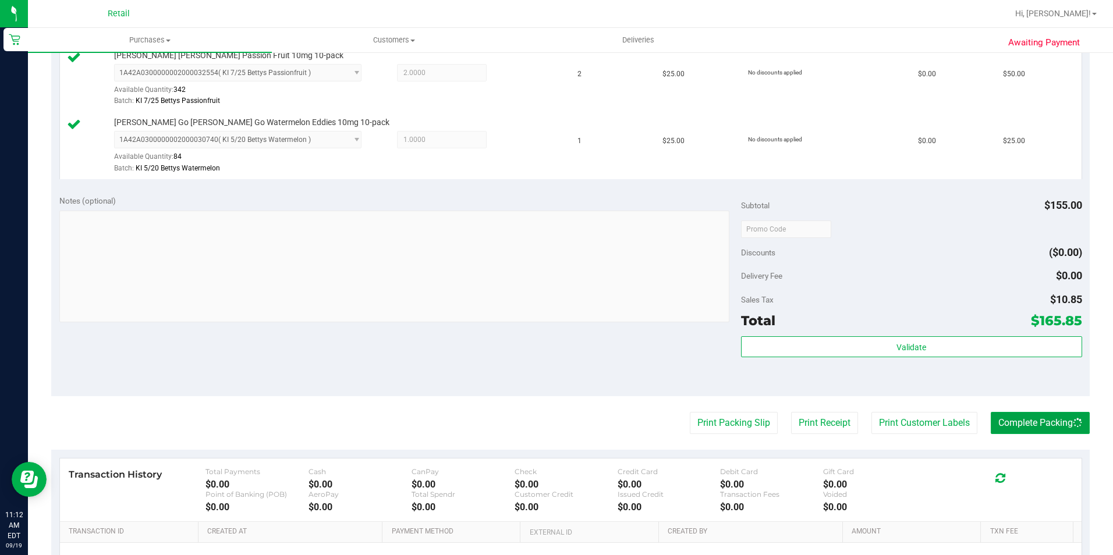
scroll to position [228, 0]
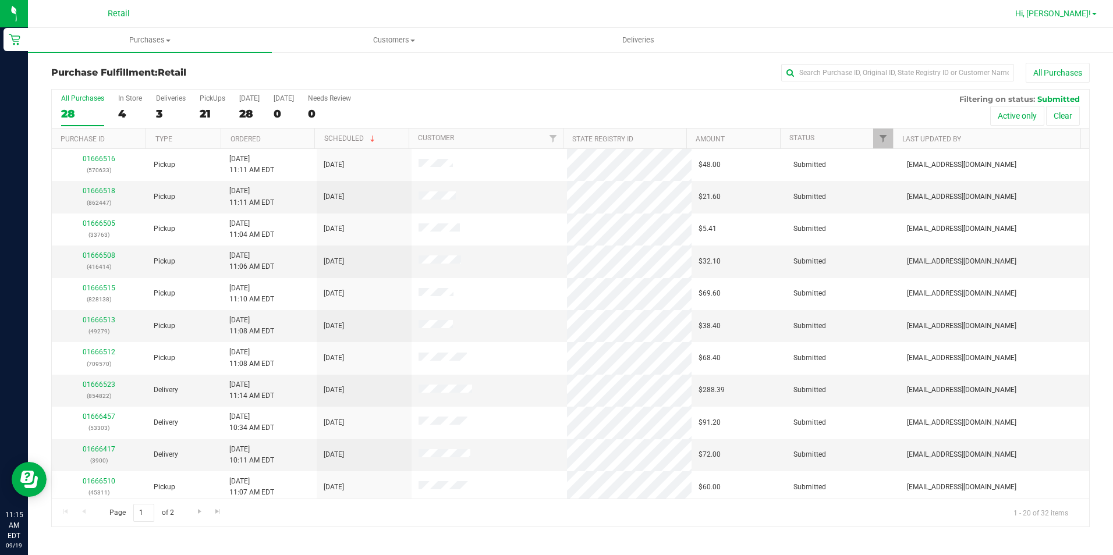
click at [1059, 17] on span "Hi, [PERSON_NAME]!" at bounding box center [1053, 13] width 76 height 9
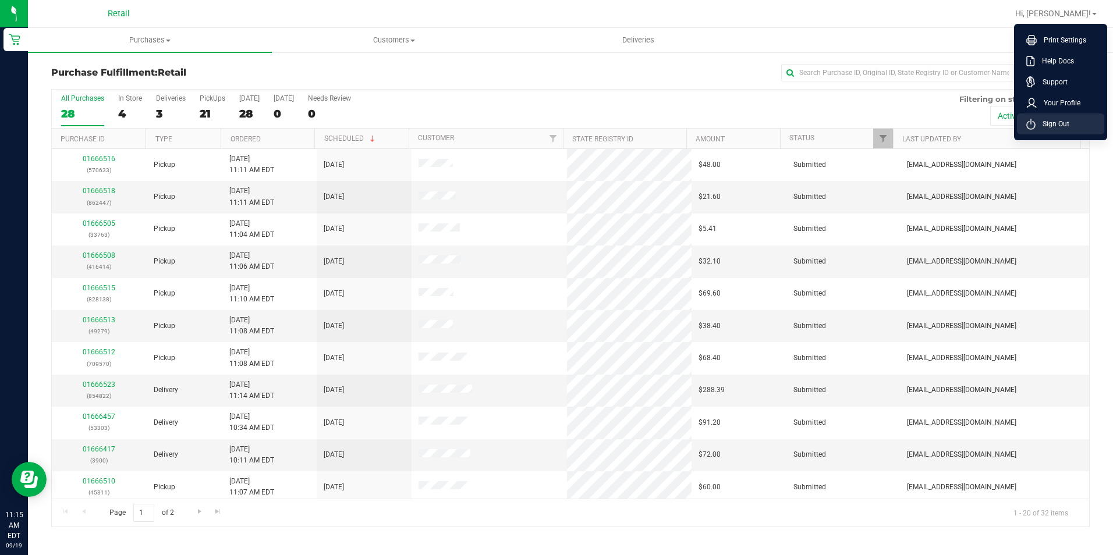
click at [1039, 127] on span "Sign Out" at bounding box center [1053, 124] width 34 height 12
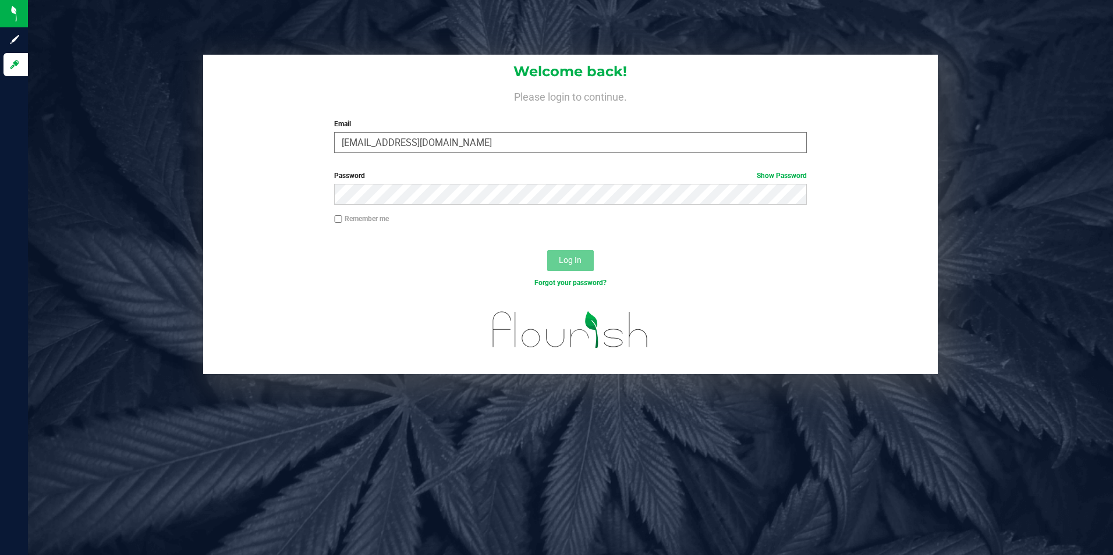
click at [403, 139] on input "[EMAIL_ADDRESS][DOMAIN_NAME]" at bounding box center [570, 142] width 473 height 21
drag, startPoint x: 478, startPoint y: 129, endPoint x: 109, endPoint y: 157, distance: 370.1
click at [109, 157] on div "Welcome back! Please login to continue. Email mbaker@slatercenter.comKB Require…" at bounding box center [570, 215] width 1102 height 320
click at [413, 139] on input "mbaker@slatercenter.comKB" at bounding box center [570, 142] width 473 height 21
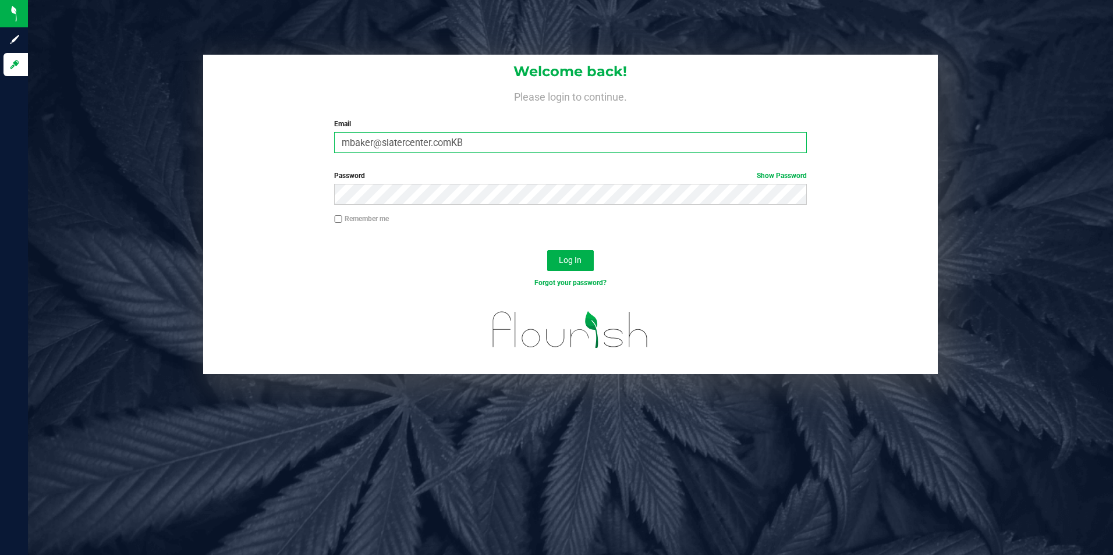
click at [413, 139] on input "mbaker@slatercenter.comKB" at bounding box center [570, 142] width 473 height 21
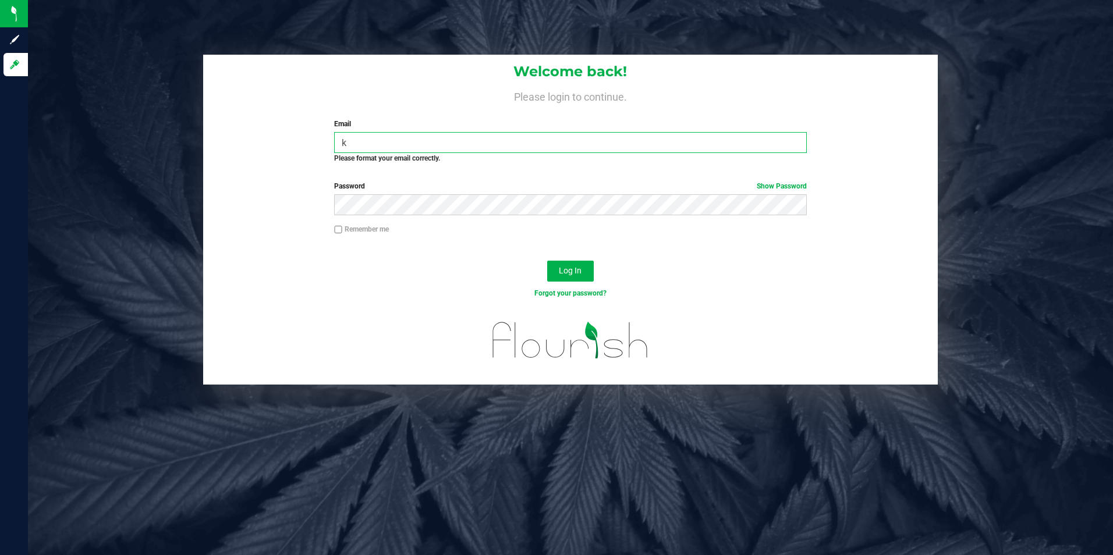
type input "[EMAIL_ADDRESS][DOMAIN_NAME]"
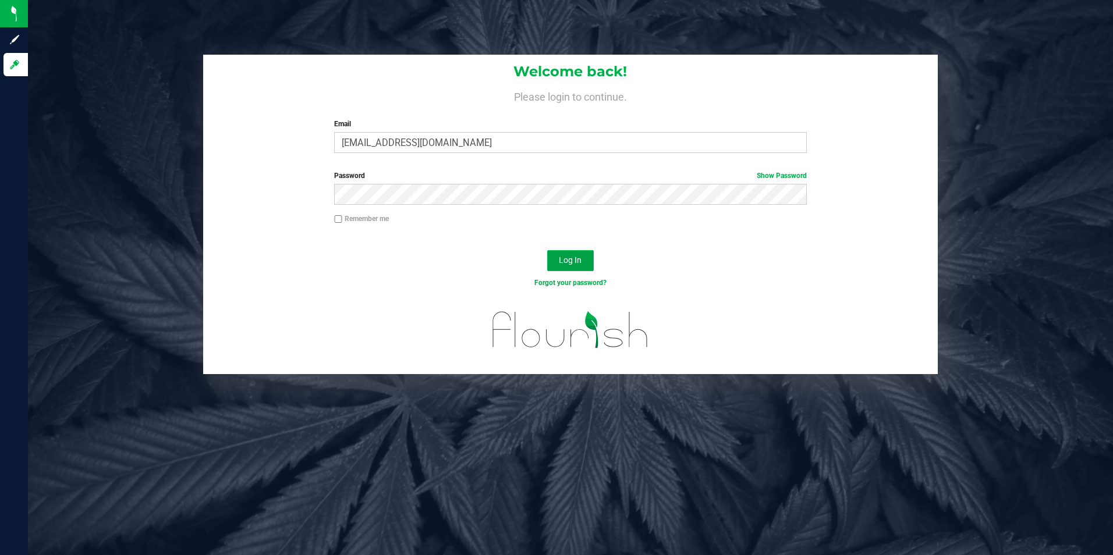
click at [549, 255] on button "Log In" at bounding box center [570, 260] width 47 height 21
